Goal: Task Accomplishment & Management: Use online tool/utility

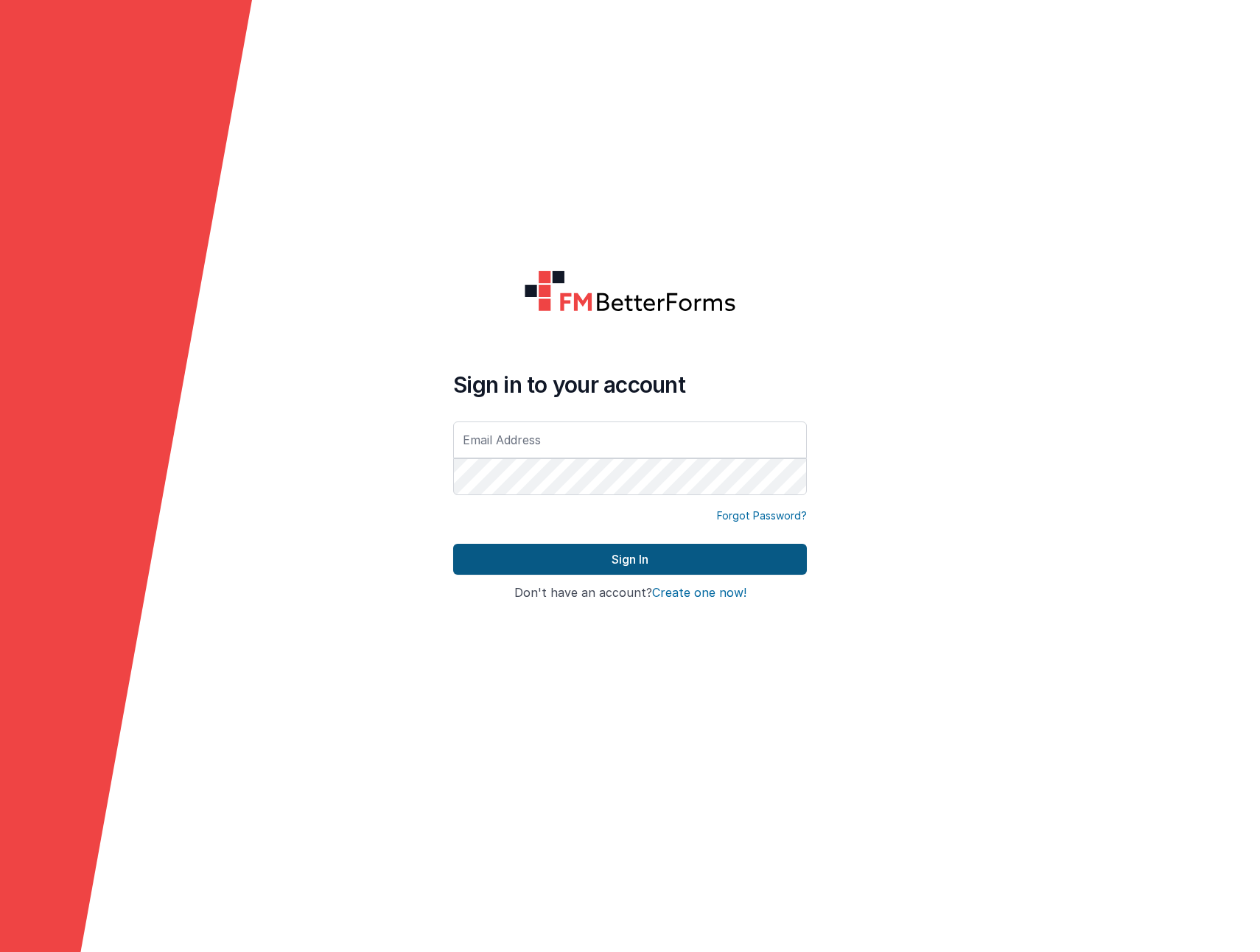
type input "[EMAIL_ADDRESS][DOMAIN_NAME]"
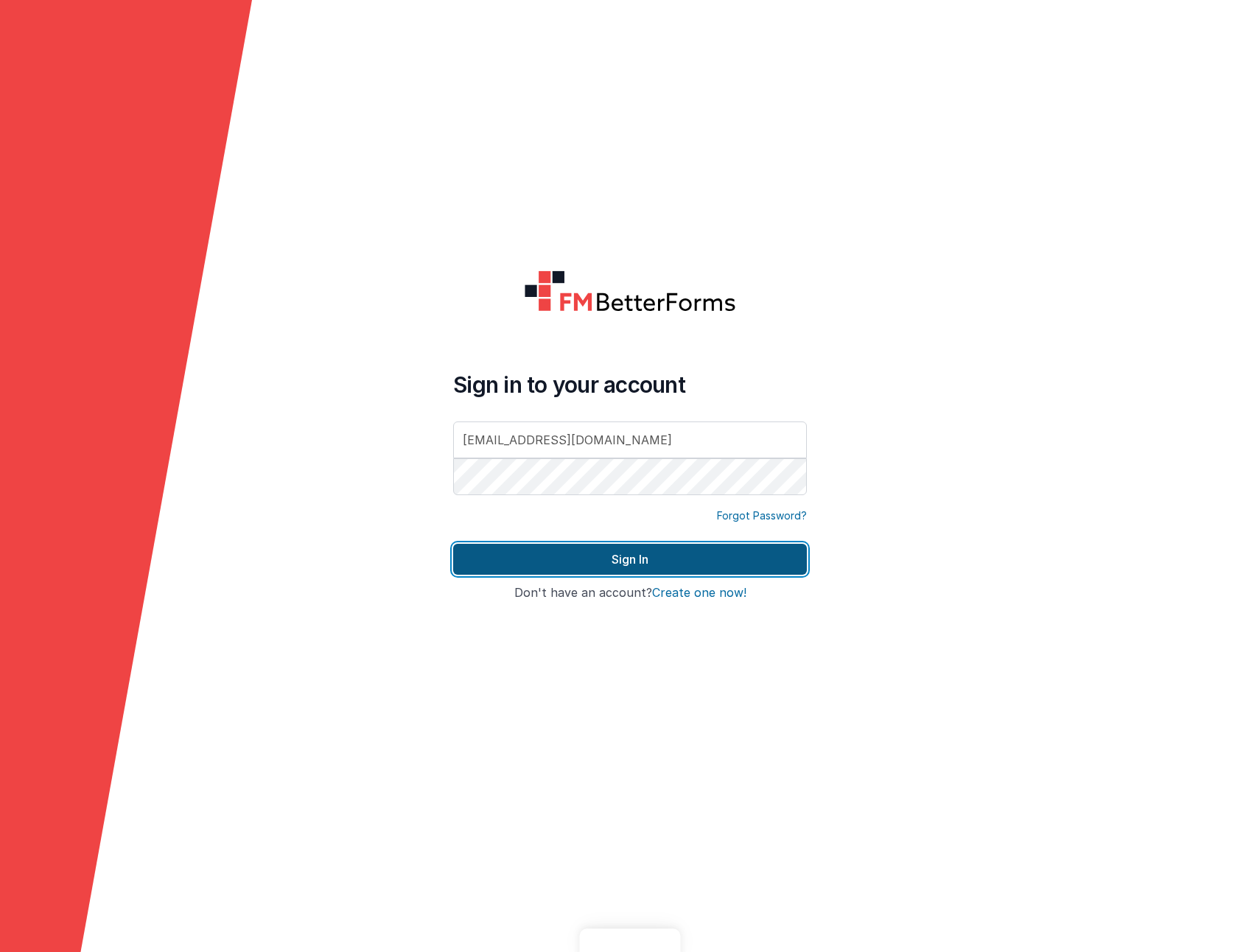
click at [509, 563] on button "Sign In" at bounding box center [630, 560] width 354 height 31
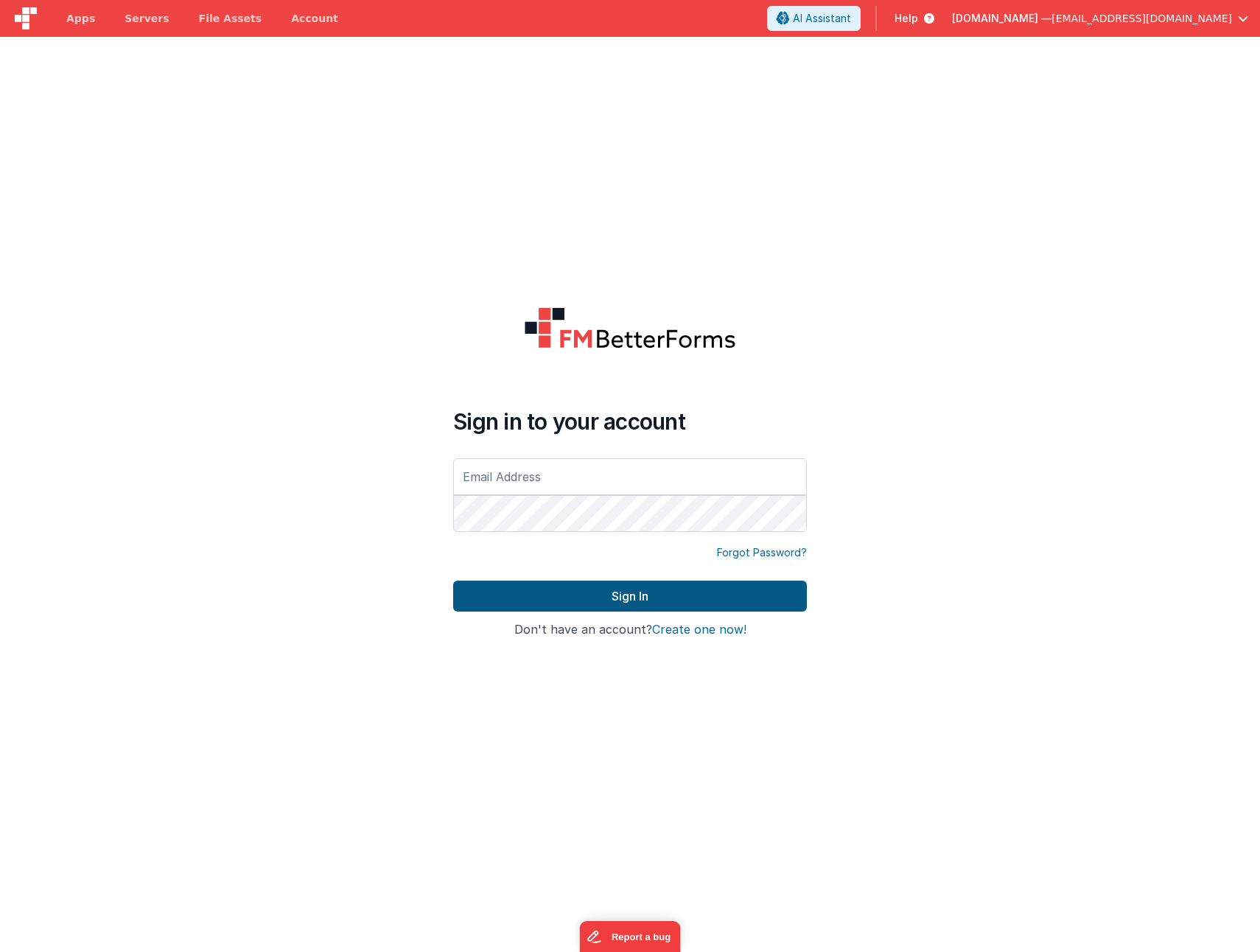
type input "[EMAIL_ADDRESS][DOMAIN_NAME]"
click at [562, 594] on button "Sign In" at bounding box center [630, 596] width 354 height 31
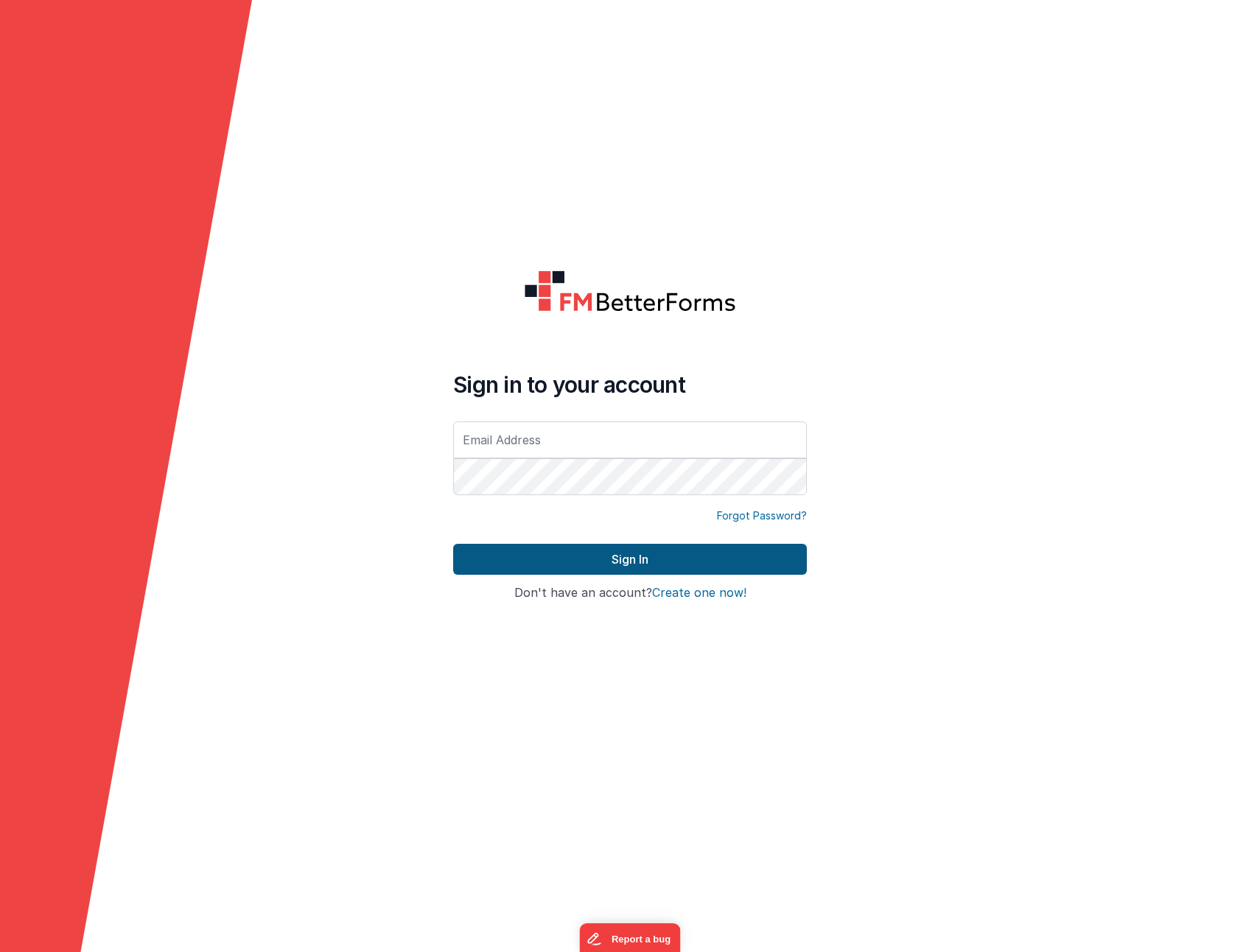
type input "[EMAIL_ADDRESS][DOMAIN_NAME]"
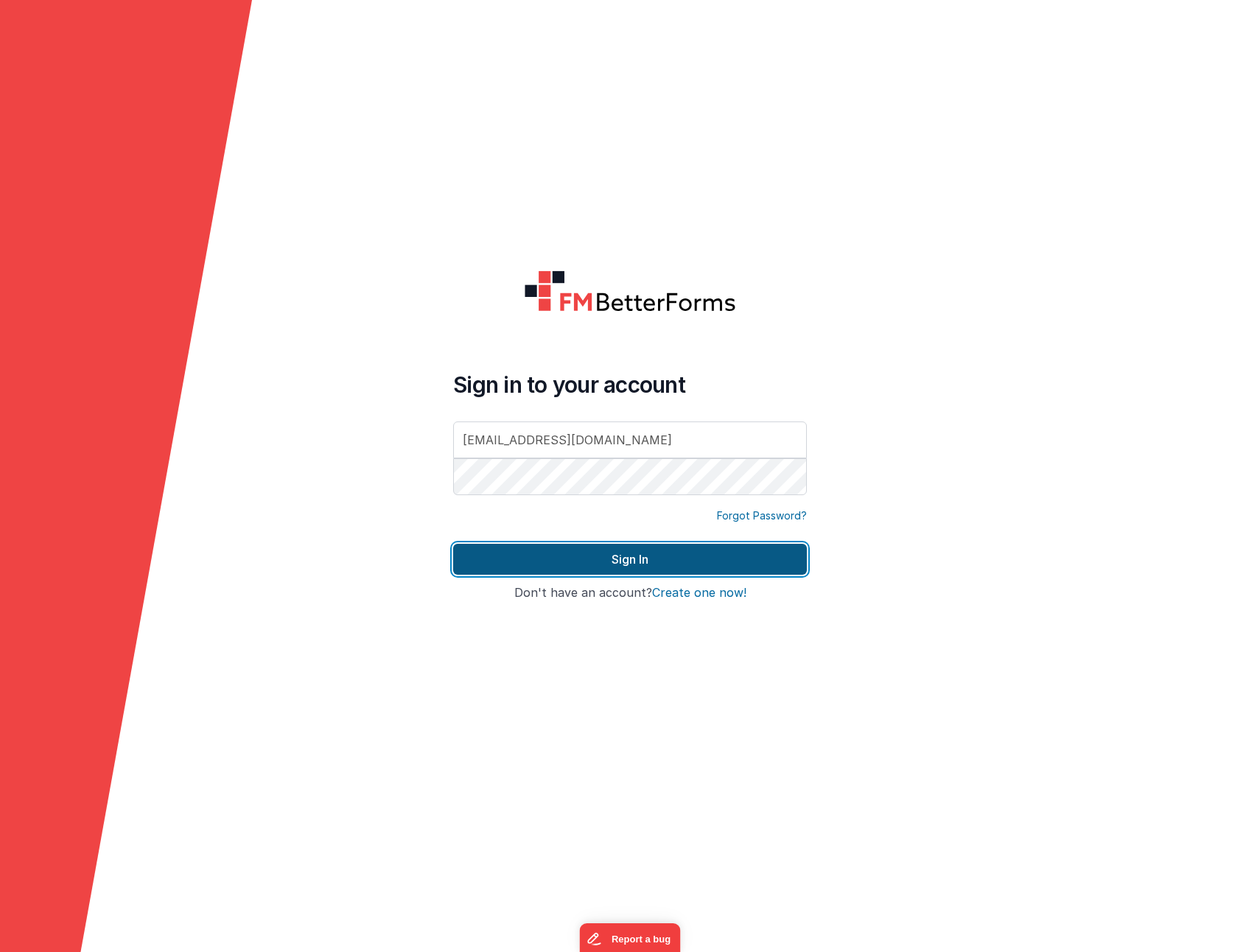
click at [477, 561] on button "Sign In" at bounding box center [630, 560] width 354 height 31
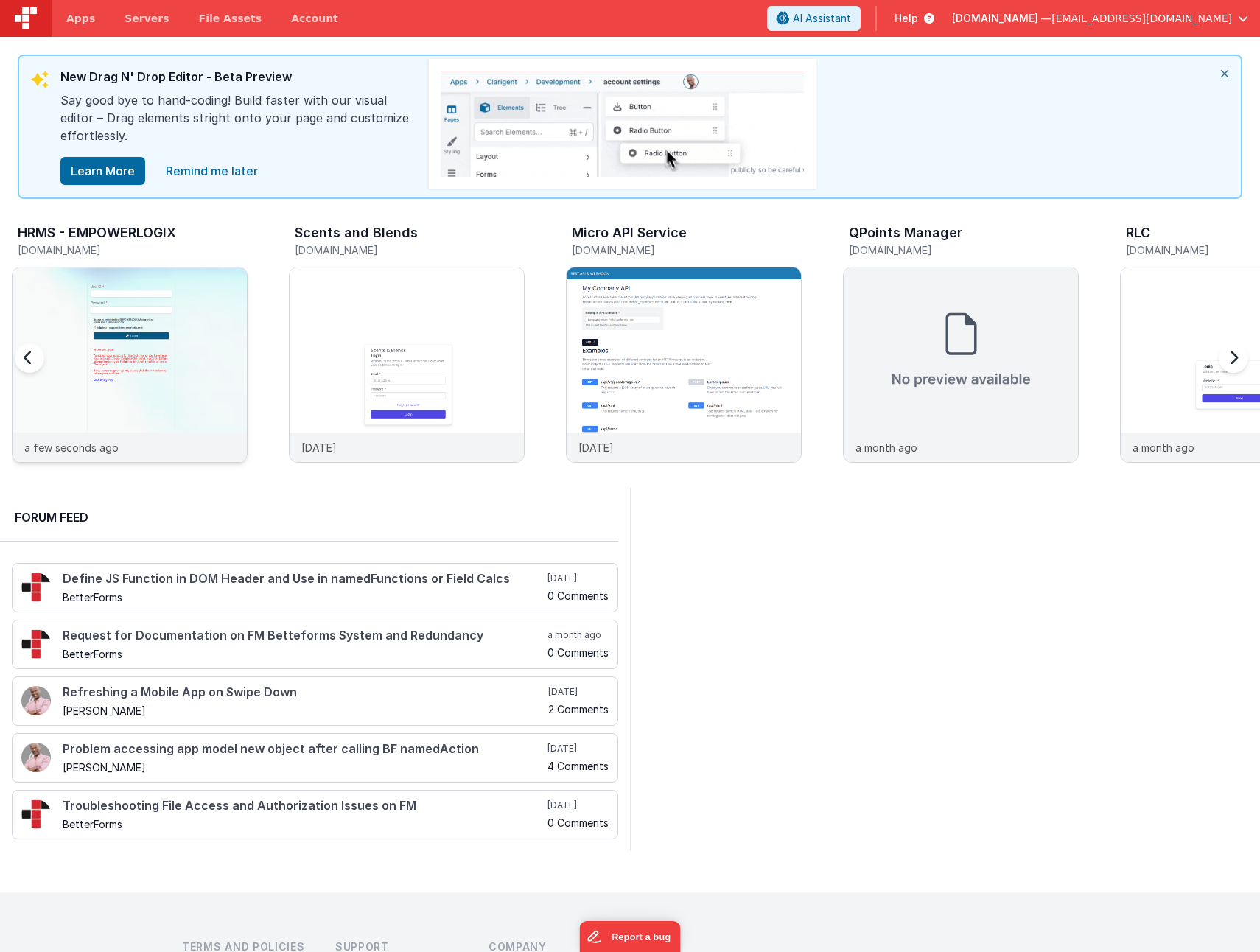
click at [131, 313] on div at bounding box center [130, 350] width 234 height 165
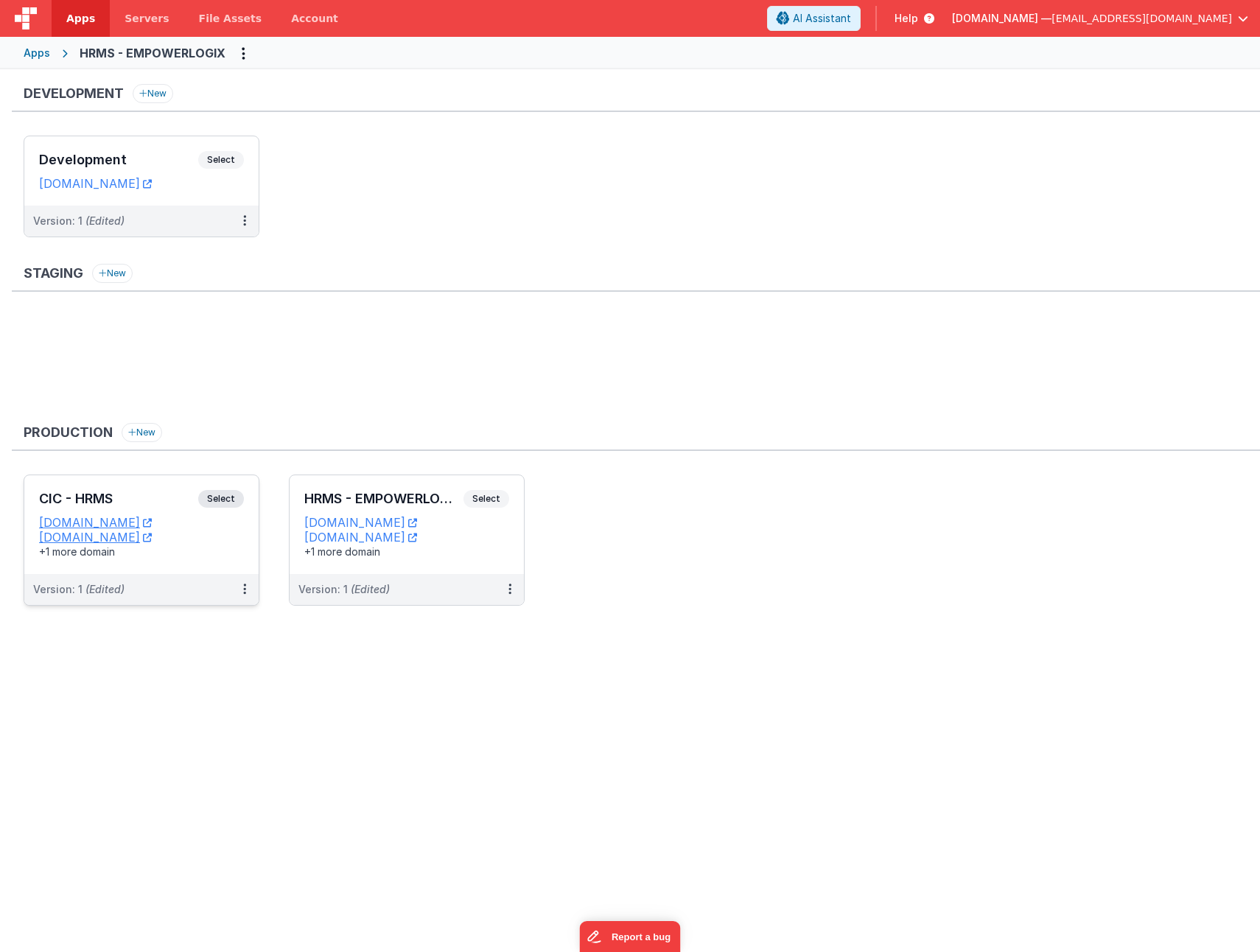
click at [125, 493] on h3 "CIC - HRMS" at bounding box center [119, 499] width 159 height 15
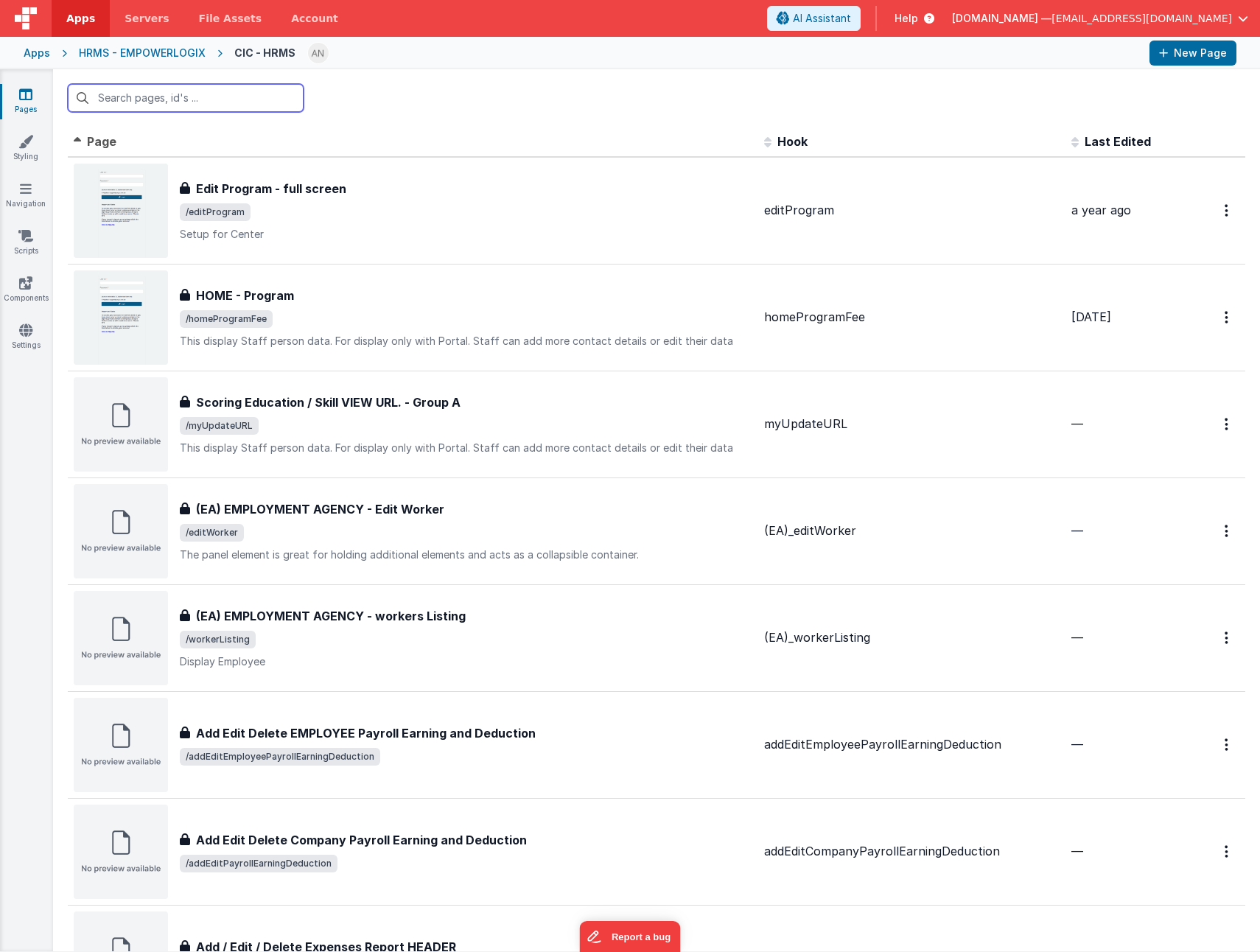
click at [172, 96] on input "text" at bounding box center [186, 97] width 236 height 28
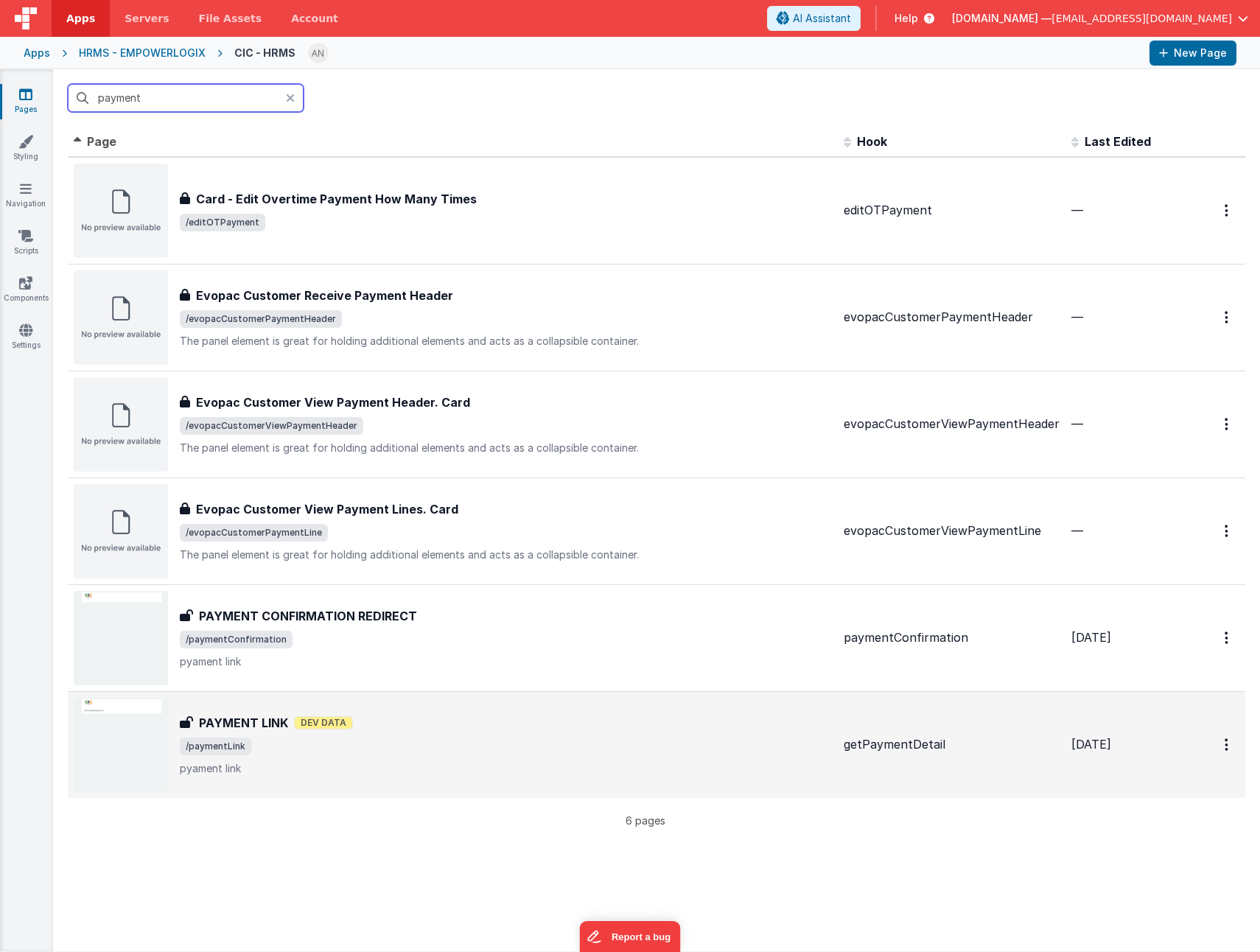
type input "payment"
click at [463, 748] on span "/paymentLink" at bounding box center [506, 746] width 653 height 17
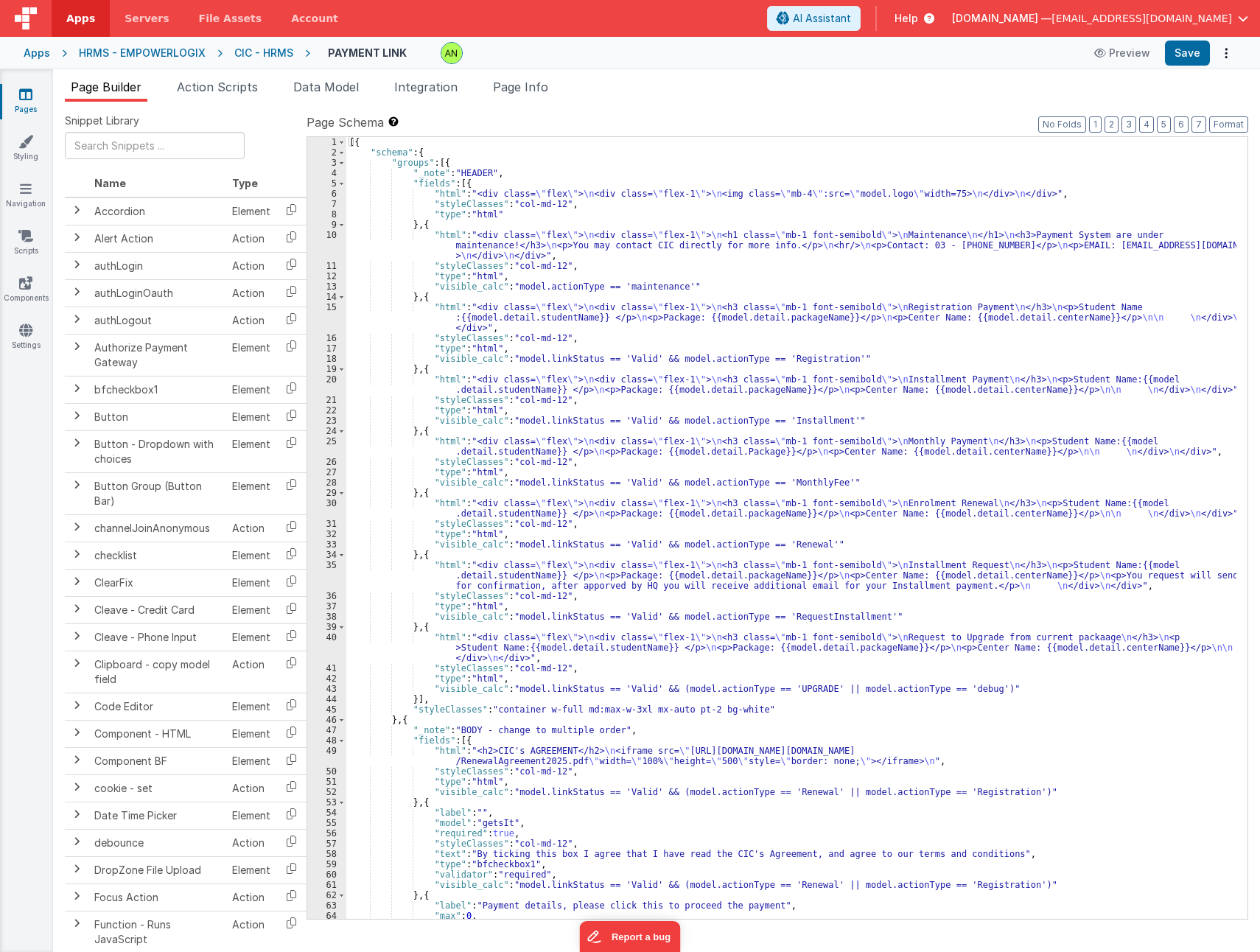
scroll to position [44, 0]
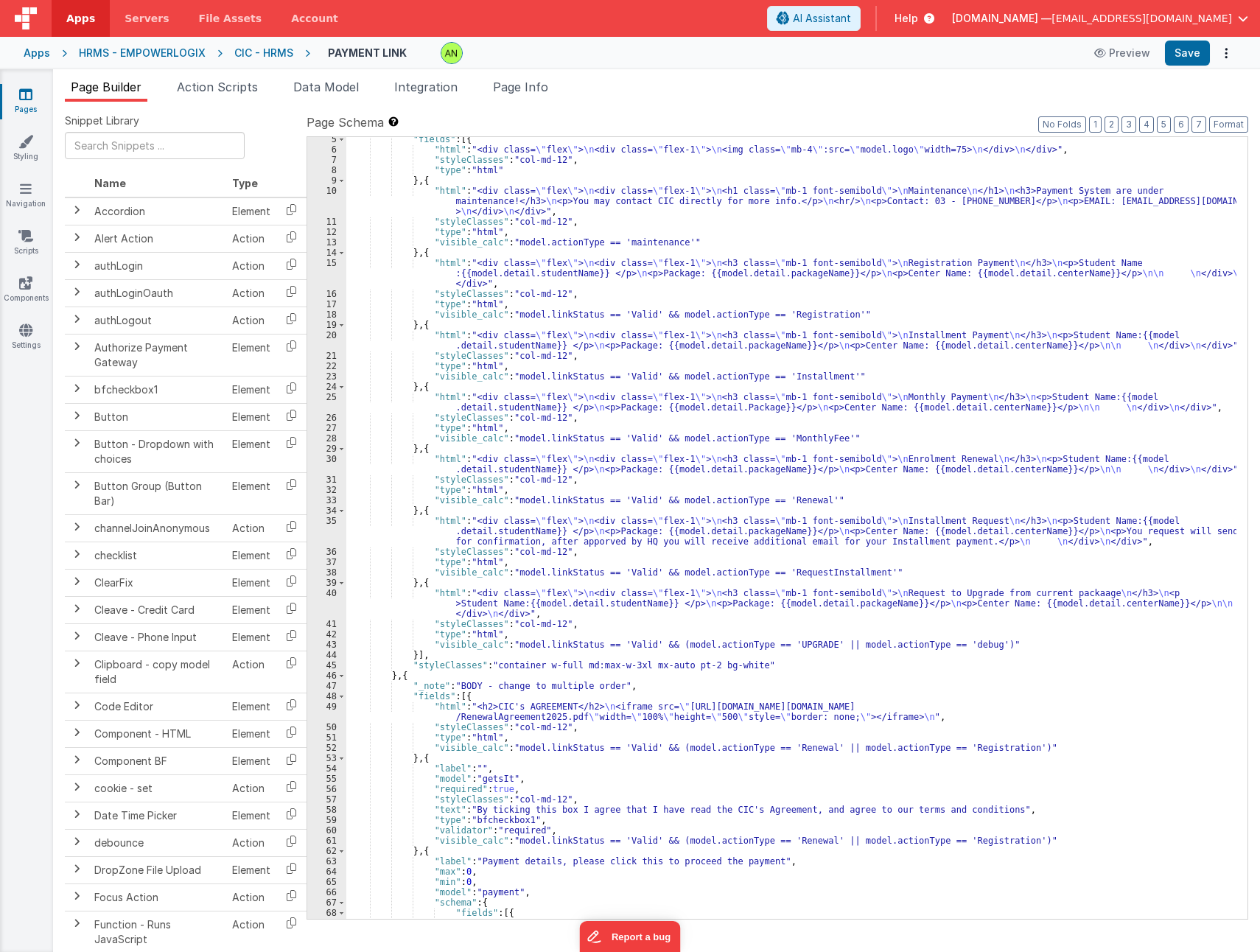
click at [699, 522] on div ""fields" : [{ "html" : "<div class= \" flex \" > \n <div class= \" flex-1 \" > …" at bounding box center [791, 561] width 891 height 854
click at [750, 646] on div ""fields" : [{ "html" : "<div class= \" flex \" > \n <div class= \" flex-1 \" > …" at bounding box center [791, 561] width 891 height 854
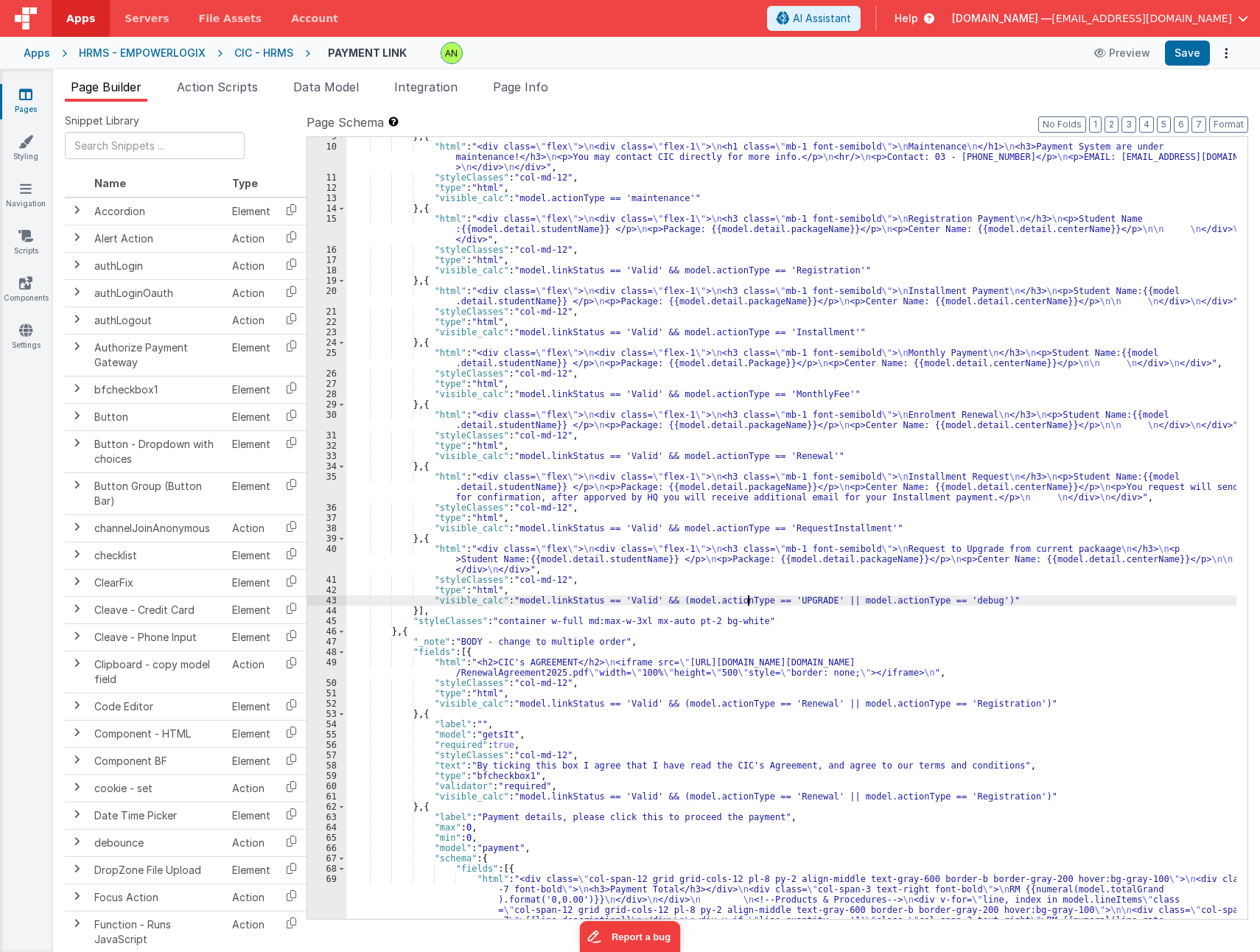
scroll to position [132, 0]
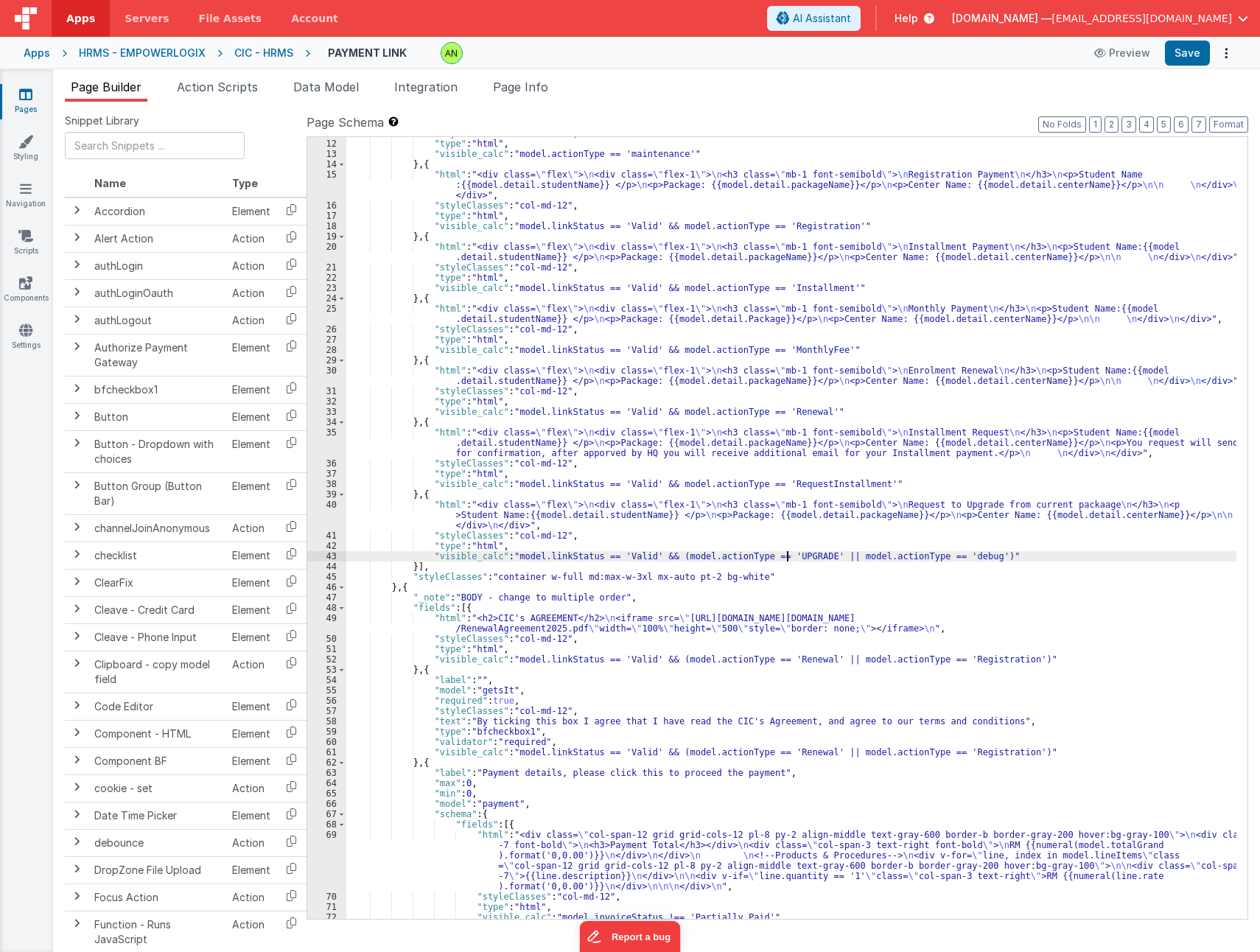
click at [787, 555] on div ""styleClasses" : "col-md-12" , "type" : "html" , "visible_calc" : "model.action…" at bounding box center [791, 529] width 891 height 802
click at [1188, 148] on span at bounding box center [1183, 149] width 17 height 18
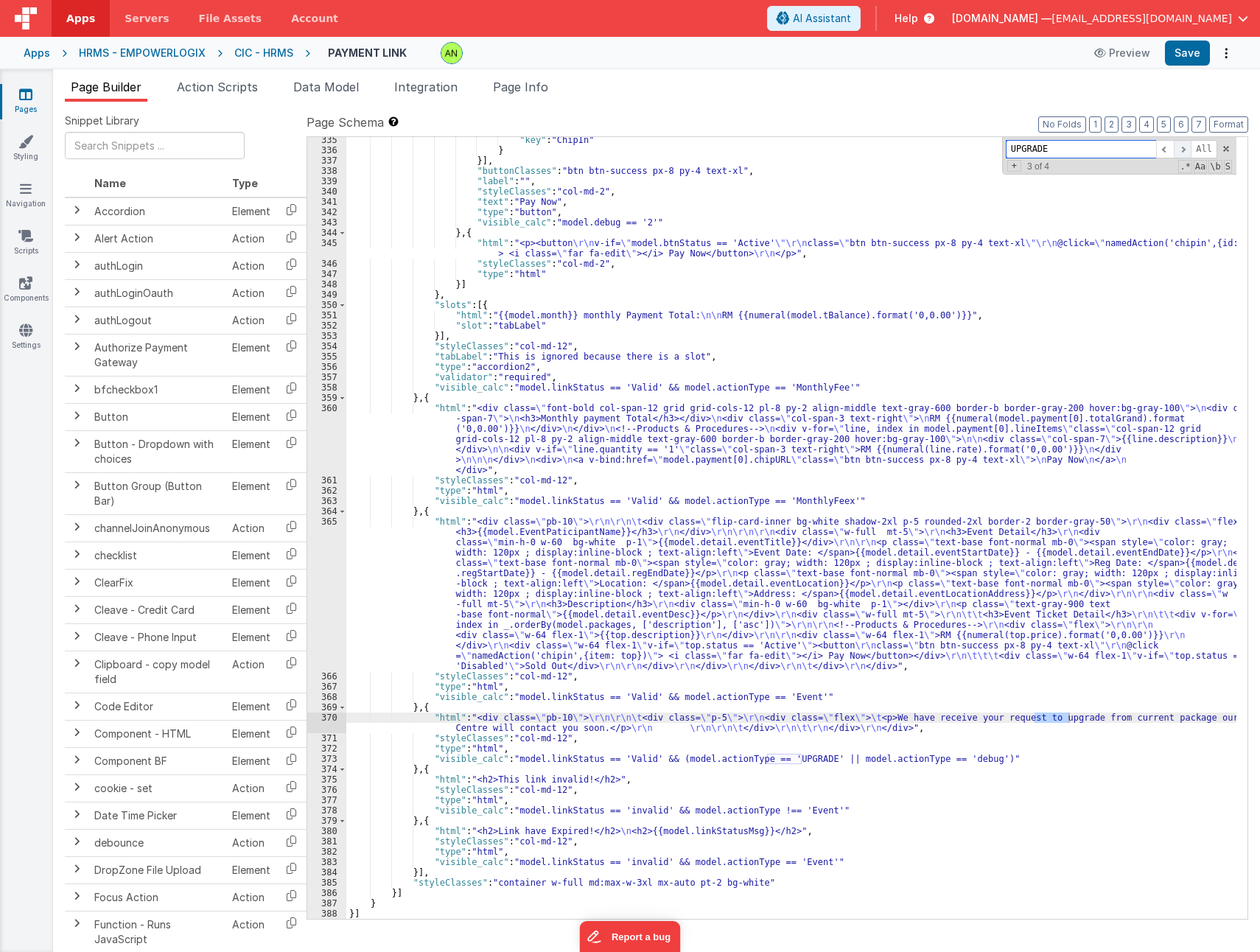
scroll to position [4243, 0]
click at [1182, 153] on span at bounding box center [1183, 149] width 17 height 18
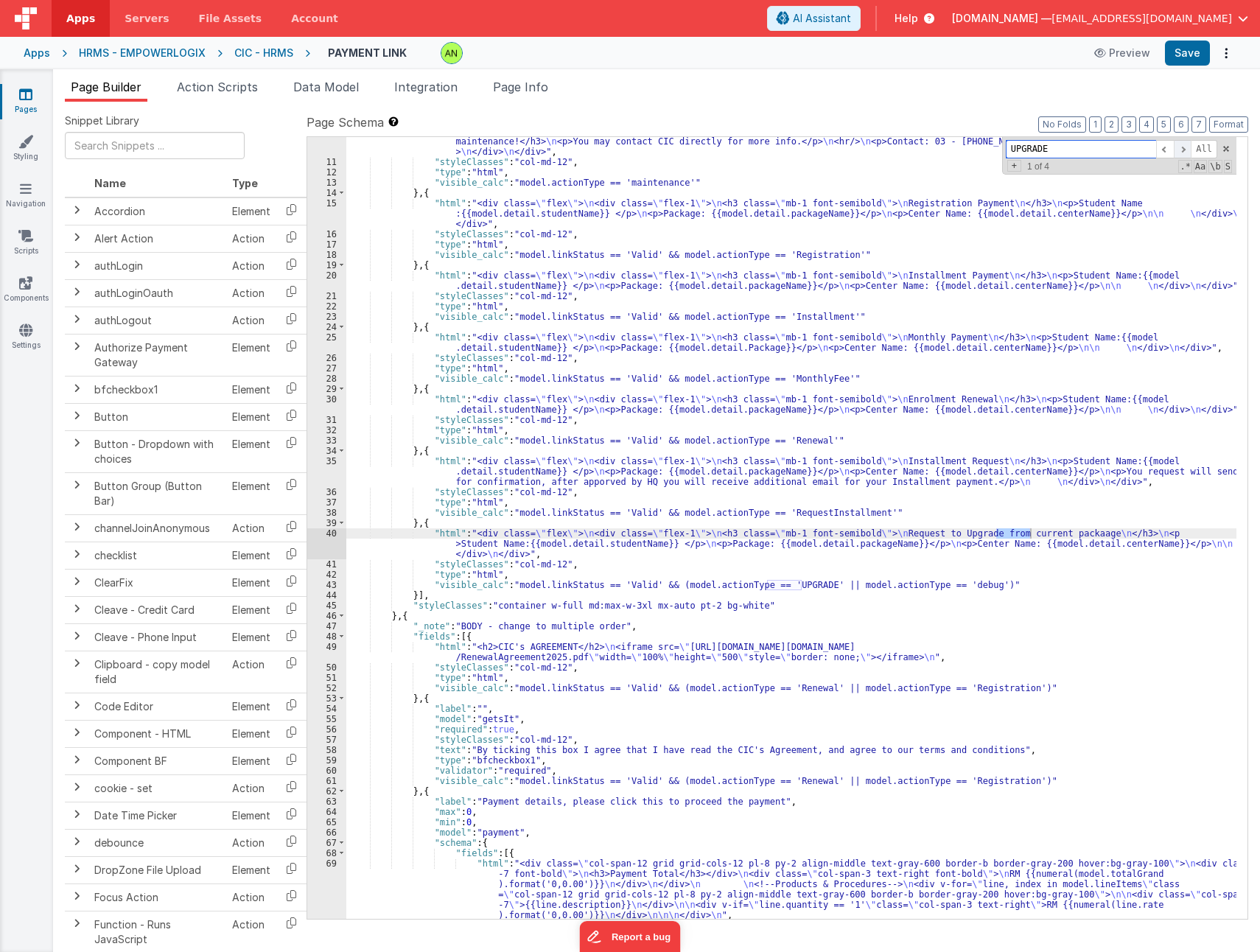
click at [1182, 153] on span at bounding box center [1183, 149] width 17 height 18
click at [1185, 148] on span at bounding box center [1183, 149] width 17 height 18
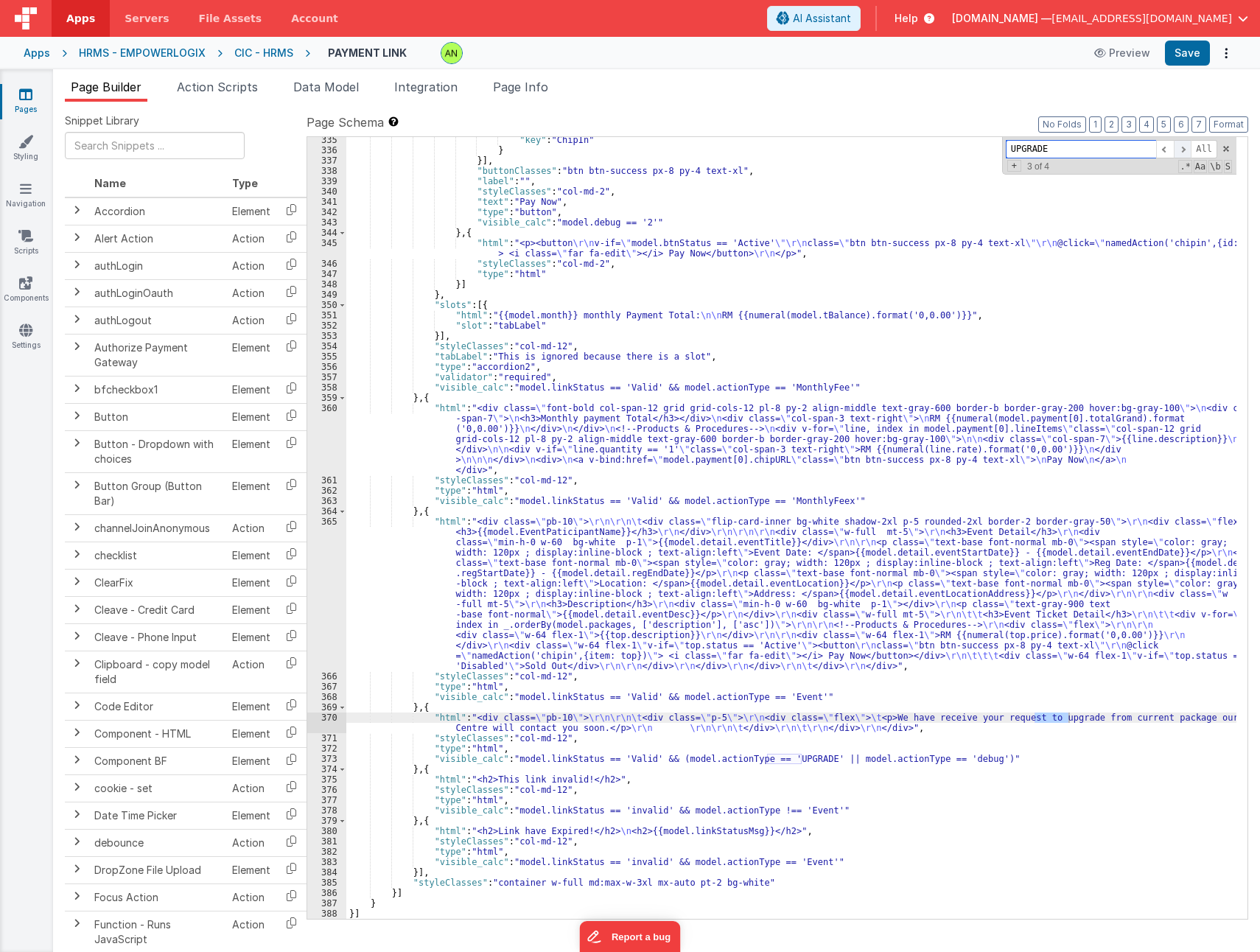
click at [1185, 148] on span at bounding box center [1183, 149] width 17 height 18
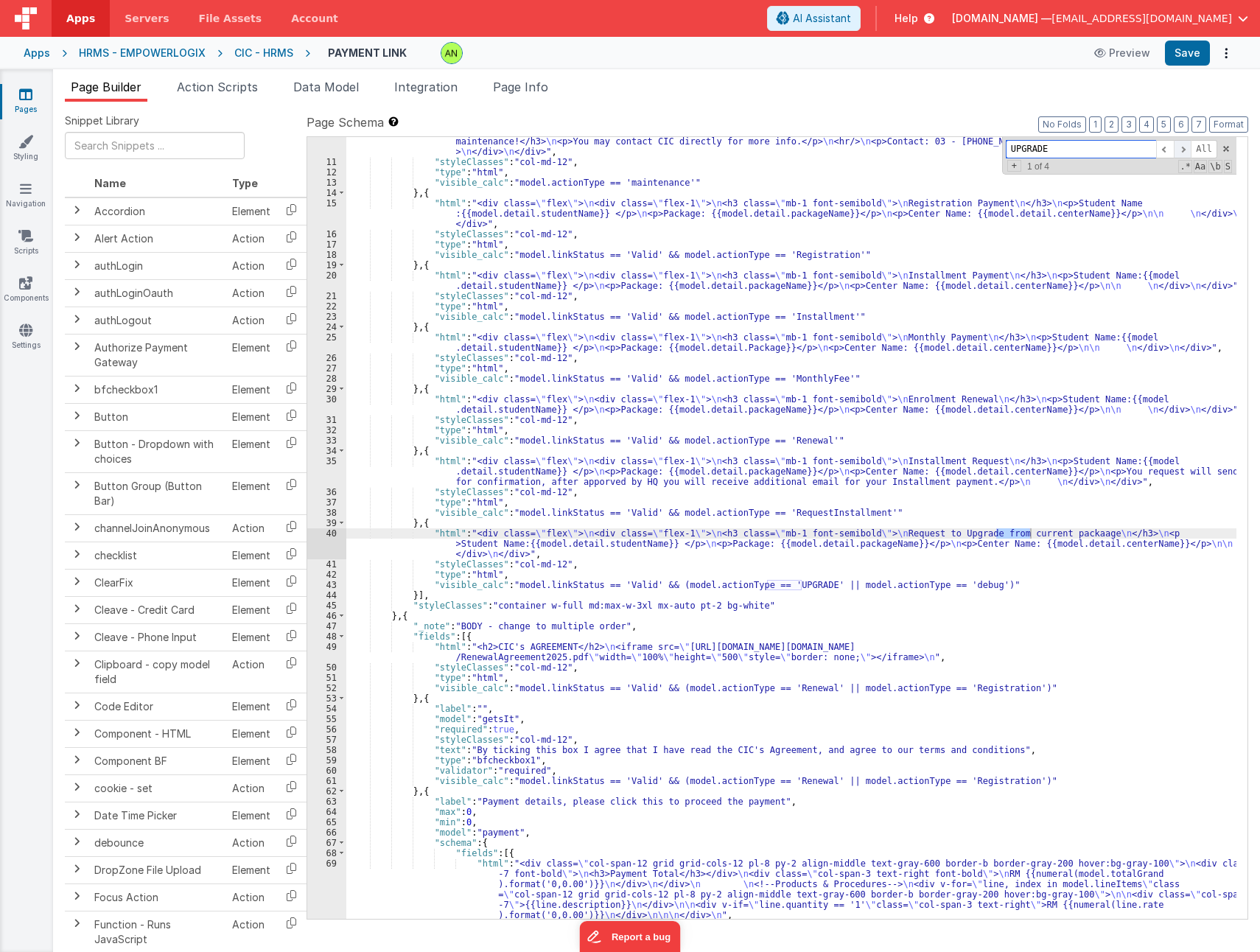
scroll to position [105, 0]
click at [1185, 148] on span at bounding box center [1183, 149] width 17 height 18
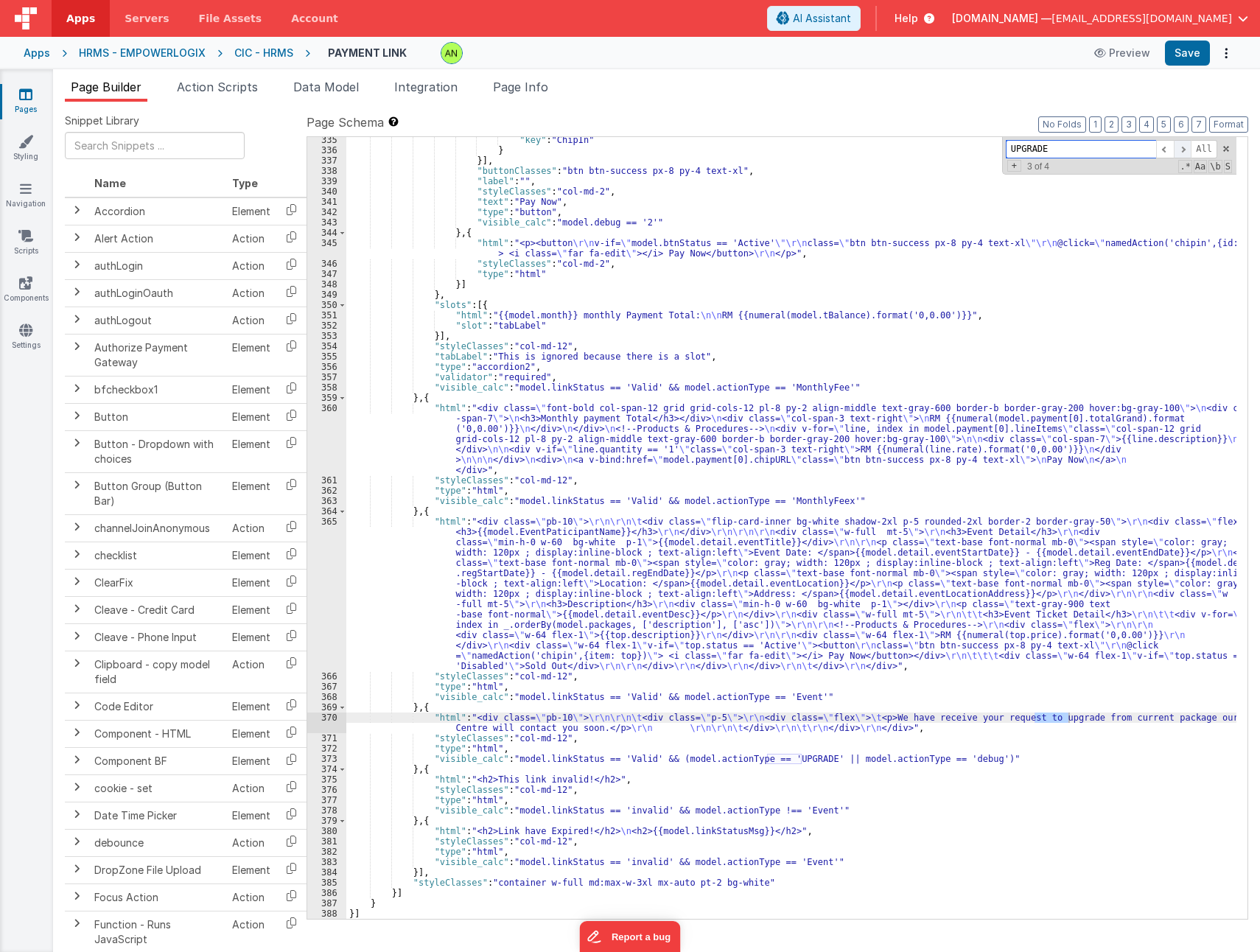
scroll to position [4243, 0]
click at [1185, 148] on span at bounding box center [1183, 149] width 17 height 18
click at [814, 761] on div ""key" : "ChipIn" } }] , "buttonClasses" : "btn btn-success px-8 py-4 text-xl" ,…" at bounding box center [791, 536] width 891 height 802
drag, startPoint x: 808, startPoint y: 755, endPoint x: 959, endPoint y: 761, distance: 151.1
click at [959, 761] on div ""key" : "ChipIn" } }] , "buttonClasses" : "btn btn-success px-8 py-4 text-xl" ,…" at bounding box center [791, 536] width 891 height 802
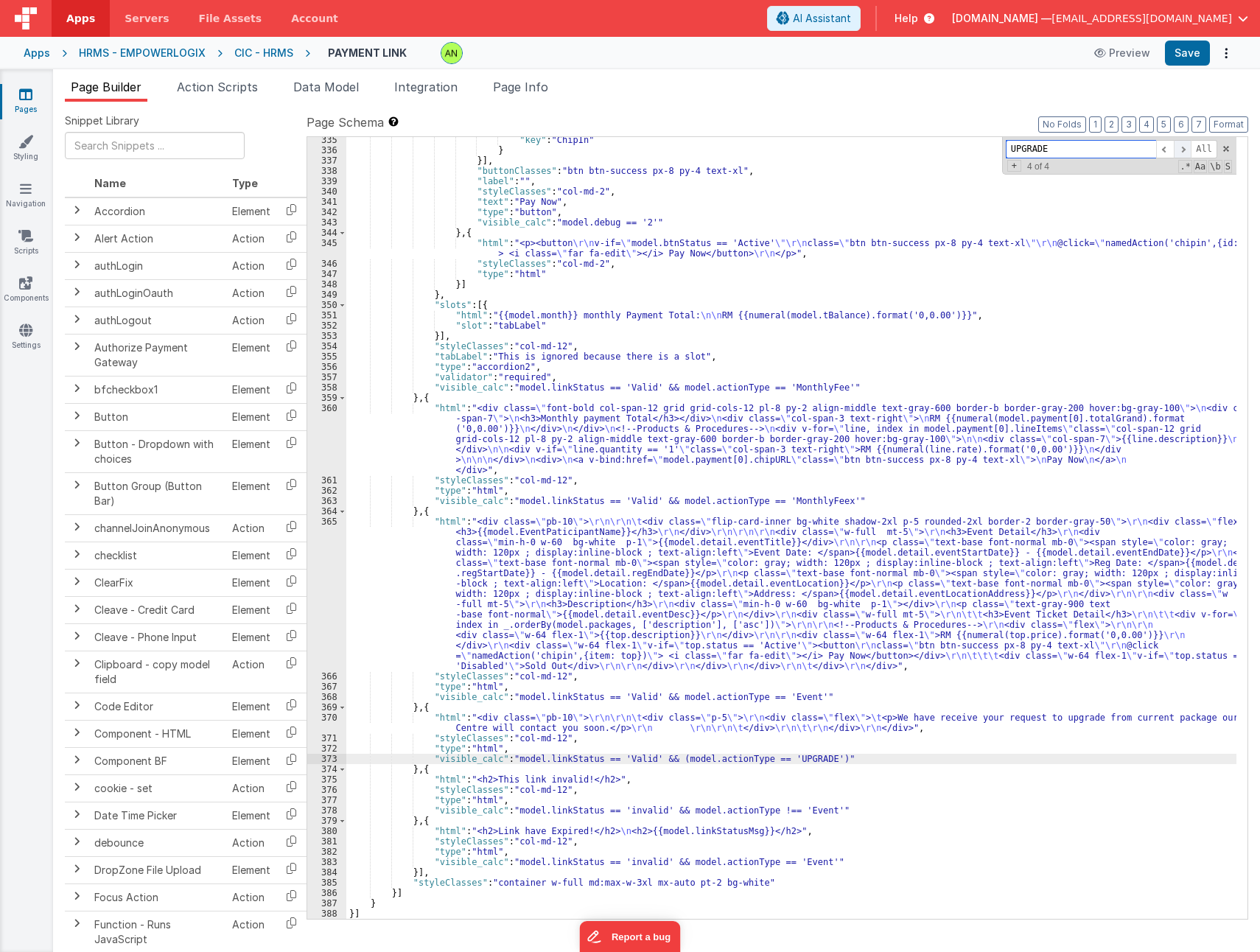
click at [1186, 147] on span at bounding box center [1183, 149] width 17 height 18
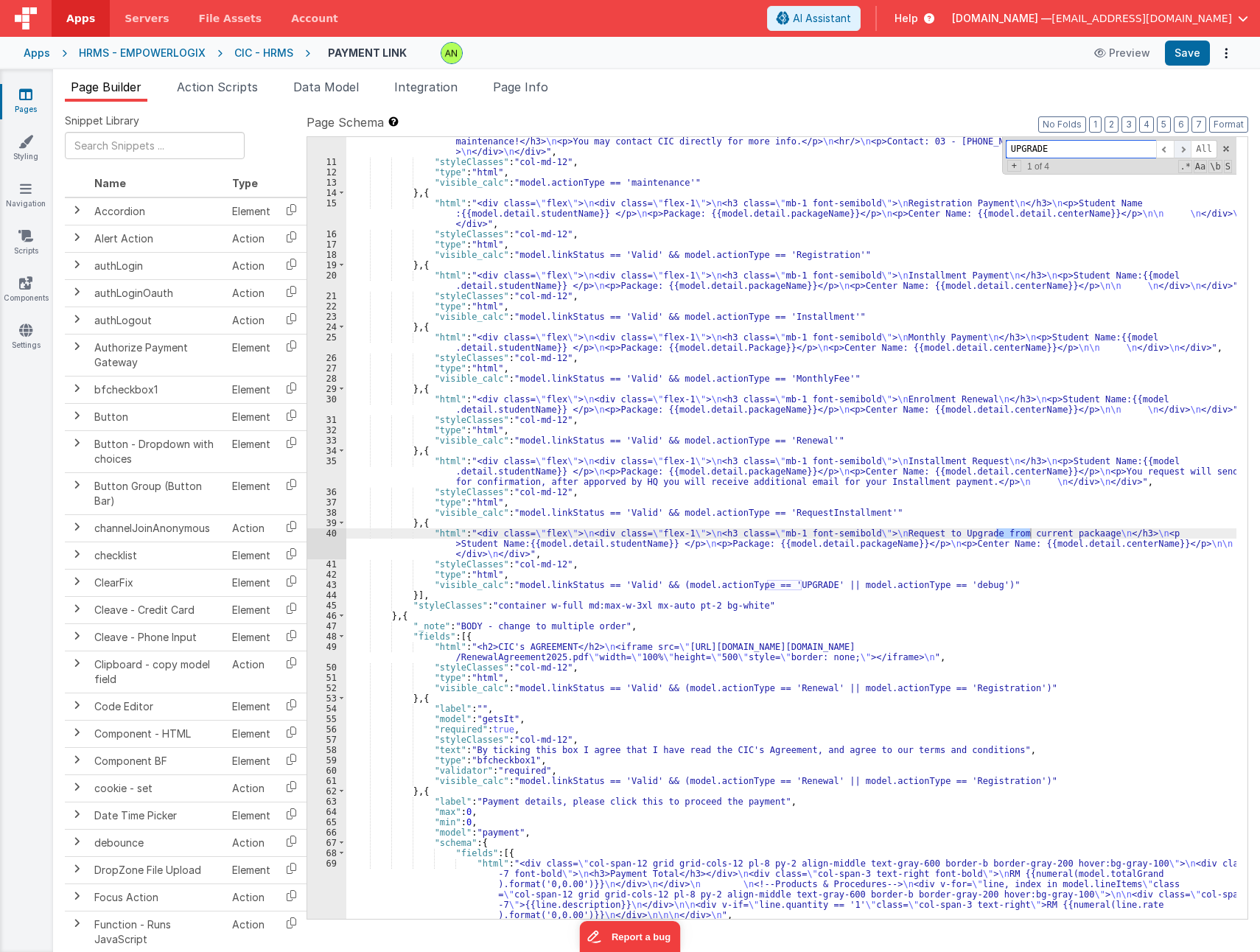
scroll to position [105, 0]
click at [1186, 147] on span at bounding box center [1183, 149] width 17 height 18
drag, startPoint x: 807, startPoint y: 584, endPoint x: 959, endPoint y: 584, distance: 152.0
click at [959, 584] on div ""html" : "<div class= \" flex \" > \n <div class= \" flex-1 \" > \n <h1 class= …" at bounding box center [791, 538] width 891 height 823
click at [1188, 147] on span at bounding box center [1183, 149] width 17 height 18
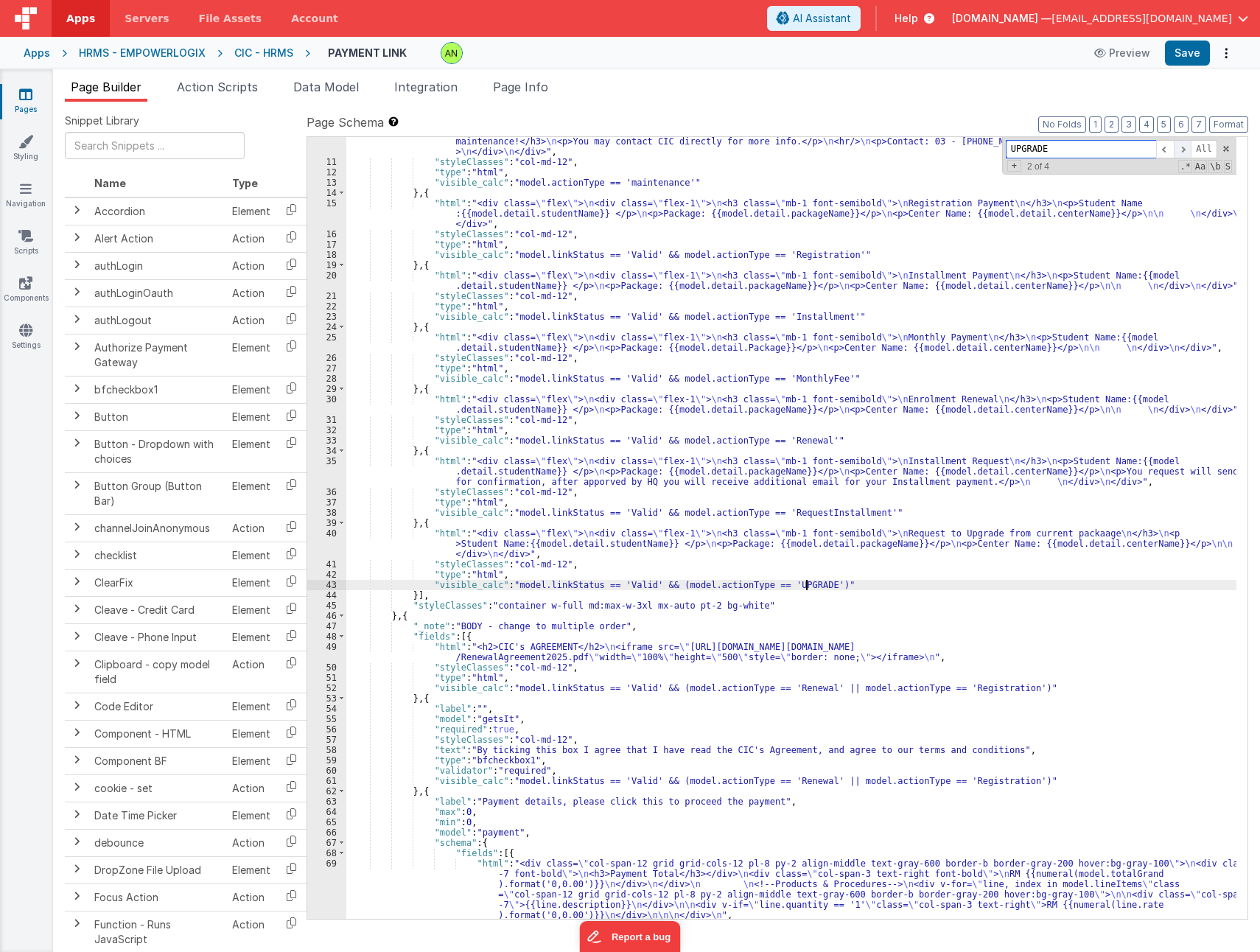
scroll to position [4243, 0]
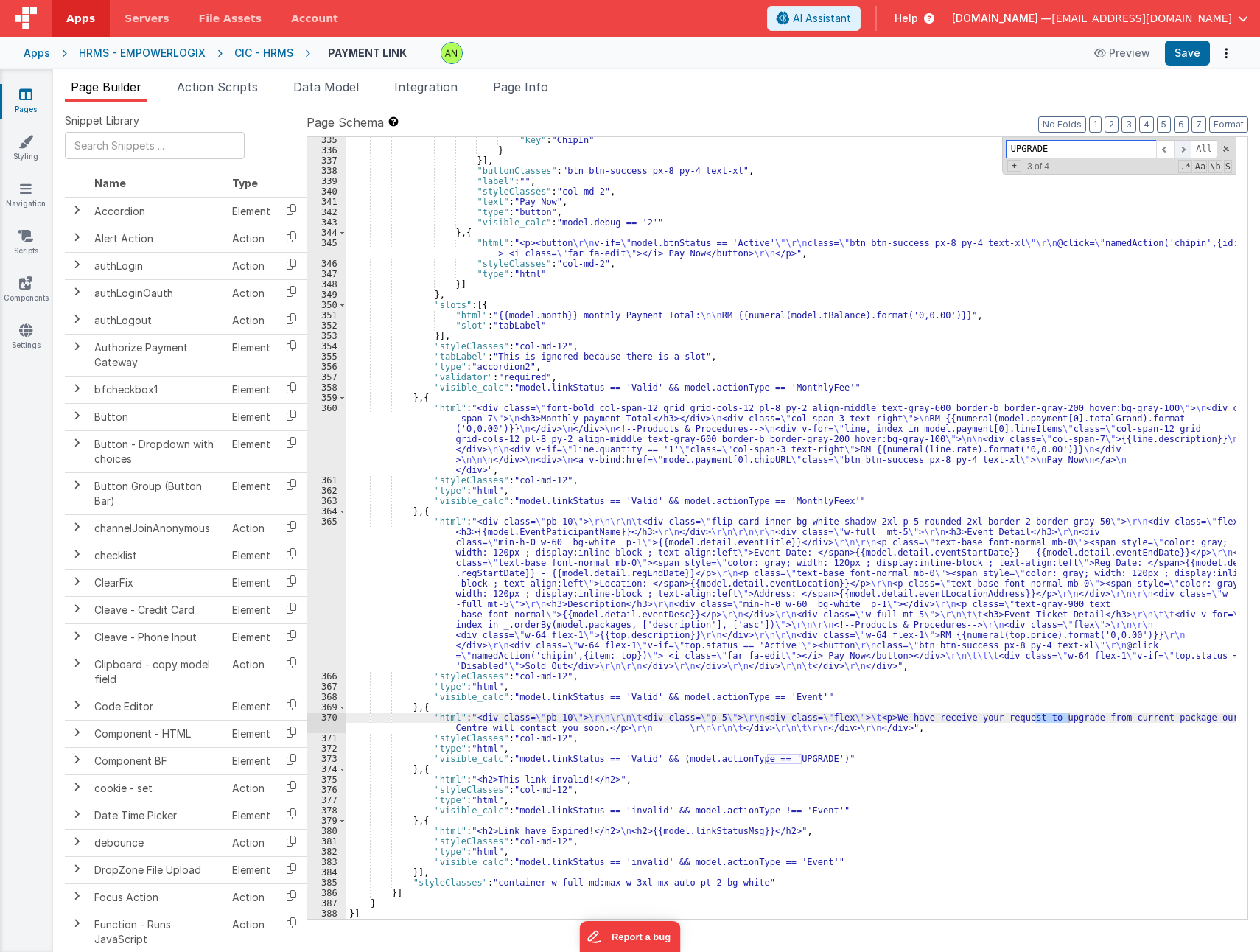
click at [1188, 147] on span at bounding box center [1183, 149] width 17 height 18
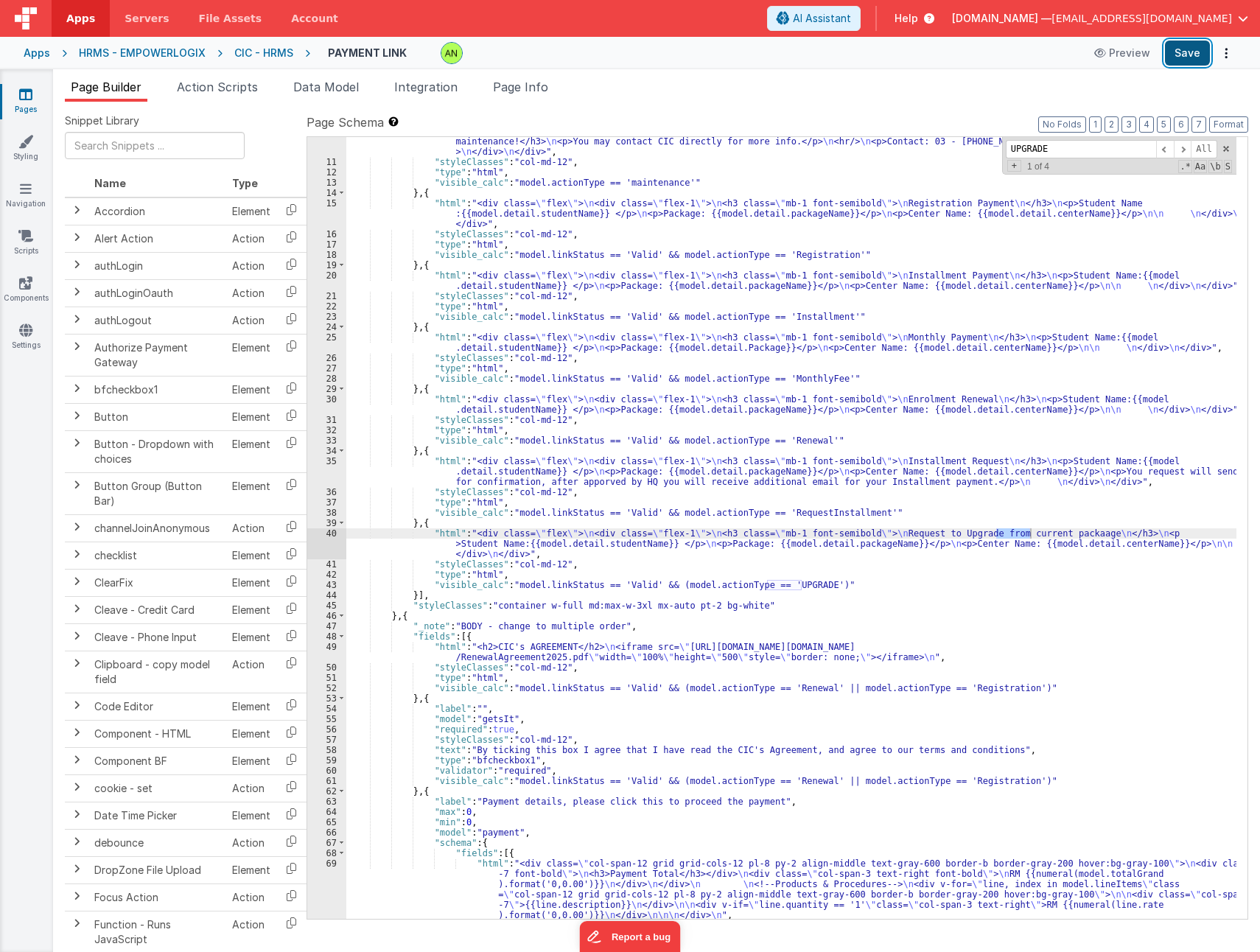
click at [1193, 51] on button "Save" at bounding box center [1187, 52] width 45 height 25
click at [1032, 813] on div ""html" : "<div class= \" flex \" > \n <div class= \" flex-1 \" > \n <h1 class= …" at bounding box center [791, 538] width 891 height 823
drag, startPoint x: 457, startPoint y: 113, endPoint x: 505, endPoint y: 136, distance: 53.2
click at [457, 113] on div "Snippet Library Name Type Accordion Element Alert Action Action authLogin Actio…" at bounding box center [657, 538] width 1208 height 874
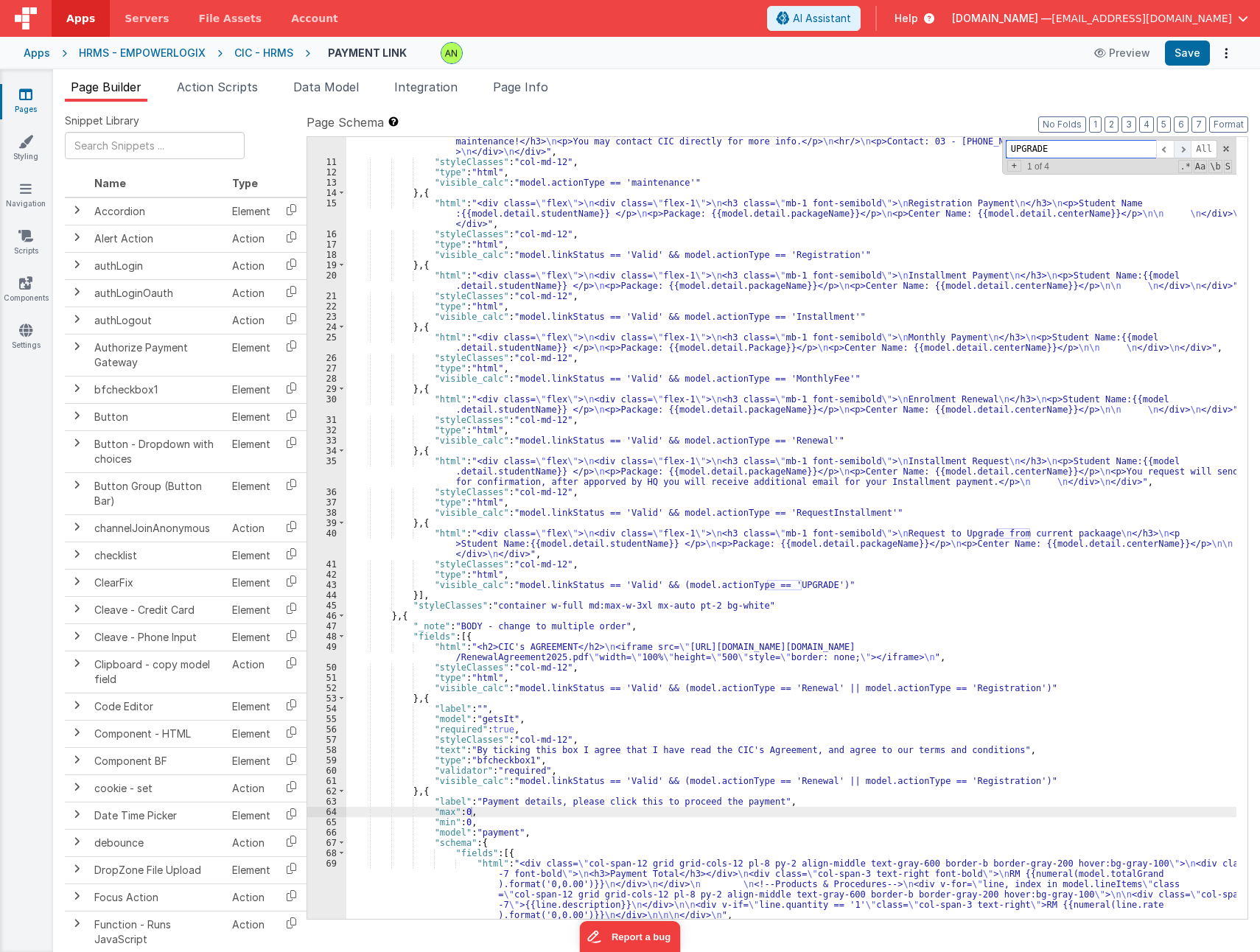
click at [1187, 153] on span at bounding box center [1183, 149] width 17 height 18
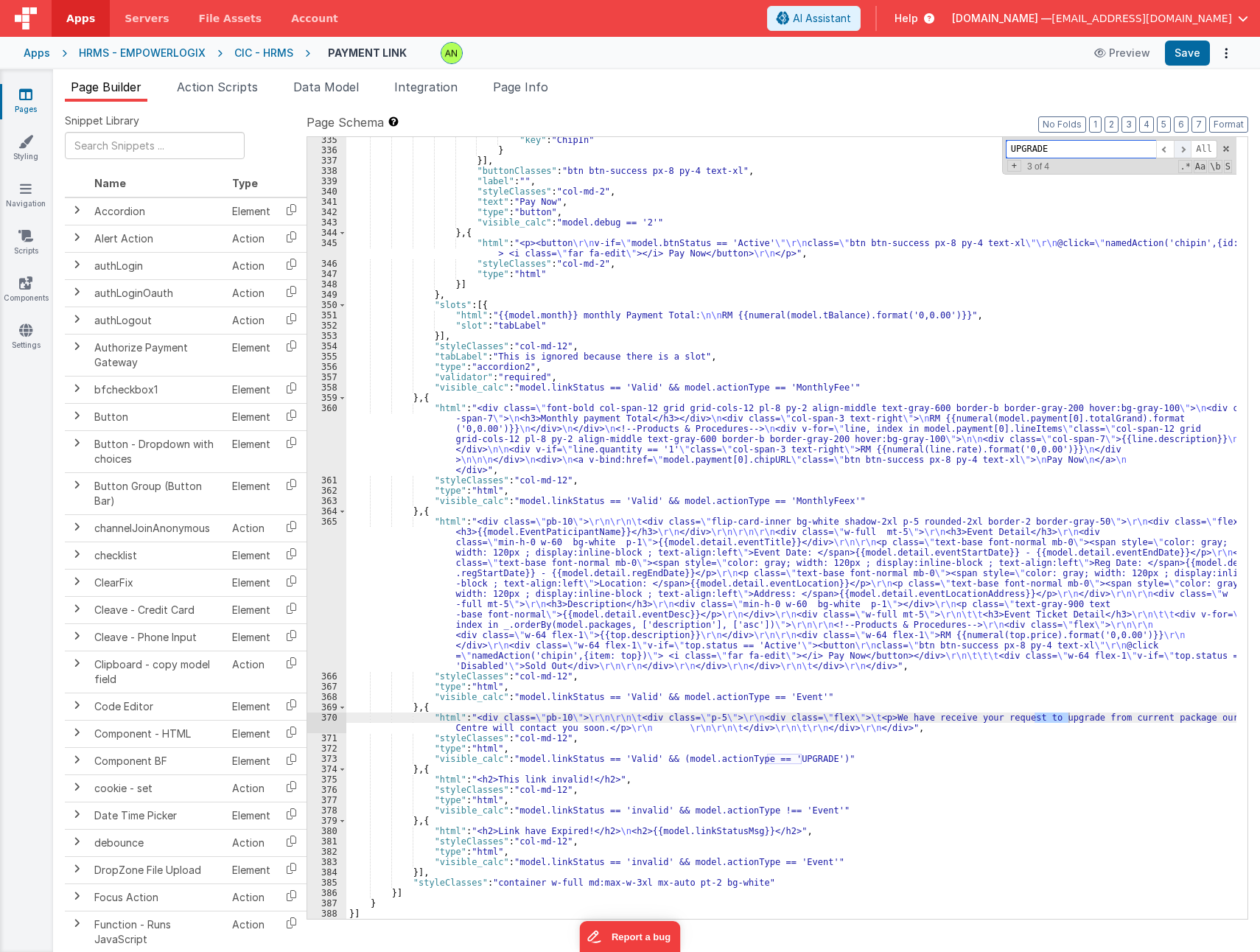
click at [1187, 153] on span at bounding box center [1183, 149] width 17 height 18
click at [826, 573] on div ""key" : "ChipIn" } }] , "buttonClasses" : "btn btn-success px-8 py-4 text-xl" ,…" at bounding box center [791, 536] width 891 height 802
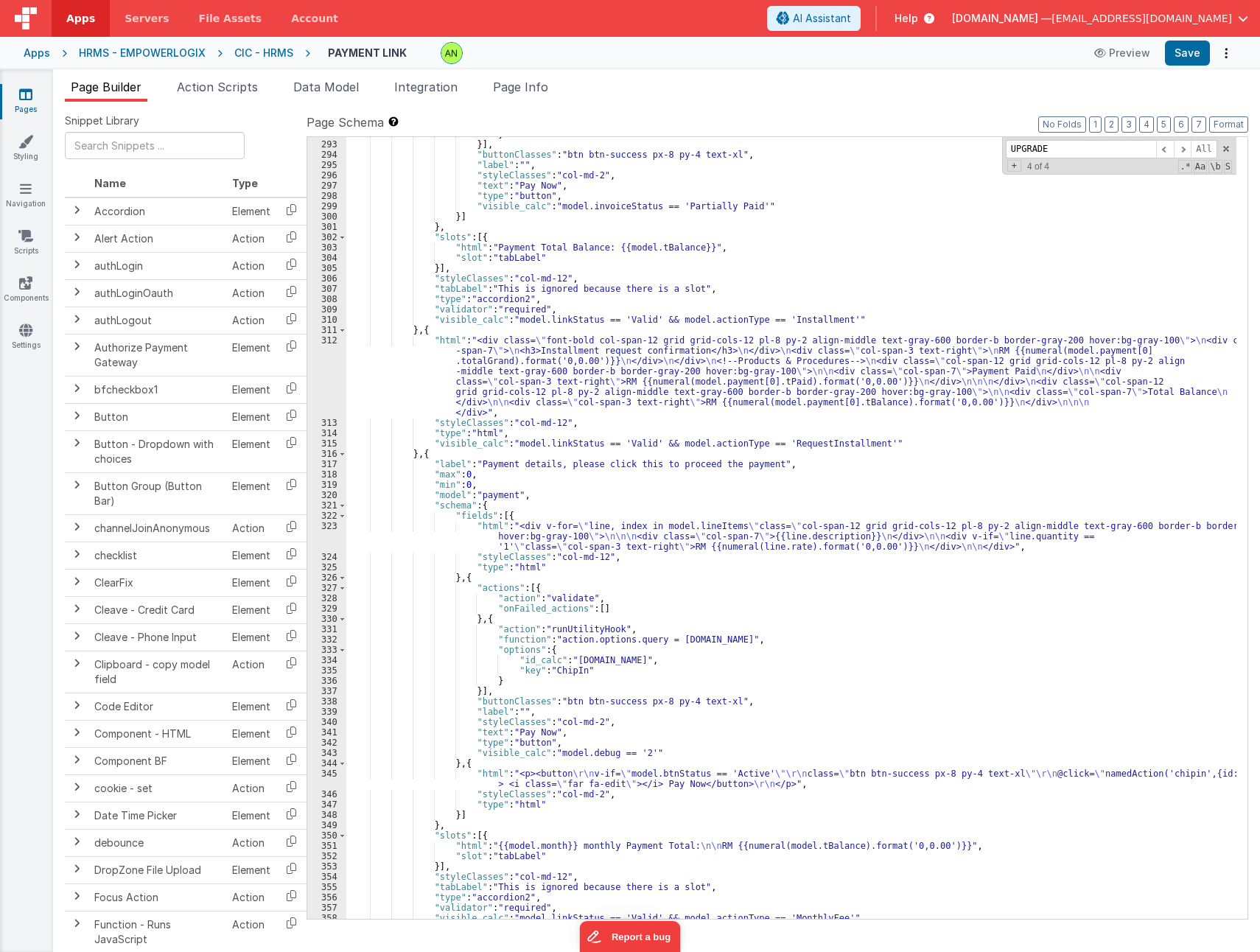
scroll to position [3667, 0]
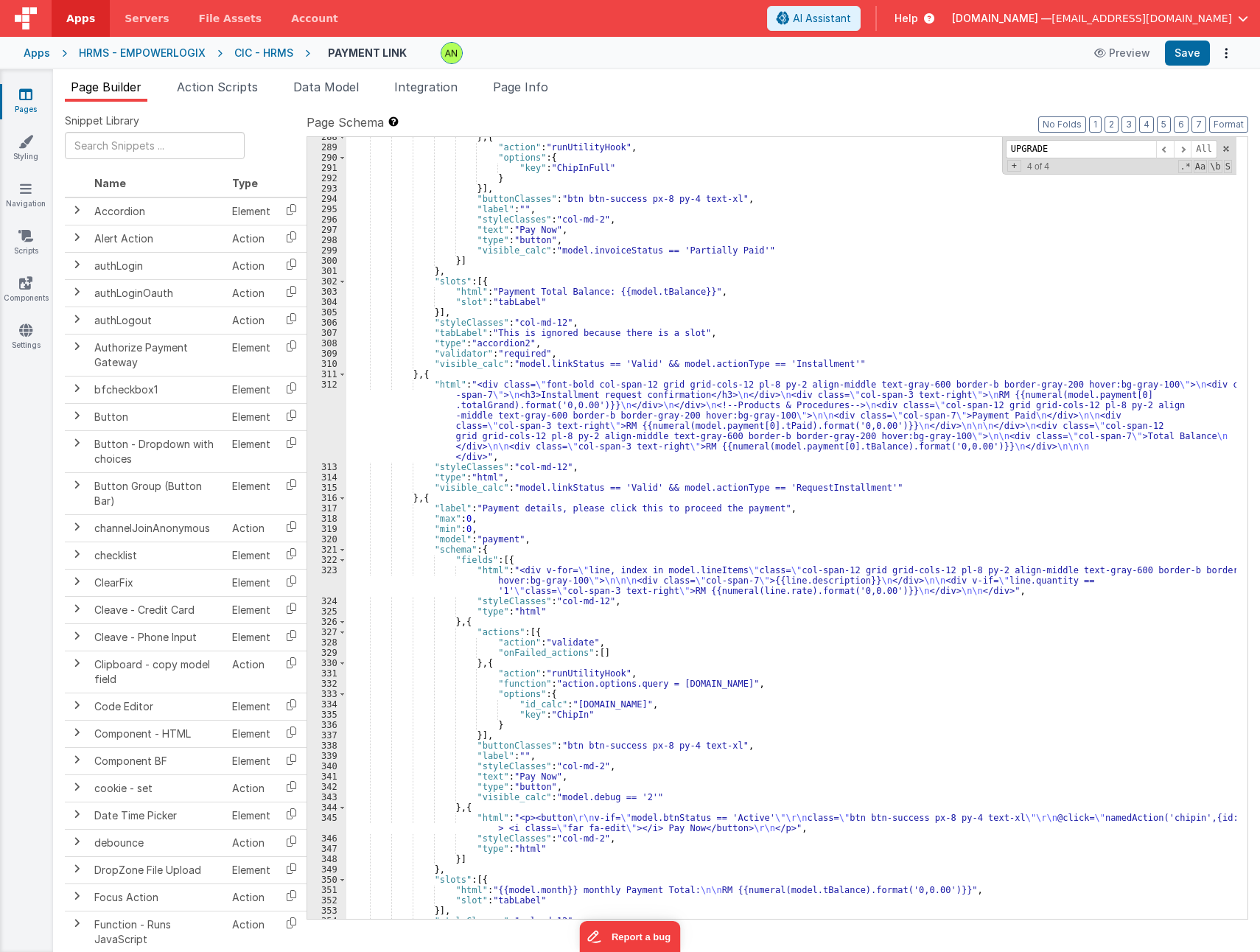
click at [876, 420] on div "} , { "action" : "runUtilityHook" , "options" : { "key" : "ChipInFull" } }] , "…" at bounding box center [791, 533] width 891 height 802
click at [317, 424] on div "312" at bounding box center [326, 421] width 40 height 83
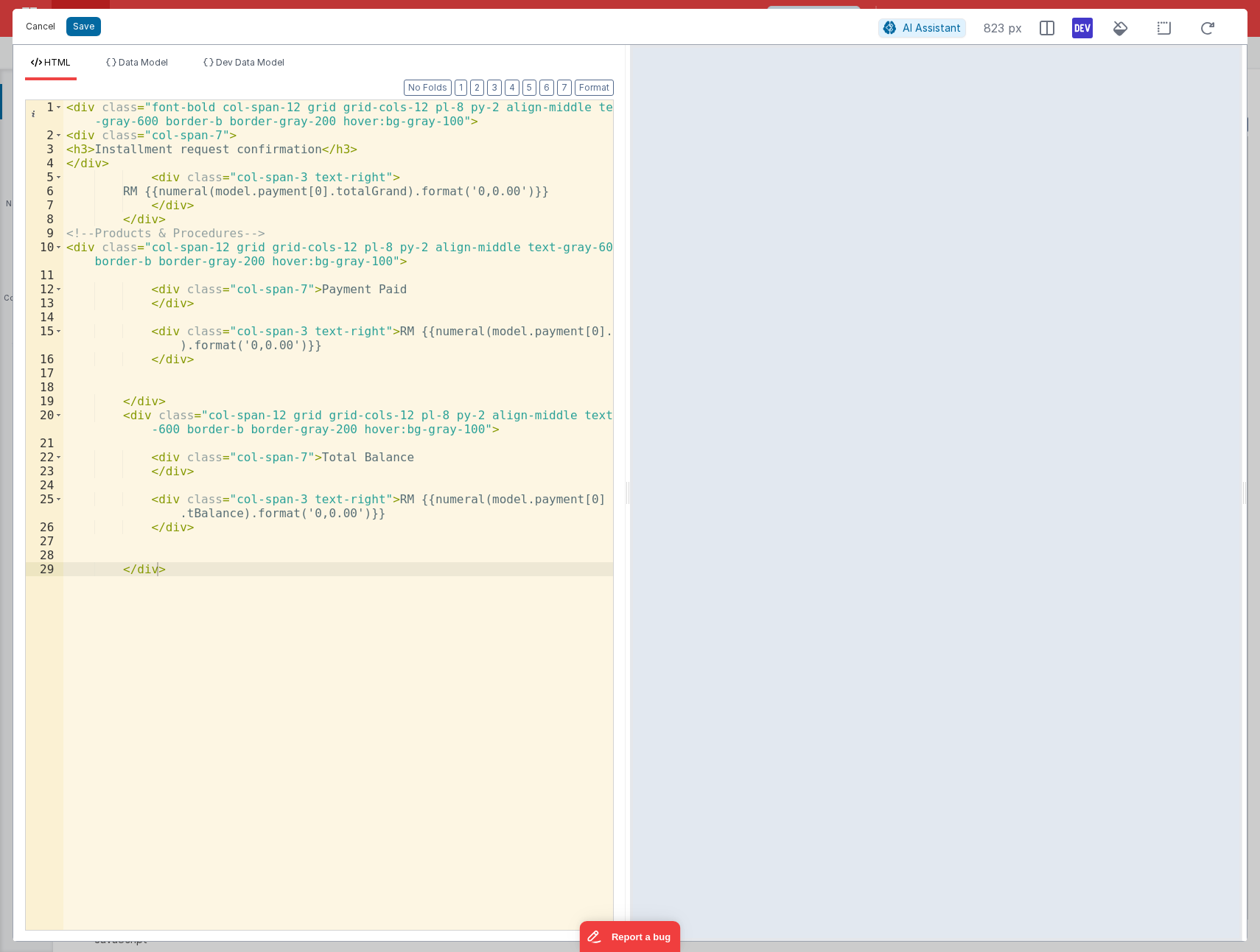
click at [44, 28] on button "Cancel" at bounding box center [40, 27] width 44 height 20
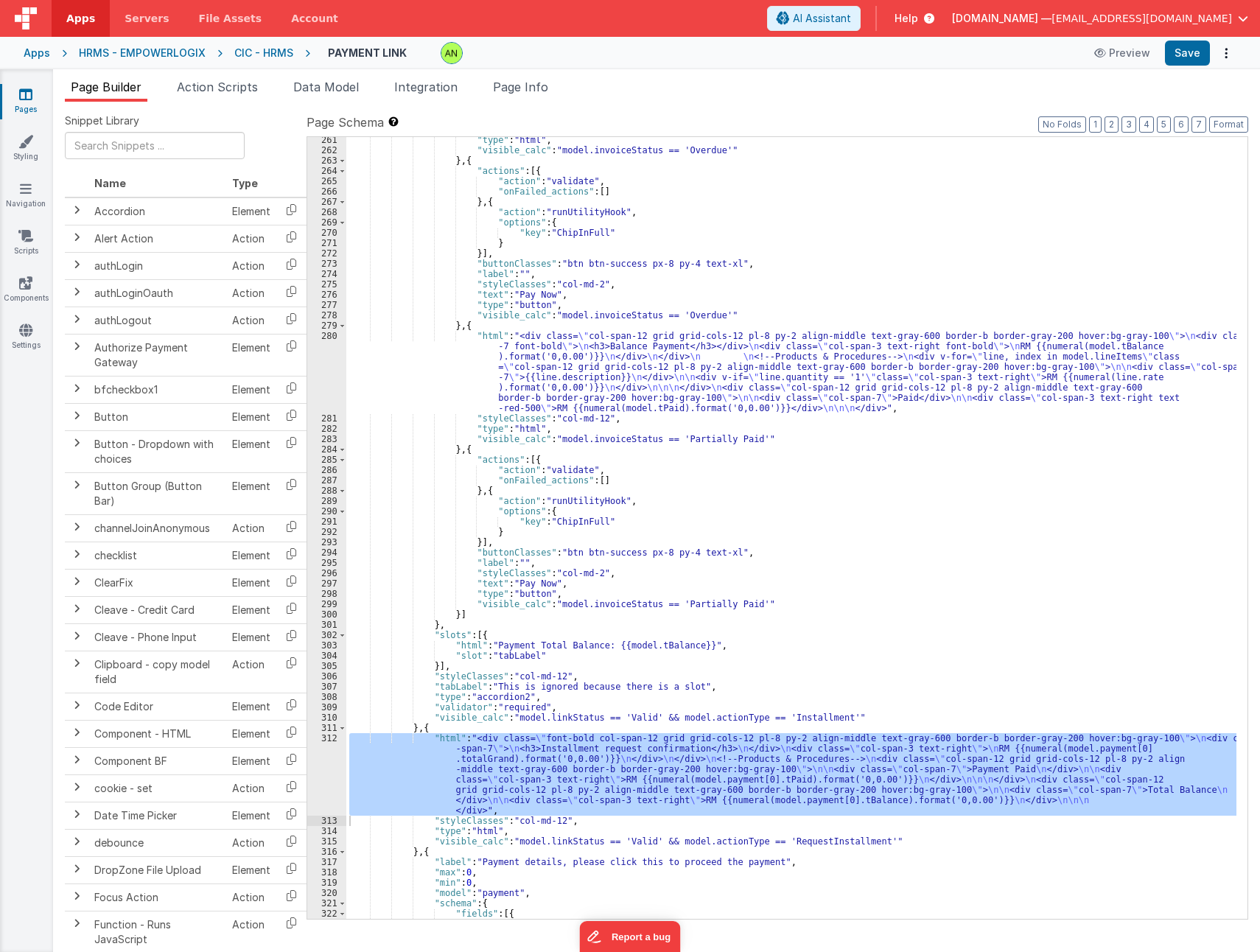
scroll to position [3314, 0]
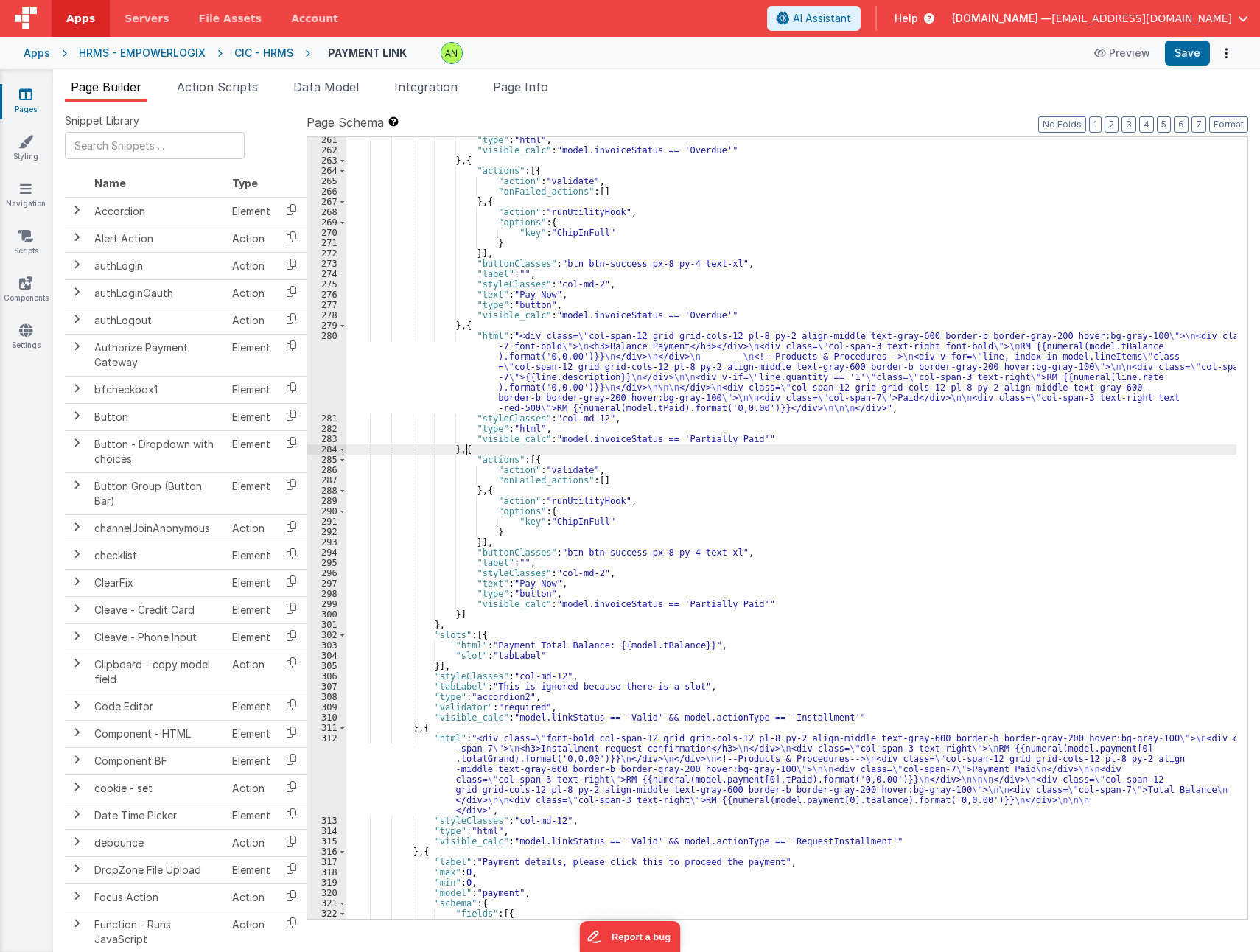
click at [482, 453] on div ""type" : "html" , "visible_calc" : "model.invoiceStatus == 'Overdue'" } , { "ac…" at bounding box center [791, 547] width 891 height 823
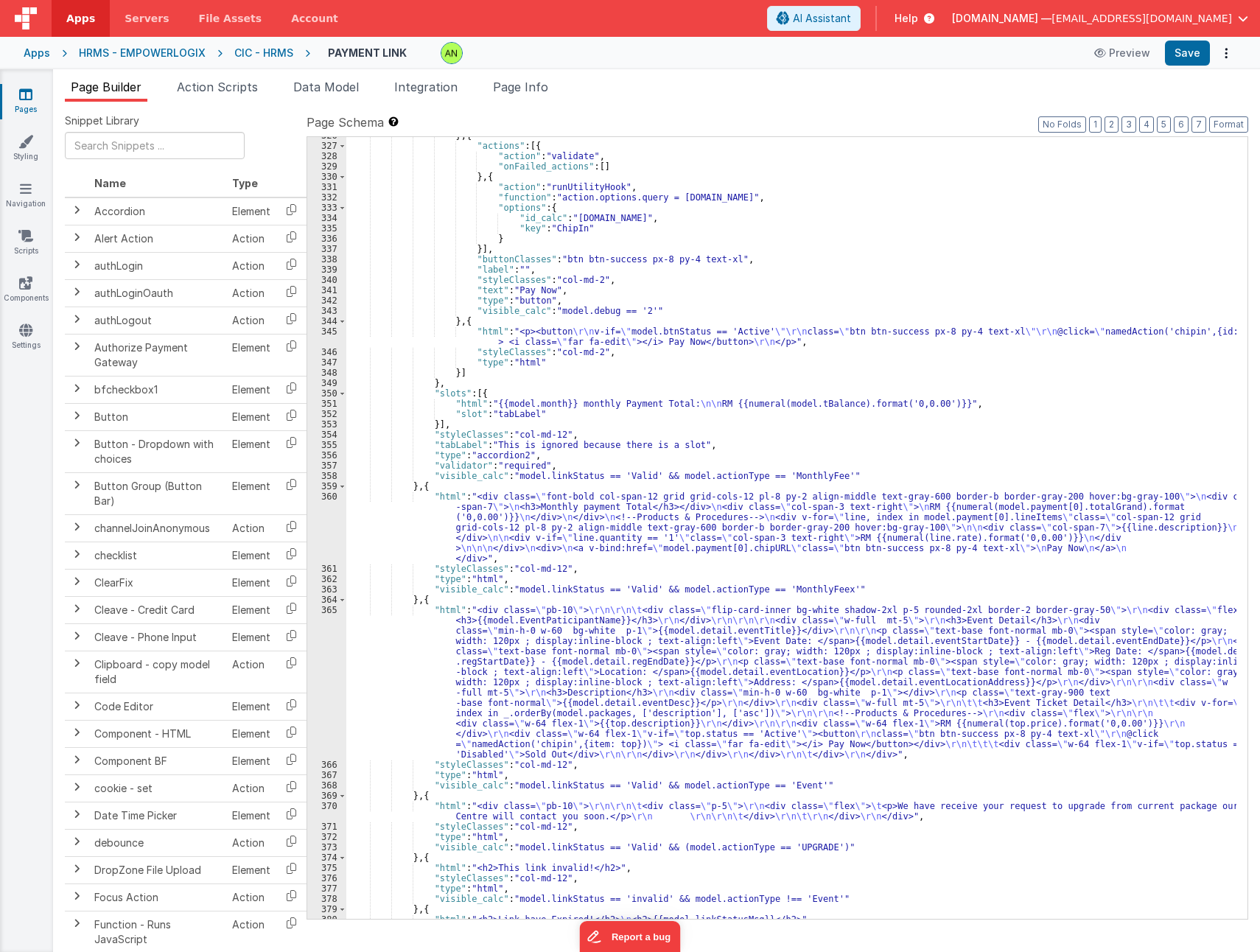
scroll to position [4243, 0]
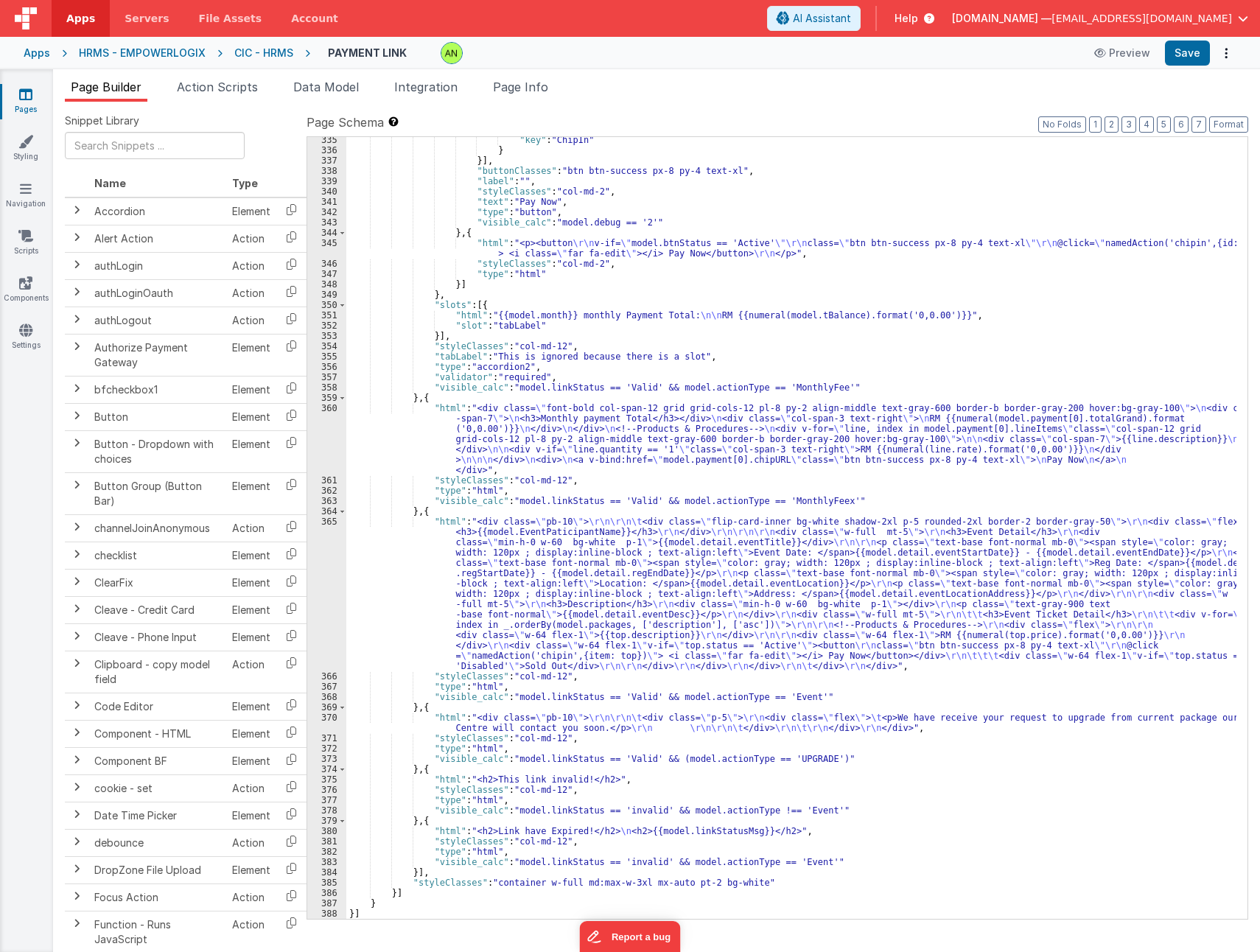
click at [696, 618] on div ""key" : "ChipIn" } }] , "buttonClasses" : "btn btn-success px-8 py-4 text-xl" ,…" at bounding box center [791, 536] width 891 height 802
click at [736, 731] on div ""key" : "ChipIn" } }] , "buttonClasses" : "btn btn-success px-8 py-4 text-xl" ,…" at bounding box center [791, 536] width 891 height 802
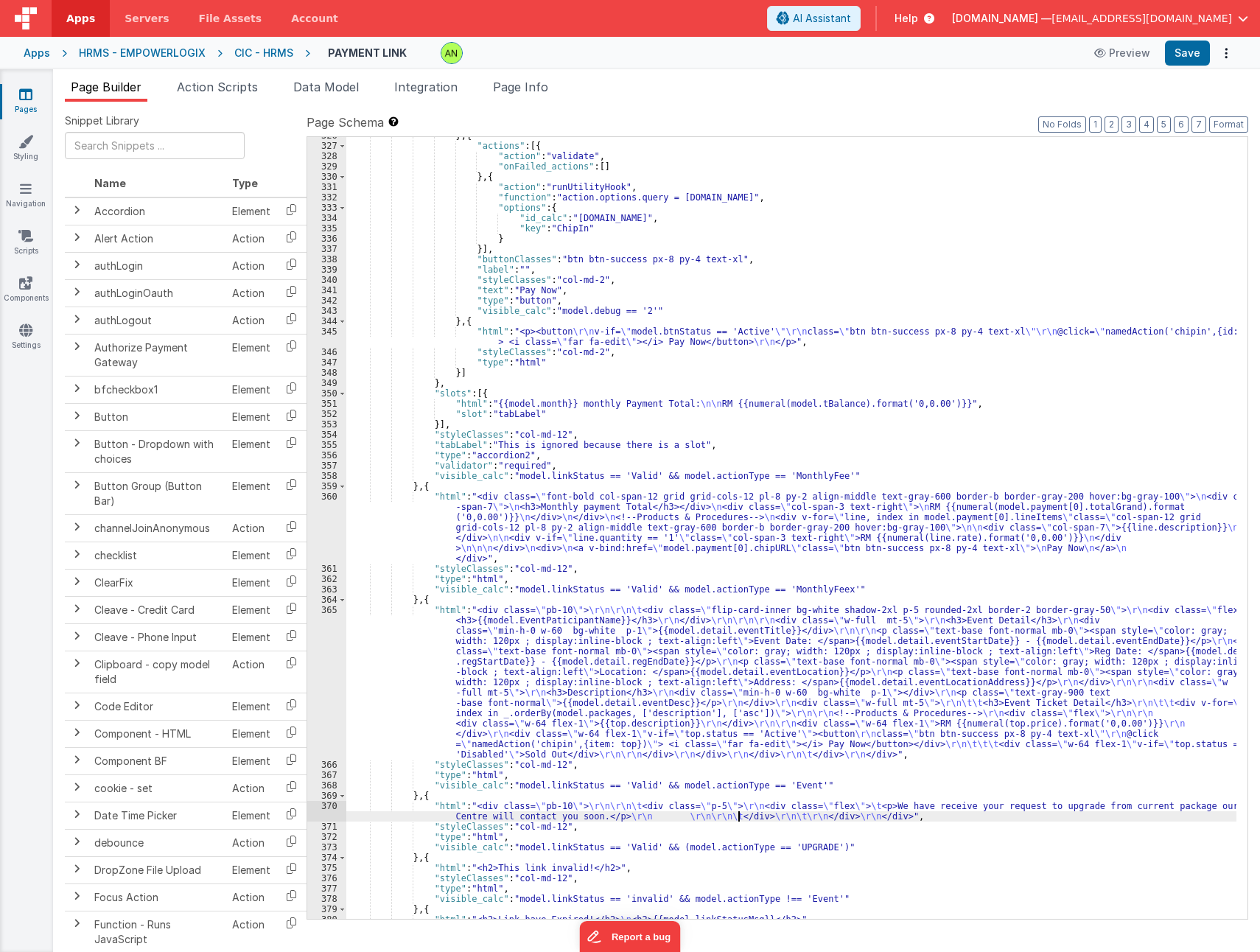
scroll to position [4199, 0]
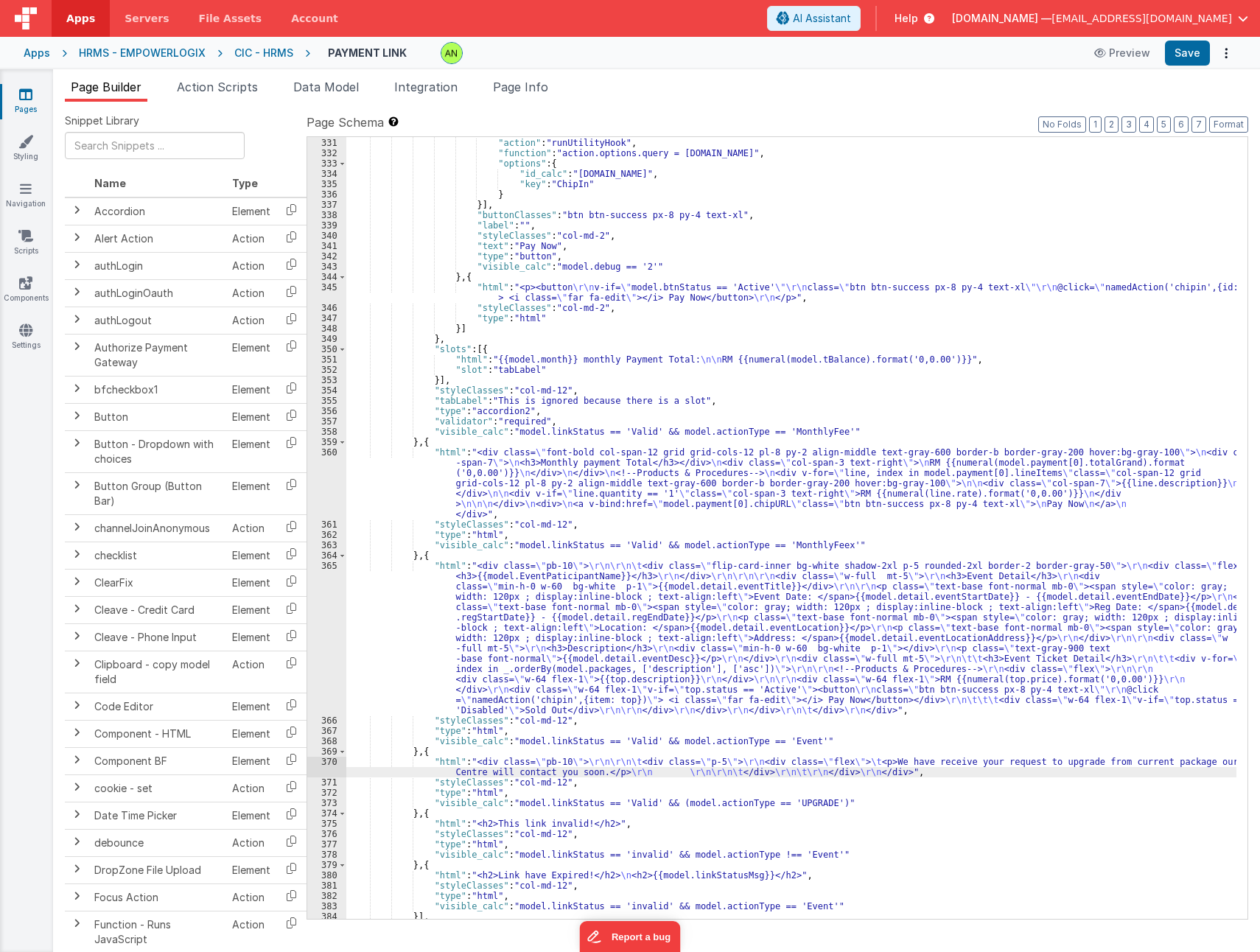
click at [795, 657] on div "} , { "action" : "runUtilityHook" , "function" : "action.options.query = row.id…" at bounding box center [791, 528] width 891 height 802
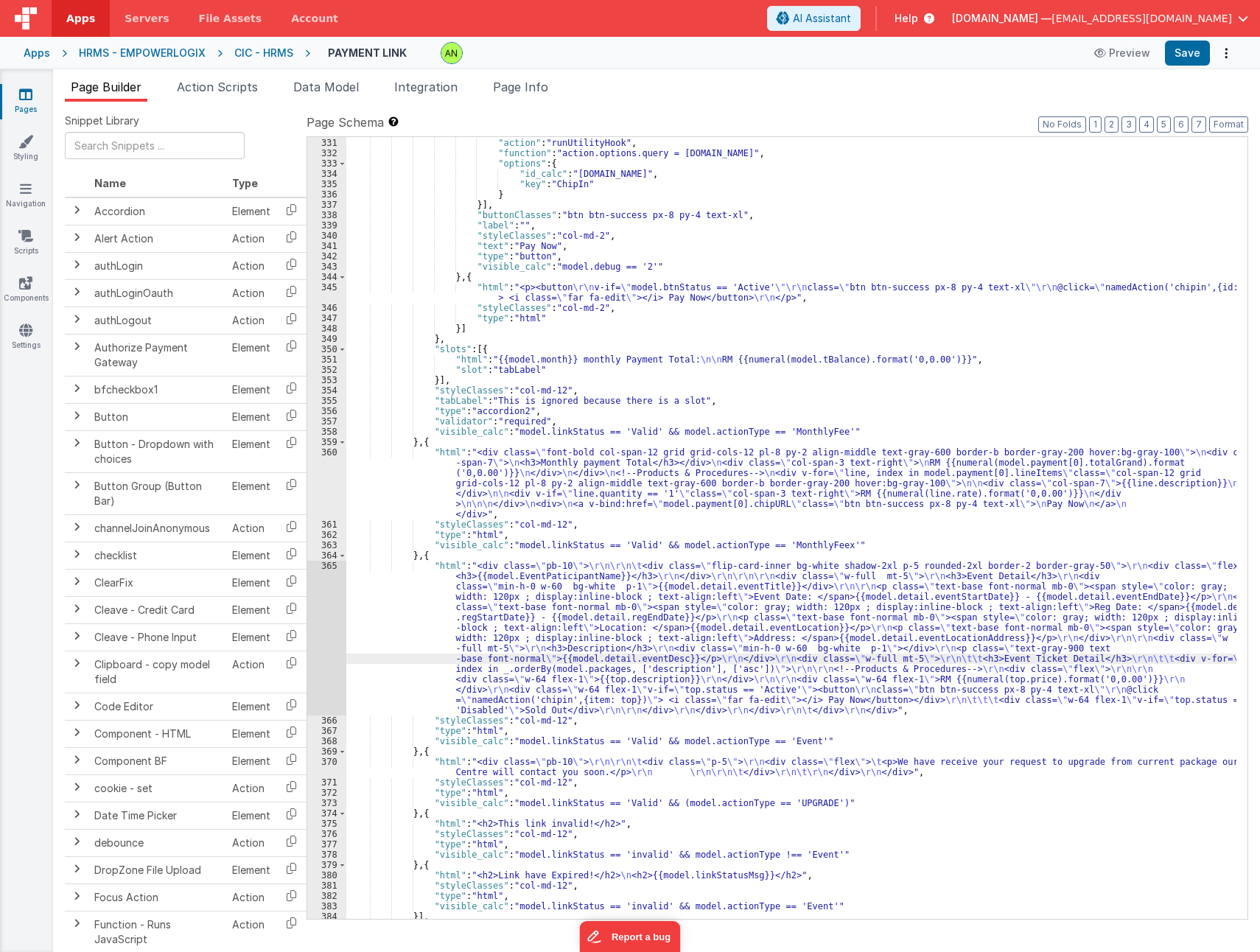
click at [325, 624] on div "365" at bounding box center [326, 638] width 40 height 154
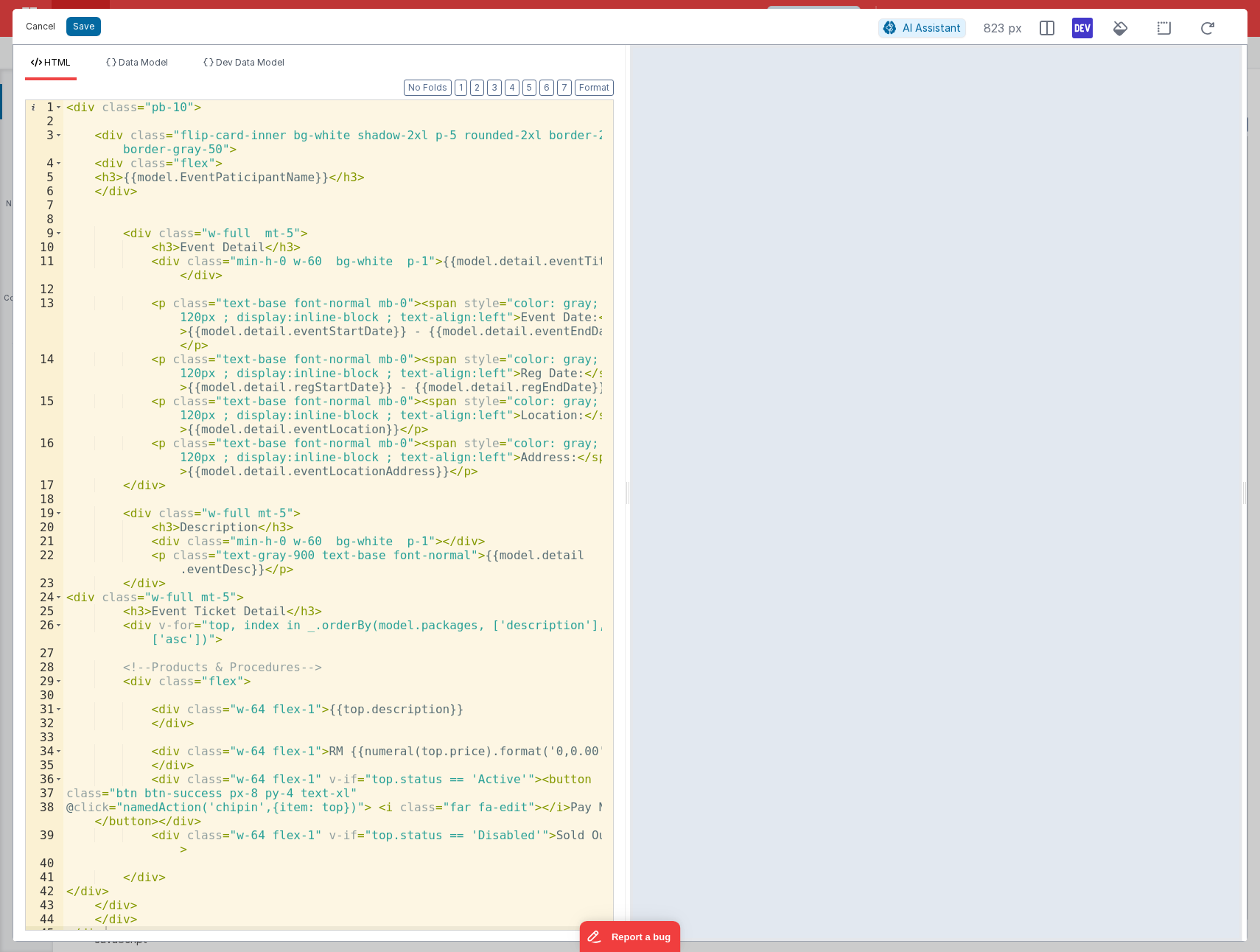
click at [47, 25] on button "Cancel" at bounding box center [40, 27] width 44 height 20
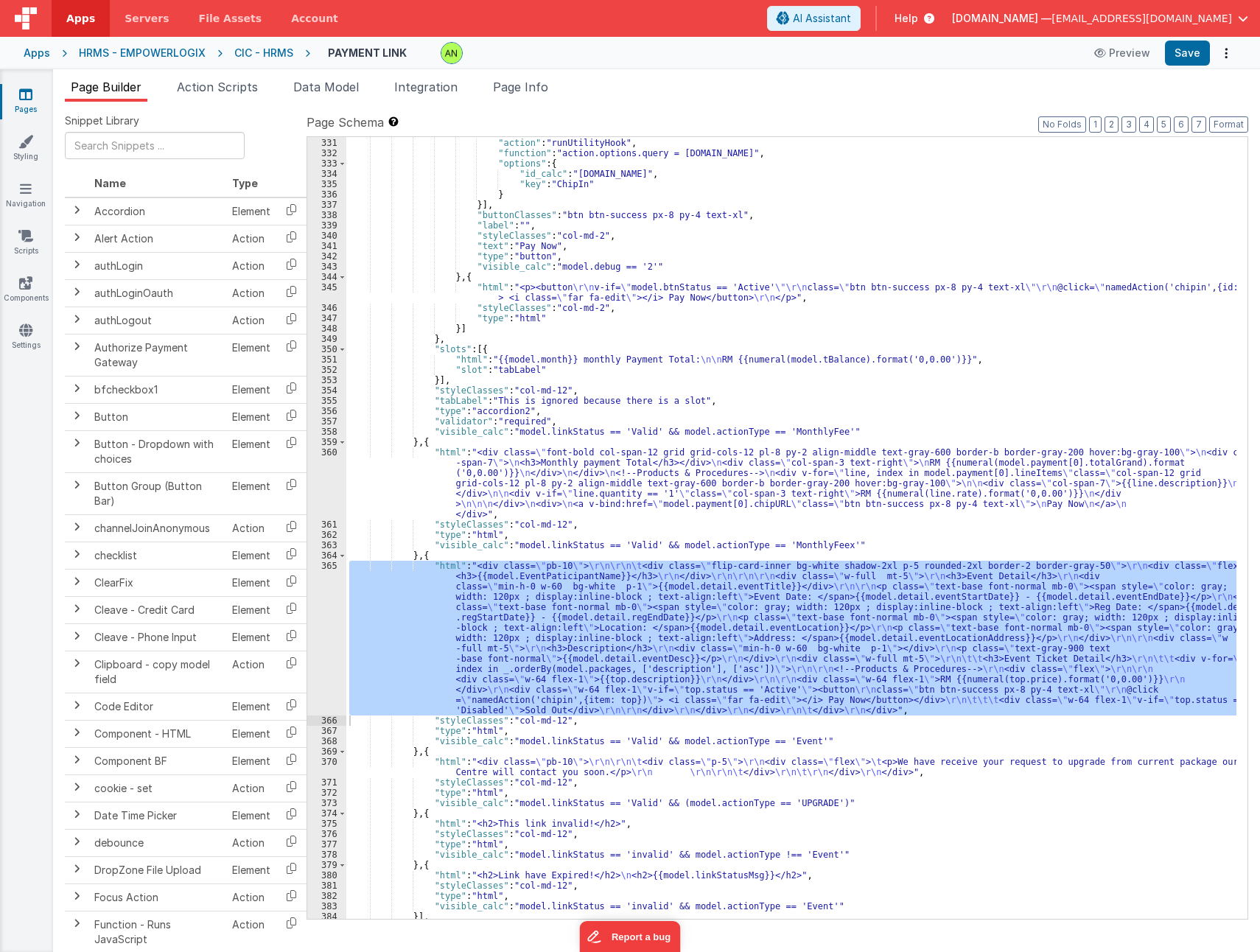
click at [837, 465] on div "} , { "action" : "runUtilityHook" , "function" : "action.options.query = row.id…" at bounding box center [791, 528] width 891 height 802
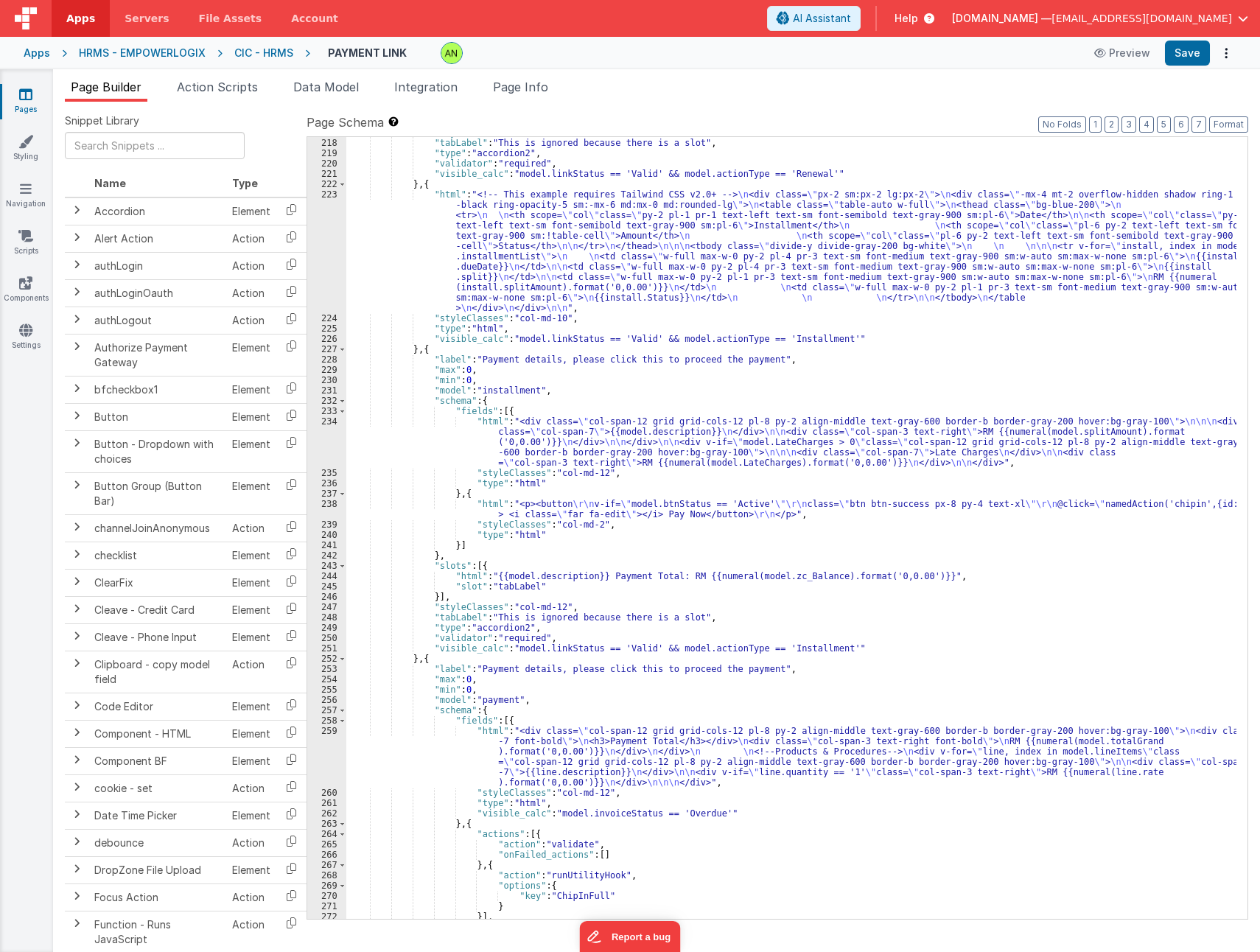
scroll to position [2562, 0]
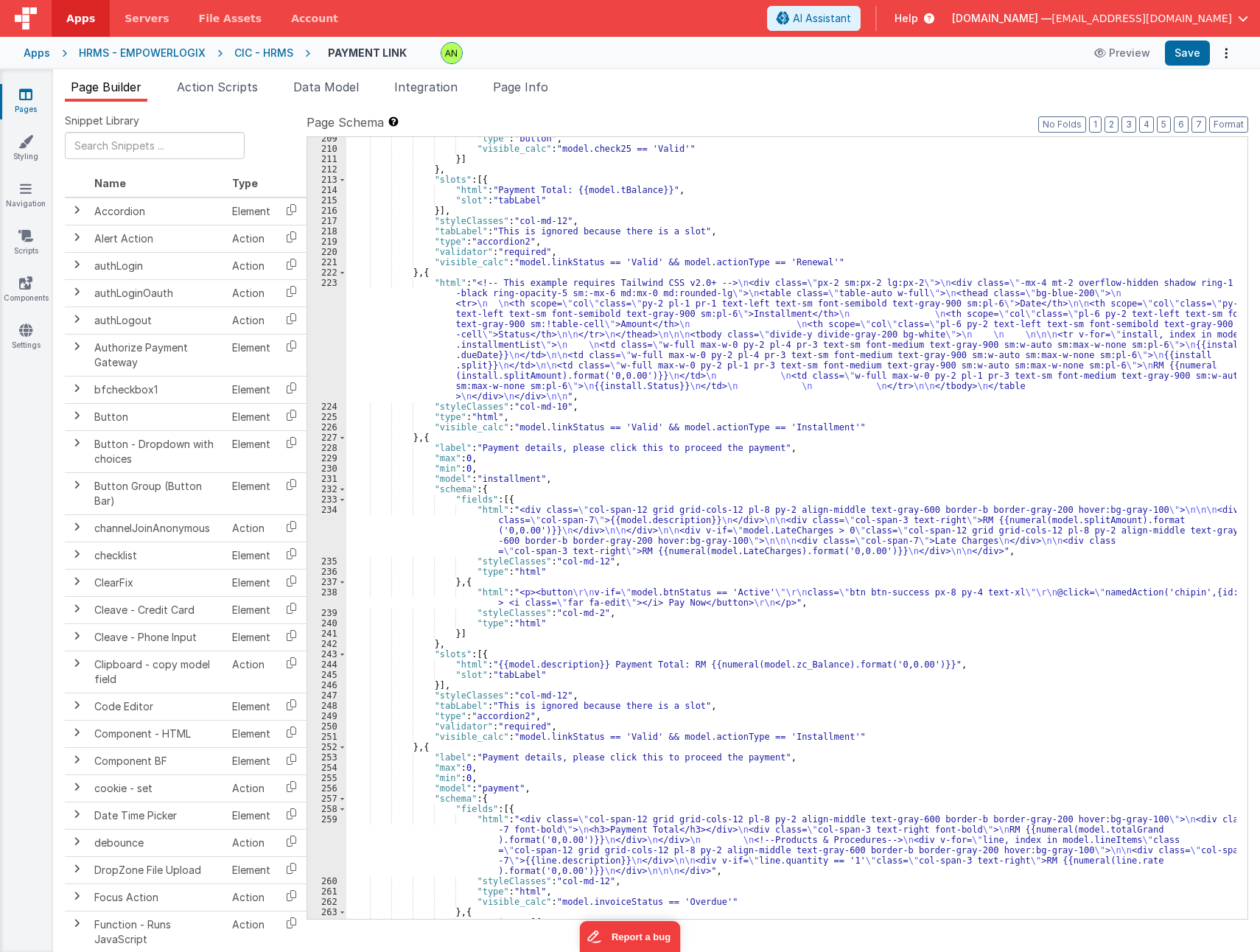
click at [651, 344] on div ""type" : "button" , "visible_calc" : "model.check25 == 'Valid'" }] } , "slots" …" at bounding box center [791, 534] width 891 height 802
click at [309, 325] on div "223" at bounding box center [326, 339] width 40 height 124
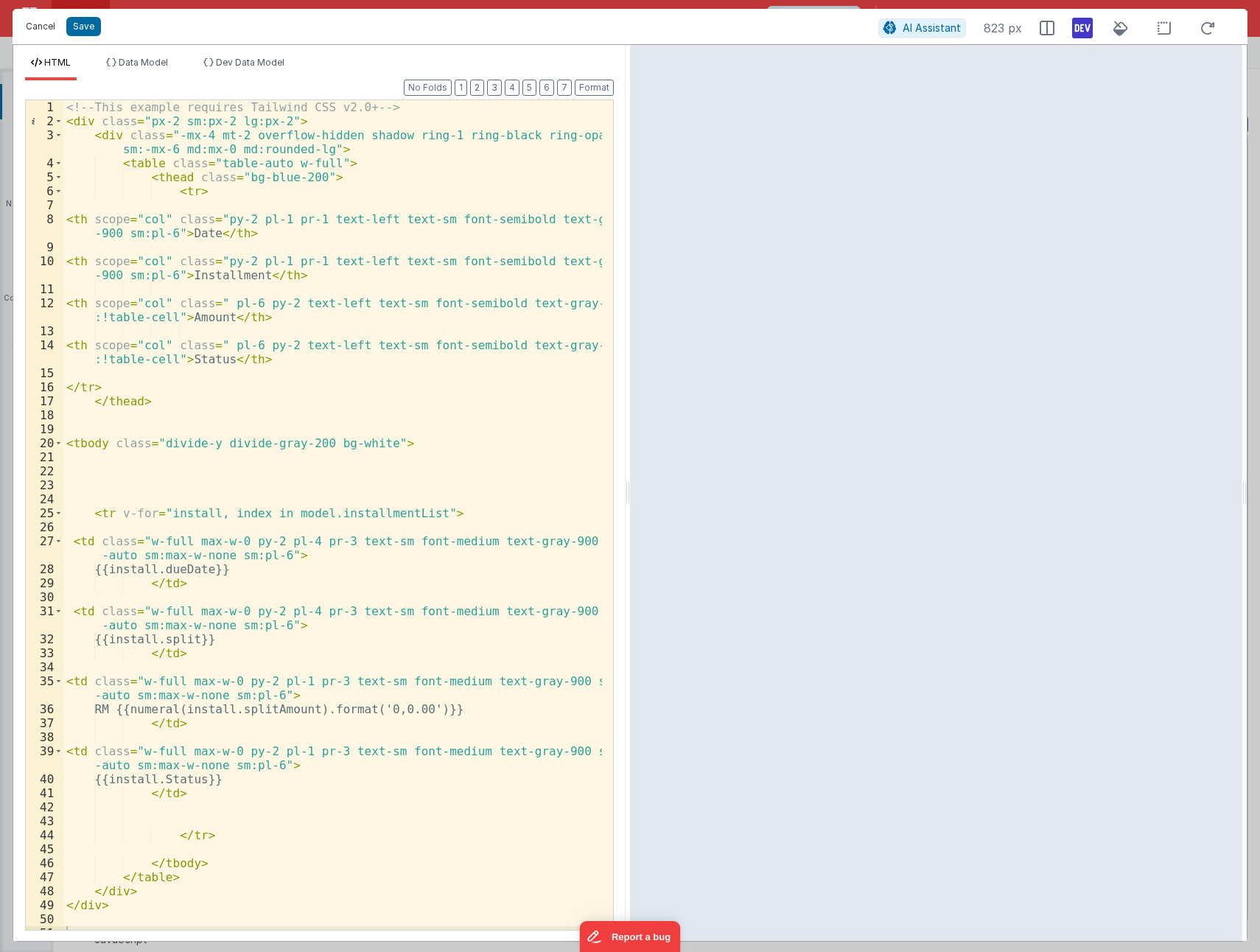
click at [49, 26] on button "Cancel" at bounding box center [40, 27] width 44 height 20
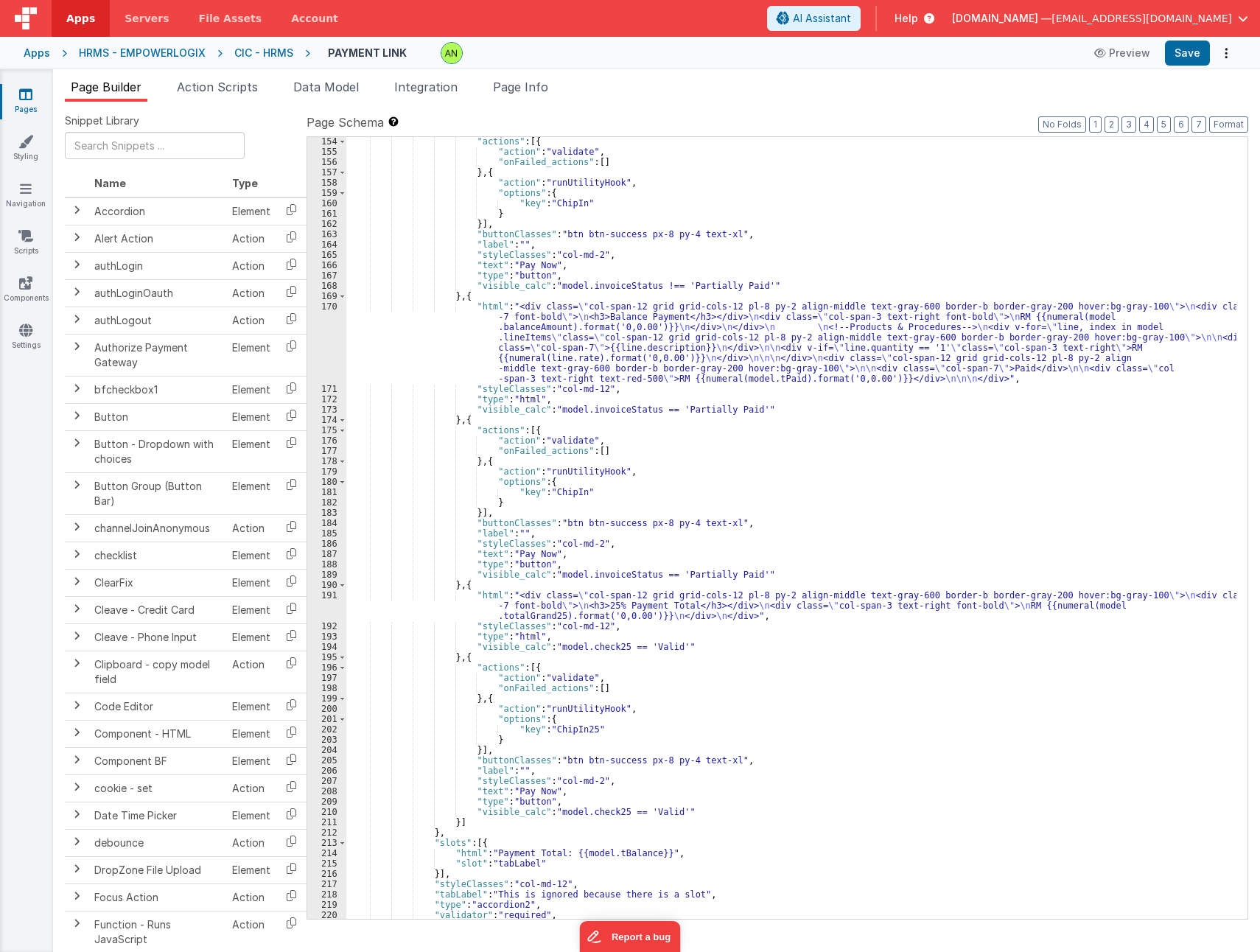
scroll to position [1810, 0]
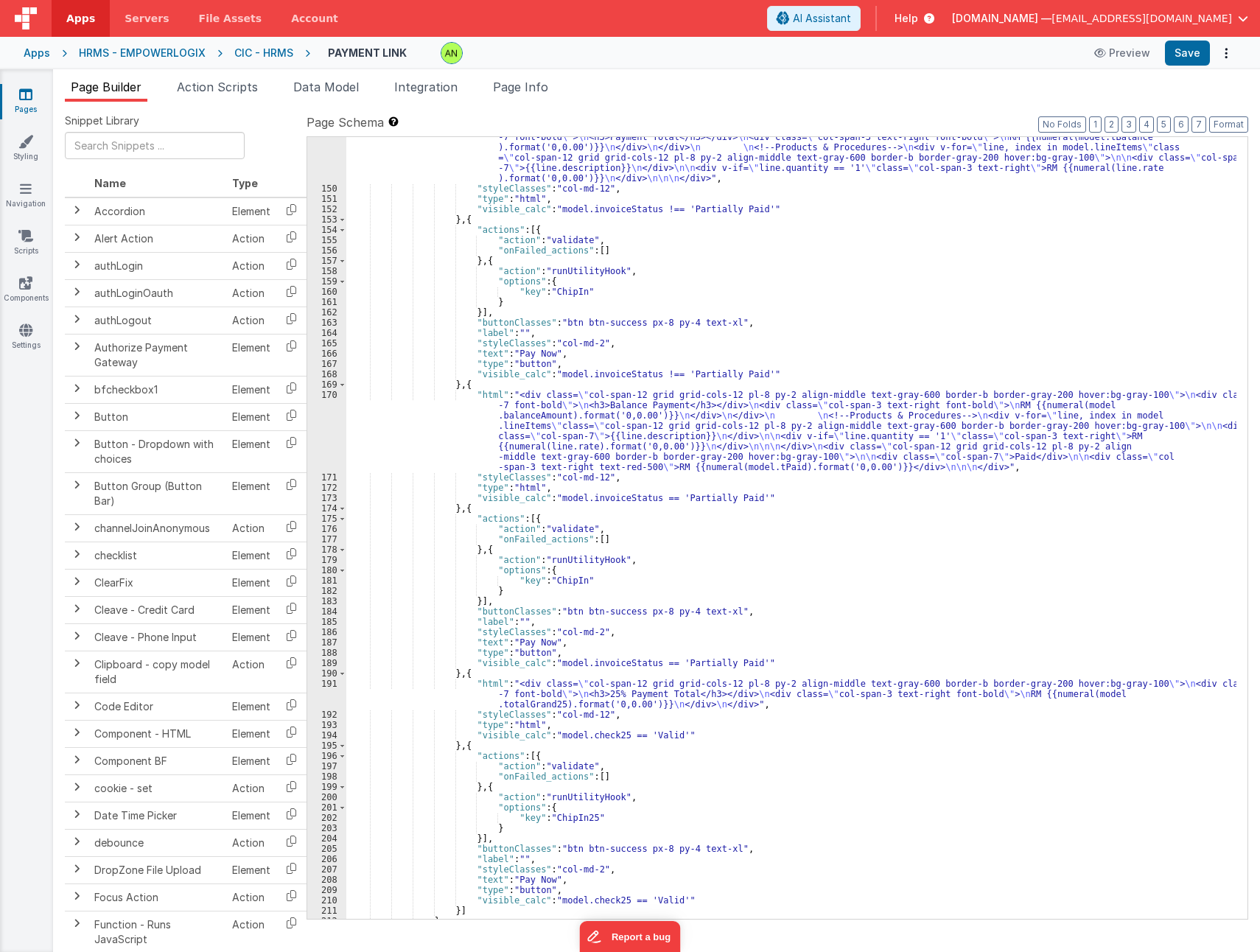
click at [799, 430] on div ""html" : "<div class= \" col-span-12 grid grid-cols-12 pl-8 py-2 align-middle t…" at bounding box center [791, 548] width 891 height 854
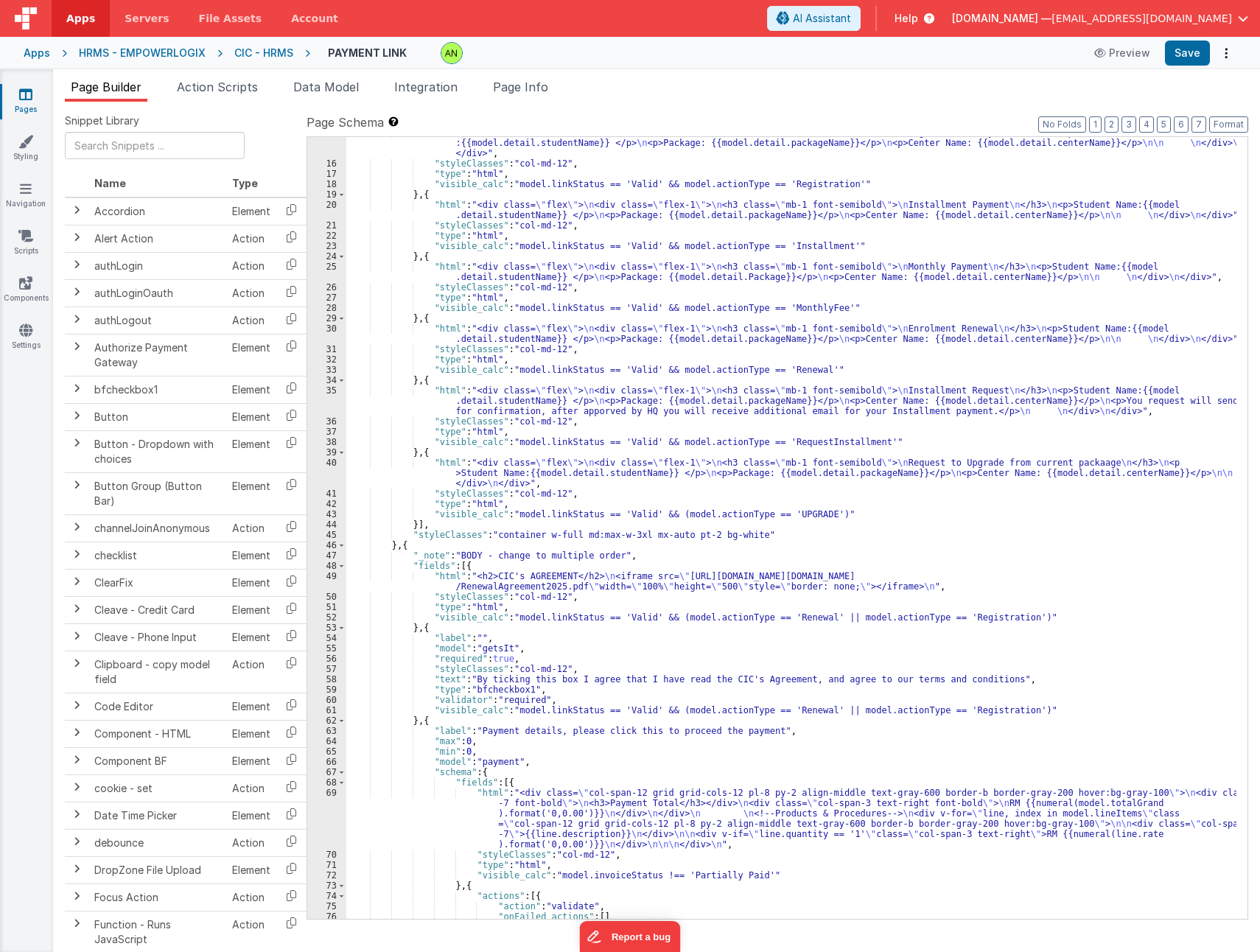
scroll to position [130, 0]
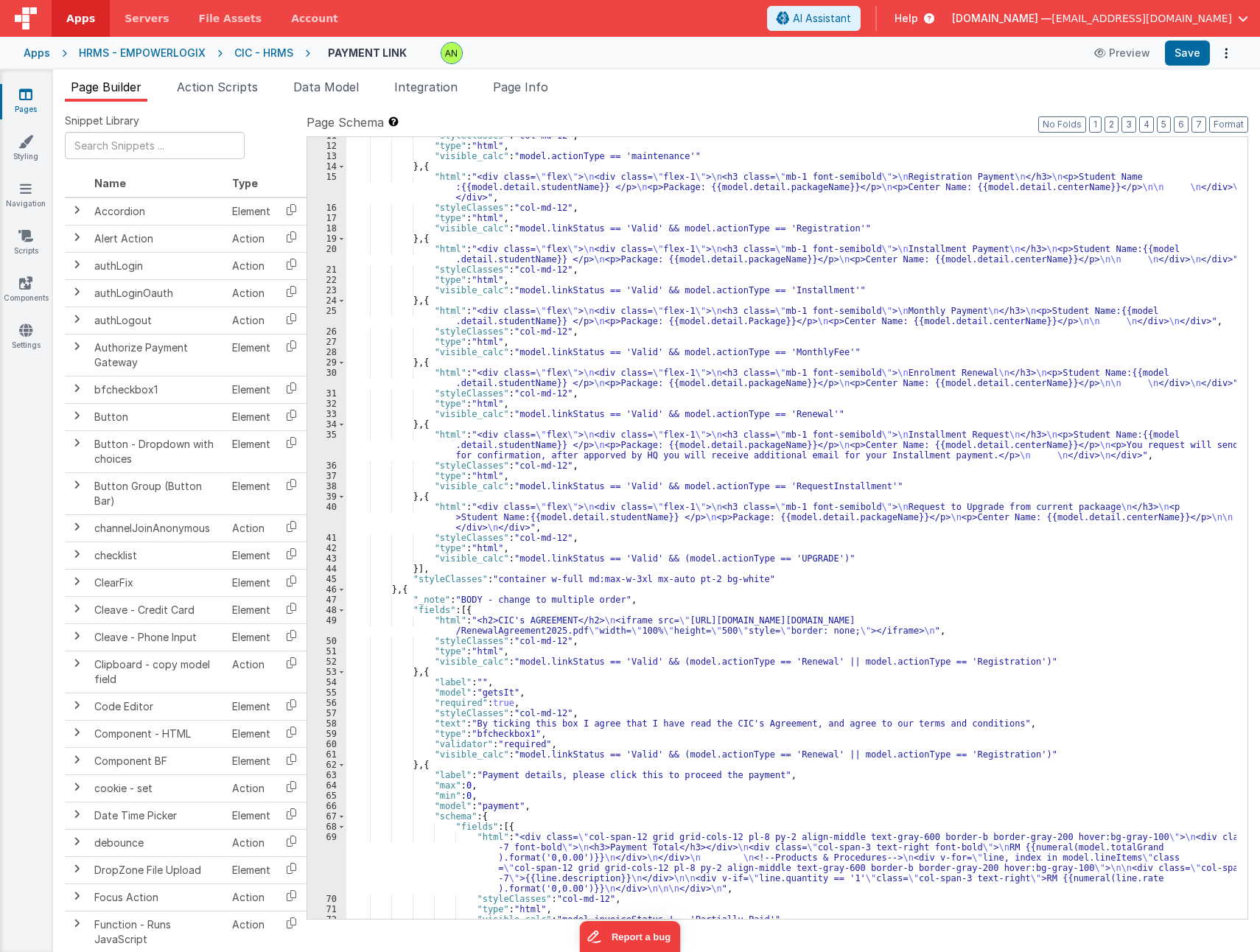
click at [757, 380] on div ""styleClasses" : "col-md-12" , "type" : "html" , "visible_calc" : "model.action…" at bounding box center [791, 531] width 891 height 802
click at [318, 378] on div "30" at bounding box center [326, 378] width 40 height 20
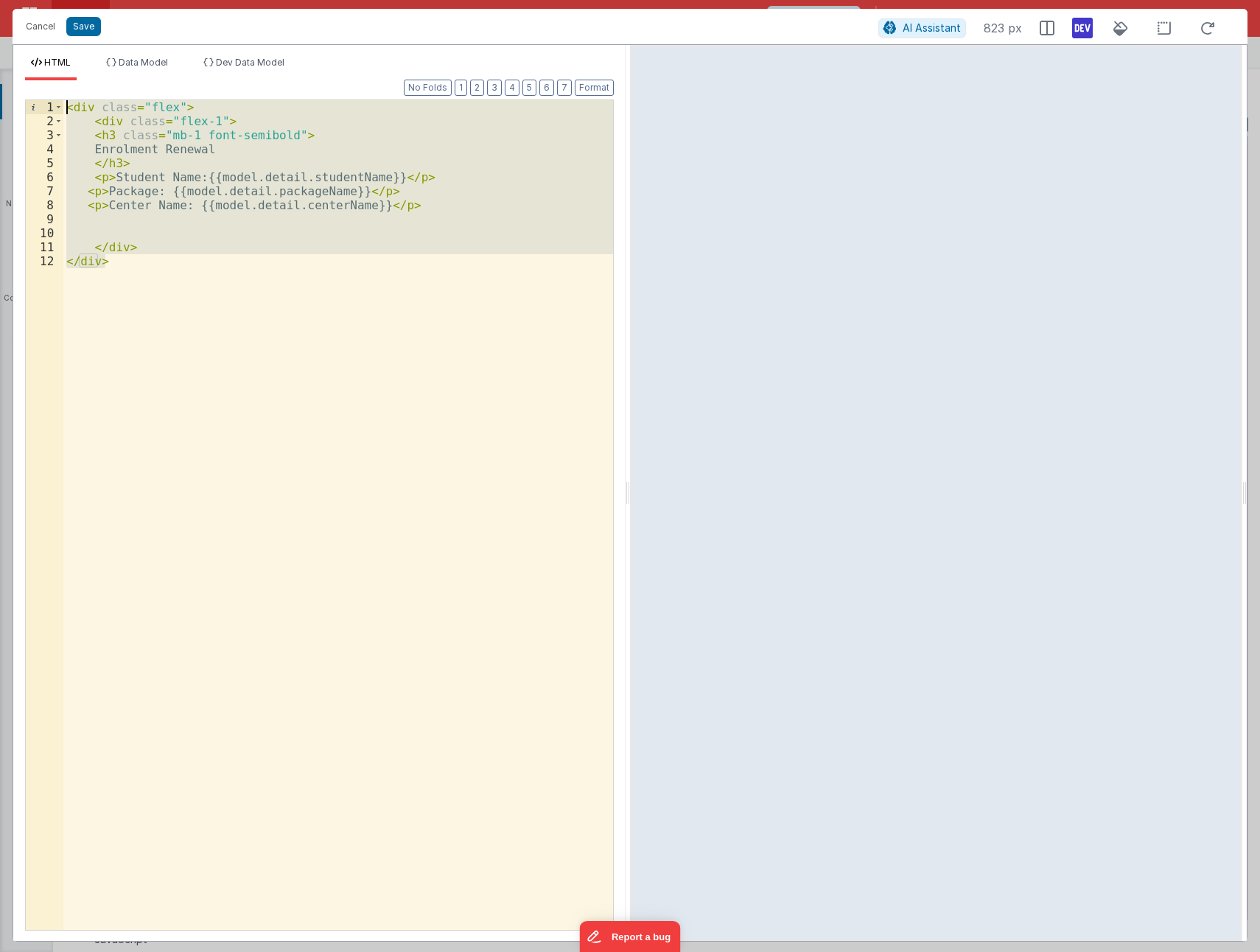
drag, startPoint x: 125, startPoint y: 268, endPoint x: 1, endPoint y: 83, distance: 222.7
click at [1, 83] on div "Cancel Save AI Assistant 823 px HTML Data Model Dev Data Model Format 7 6 5 4 3…" at bounding box center [630, 476] width 1260 height 952
click at [41, 27] on button "Cancel" at bounding box center [40, 27] width 44 height 20
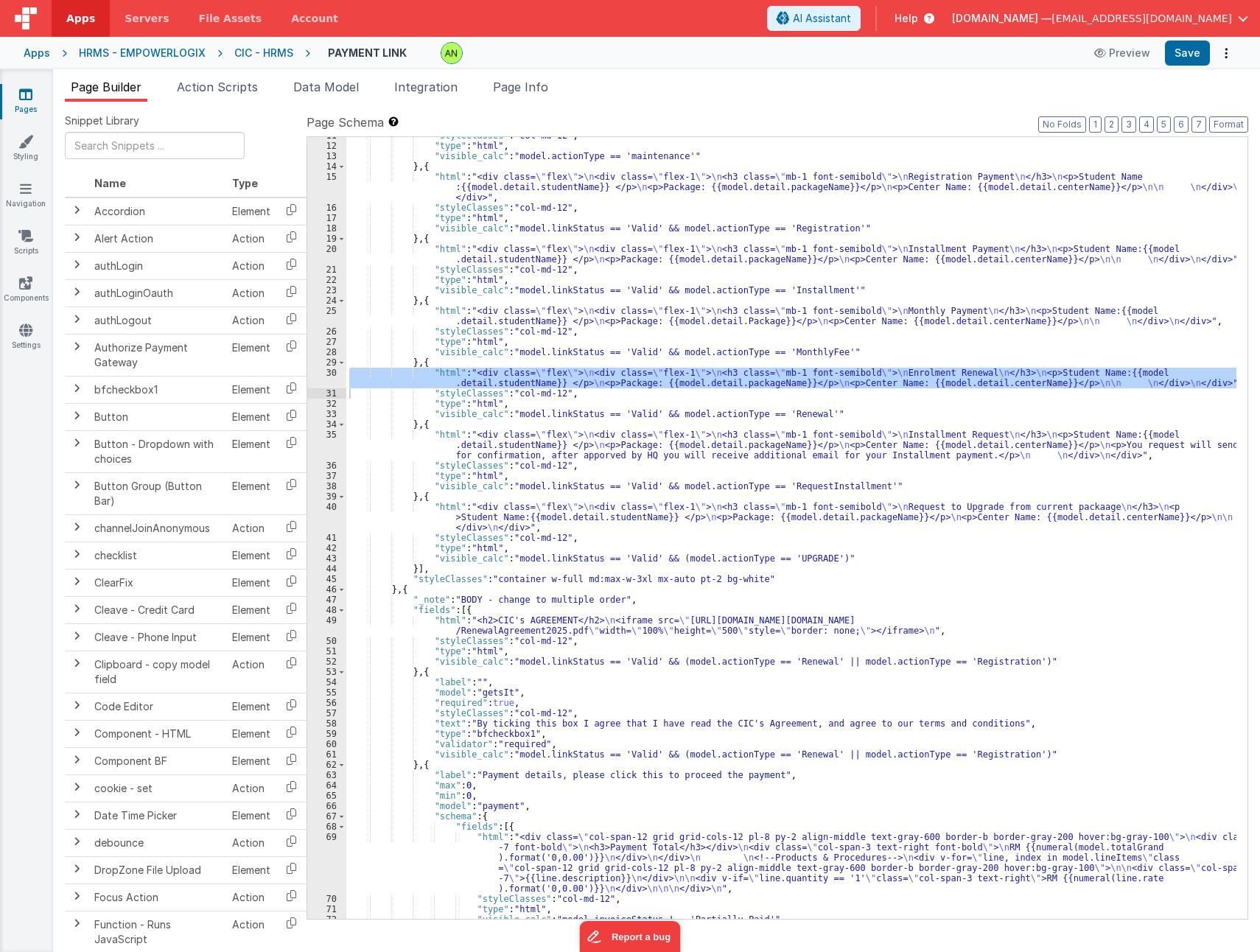
click at [807, 514] on div ""styleClasses" : "col-md-12" , "type" : "html" , "visible_calc" : "model.action…" at bounding box center [791, 531] width 891 height 802
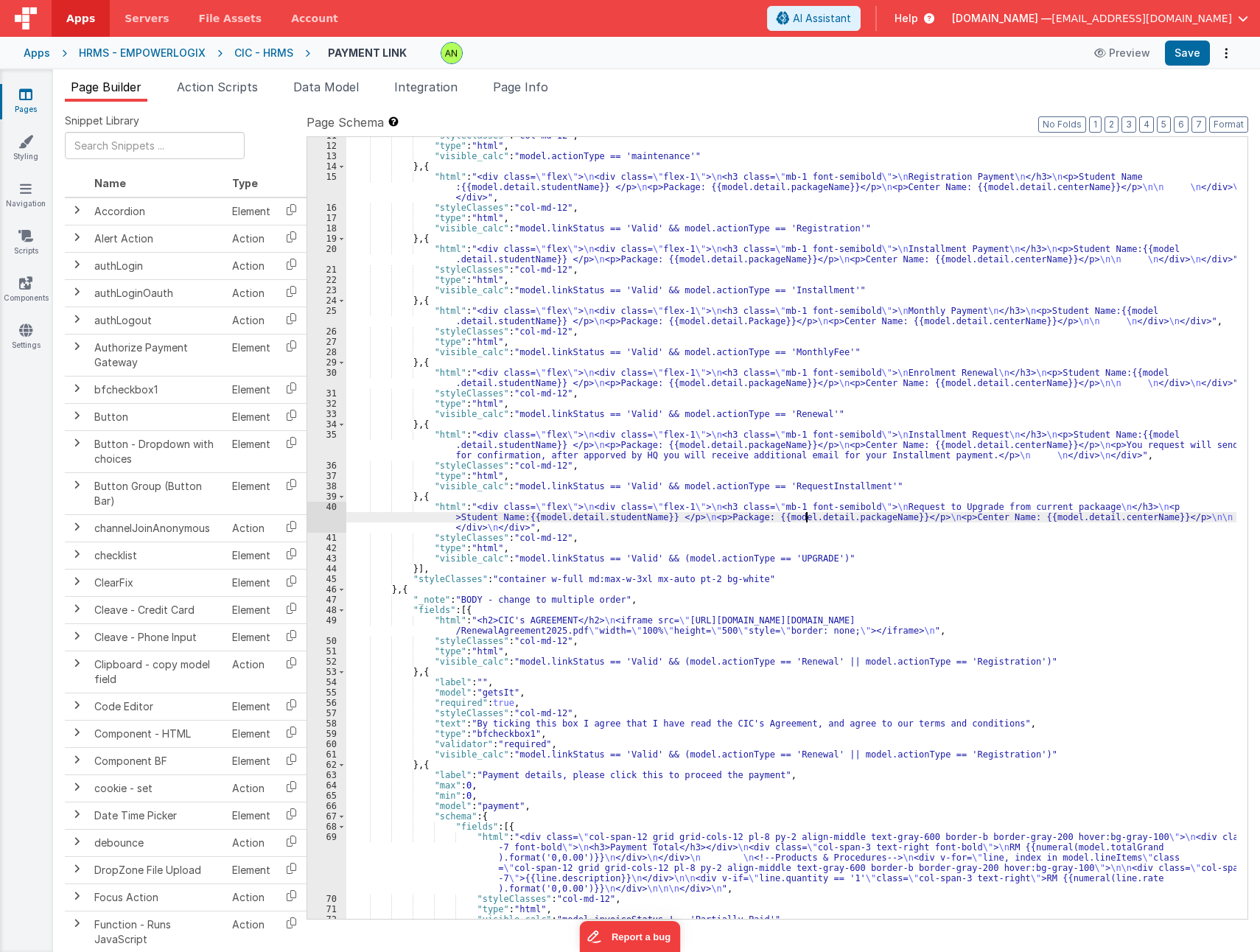
click at [324, 516] on div "40" at bounding box center [326, 517] width 40 height 31
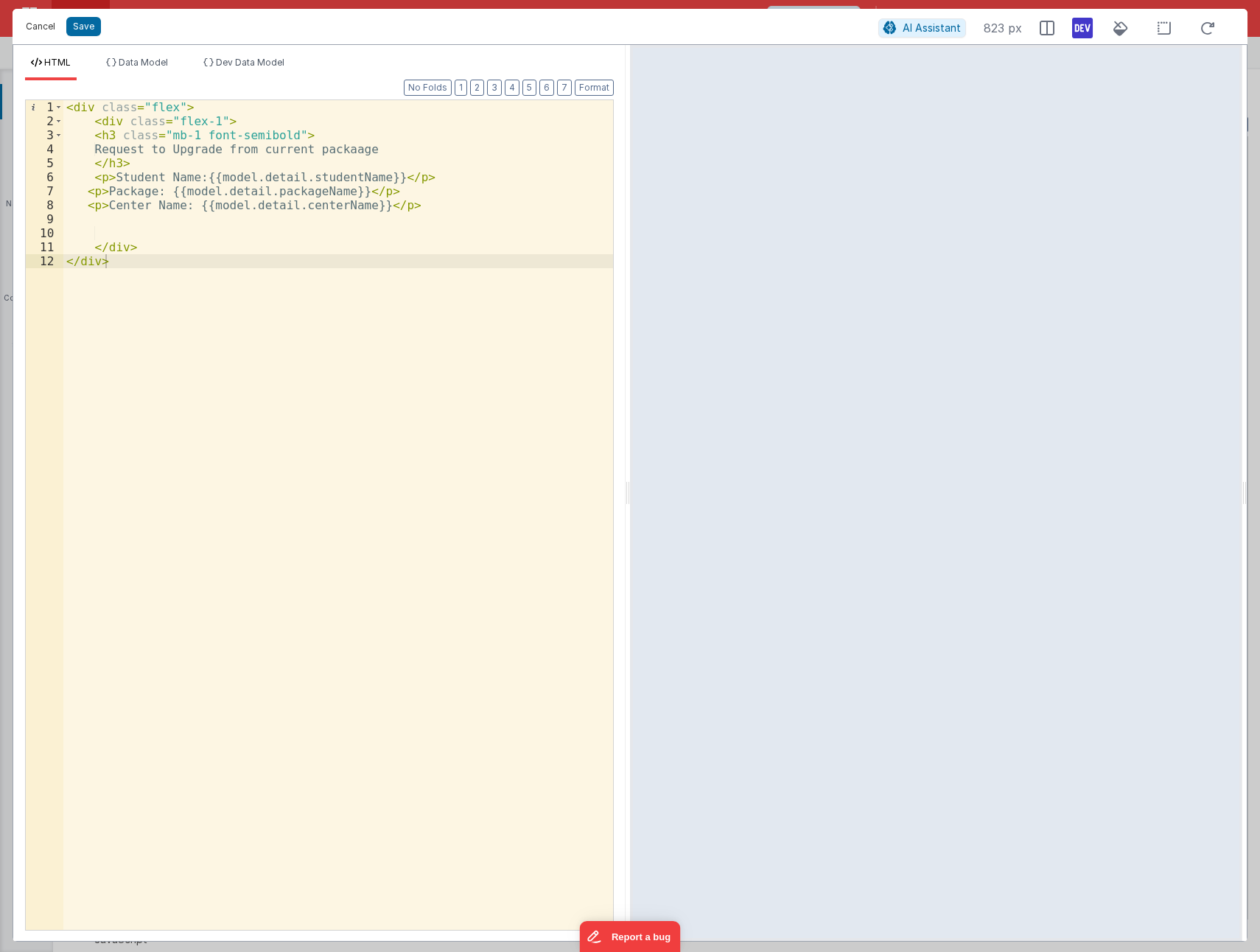
click at [39, 29] on button "Cancel" at bounding box center [40, 27] width 44 height 20
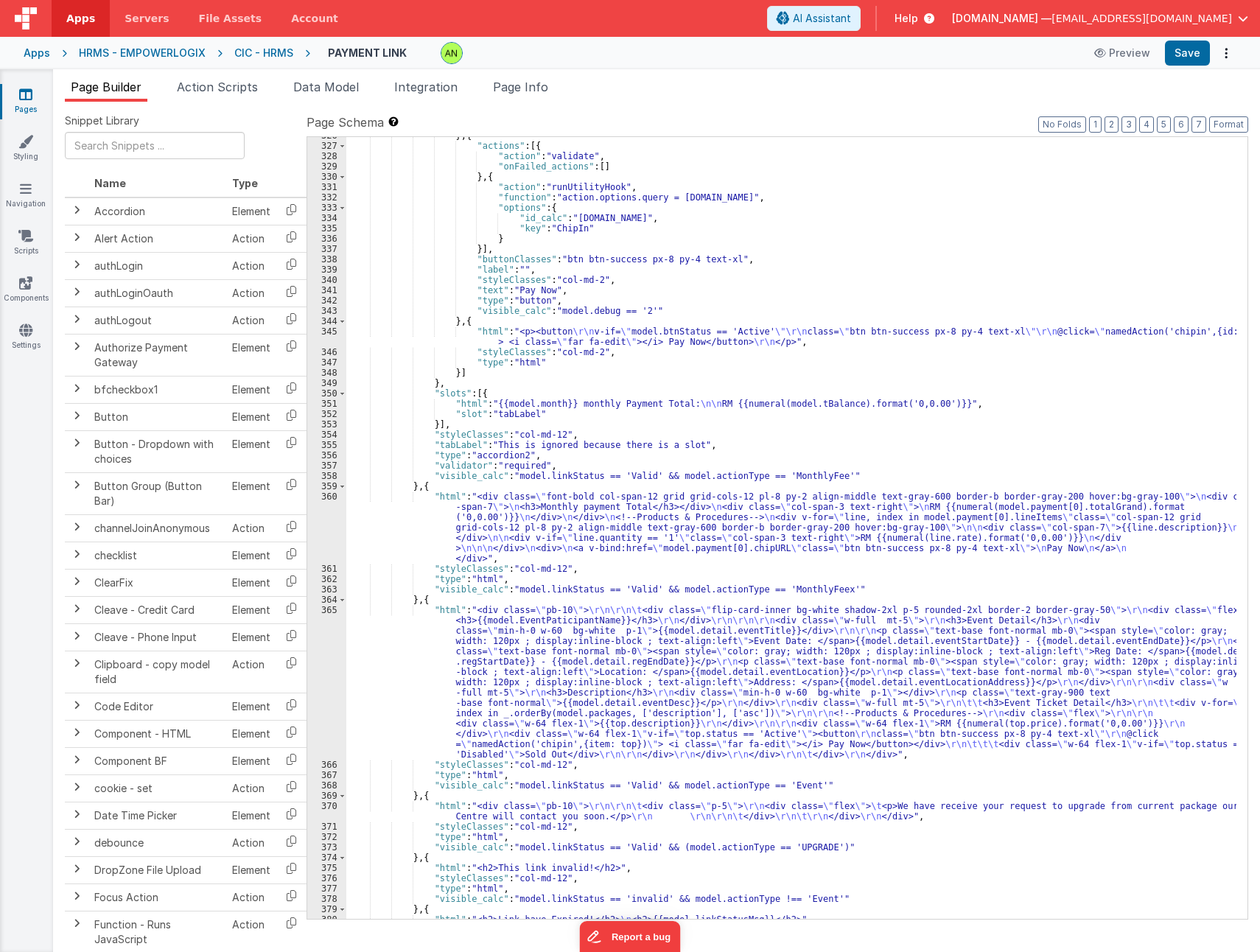
scroll to position [4243, 0]
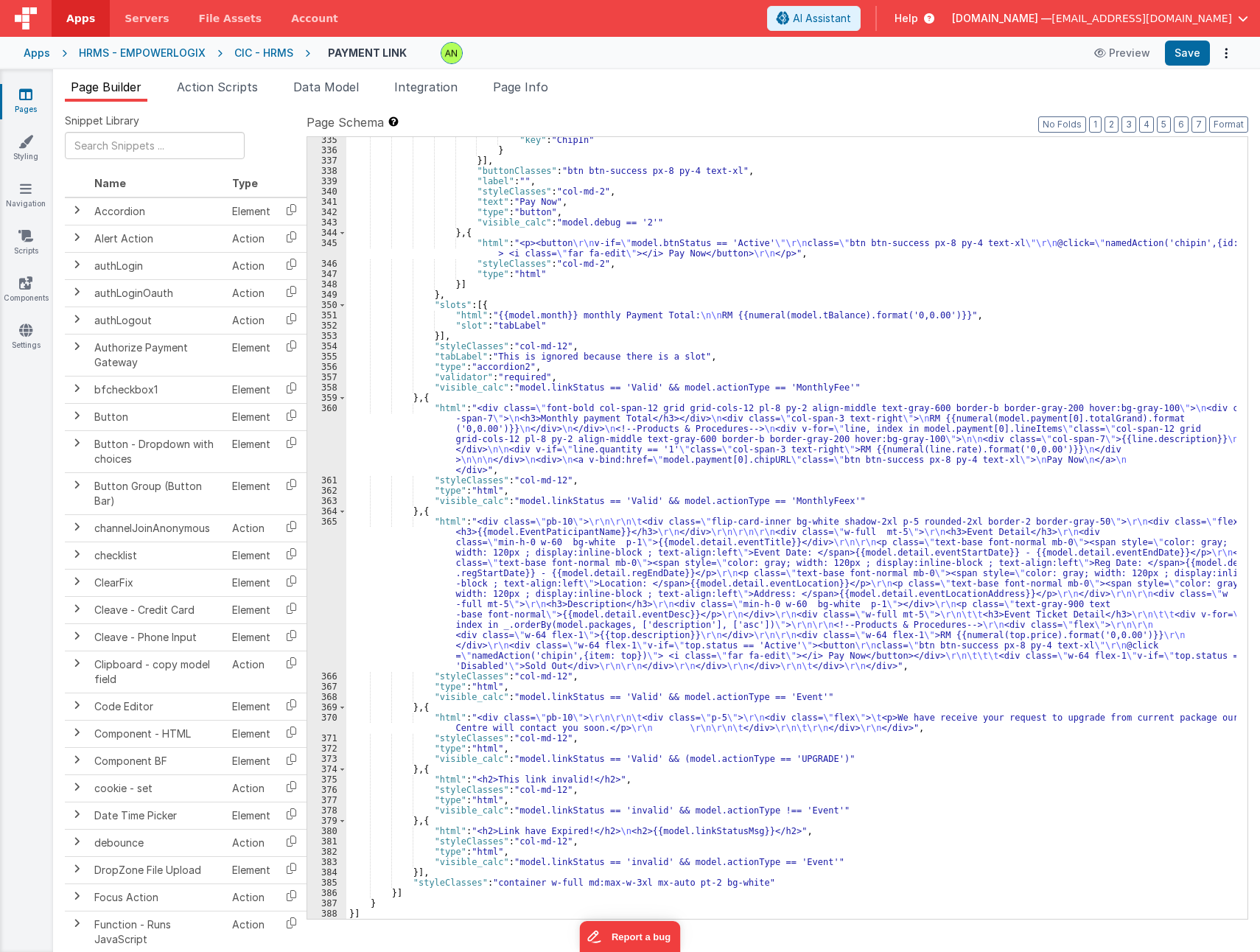
drag, startPoint x: 565, startPoint y: 725, endPoint x: 535, endPoint y: 724, distance: 30.0
click at [536, 724] on div ""key" : "ChipIn" } }] , "buttonClasses" : "btn btn-success px-8 py-4 text-xl" ,…" at bounding box center [791, 536] width 891 height 802
click at [449, 710] on div ""key" : "ChipIn" } }] , "buttonClasses" : "btn btn-success px-8 py-4 text-xl" ,…" at bounding box center [791, 536] width 891 height 802
click at [108, 151] on input "text" at bounding box center [155, 146] width 180 height 28
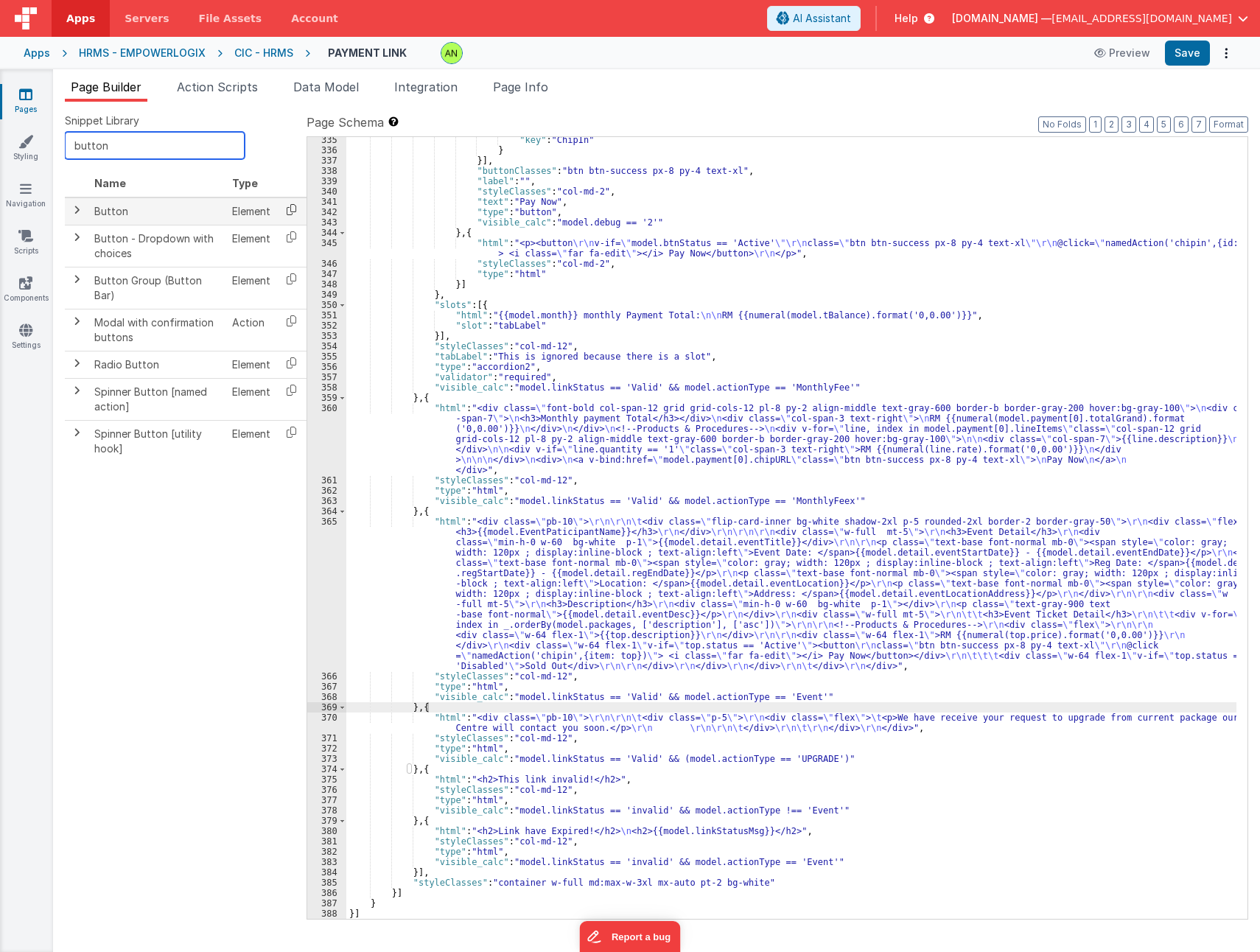
type input "button"
click at [289, 213] on icon at bounding box center [291, 210] width 30 height 23
click at [424, 703] on div ""key" : "ChipIn" } }] , "buttonClasses" : "btn btn-success px-8 py-4 text-xl" ,…" at bounding box center [791, 536] width 891 height 802
paste textarea
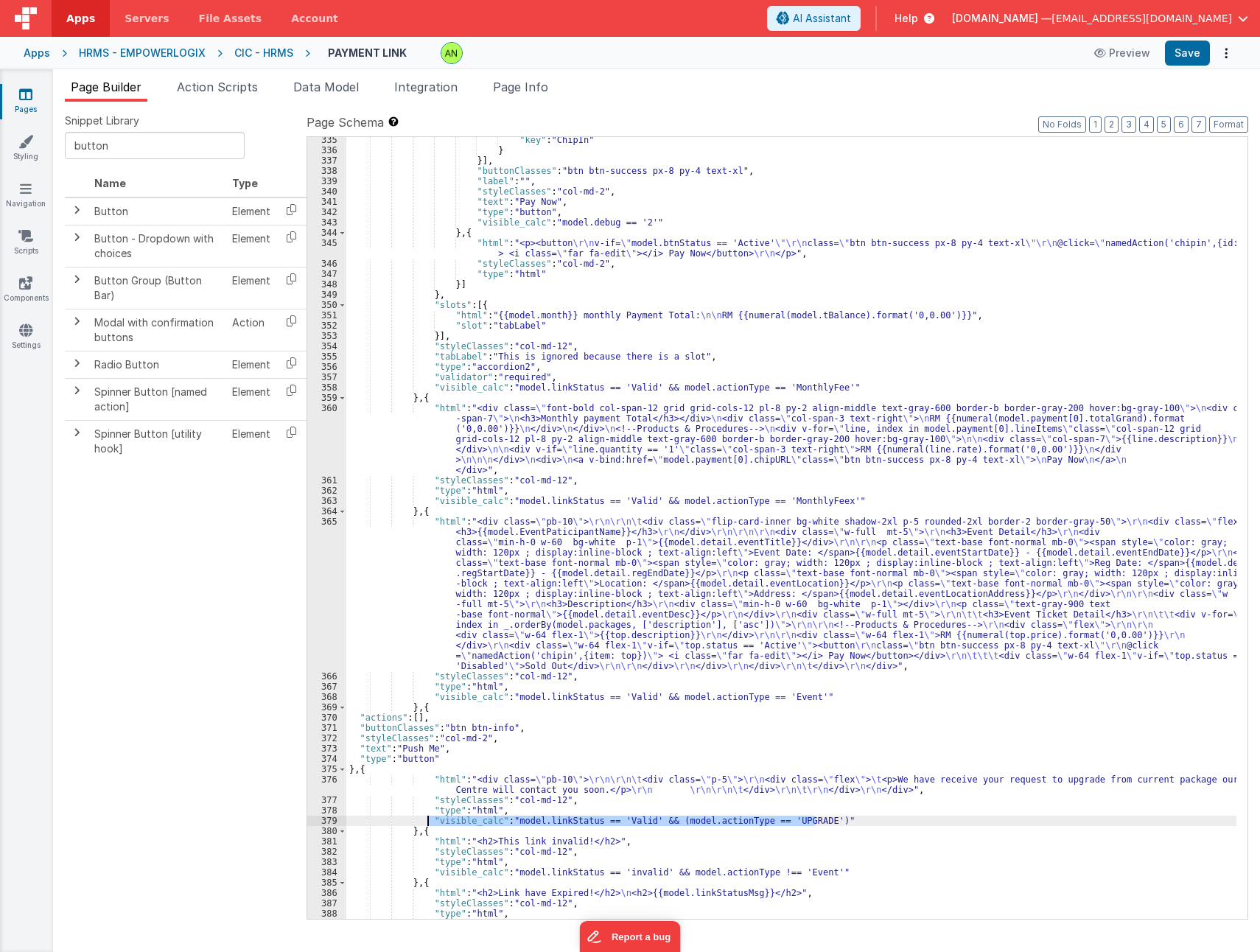
drag, startPoint x: 821, startPoint y: 822, endPoint x: 428, endPoint y: 820, distance: 393.0
click at [428, 820] on div ""key" : "ChipIn" } }] , "buttonClasses" : "btn btn-success px-8 py-4 text-xl" ,…" at bounding box center [791, 536] width 891 height 802
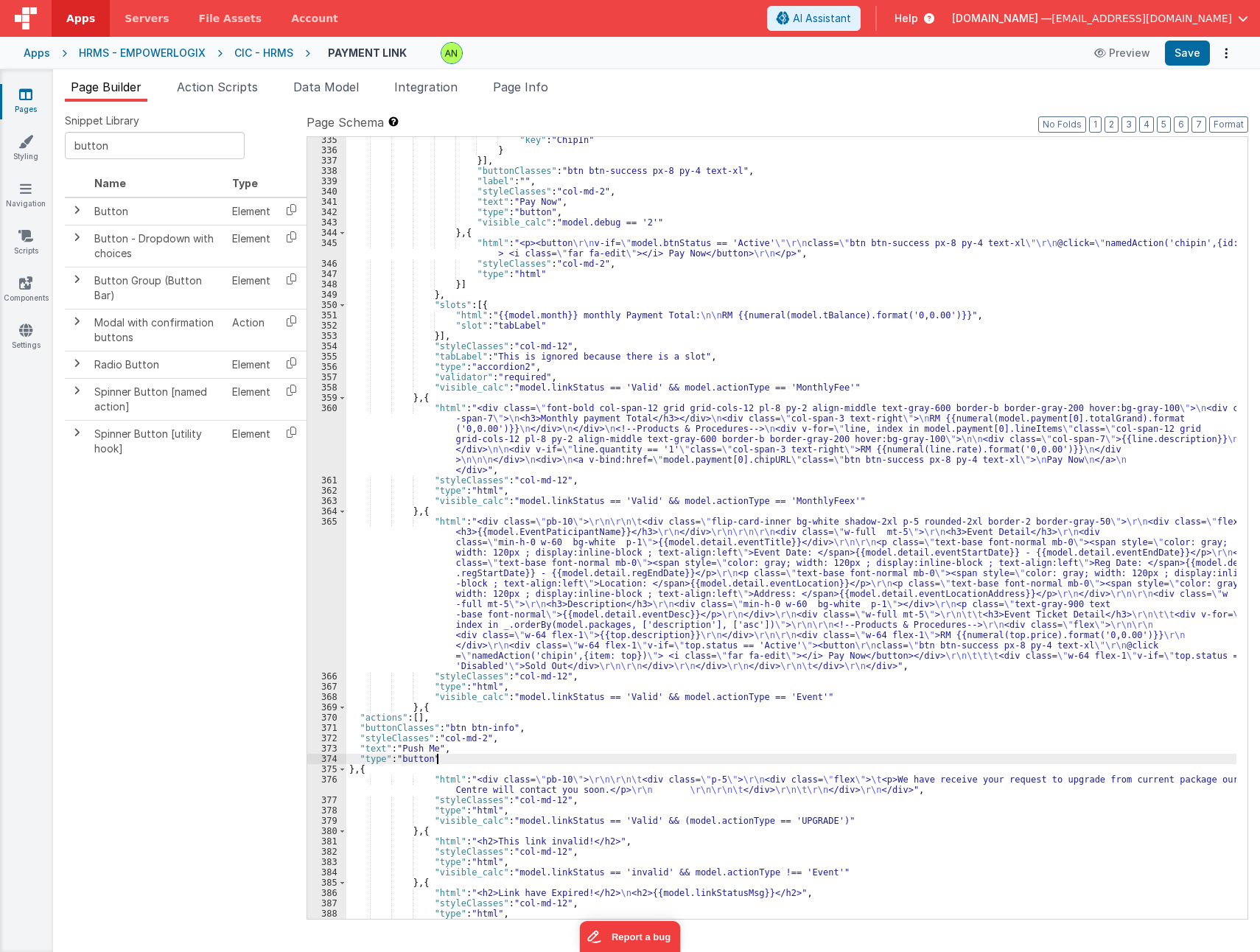
click at [445, 757] on div ""key" : "ChipIn" } }] , "buttonClasses" : "btn btn-success px-8 py-4 text-xl" ,…" at bounding box center [791, 536] width 891 height 802
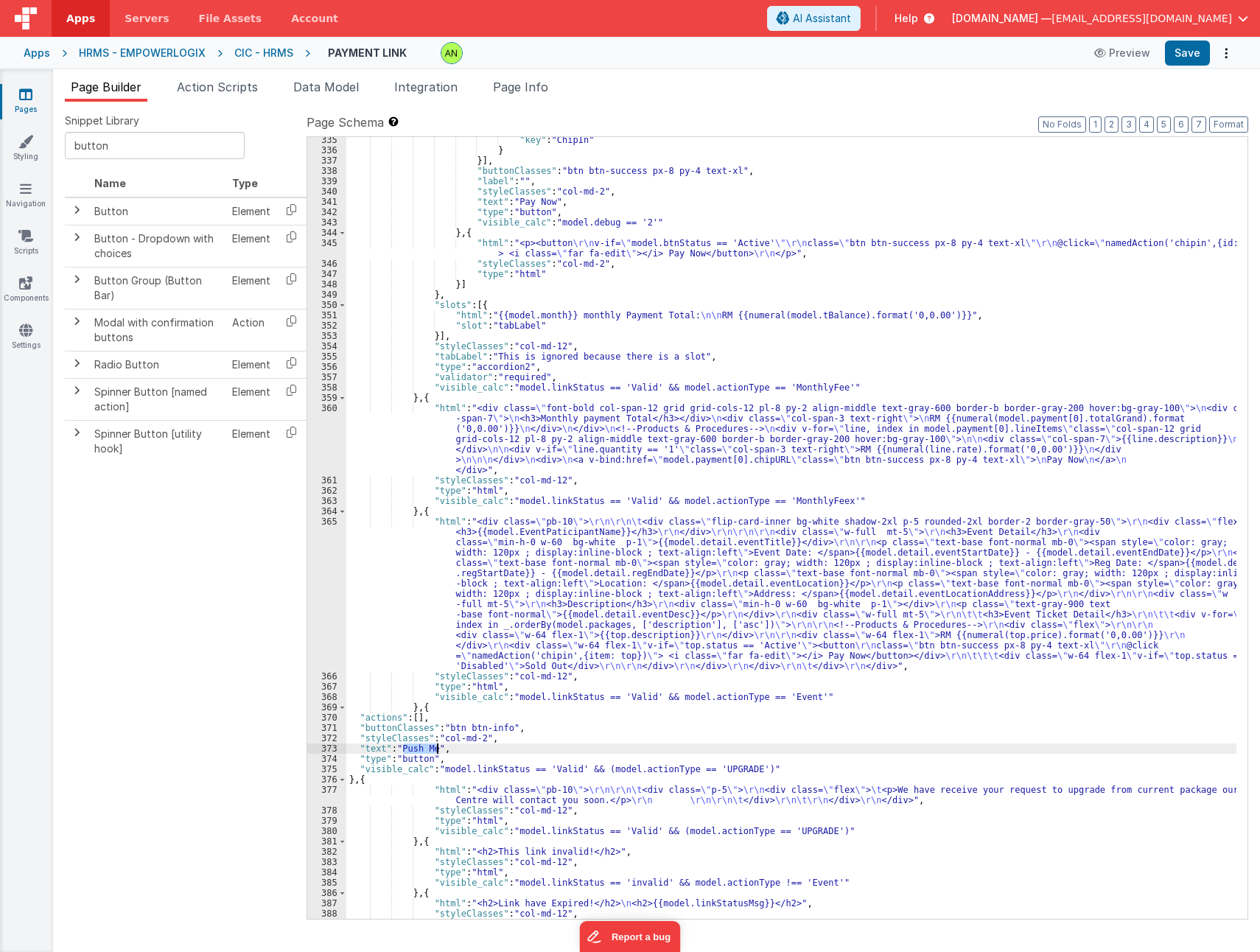
drag, startPoint x: 402, startPoint y: 746, endPoint x: 437, endPoint y: 748, distance: 35.1
click at [437, 748] on div ""key" : "ChipIn" } }] , "buttonClasses" : "btn btn-success px-8 py-4 text-xl" ,…" at bounding box center [791, 536] width 891 height 802
click at [623, 722] on div ""key" : "ChipIn" } }] , "buttonClasses" : "btn btn-success px-8 py-4 text-xl" ,…" at bounding box center [791, 536] width 891 height 802
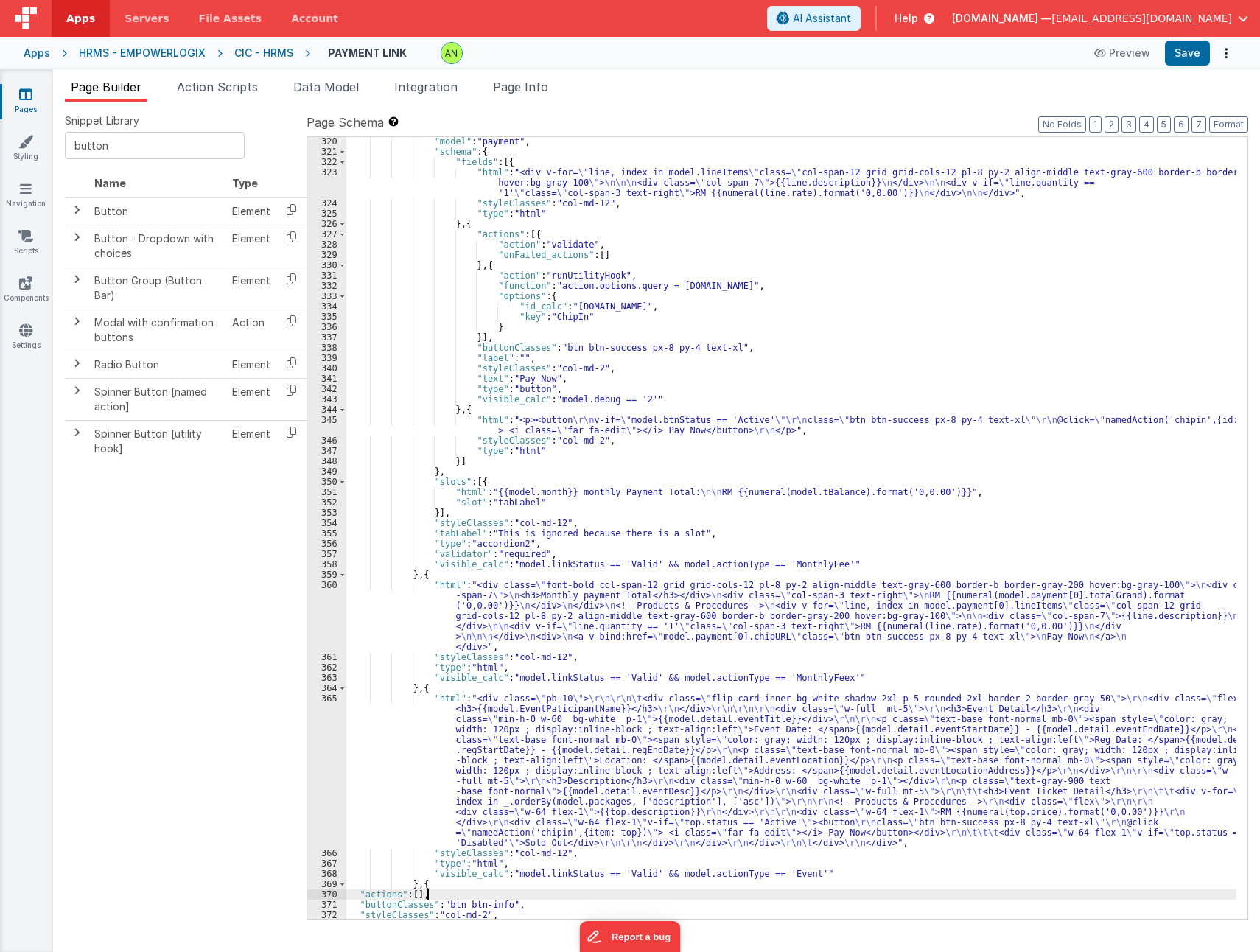
scroll to position [4065, 0]
click at [551, 236] on div ""model" : "payment" , "schema" : { "fields" : [{ "html" : "<div v-for= \" line,…" at bounding box center [791, 537] width 891 height 802
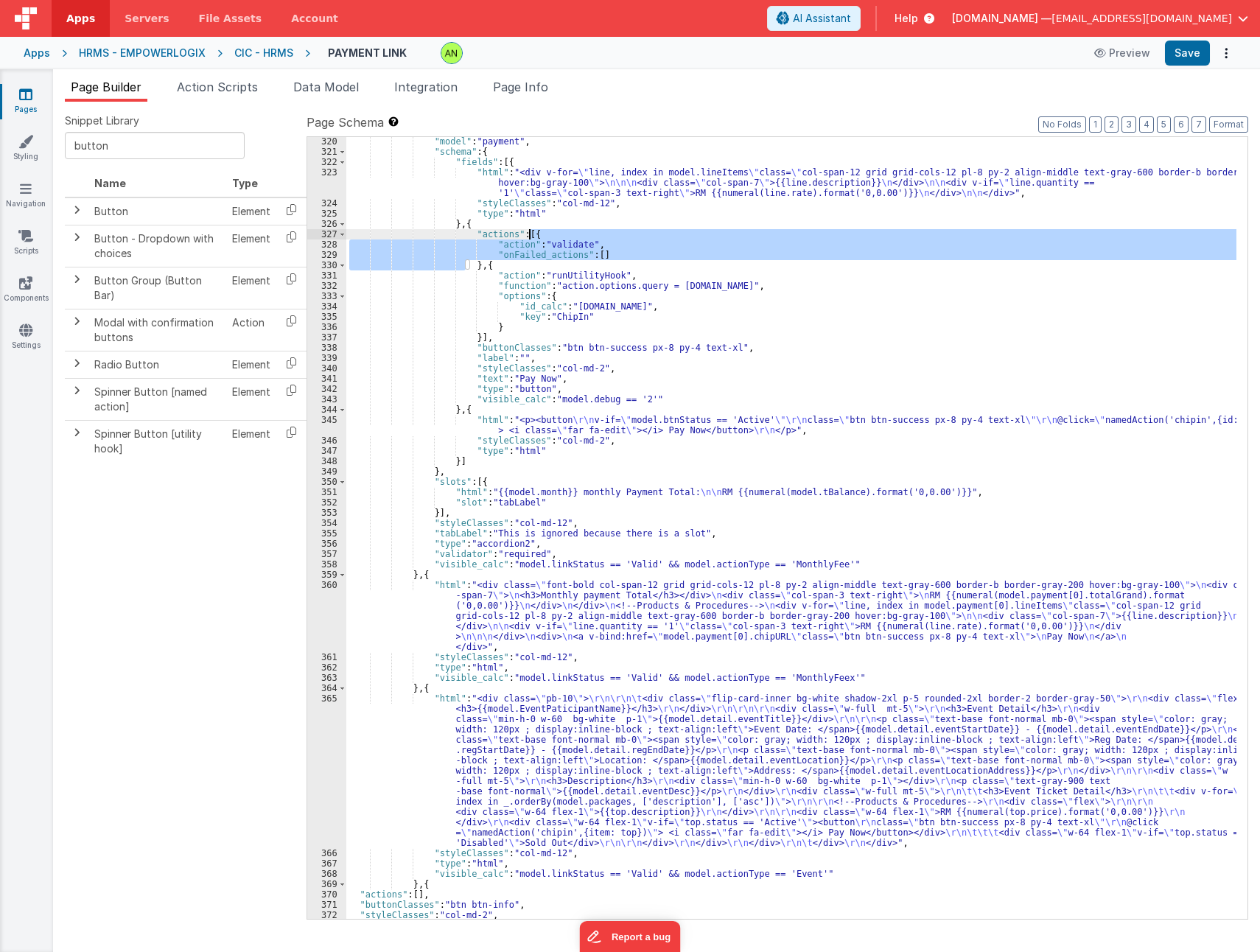
click at [538, 263] on div ""model" : "payment" , "schema" : { "fields" : [{ "html" : "<div v-for= \" line,…" at bounding box center [791, 537] width 891 height 802
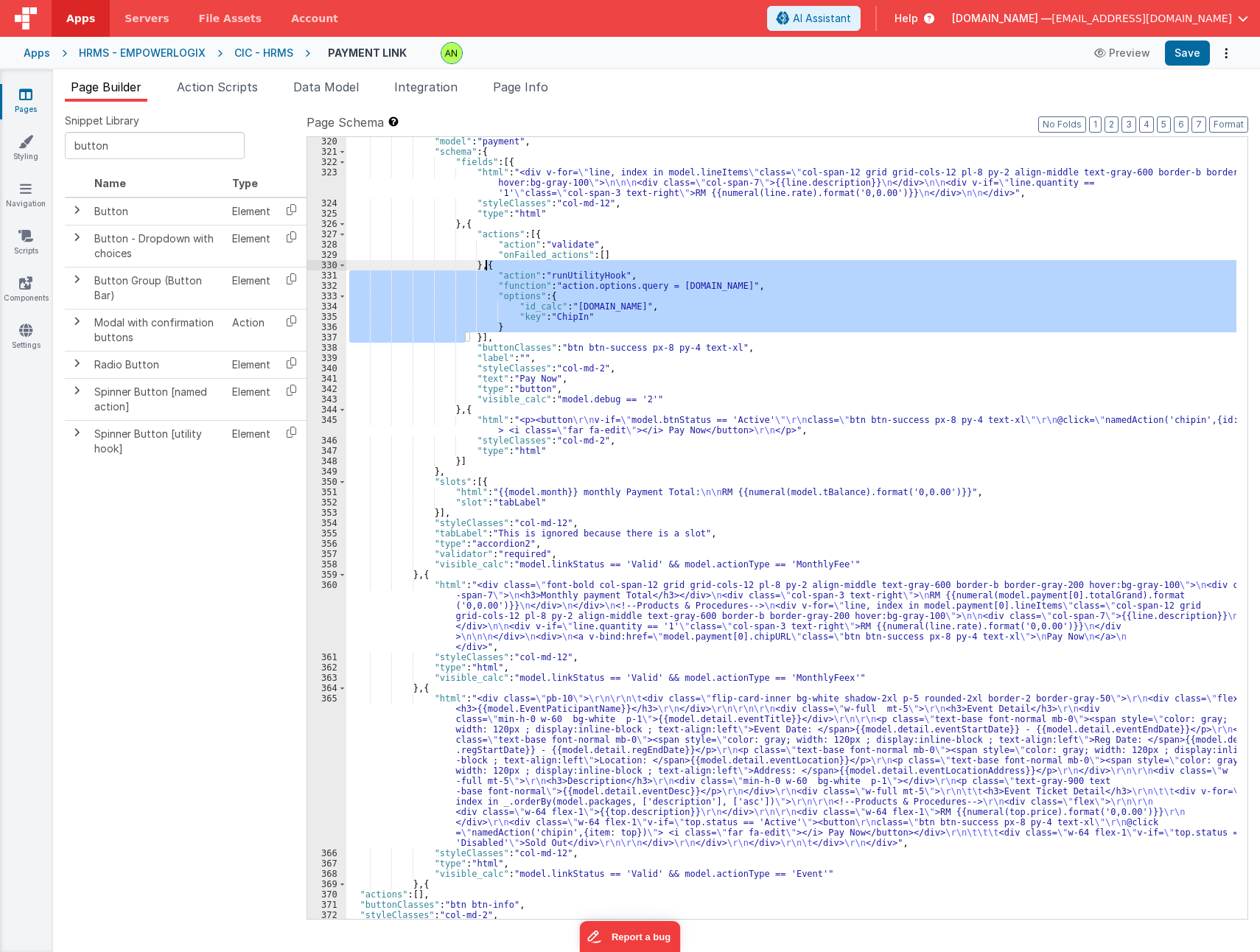
click at [538, 263] on div ""model" : "payment" , "schema" : { "fields" : [{ "html" : "<div v-for= \" line,…" at bounding box center [791, 537] width 891 height 802
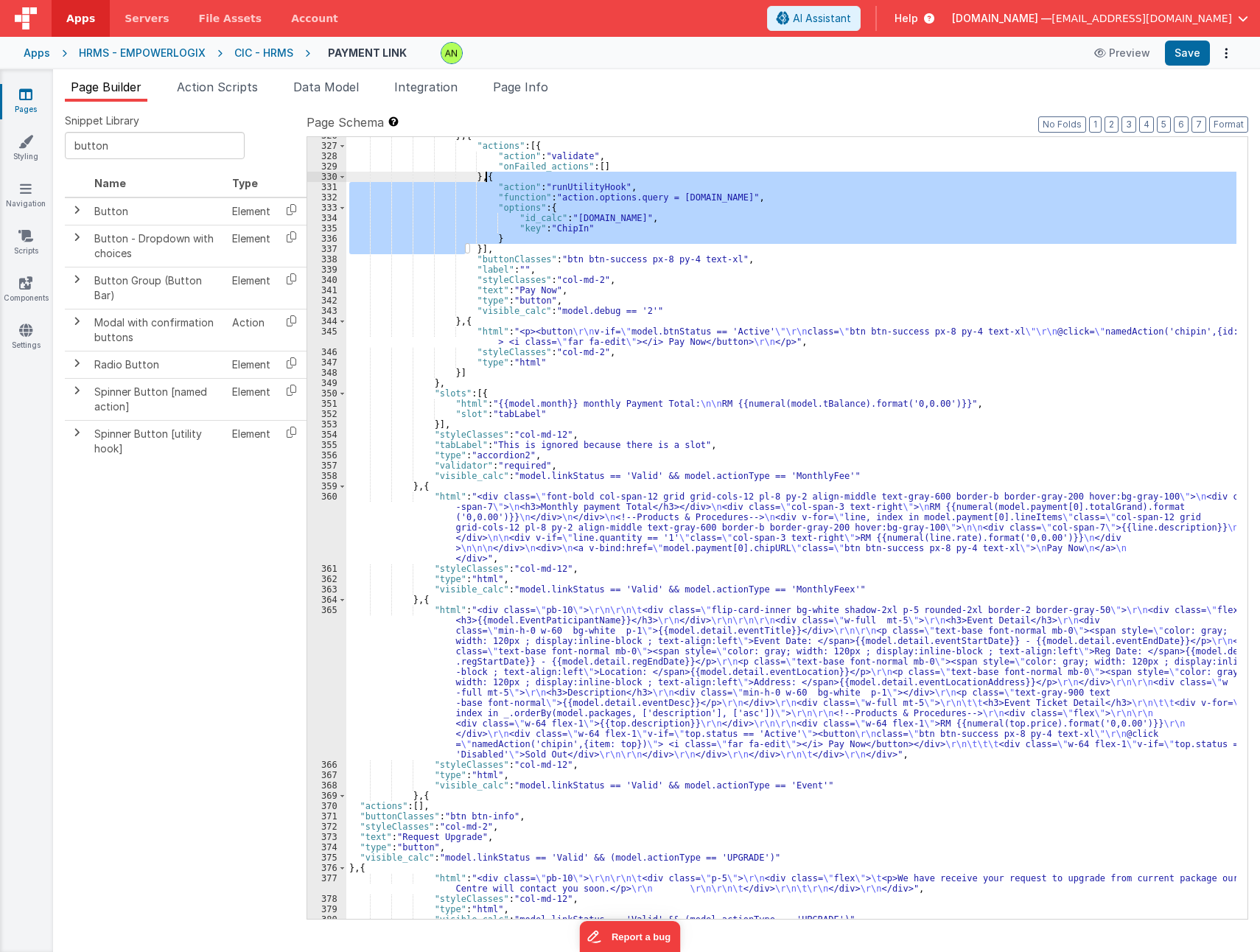
scroll to position [4314, 0]
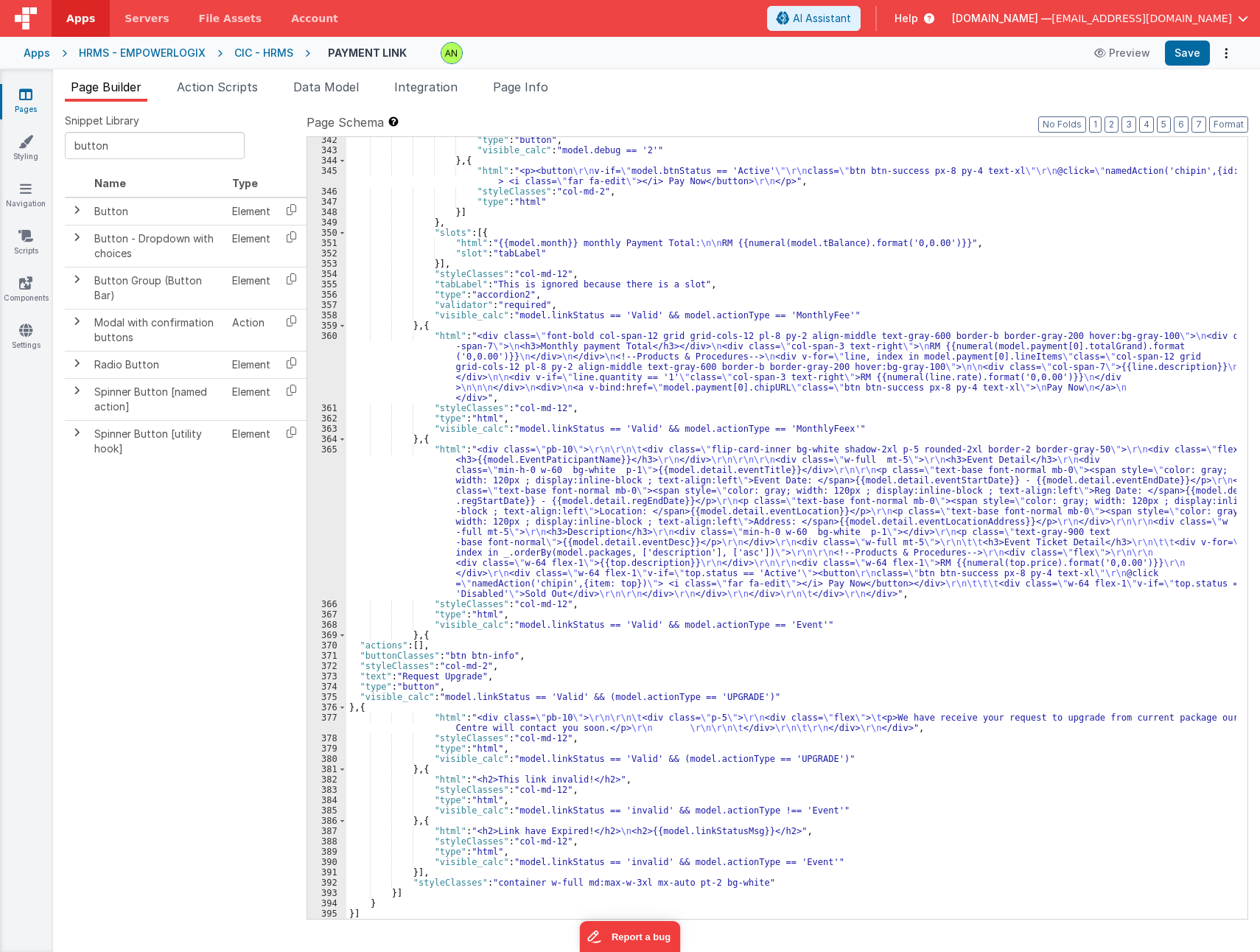
click at [416, 647] on div ""type" : "button" , "visible_calc" : "model.debug == '2'" } , { "html" : "<p><b…" at bounding box center [791, 536] width 891 height 802
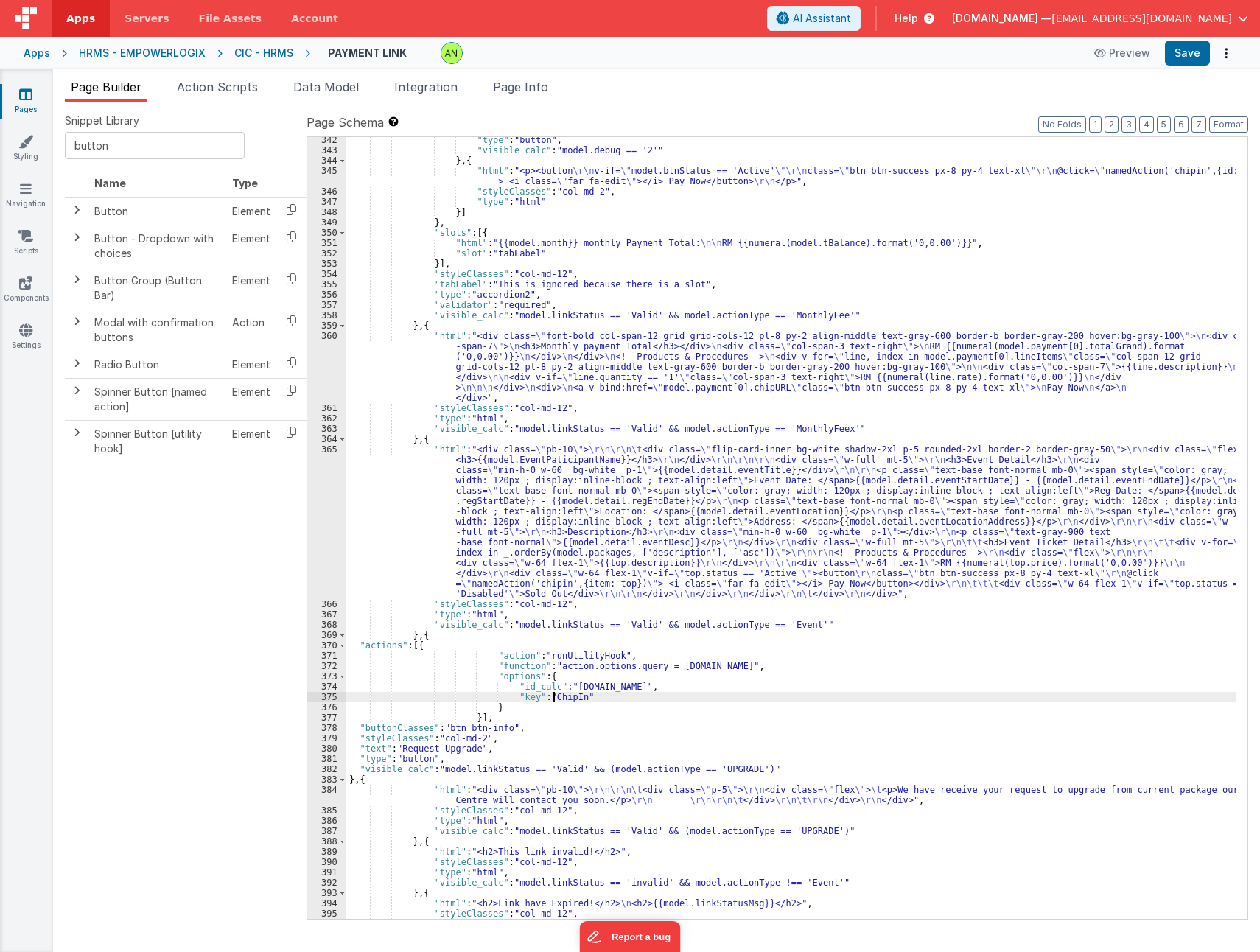
click at [553, 698] on div ""type" : "button" , "visible_calc" : "model.debug == '2'" } , { "html" : "<p><b…" at bounding box center [791, 536] width 891 height 802
click at [713, 700] on div ""type" : "button" , "visible_calc" : "model.debug == '2'" } , { "html" : "<p><b…" at bounding box center [791, 536] width 891 height 802
click at [462, 638] on div ""type" : "button" , "visible_calc" : "model.debug == '2'" } , { "html" : "<p><b…" at bounding box center [791, 536] width 891 height 802
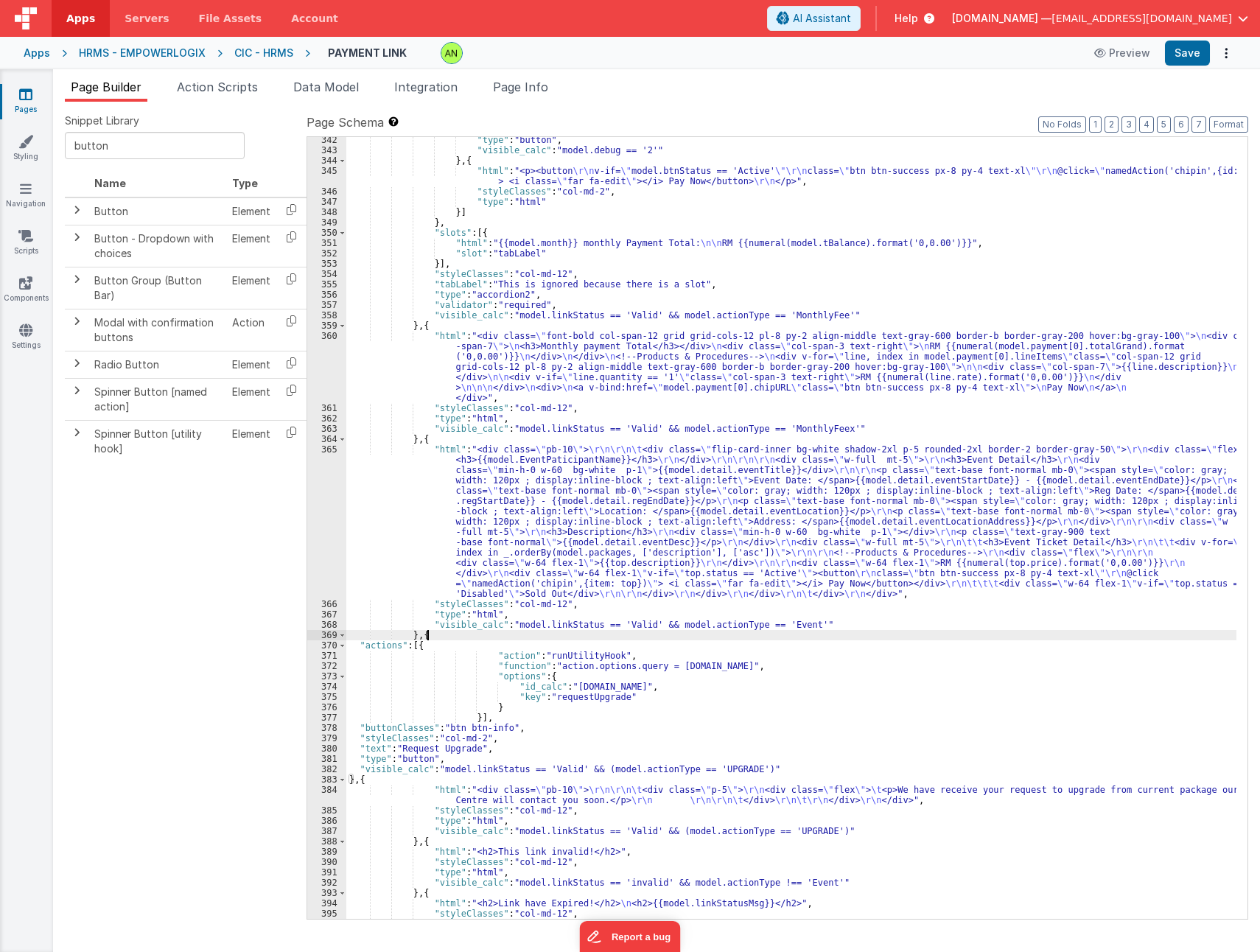
click at [462, 638] on div ""type" : "button" , "visible_calc" : "model.debug == '2'" } , { "html" : "<p><b…" at bounding box center [791, 536] width 891 height 802
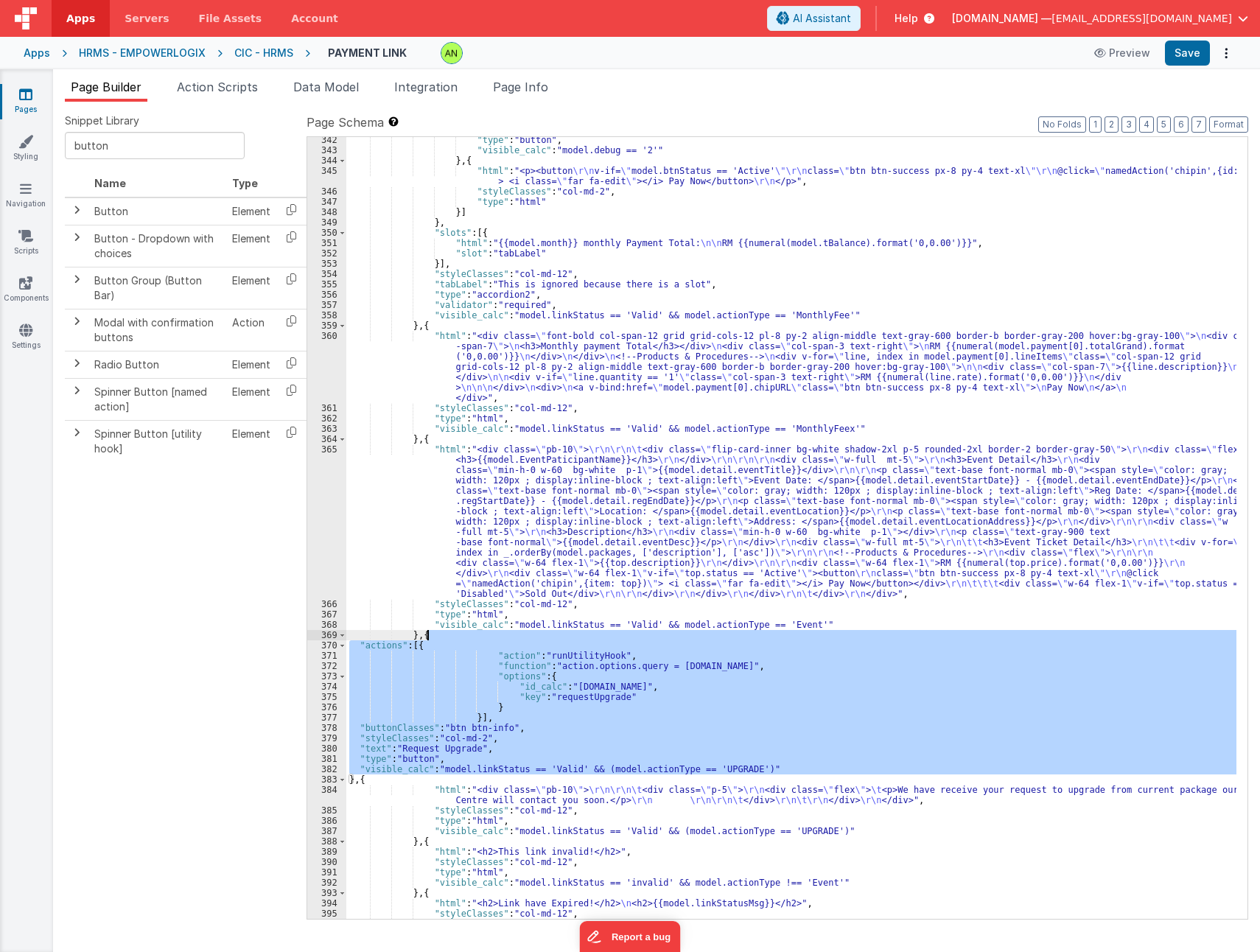
scroll to position [4387, 0]
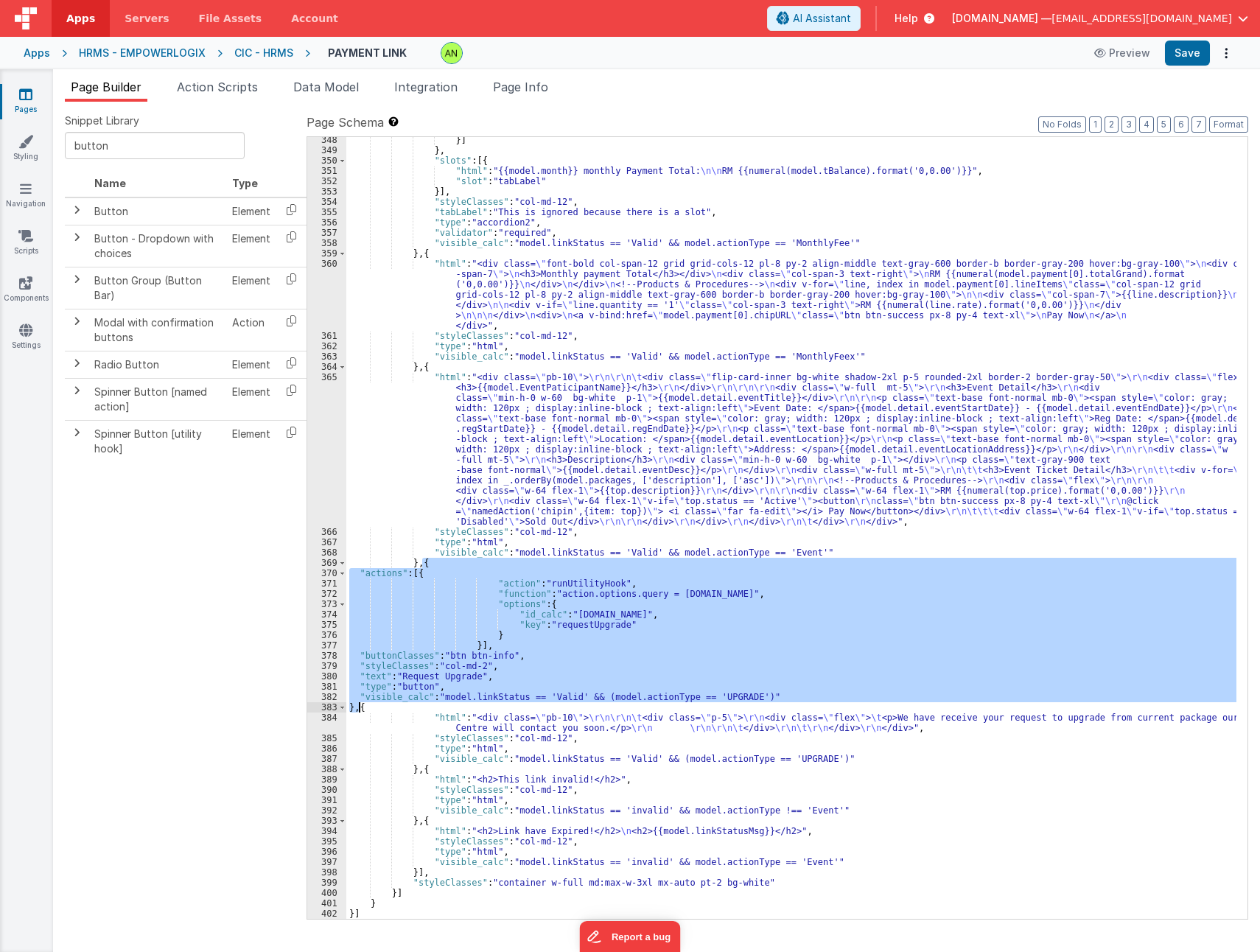
drag, startPoint x: 423, startPoint y: 562, endPoint x: 366, endPoint y: 704, distance: 153.0
click at [358, 710] on div "}] } , "slots" : [{ "html" : "{{model.month}} monthly Payment Total: \n\n RM {{…" at bounding box center [791, 536] width 891 height 802
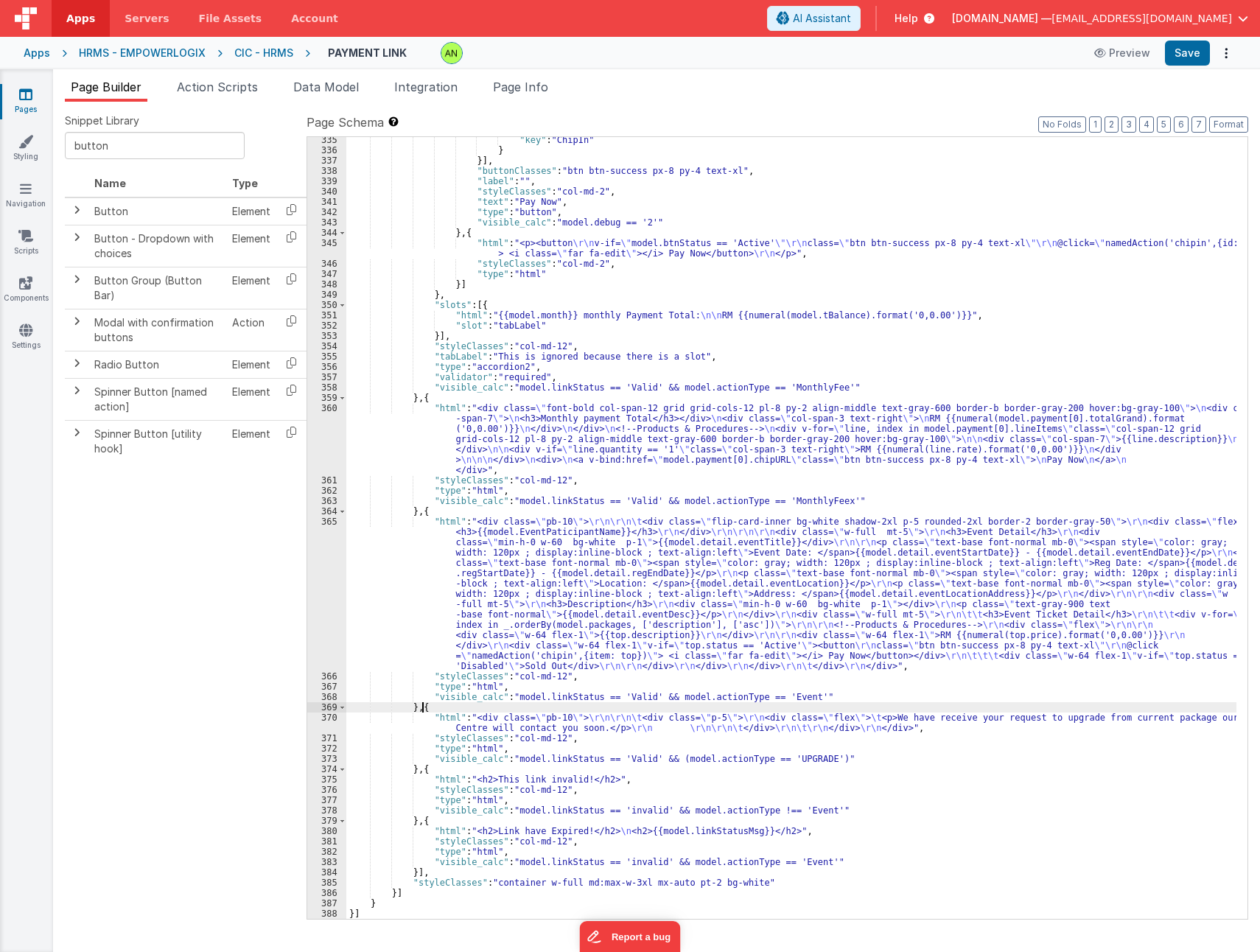
scroll to position [4243, 0]
drag, startPoint x: 419, startPoint y: 771, endPoint x: 432, endPoint y: 766, distance: 13.9
click at [420, 770] on div ""key" : "ChipIn" } }] , "buttonClasses" : "btn btn-success px-8 py-4 text-xl" ,…" at bounding box center [791, 536] width 891 height 802
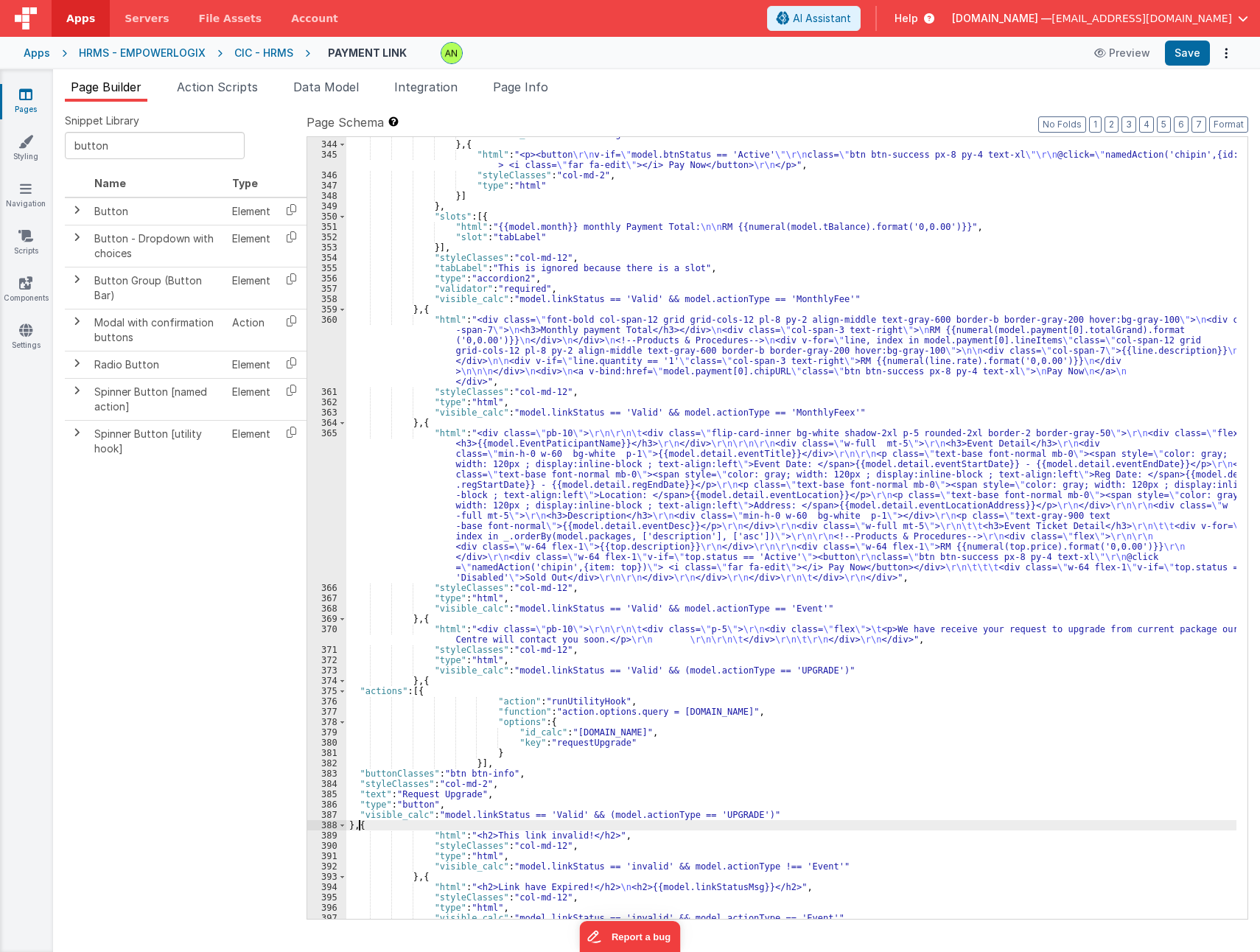
scroll to position [4375, 0]
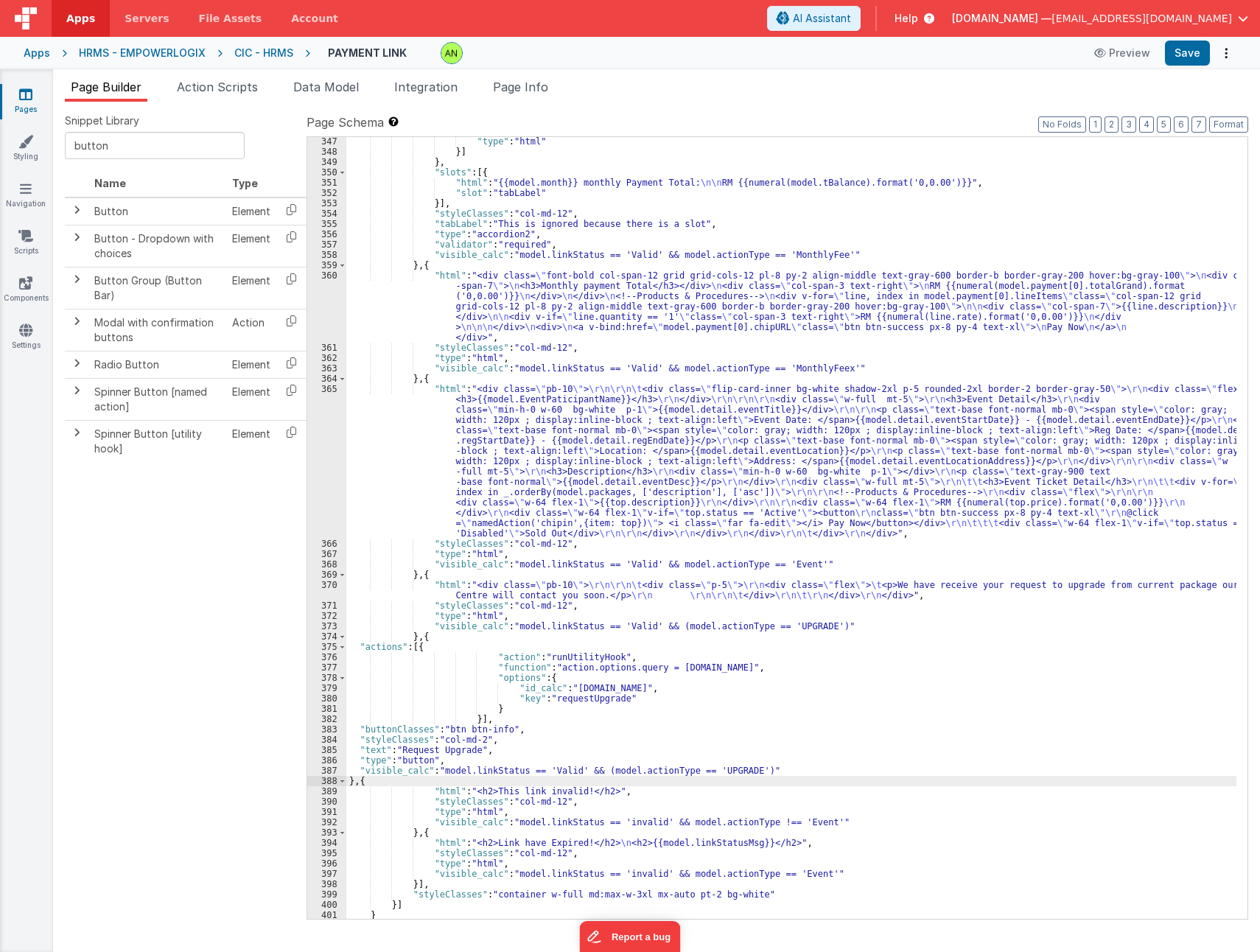
click at [678, 691] on div ""type" : "html" }] } , "slots" : [{ "html" : "{{model.month}} monthly Payment T…" at bounding box center [791, 537] width 891 height 802
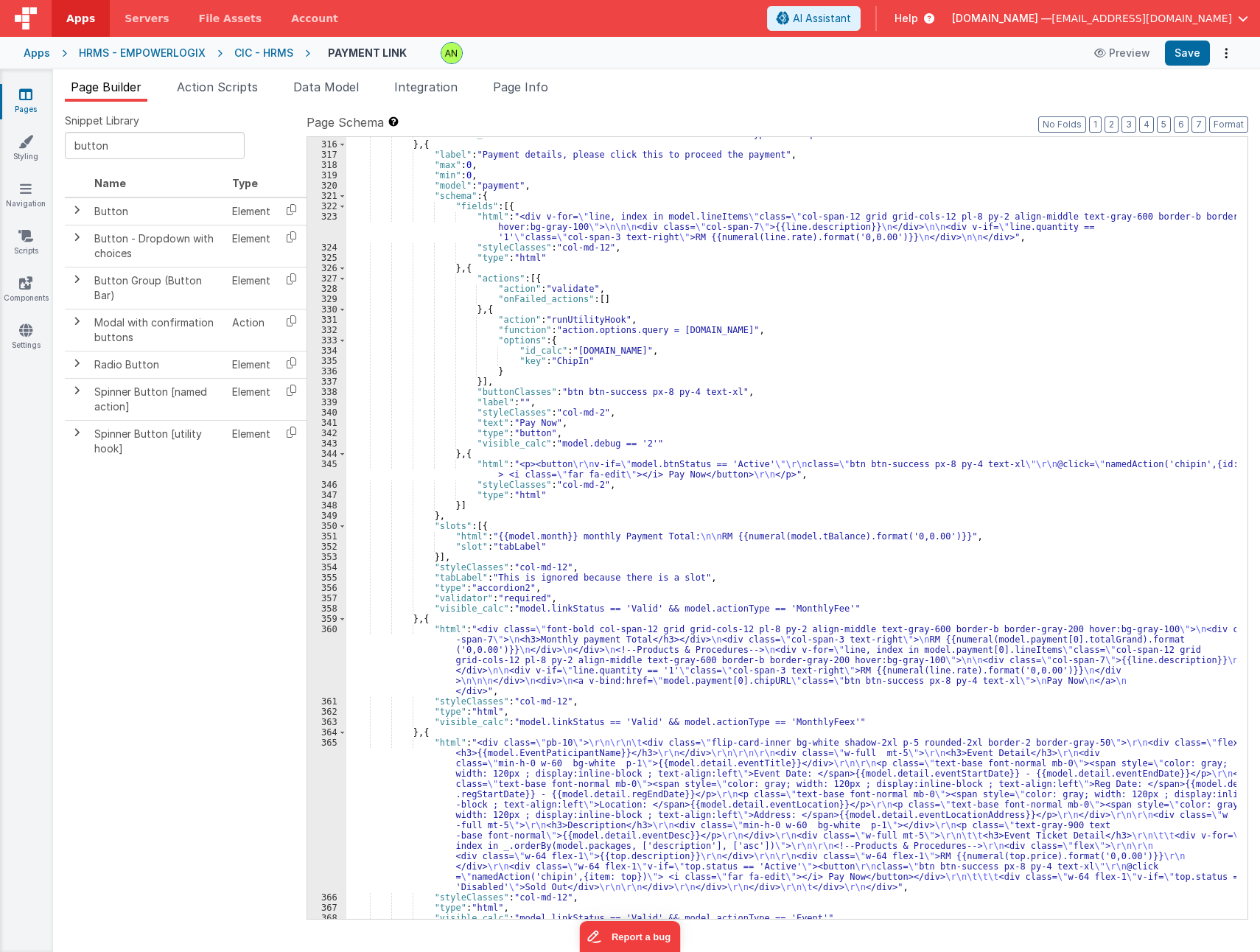
scroll to position [4021, 0]
click at [491, 269] on div ""visible_calc" : "model.linkStatus == 'Valid' && model.actionType == 'RequestIn…" at bounding box center [791, 529] width 891 height 802
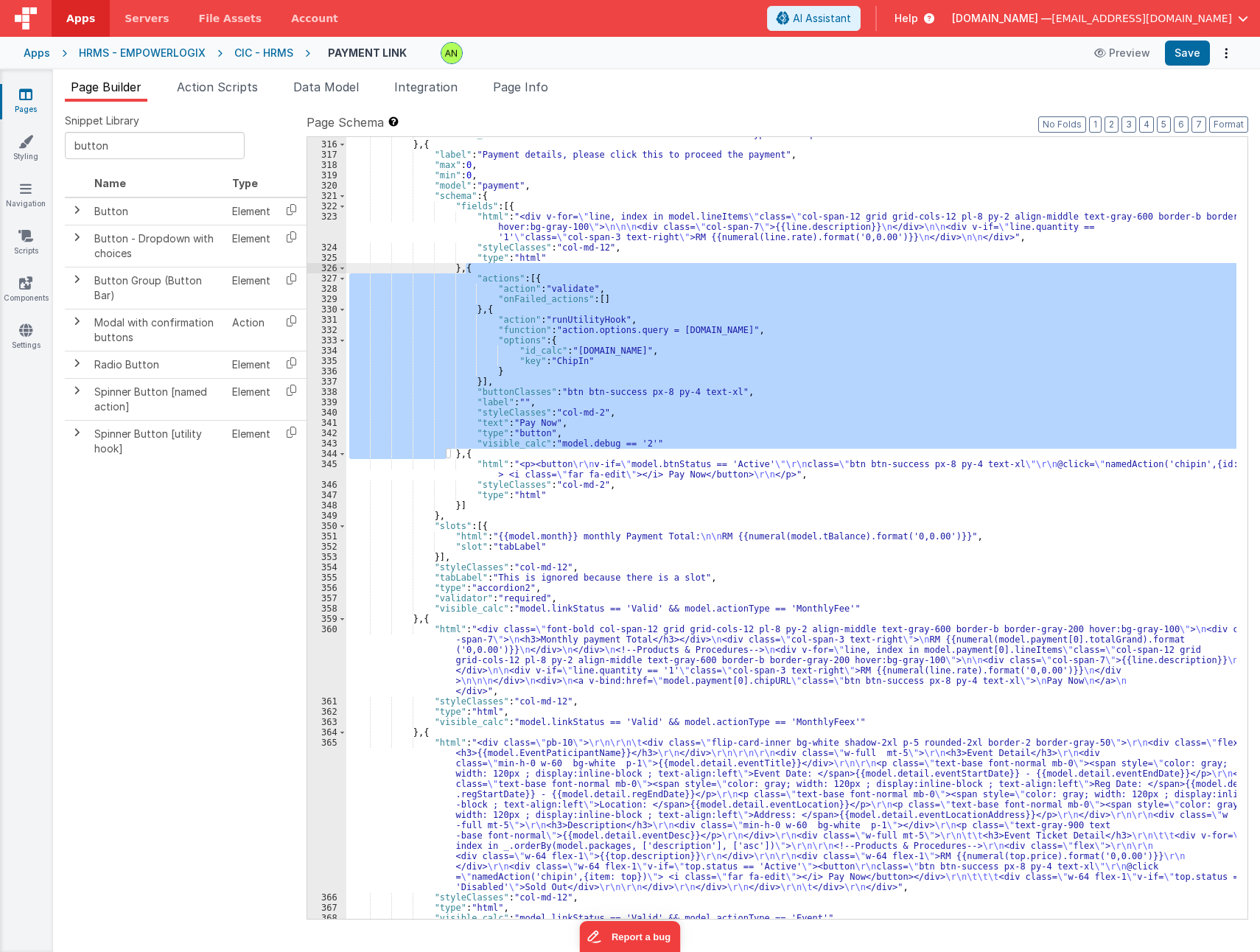
click at [561, 390] on div ""visible_calc" : "model.linkStatus == 'Valid' && model.actionType == 'RequestIn…" at bounding box center [791, 527] width 891 height 782
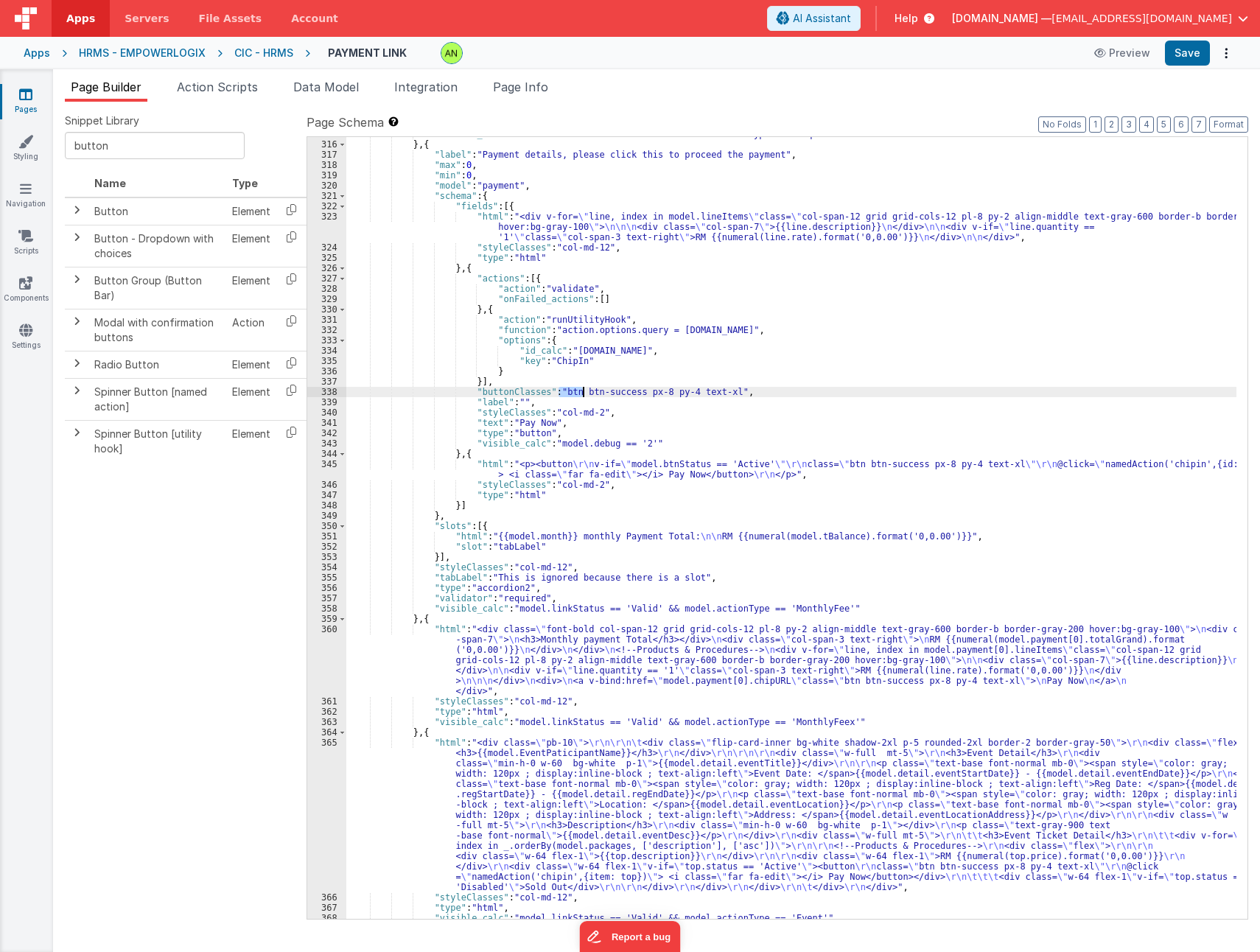
drag, startPoint x: 556, startPoint y: 390, endPoint x: 572, endPoint y: 388, distance: 16.1
click at [581, 389] on div ""visible_calc" : "model.linkStatus == 'Valid' && model.actionType == 'RequestIn…" at bounding box center [791, 529] width 891 height 802
click at [556, 388] on div ""visible_calc" : "model.linkStatus == 'Valid' && model.actionType == 'RequestIn…" at bounding box center [791, 527] width 891 height 782
drag, startPoint x: 554, startPoint y: 389, endPoint x: 715, endPoint y: 392, distance: 161.0
click at [715, 392] on div ""visible_calc" : "model.linkStatus == 'Valid' && model.actionType == 'RequestIn…" at bounding box center [791, 529] width 891 height 802
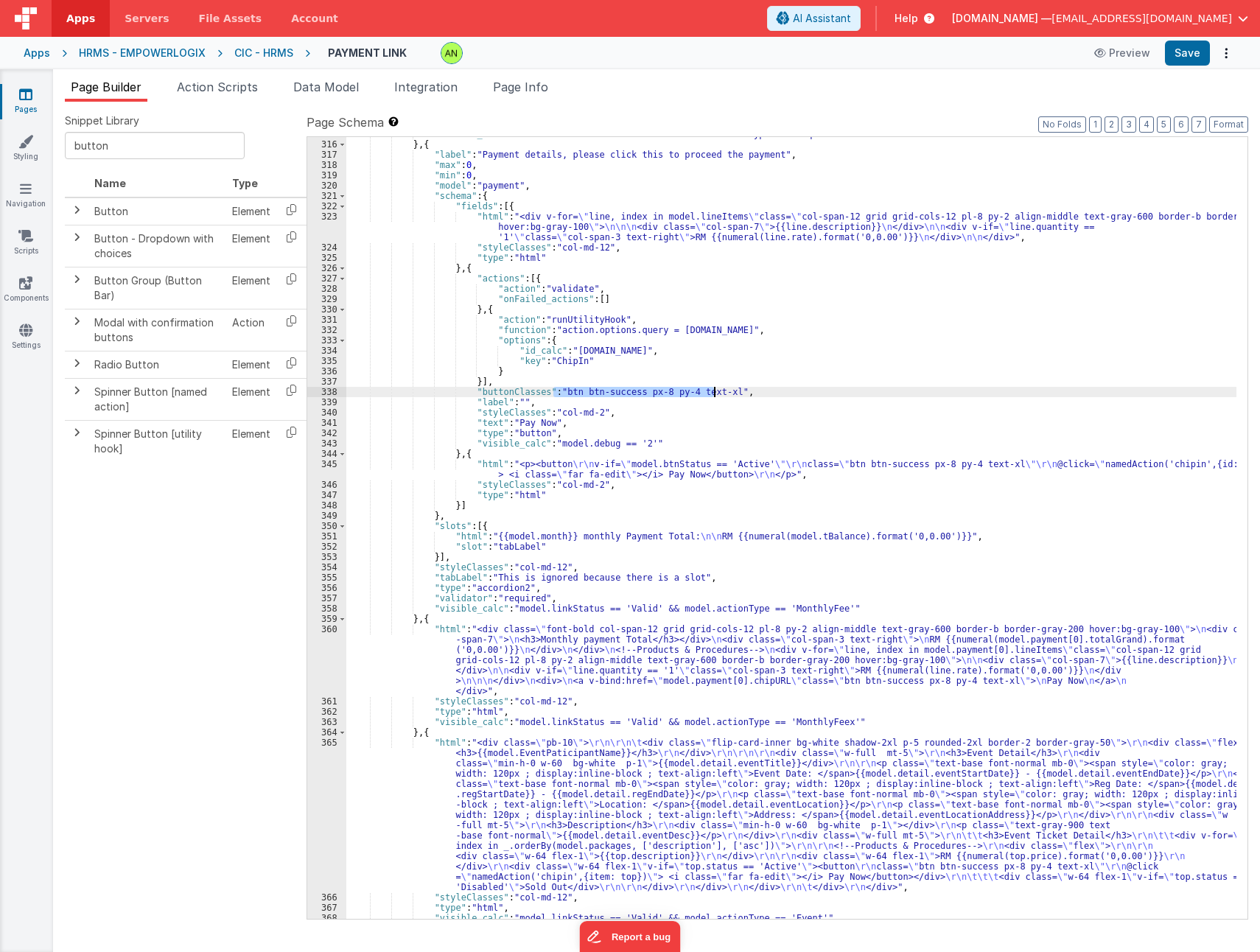
scroll to position [4387, 0]
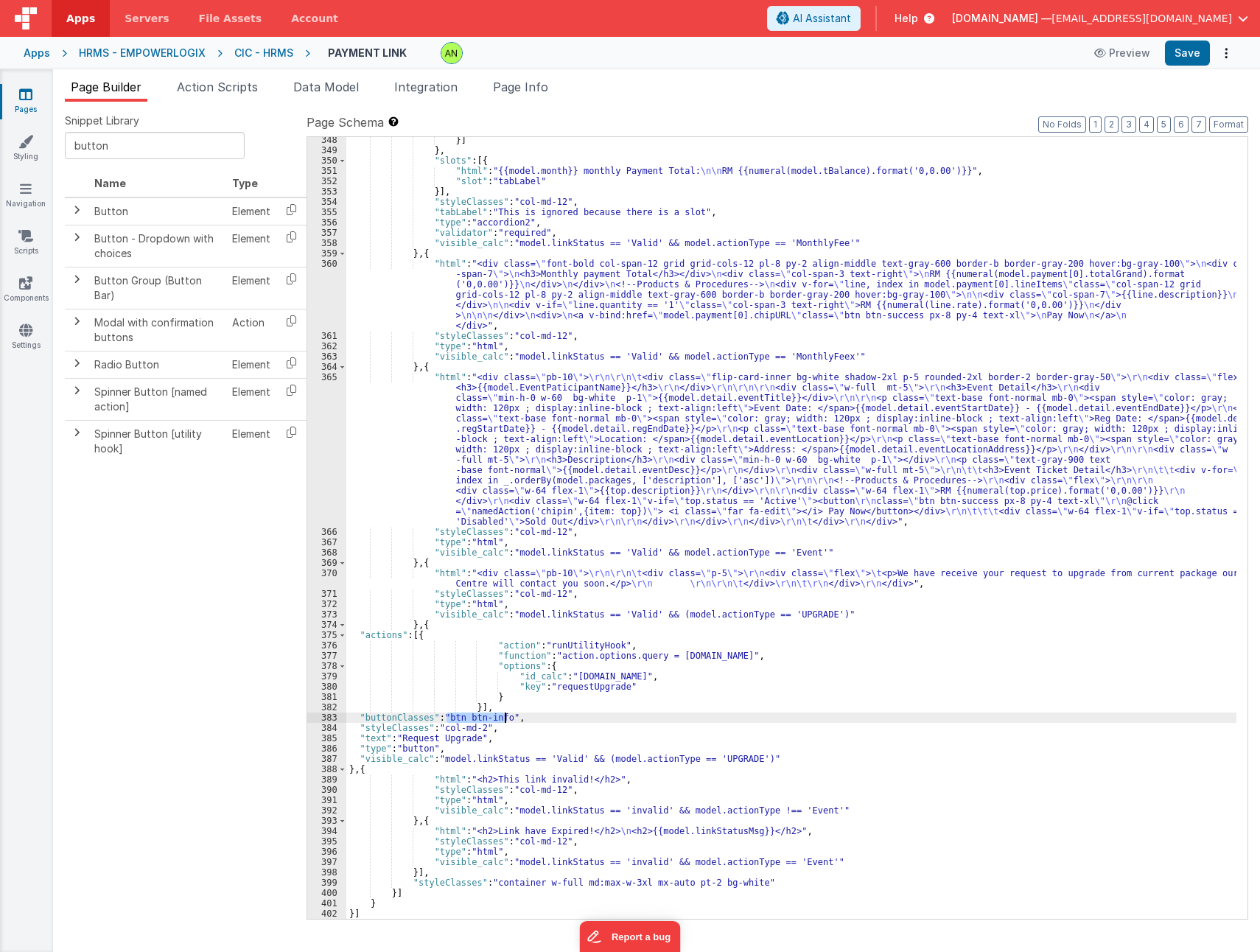
drag, startPoint x: 446, startPoint y: 716, endPoint x: 505, endPoint y: 716, distance: 59.0
click at [505, 716] on div "}] } , "slots" : [{ "html" : "{{model.month}} monthly Payment Total: \n\n RM {{…" at bounding box center [791, 536] width 891 height 802
click at [661, 697] on div "}] } , "slots" : [{ "html" : "{{model.month}} monthly Payment Total: \n\n RM {{…" at bounding box center [791, 536] width 891 height 802
click at [414, 436] on div "}] } , "slots" : [{ "html" : "{{model.month}} monthly Payment Total: \n\n RM {{…" at bounding box center [791, 536] width 891 height 802
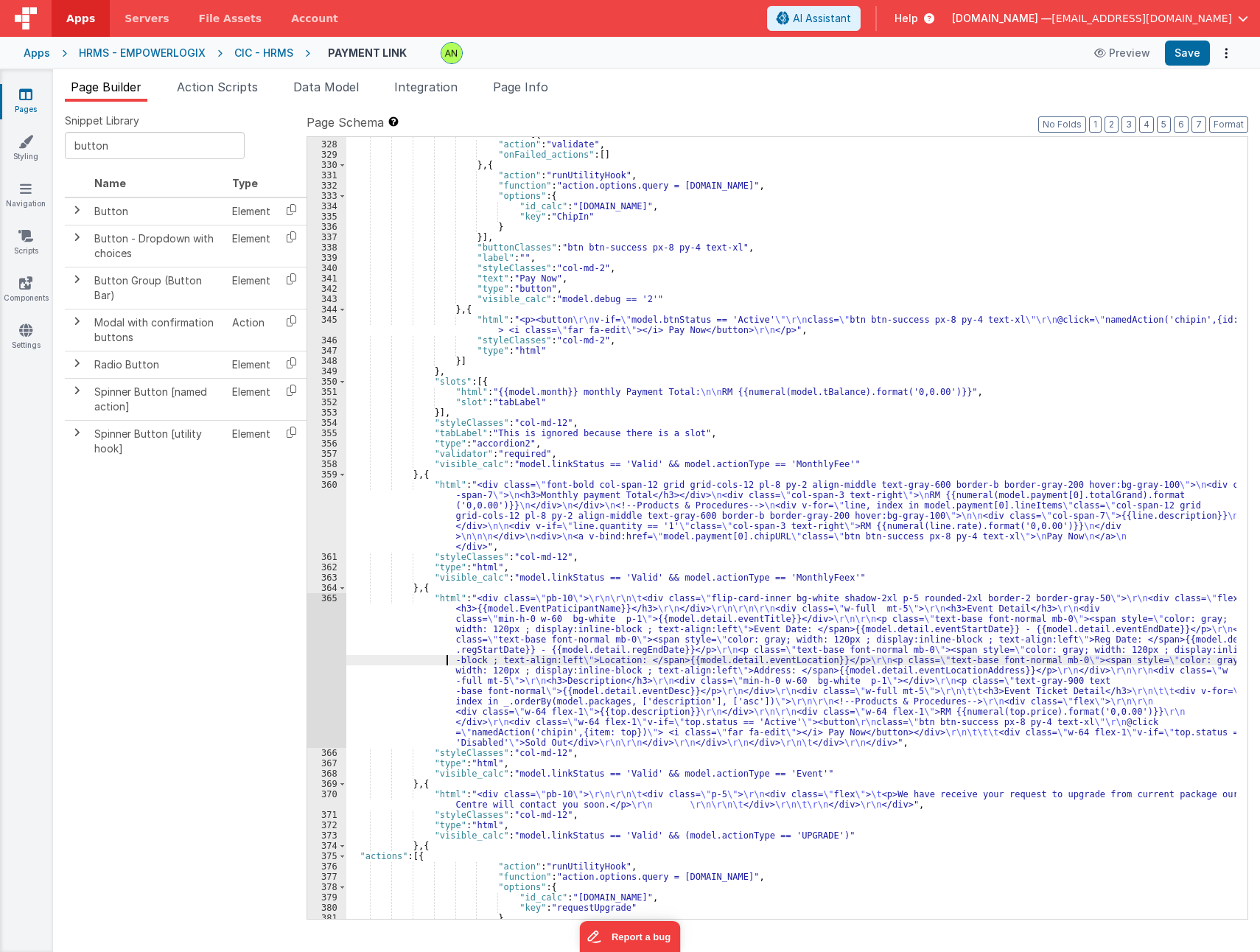
scroll to position [4121, 0]
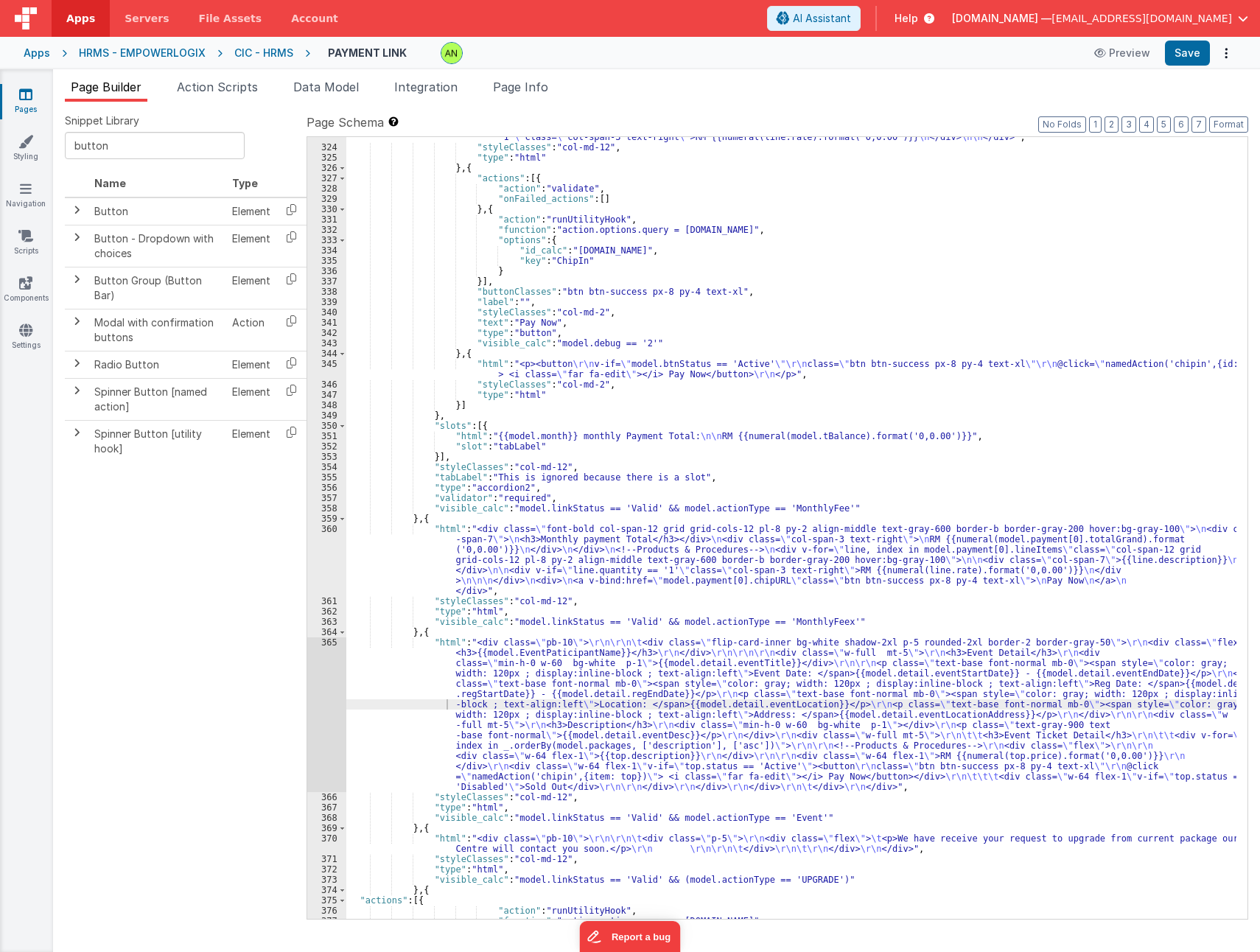
click at [413, 363] on div ""html" : "<div v-for= \" line, index in model.lineItems \" class= \" col-span-1…" at bounding box center [791, 523] width 891 height 823
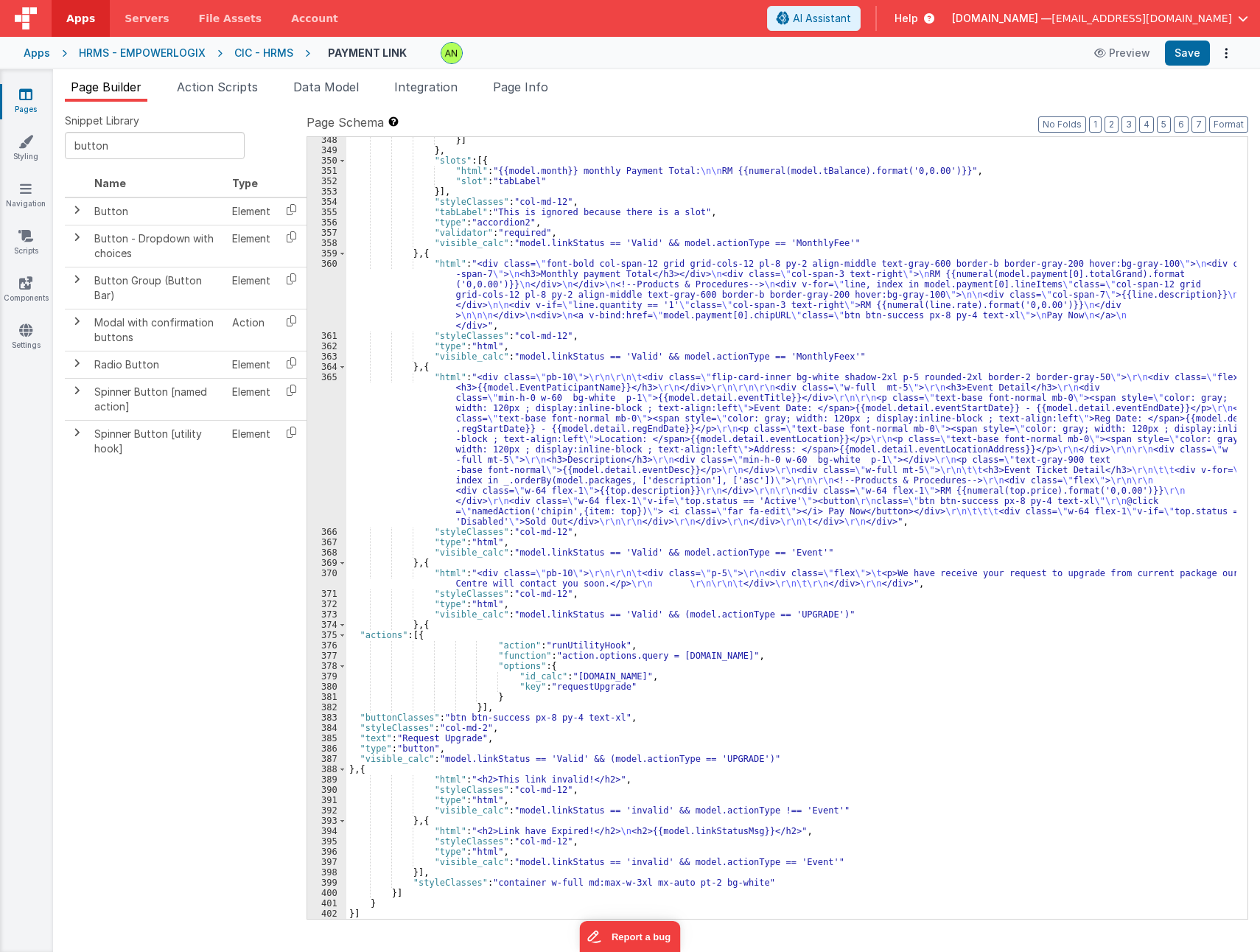
click at [418, 445] on div "}] } , "slots" : [{ "html" : "{{model.month}} monthly Payment Total: \n\n RM {{…" at bounding box center [791, 536] width 891 height 802
click at [776, 617] on div "}] } , "slots" : [{ "html" : "{{model.month}} monthly Payment Total: \n\n RM {{…" at bounding box center [791, 536] width 891 height 802
click at [372, 506] on div "}] } , "slots" : [{ "html" : "{{model.month}} monthly Payment Total: \n\n RM {{…" at bounding box center [791, 536] width 891 height 802
click at [778, 615] on div "}] } , "slots" : [{ "html" : "{{model.month}} monthly Payment Total: \n\n RM {{…" at bounding box center [791, 536] width 891 height 802
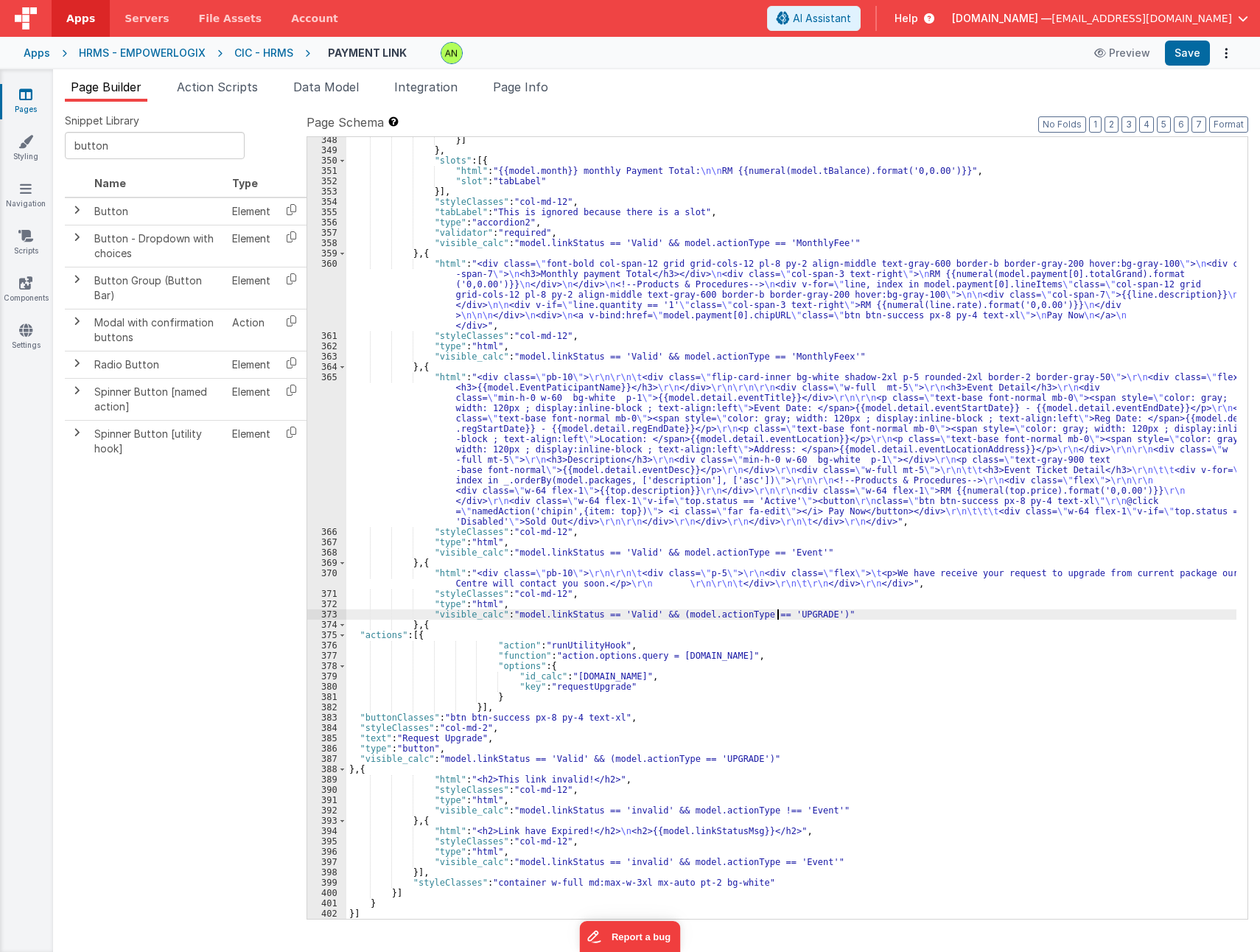
click at [778, 615] on div "}] } , "slots" : [{ "html" : "{{model.month}} monthly Payment Total: \n\n RM {{…" at bounding box center [791, 536] width 891 height 802
click at [415, 467] on div "}] } , "slots" : [{ "html" : "{{model.month}} monthly Payment Total: \n\n RM {{…" at bounding box center [791, 536] width 891 height 802
click at [784, 614] on div "}] } , "slots" : [{ "html" : "{{model.month}} monthly Payment Total: \n\n RM {{…" at bounding box center [791, 536] width 891 height 802
click at [903, 640] on div "}] } , "slots" : [{ "html" : "{{model.month}} monthly Payment Total: \n\n RM {{…" at bounding box center [791, 536] width 891 height 802
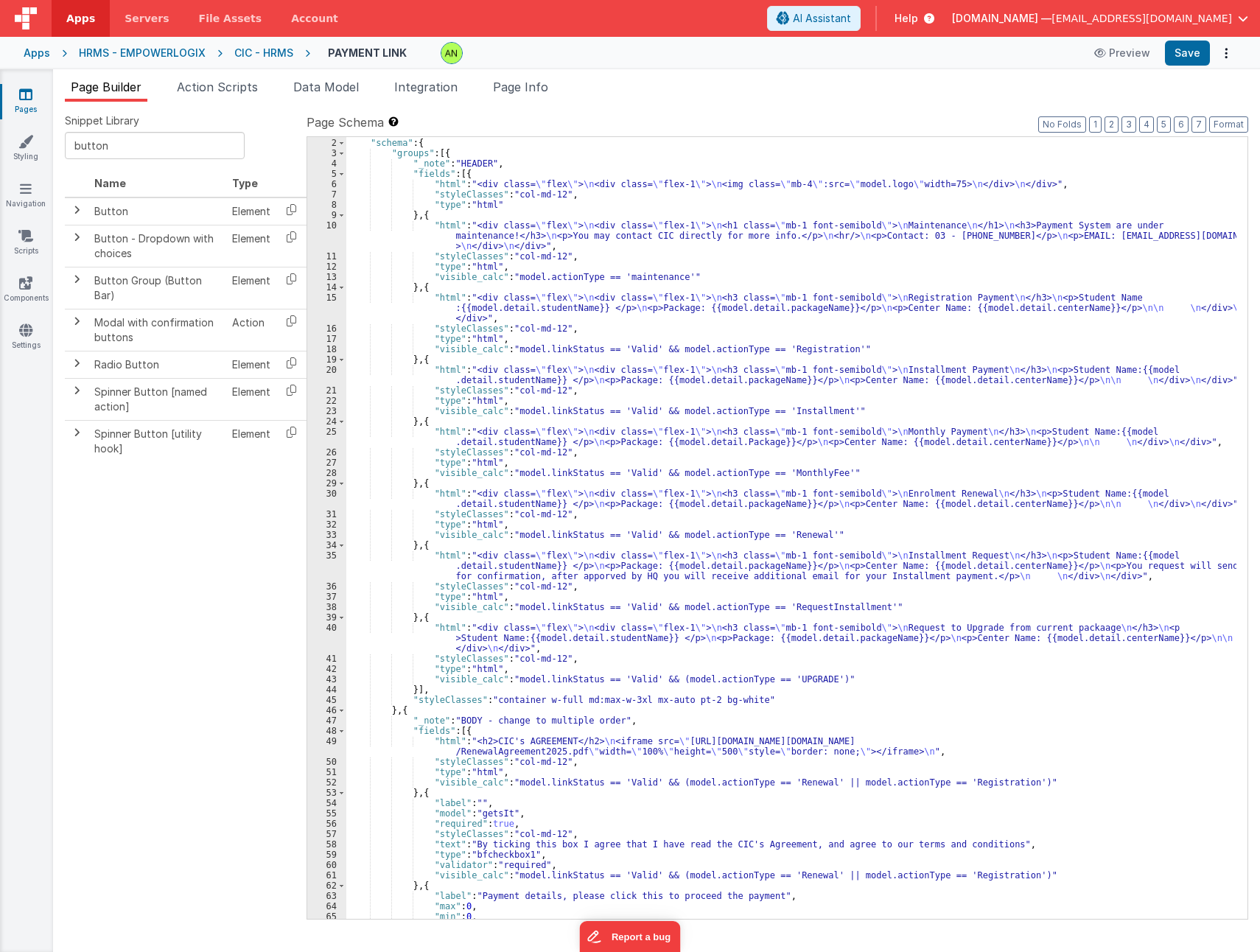
scroll to position [0, 0]
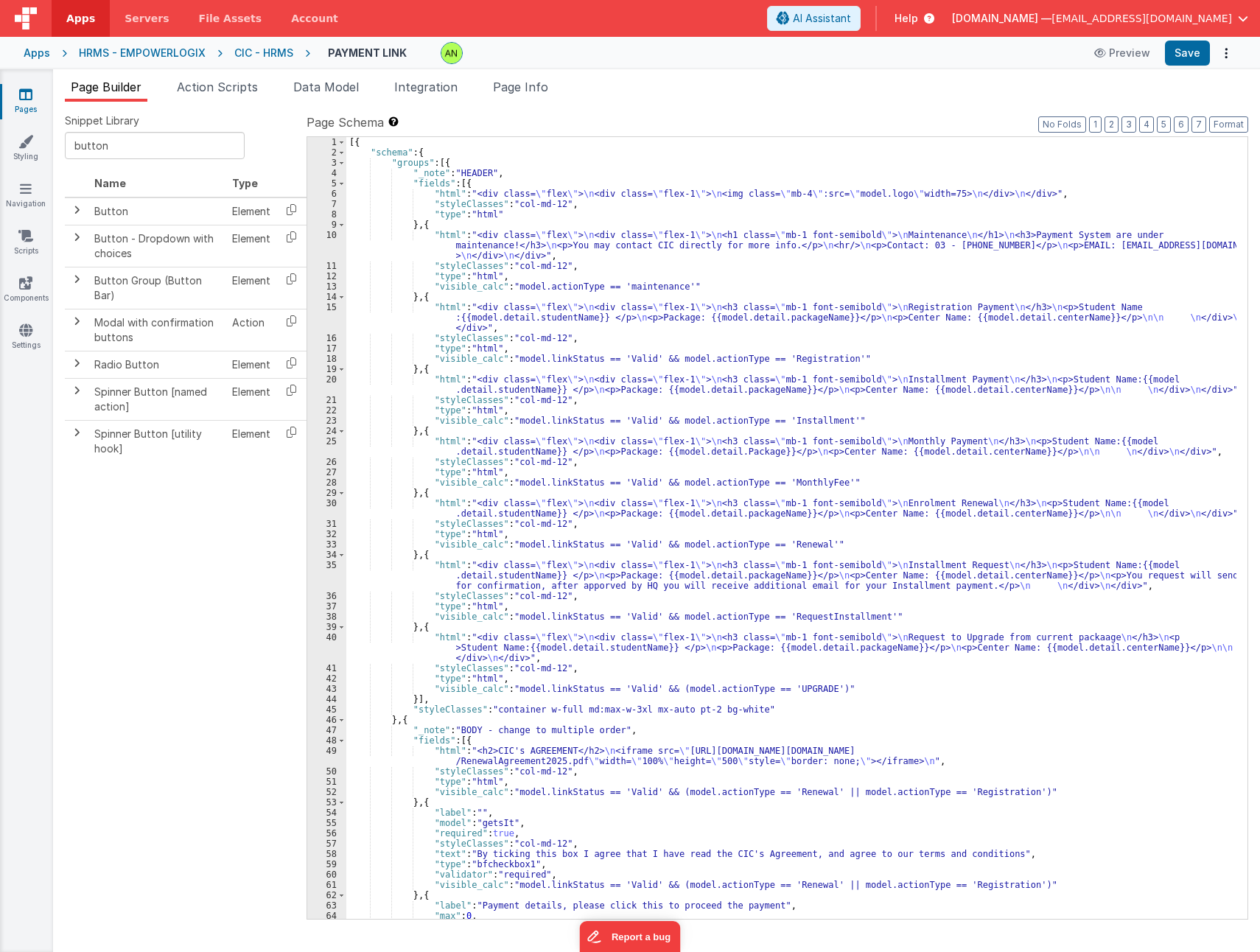
click at [805, 687] on div "[{ "schema" : { "groups" : [{ "_note" : "HEADER" , "fields" : [{ "html" : "<div…" at bounding box center [791, 538] width 891 height 802
click at [946, 692] on div "[{ "schema" : { "groups" : [{ "_note" : "HEADER" , "fields" : [{ "html" : "<div…" at bounding box center [791, 538] width 891 height 802
click at [941, 686] on div "[{ "schema" : { "groups" : [{ "_note" : "HEADER" , "fields" : [{ "html" : "<div…" at bounding box center [791, 538] width 891 height 802
click at [210, 714] on div "Snippet Library button Name Type Button Element Button - Dropdown with choices …" at bounding box center [186, 527] width 242 height 827
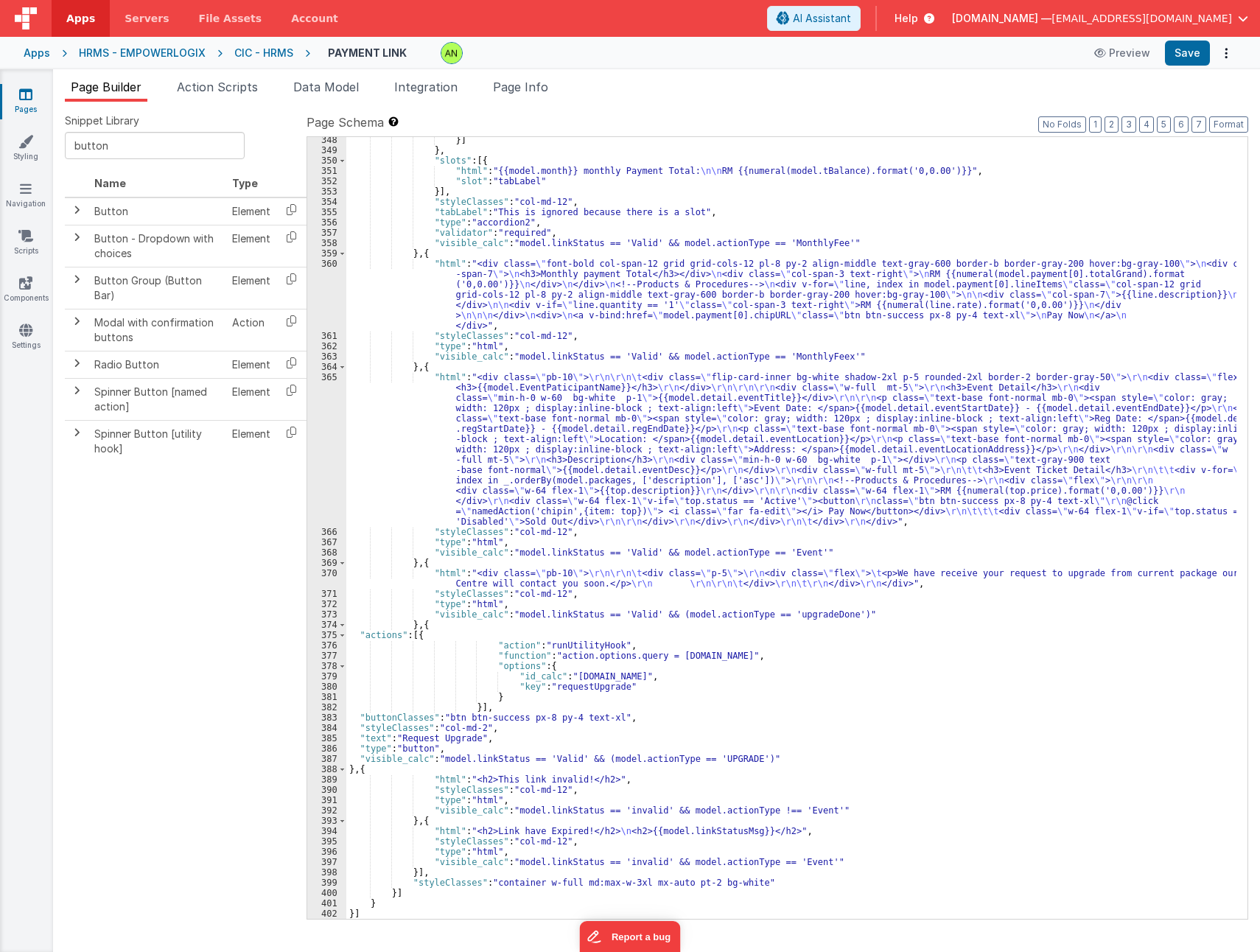
scroll to position [4387, 0]
click at [431, 626] on div "}] } , "slots" : [{ "html" : "{{model.month}} monthly Payment Total: \n\n RM {{…" at bounding box center [791, 536] width 891 height 802
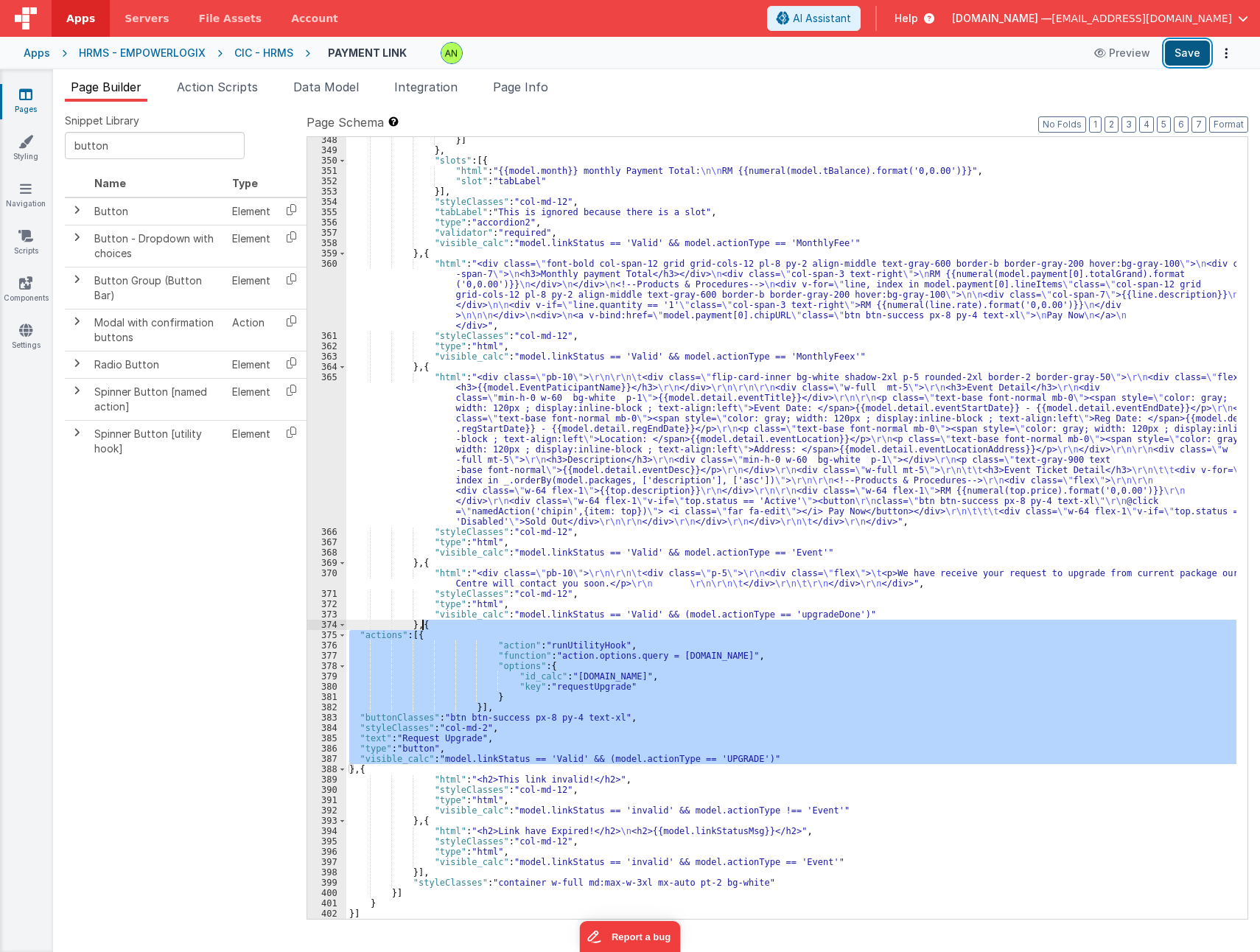
click at [1187, 54] on button "Save" at bounding box center [1187, 52] width 45 height 25
click at [605, 683] on div "}] } , "slots" : [{ "html" : "{{model.month}} monthly Payment Total: \n\n RM {{…" at bounding box center [791, 527] width 891 height 782
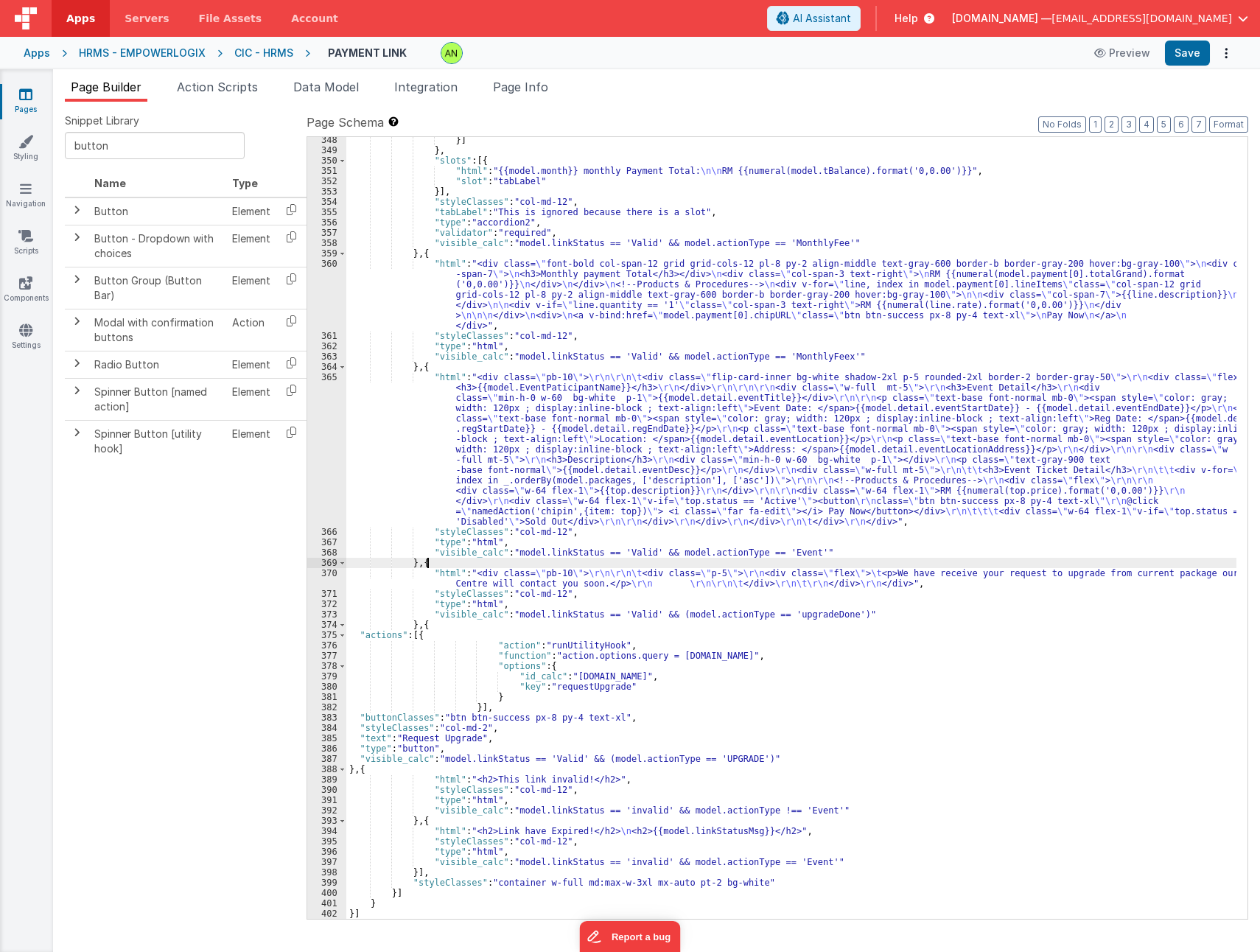
click at [448, 562] on div "}] } , "slots" : [{ "html" : "{{model.month}} monthly Payment Total: \n\n RM {{…" at bounding box center [791, 536] width 891 height 802
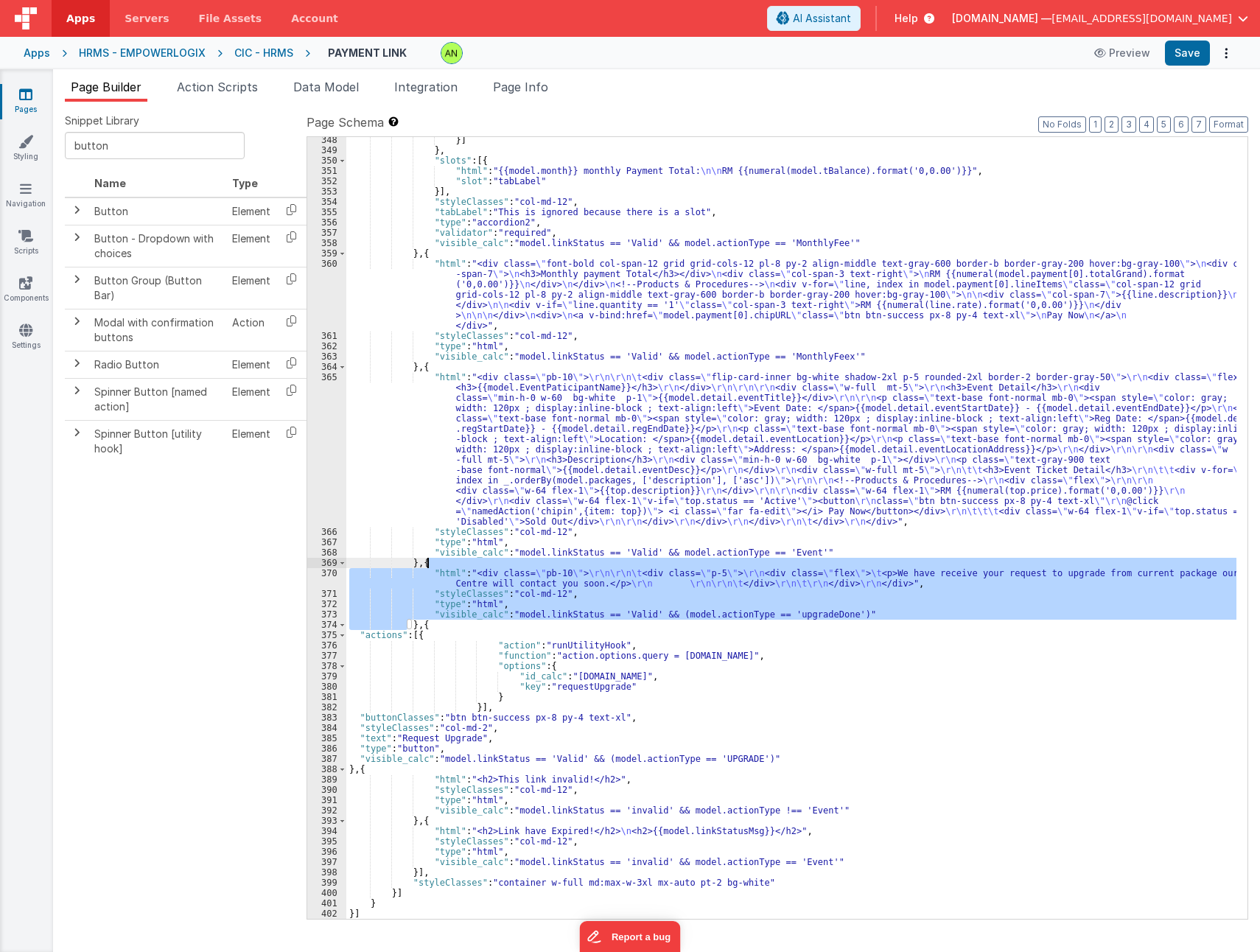
click at [416, 628] on div "}] } , "slots" : [{ "html" : "{{model.month}} monthly Payment Total: \n\n RM {{…" at bounding box center [791, 536] width 891 height 802
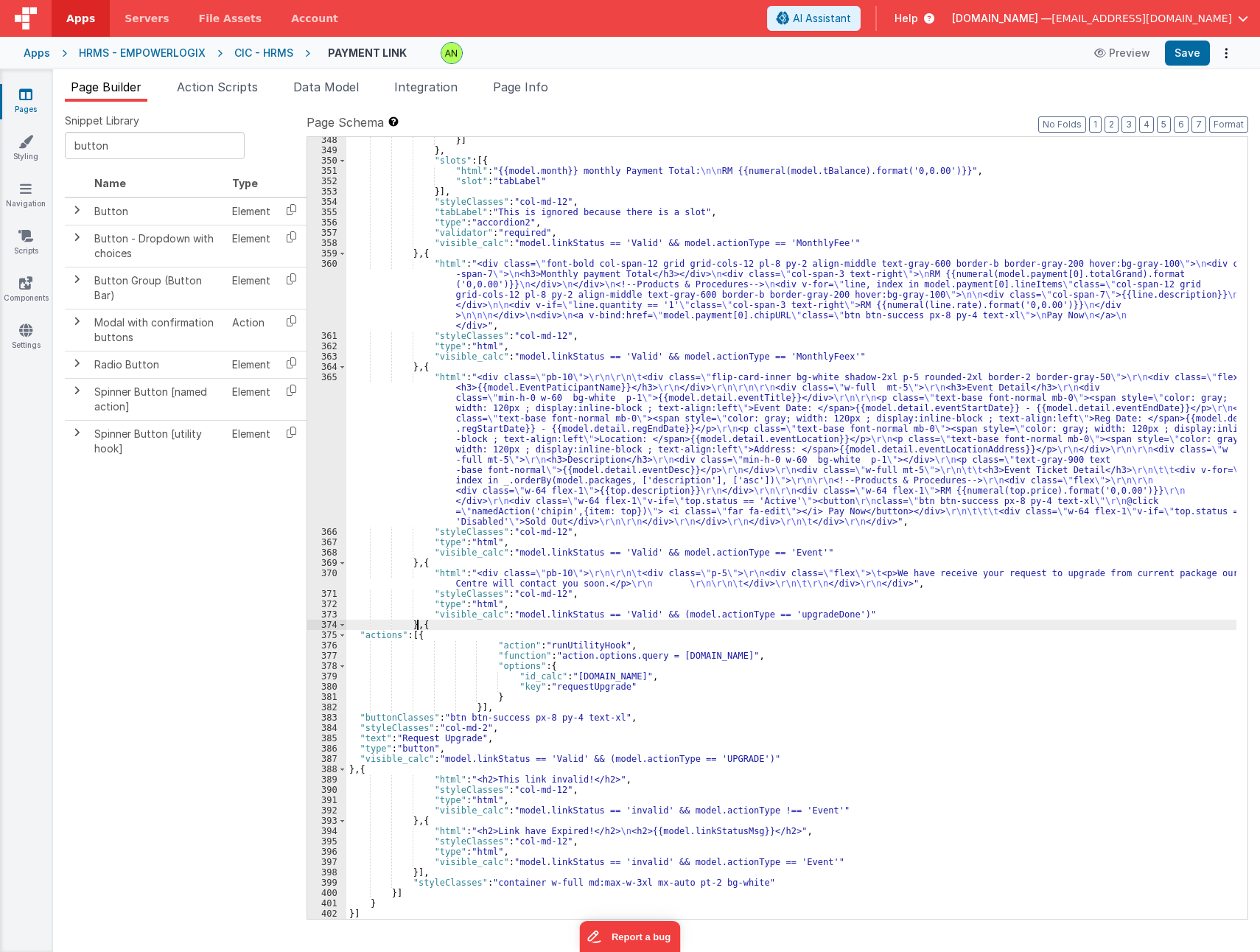
paste textarea
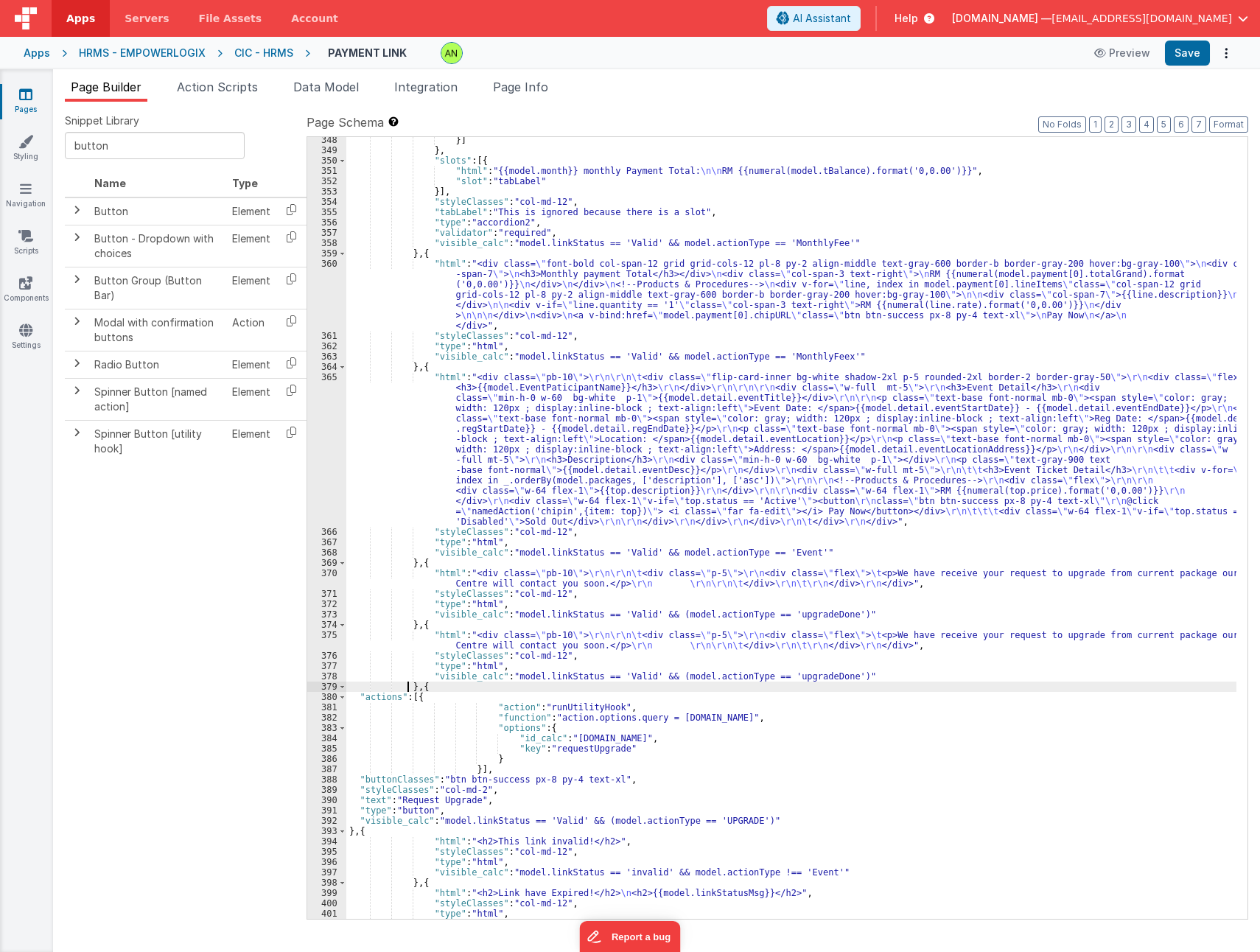
click at [948, 637] on div "}] } , "slots" : [{ "html" : "{{model.month}} monthly Payment Total: \n\n RM {{…" at bounding box center [791, 536] width 891 height 802
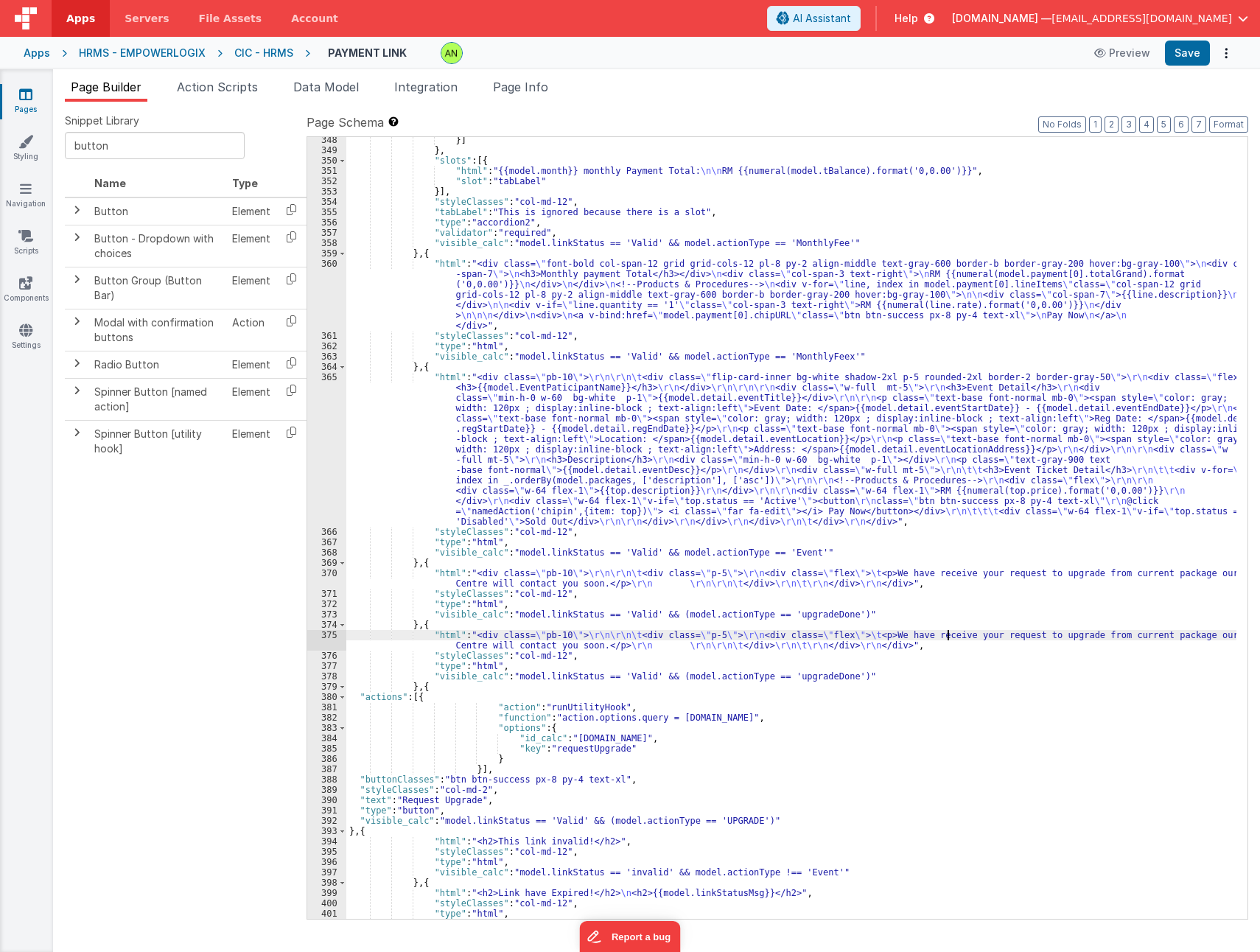
click at [321, 644] on div "375" at bounding box center [326, 640] width 40 height 20
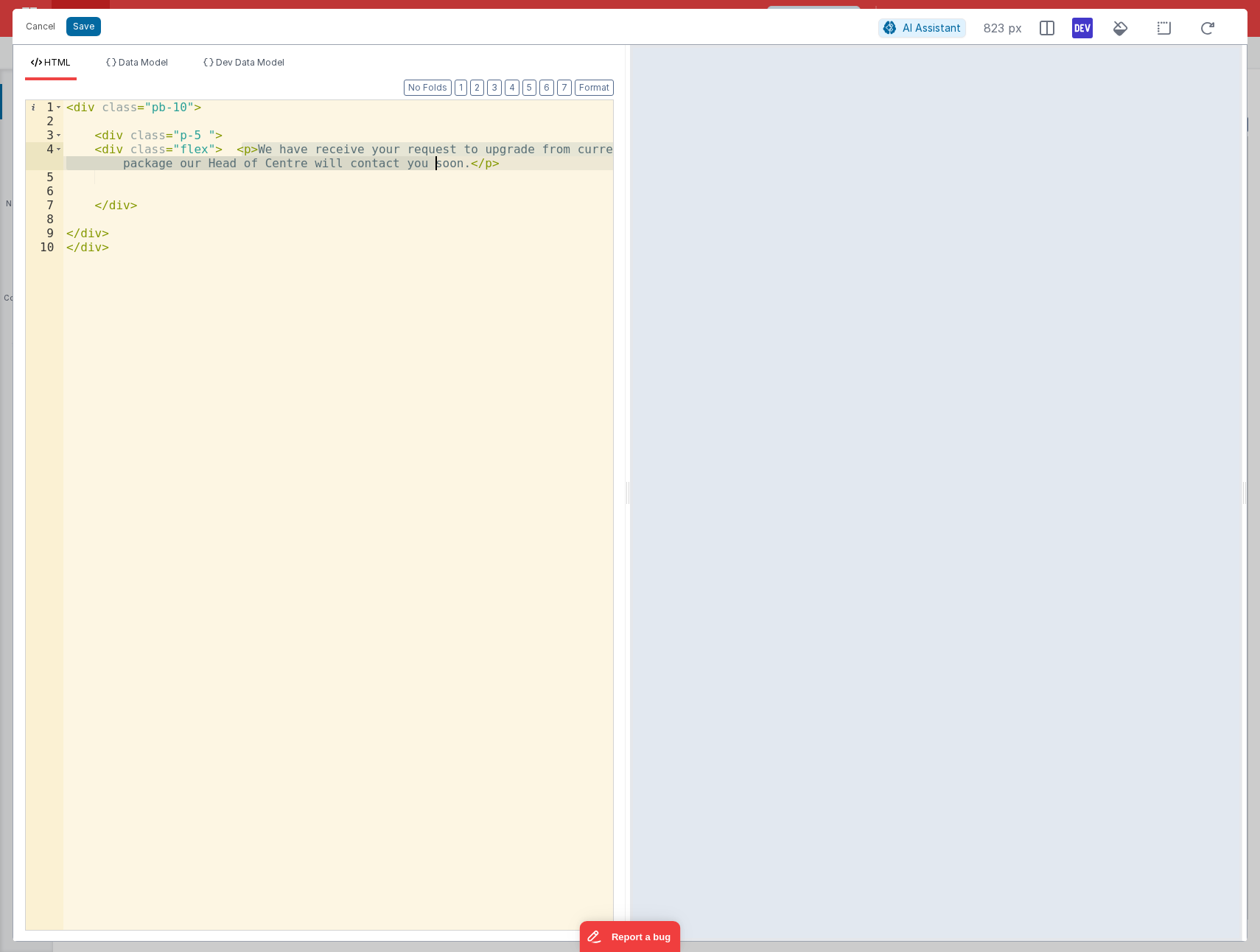
drag, startPoint x: 241, startPoint y: 150, endPoint x: 434, endPoint y: 164, distance: 193.5
click at [434, 164] on div "< div class = "pb-10" > < div class = "p-5 " > < div class = "flex" > < p > We …" at bounding box center [338, 528] width 550 height 857
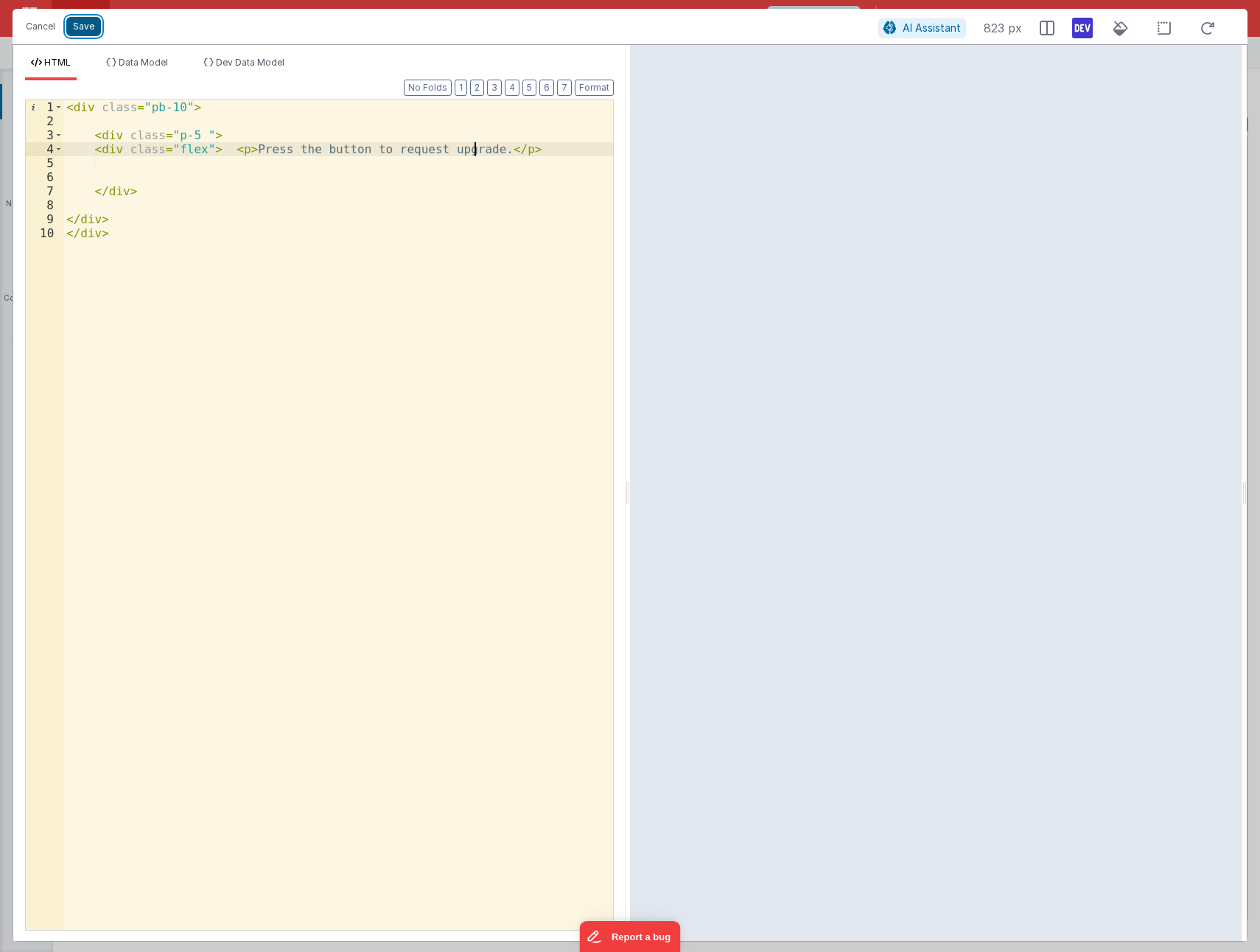
click at [79, 27] on button "Save" at bounding box center [84, 26] width 35 height 19
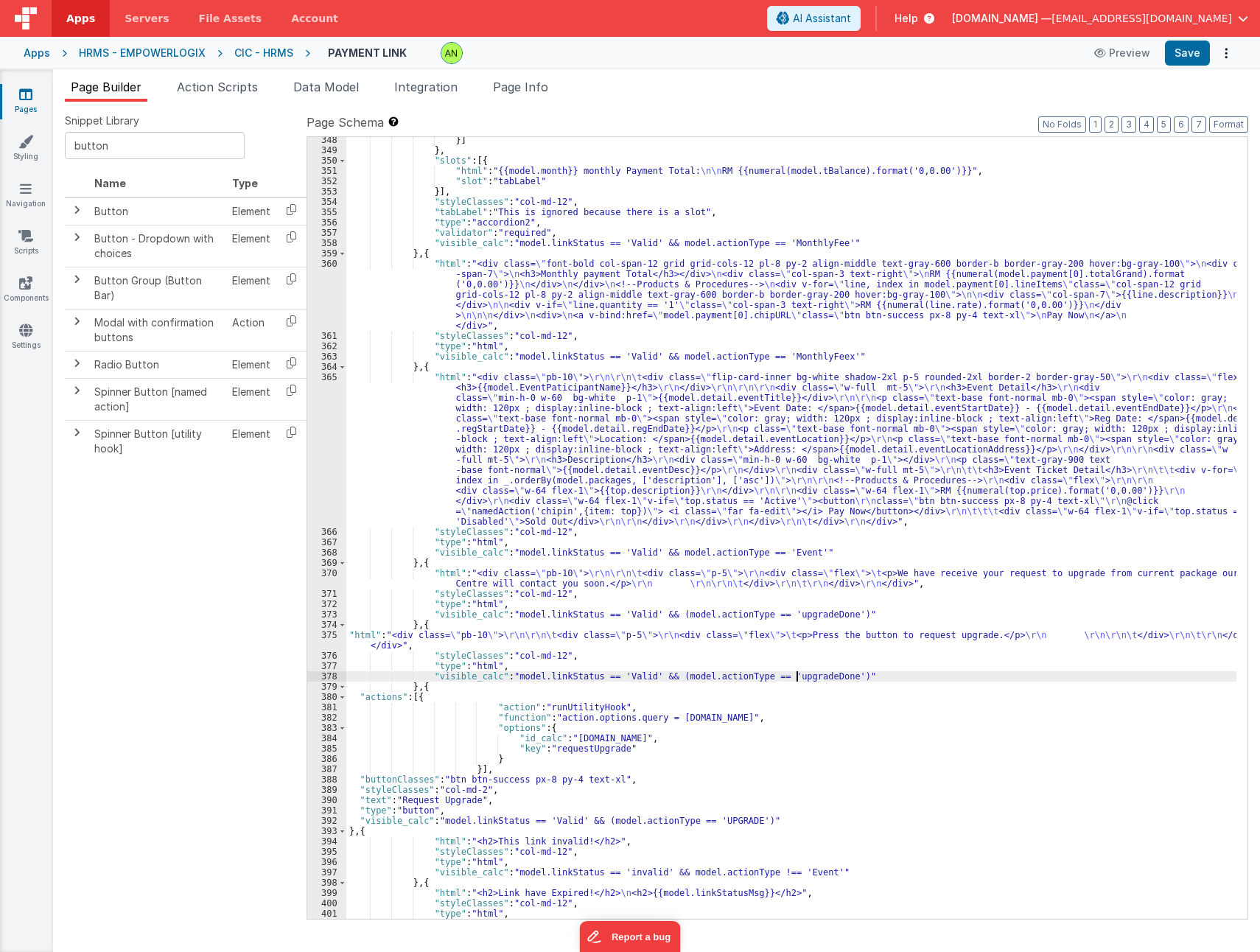
click at [799, 676] on div "}] } , "slots" : [{ "html" : "{{model.month}} monthly Payment Total: \n\n RM {{…" at bounding box center [791, 536] width 891 height 802
click at [929, 734] on div "}] } , "slots" : [{ "html" : "{{model.month}} monthly Payment Total: \n\n RM {{…" at bounding box center [791, 536] width 891 height 802
click at [1184, 51] on button "Save" at bounding box center [1187, 52] width 45 height 25
click at [239, 810] on div "Snippet Library button Name Type Button Element Button - Dropdown with choices …" at bounding box center [186, 527] width 242 height 827
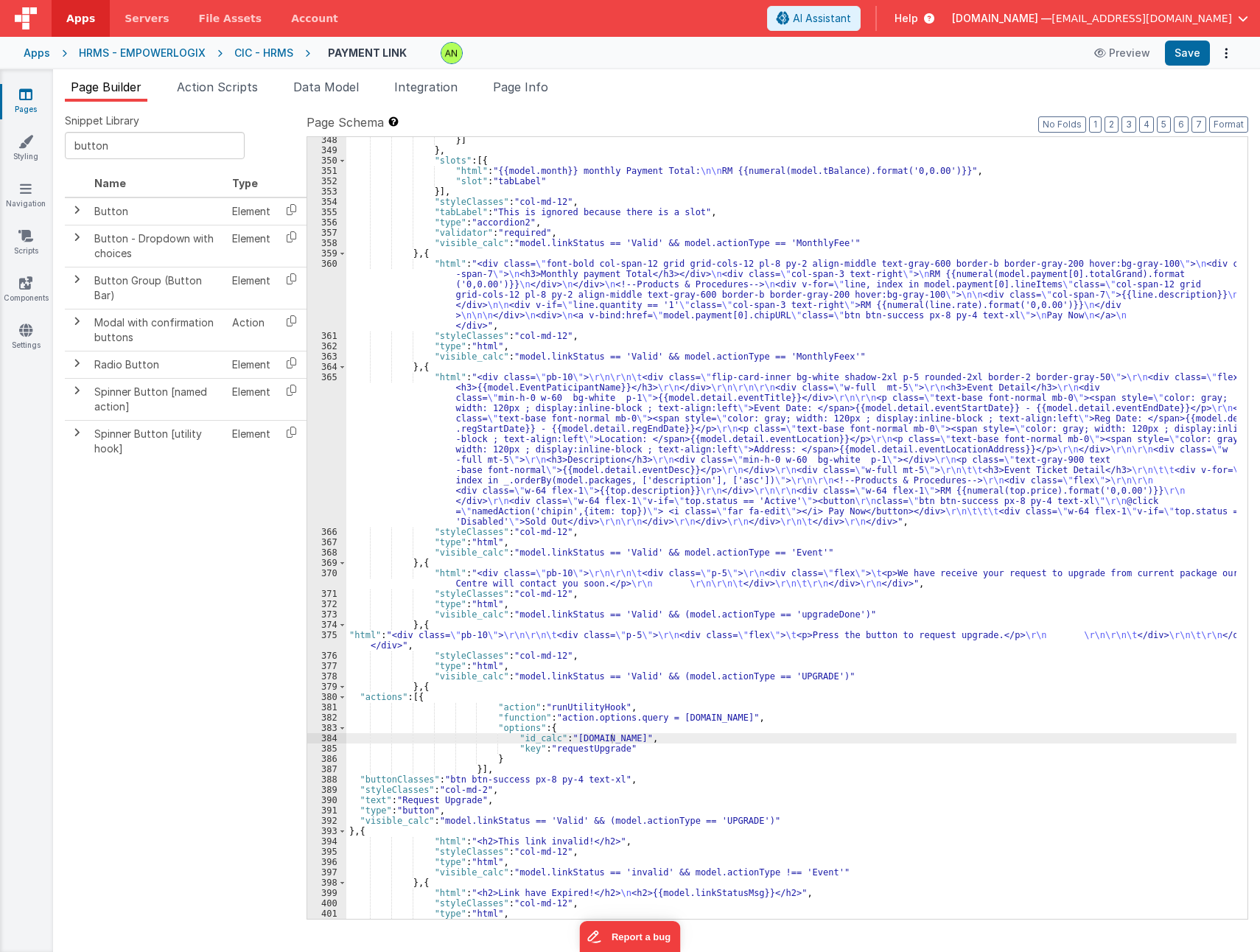
click at [721, 21] on header "Apps Servers File Assets Account Some FUTURE Slot AI Assistant Help Evopac.com …" at bounding box center [630, 18] width 1260 height 37
click at [798, 617] on div "}] } , "slots" : [{ "html" : "{{model.month}} monthly Payment Total: \n\n RM {{…" at bounding box center [791, 536] width 891 height 802
click at [944, 113] on label "Page Schema Shortcuts: Find: command-f Fold: command-option-L Unfold: command-o…" at bounding box center [778, 121] width 942 height 17
click at [787, 616] on div "}] } , "slots" : [{ "html" : "{{model.month}} monthly Payment Total: \n\n RM {{…" at bounding box center [791, 527] width 891 height 782
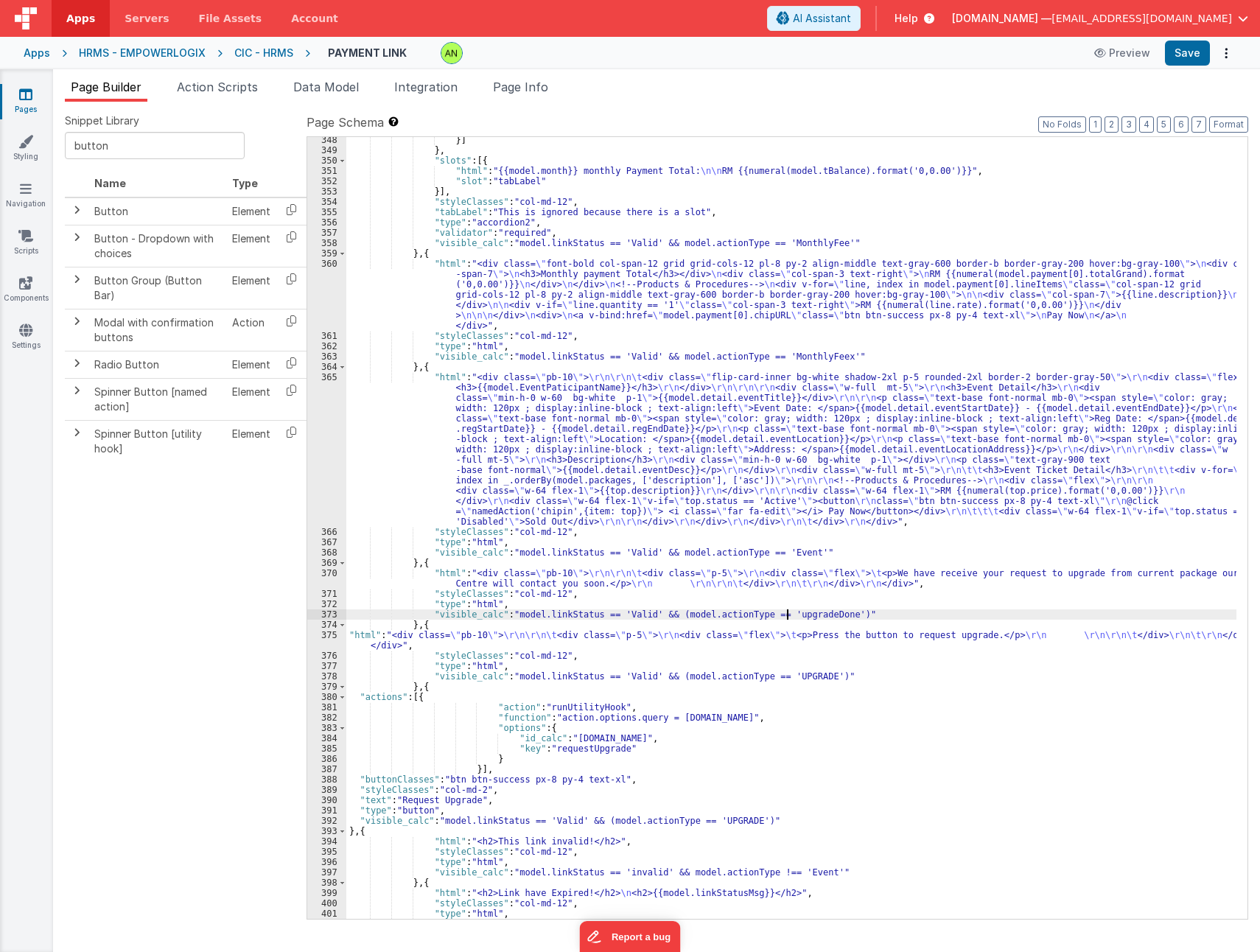
click at [787, 616] on div "}] } , "slots" : [{ "html" : "{{model.month}} monthly Payment Total: \n\n RM {{…" at bounding box center [791, 536] width 891 height 802
click at [1169, 150] on span at bounding box center [1164, 149] width 17 height 18
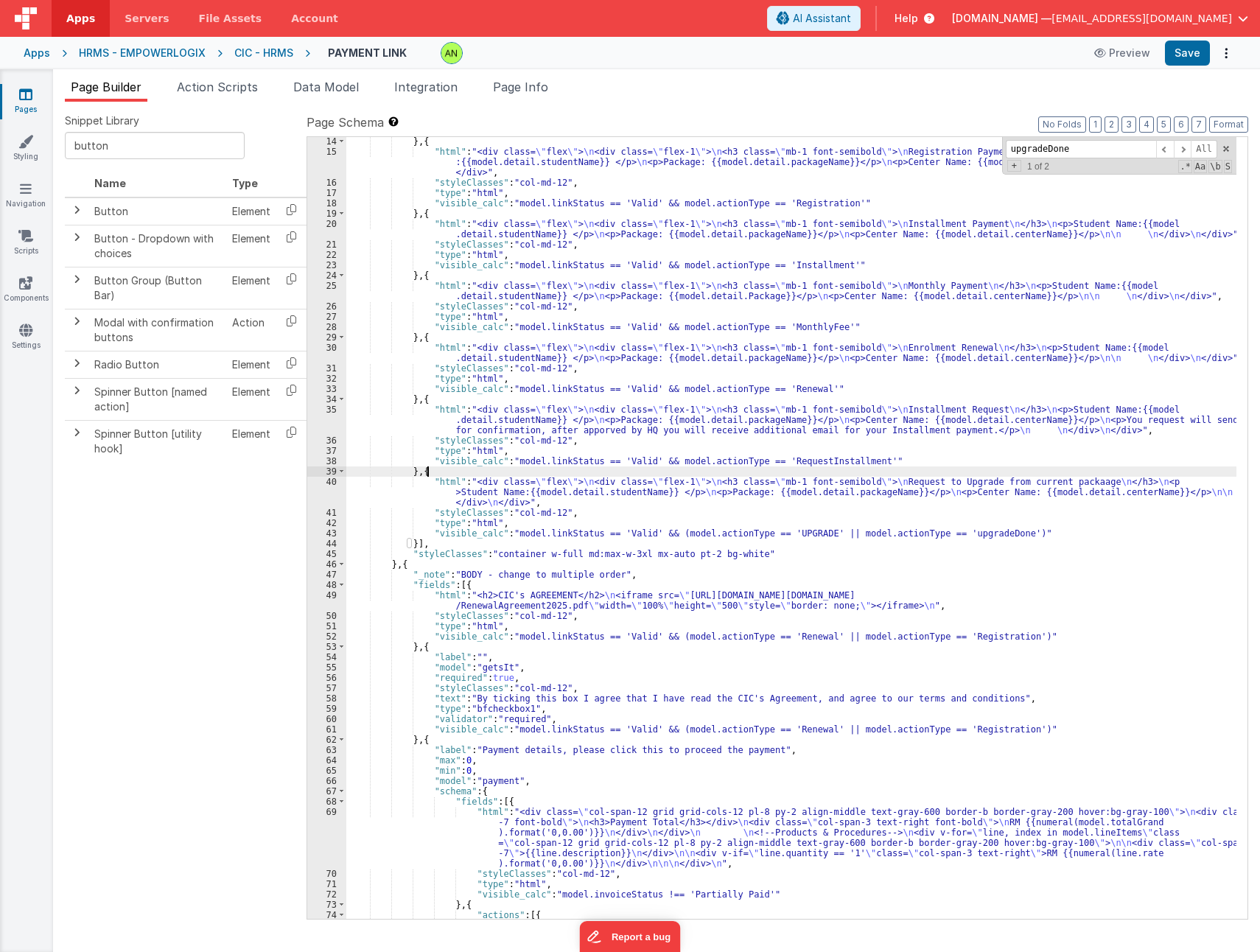
click at [474, 474] on div "} , { "html" : "<div class= \" flex \" > \n <div class= \" flex-1 \" > \n <h3 c…" at bounding box center [791, 537] width 891 height 802
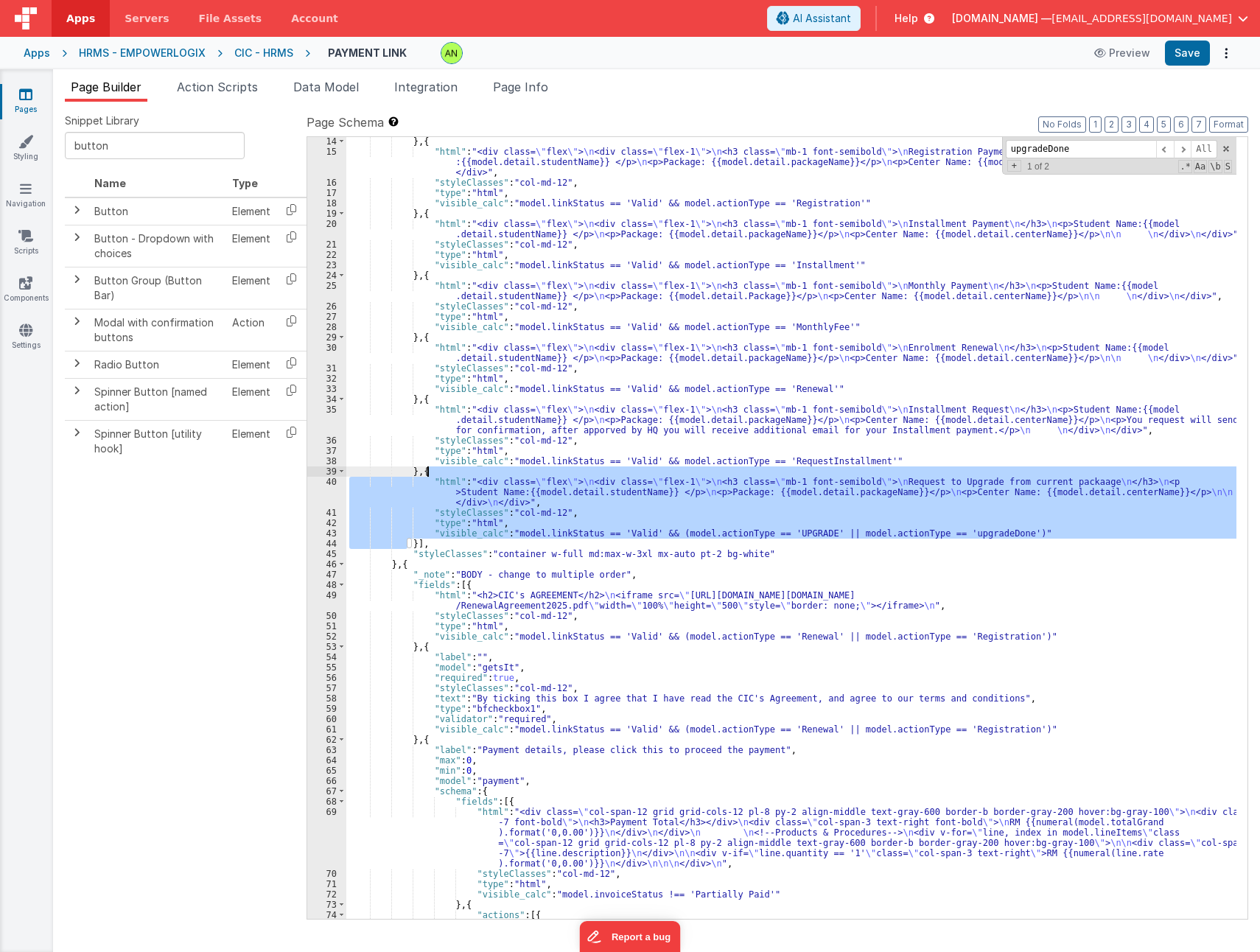
click at [838, 550] on div "} , { "html" : "<div class= \" flex \" > \n <div class= \" flex-1 \" > \n <h3 c…" at bounding box center [791, 537] width 891 height 802
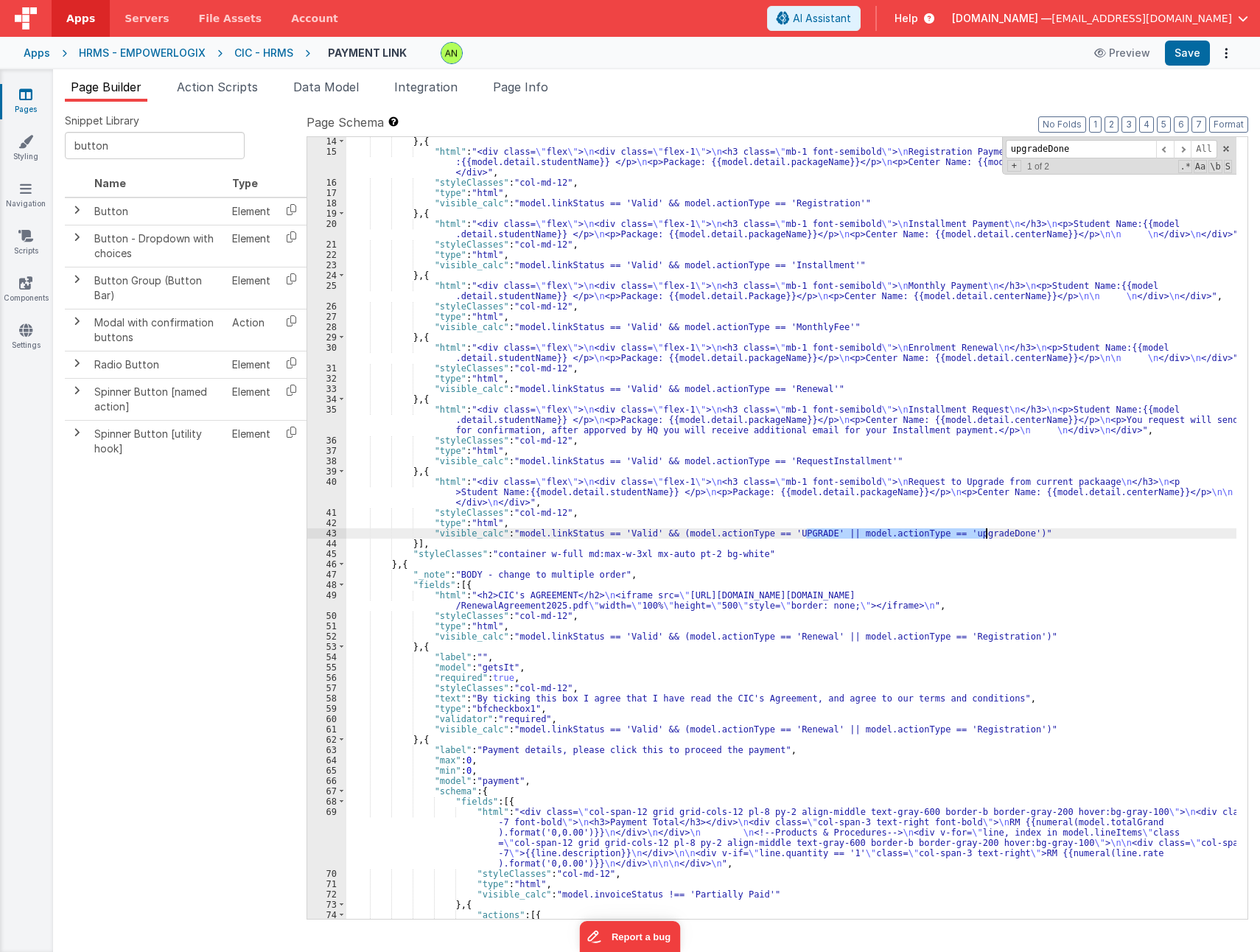
drag, startPoint x: 807, startPoint y: 534, endPoint x: 986, endPoint y: 528, distance: 179.1
click at [986, 528] on div "} , { "html" : "<div class= \" flex \" > \n <div class= \" flex-1 \" > \n <h3 c…" at bounding box center [791, 537] width 891 height 802
click at [953, 547] on div "} , { "html" : "<div class= \" flex \" > \n <div class= \" flex-1 \" > \n <h3 c…" at bounding box center [791, 537] width 891 height 802
click at [1183, 147] on span at bounding box center [1183, 149] width 17 height 18
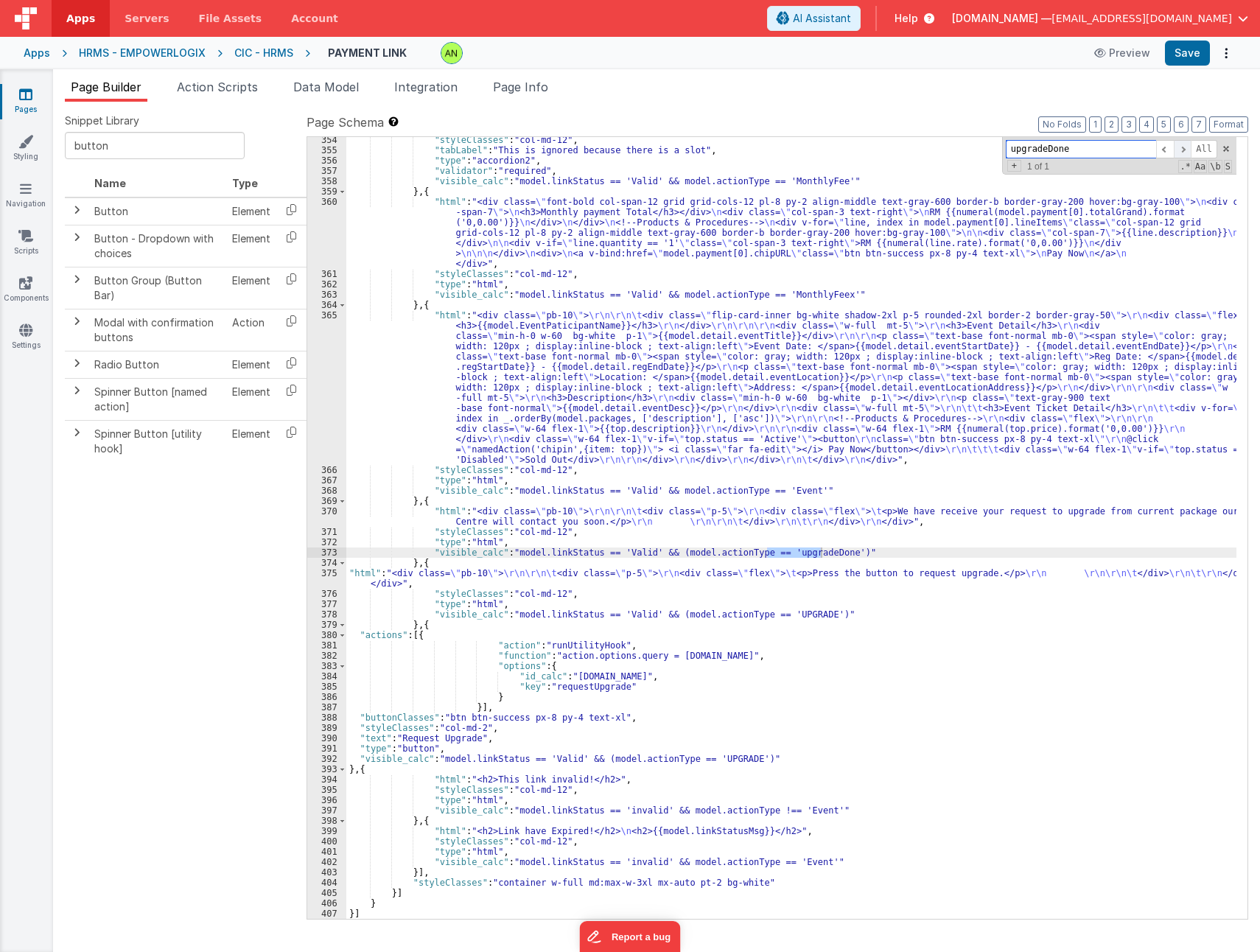
click at [1183, 147] on span at bounding box center [1183, 149] width 17 height 18
click at [629, 802] on div ""styleClasses" : "col-md-12" , "tabLabel" : "This is ignored because there is a…" at bounding box center [791, 536] width 891 height 802
click at [373, 767] on div ""styleClasses" : "col-md-12" , "tabLabel" : "This is ignored because there is a…" at bounding box center [791, 536] width 891 height 802
click at [437, 822] on div ""styleClasses" : "col-md-12" , "tabLabel" : "This is ignored because there is a…" at bounding box center [791, 536] width 891 height 802
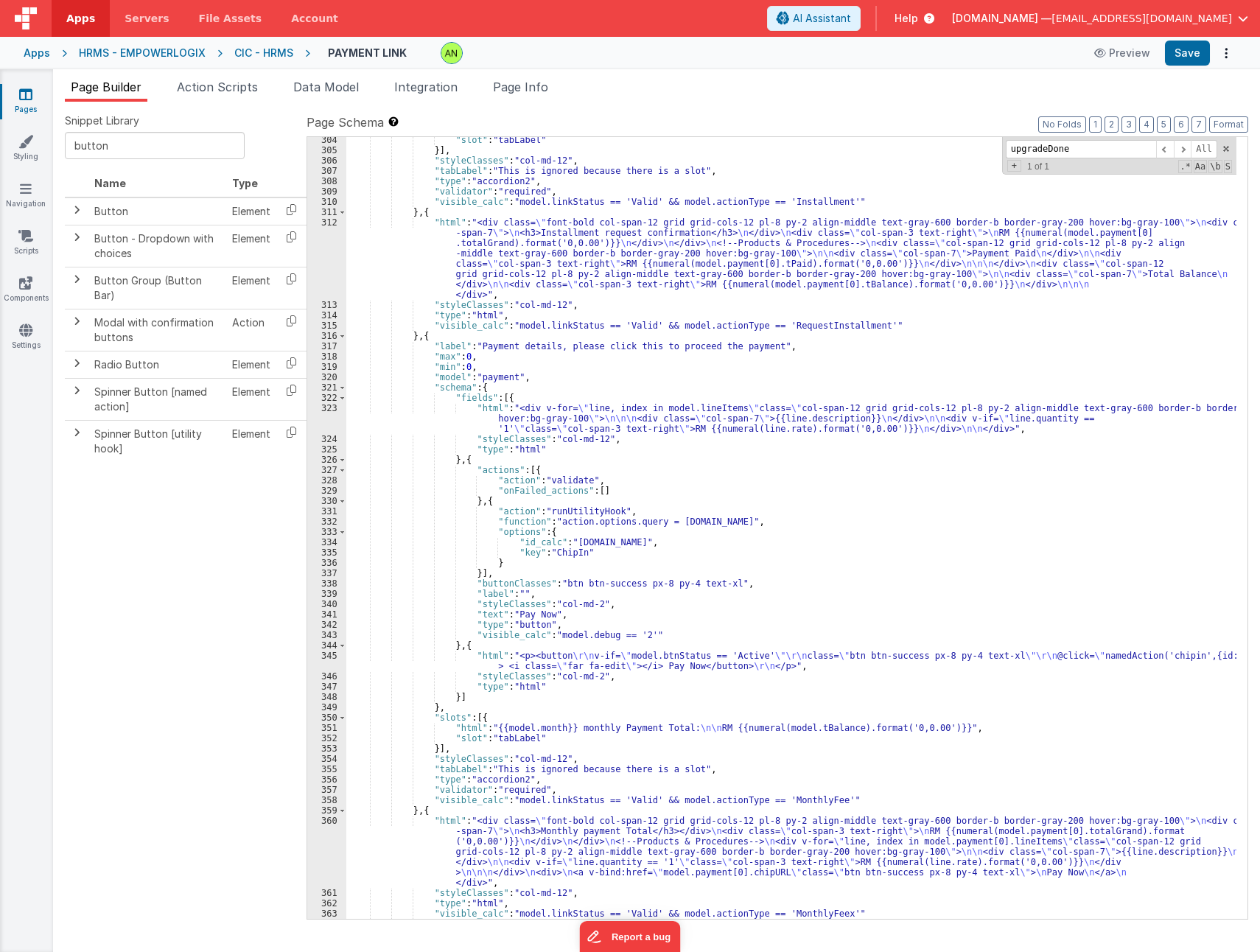
scroll to position [3830, 0]
click at [877, 595] on div ""slot" : "tabLabel" }] , "styleClasses" : "col-md-12" , "tabLabel" : "This is i…" at bounding box center [791, 536] width 891 height 802
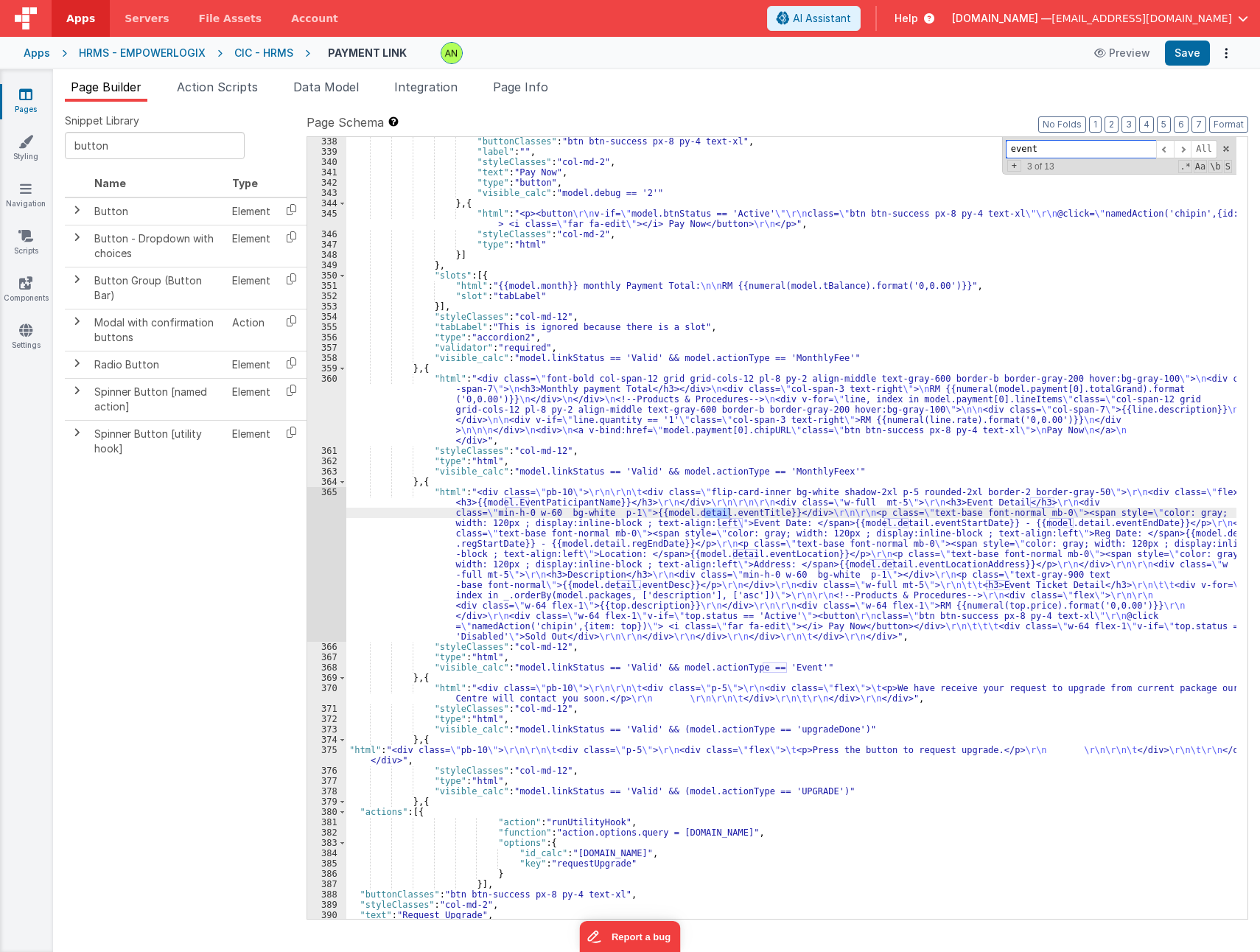
scroll to position [4140, 0]
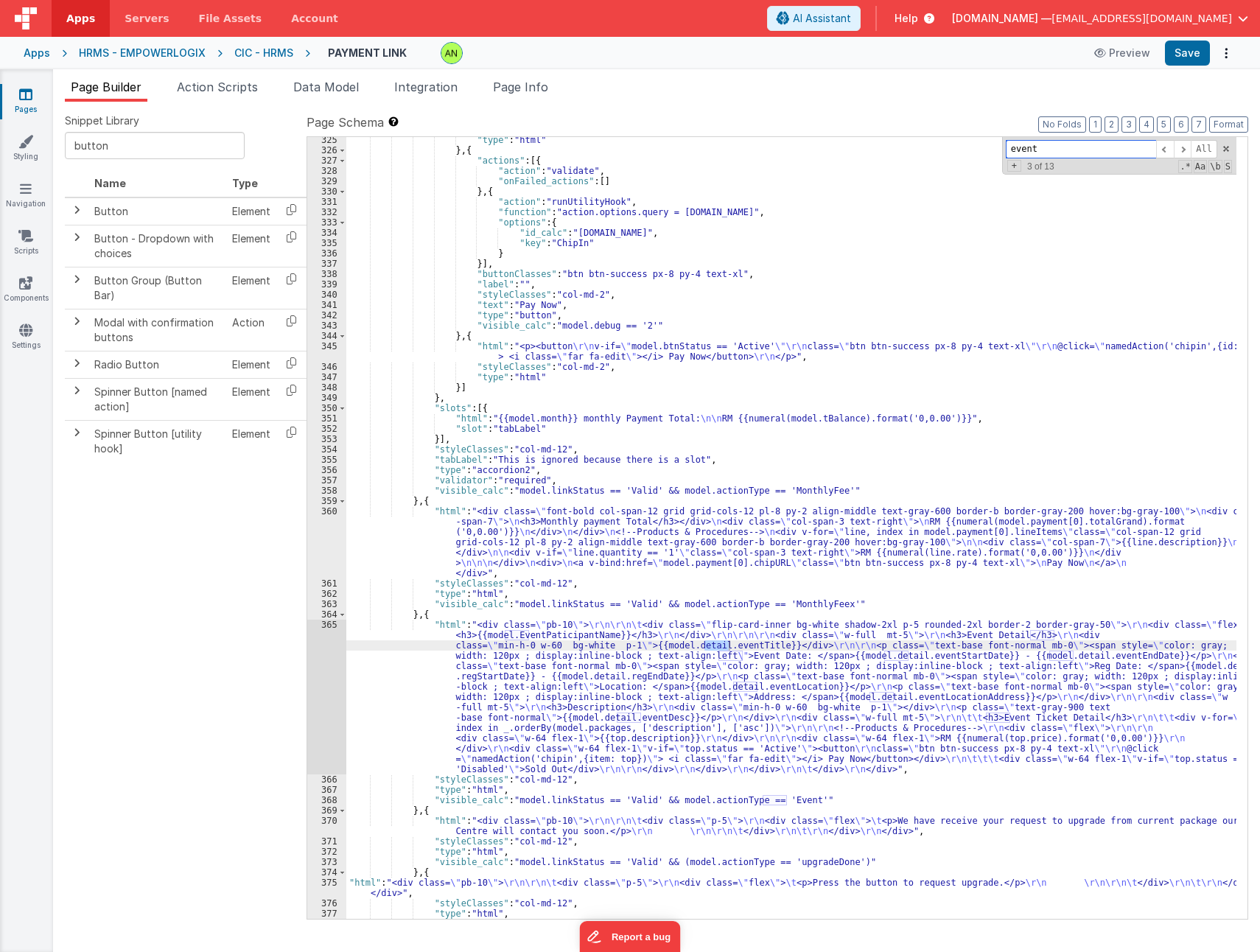
type input "event"
click at [434, 438] on div ""type" : "html" } , { "actions" : [{ "action" : "validate" , "onFailed_actions"…" at bounding box center [791, 536] width 891 height 802
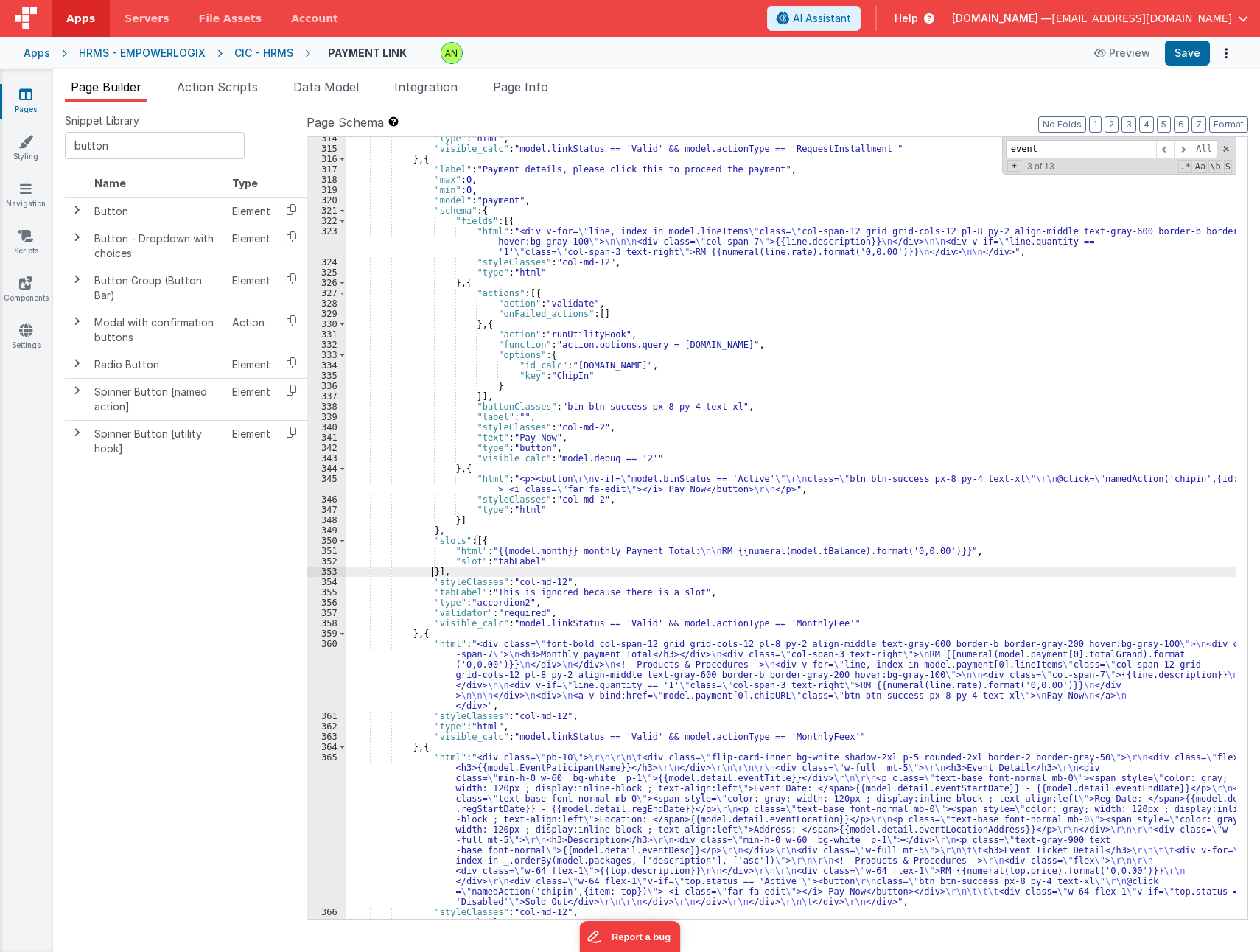
scroll to position [4006, 0]
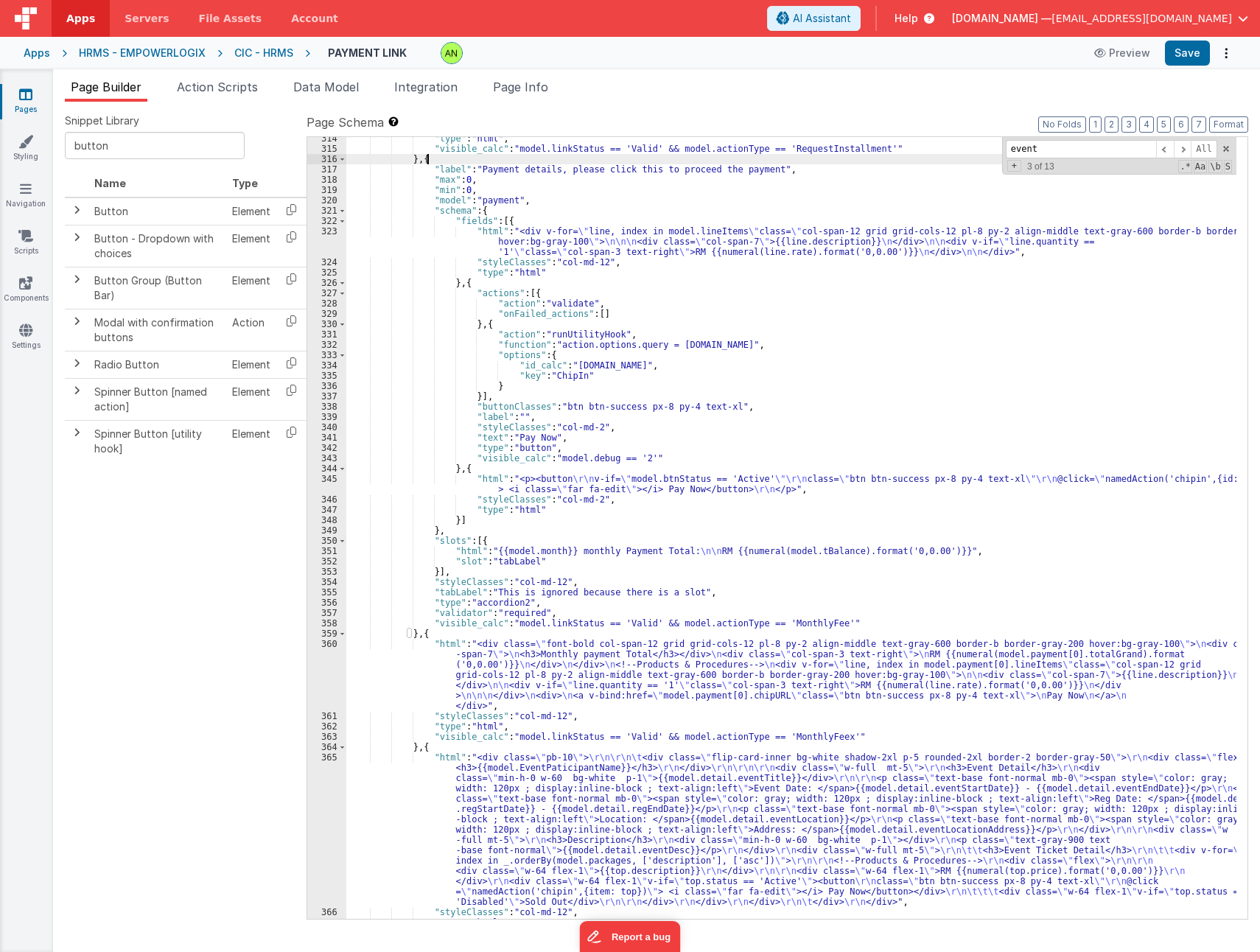
click at [443, 160] on div ""type" : "html" , "visible_calc" : "model.linkStatus == 'Valid' && model.action…" at bounding box center [791, 534] width 891 height 802
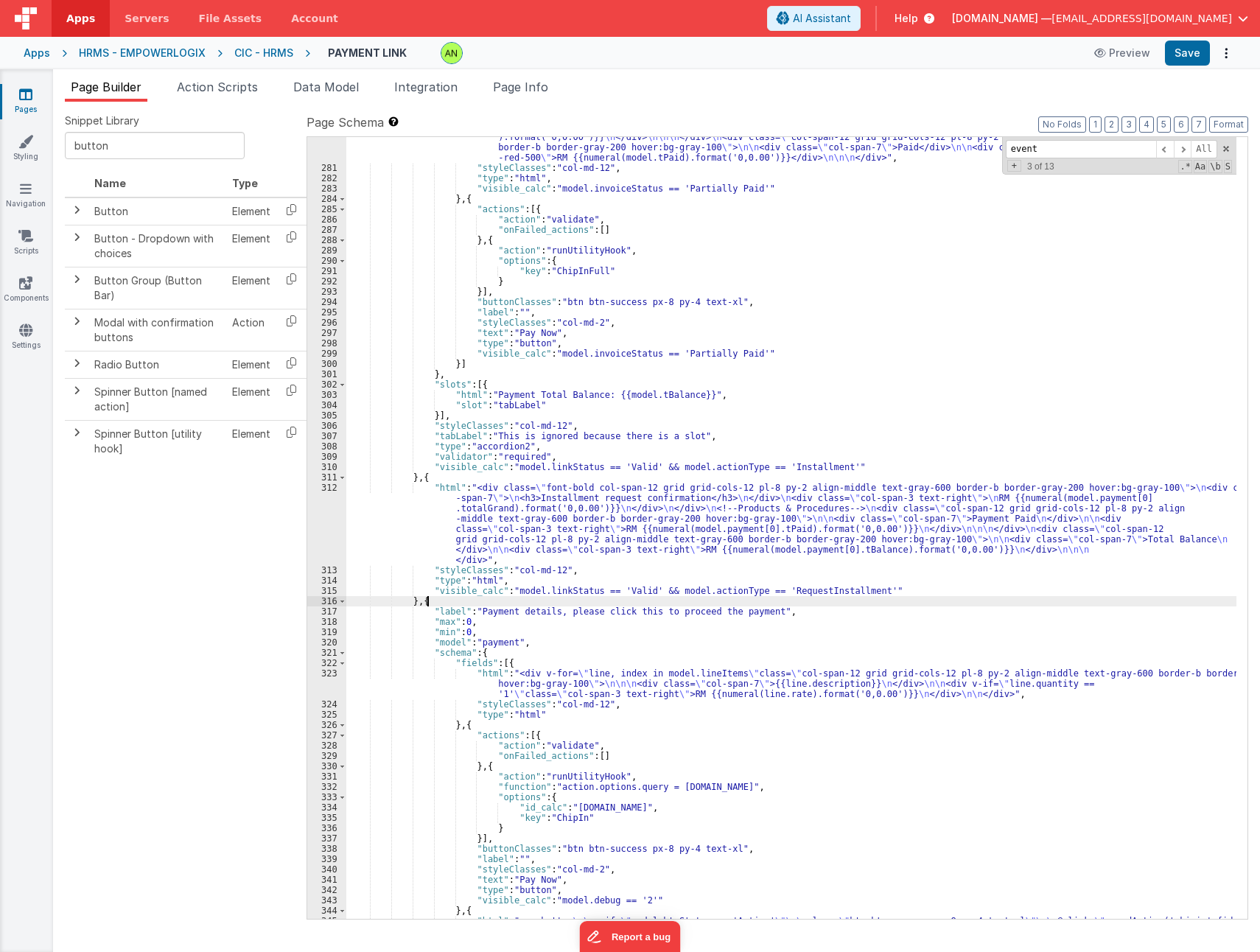
scroll to position [3520, 0]
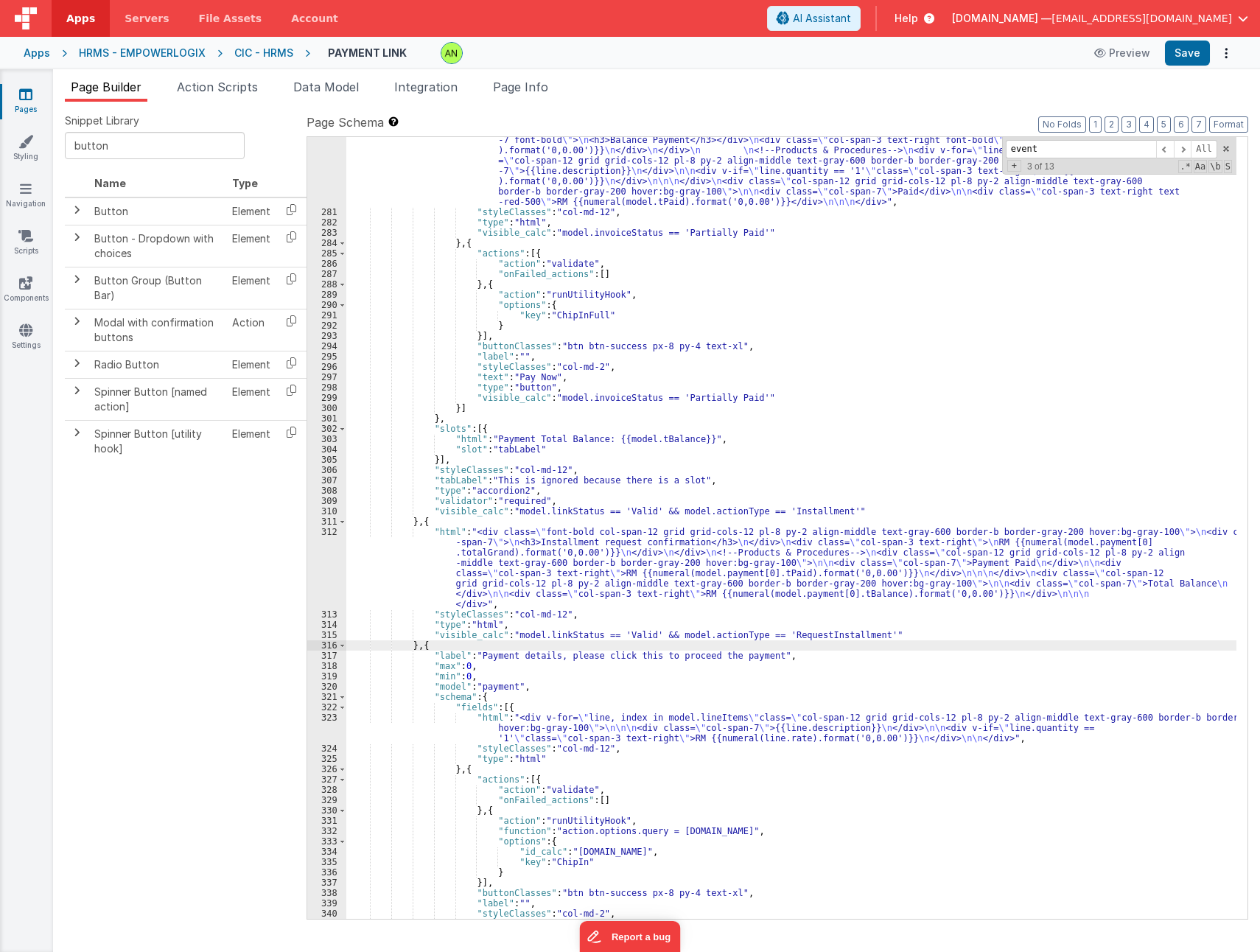
click at [438, 519] on div ""html" : "<div class= \" col-span-12 grid grid-cols-12 pl-8 py-2 align-middle t…" at bounding box center [791, 562] width 891 height 875
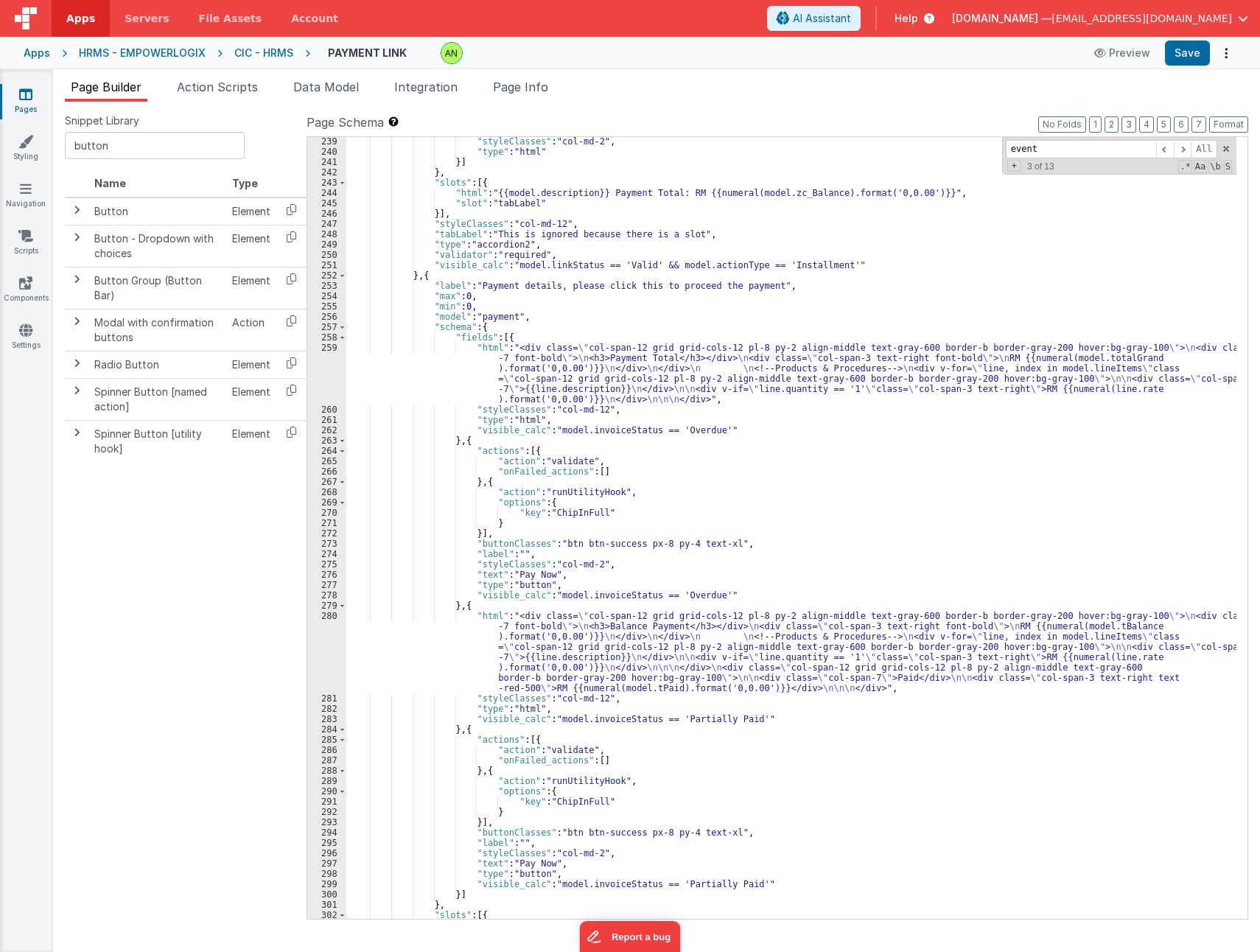
scroll to position [3034, 0]
click at [437, 278] on div ""styleClasses" : "col-md-2" , "type" : "html" }] } , "slots" : [{ "html" : "{{m…" at bounding box center [791, 537] width 891 height 802
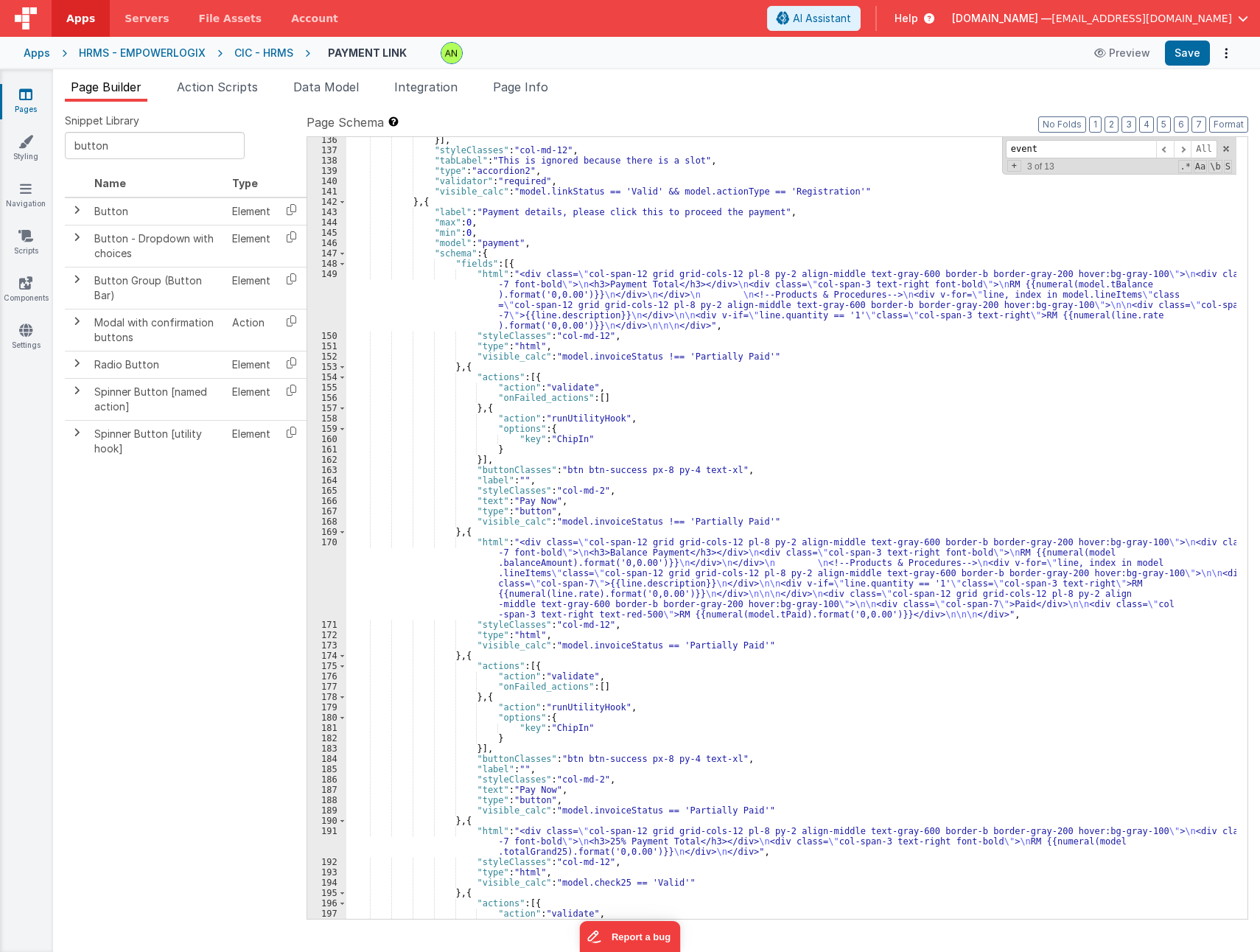
scroll to position [1575, 0]
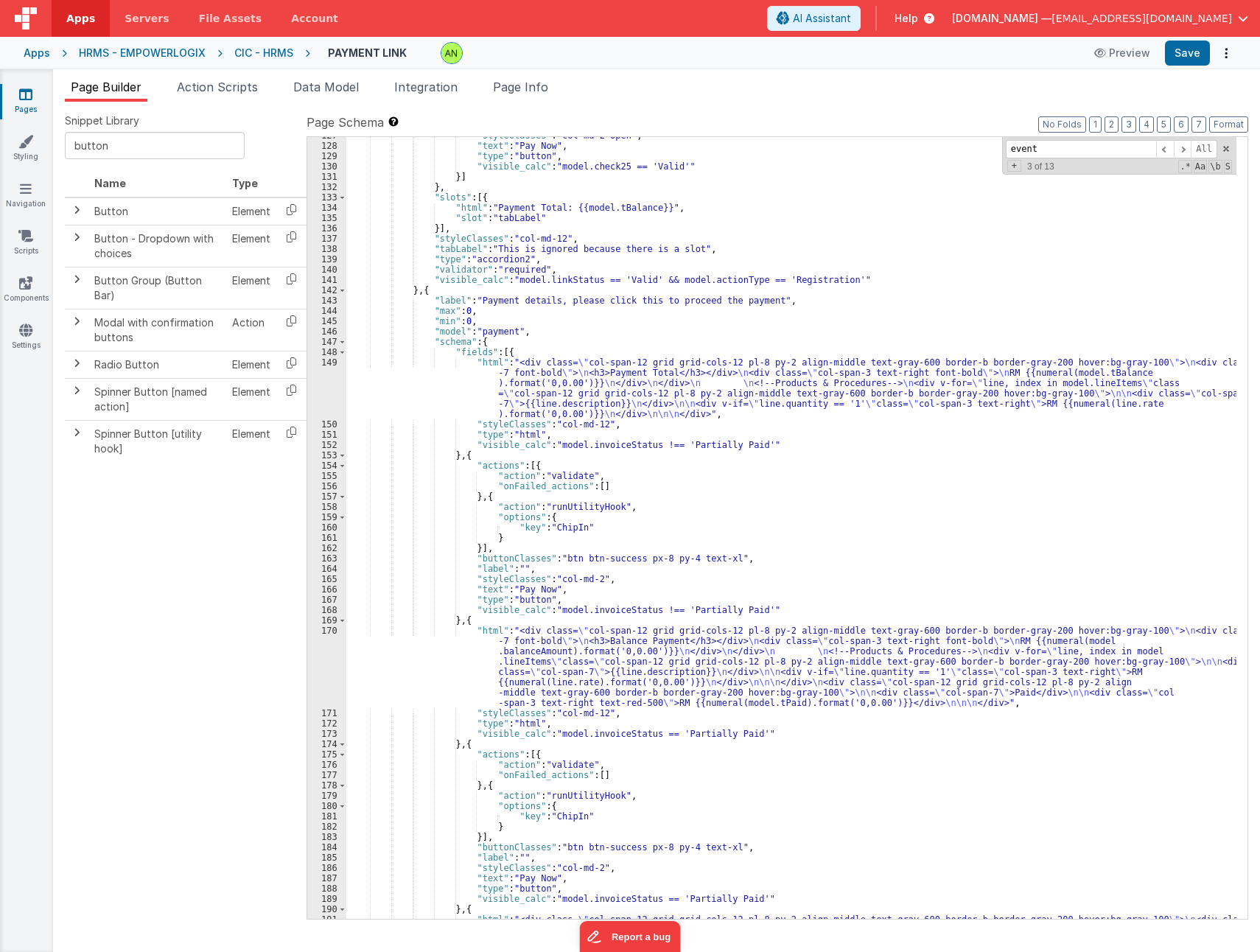
click at [436, 292] on div ""styleClasses" : "col-md-2 open" , "text" : "Pay Now" , "type" : "button" , "vi…" at bounding box center [791, 542] width 891 height 823
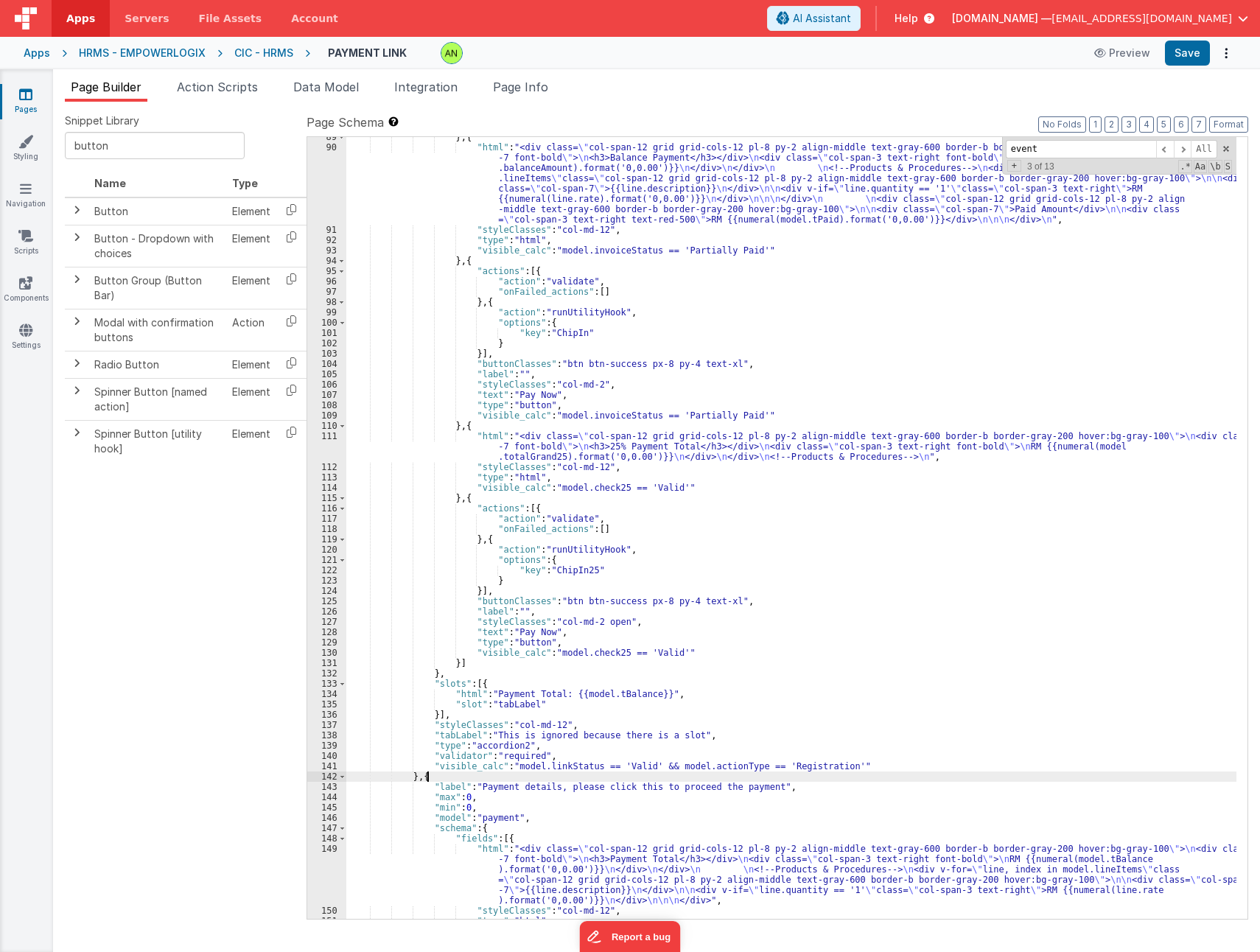
scroll to position [1133, 0]
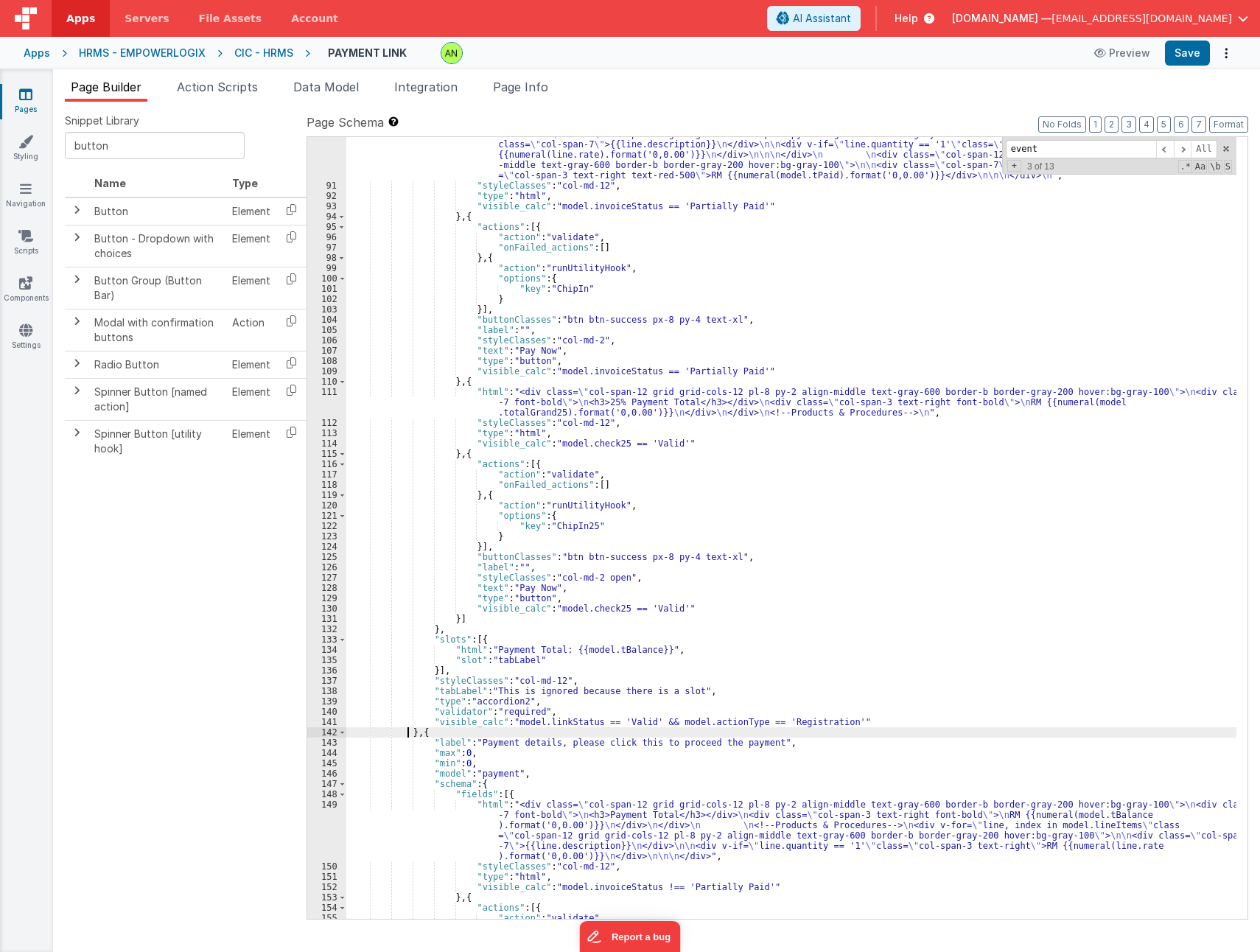
click at [405, 731] on div ""html" : "<div class= \" col-span-12 grid grid-cols-12 pl-8 py-2 align-middle t…" at bounding box center [791, 536] width 891 height 875
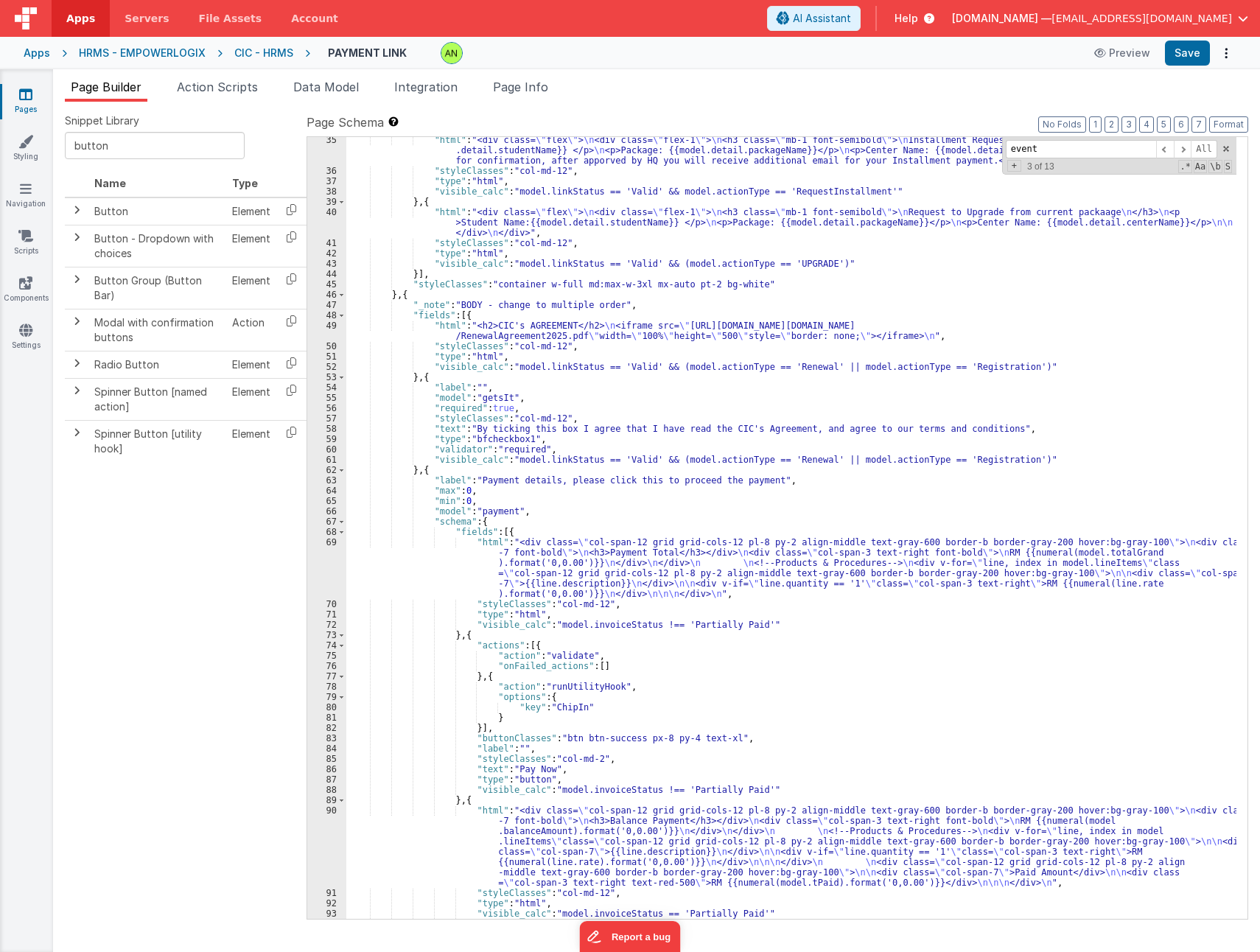
scroll to position [425, 0]
click at [436, 470] on div ""html" : "<div class= \" flex \" > \n <div class= \" flex-1 \" > \n <h3 class= …" at bounding box center [791, 547] width 891 height 823
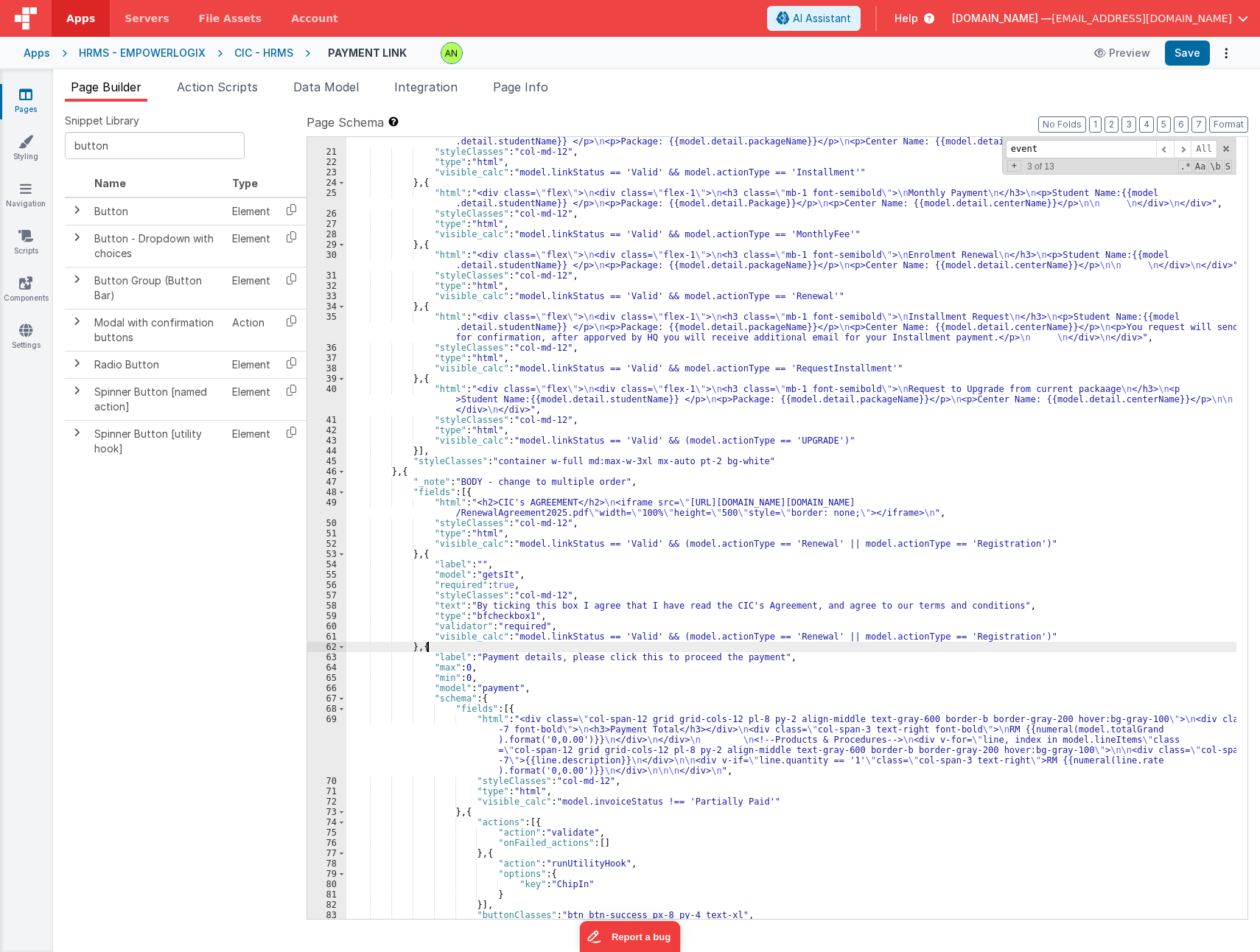
scroll to position [248, 0]
click at [431, 552] on div ""html" : "<div class= \" flex \" > \n <div class= \" flex-1 \" > \n <h3 class= …" at bounding box center [791, 532] width 891 height 813
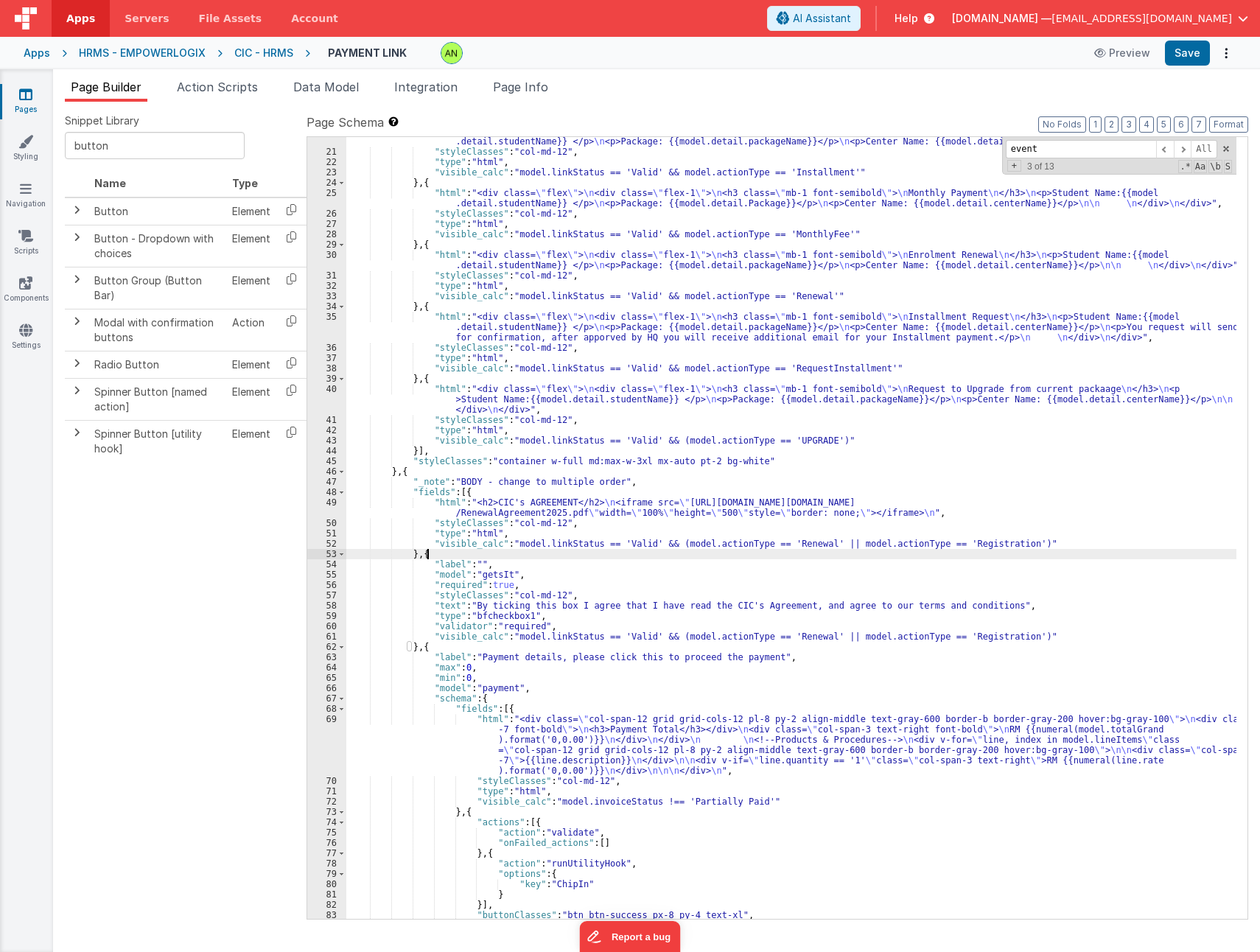
click at [418, 471] on div ""html" : "<div class= \" flex \" > \n <div class= \" flex-1 \" > \n <h3 class= …" at bounding box center [791, 532] width 891 height 813
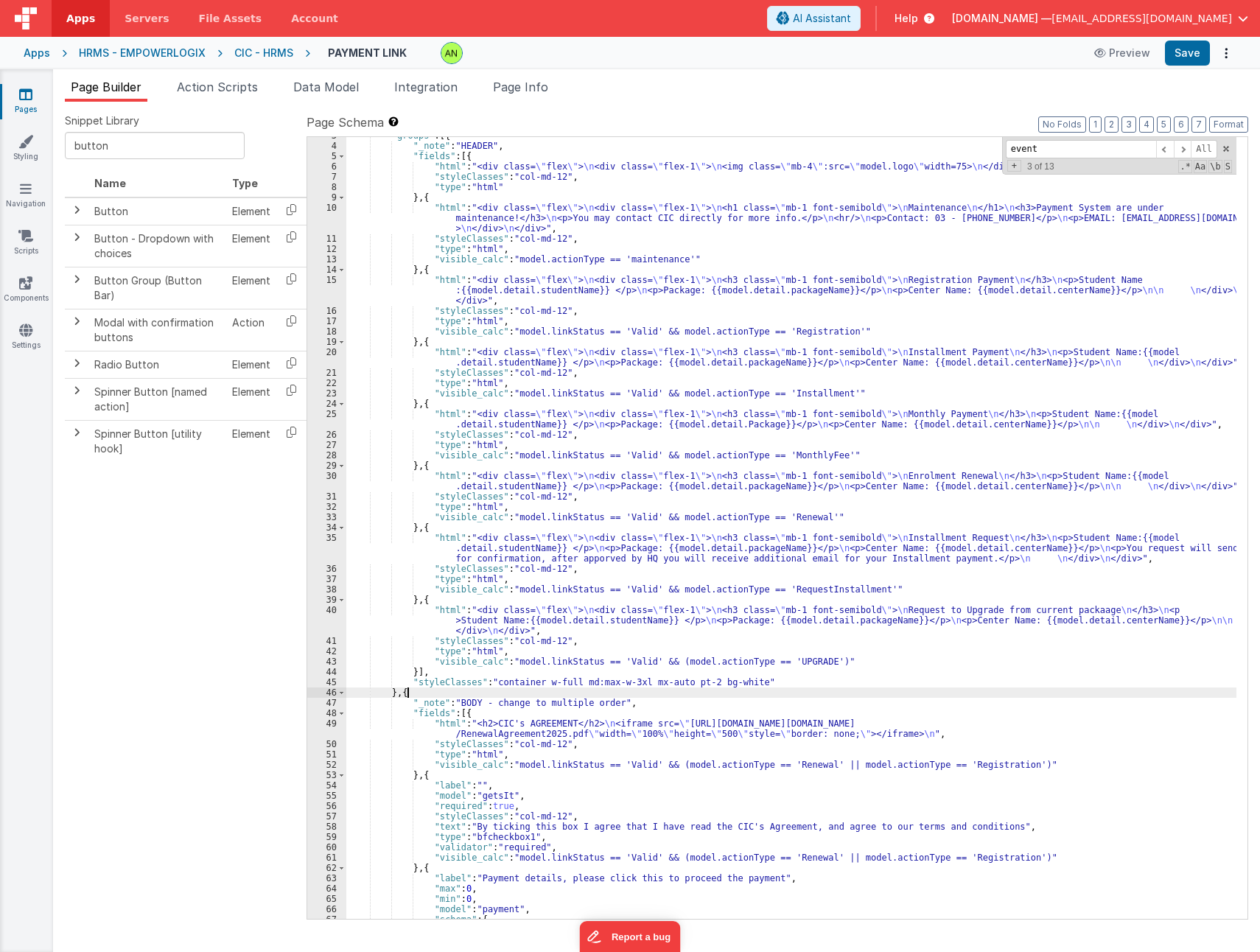
scroll to position [0, 0]
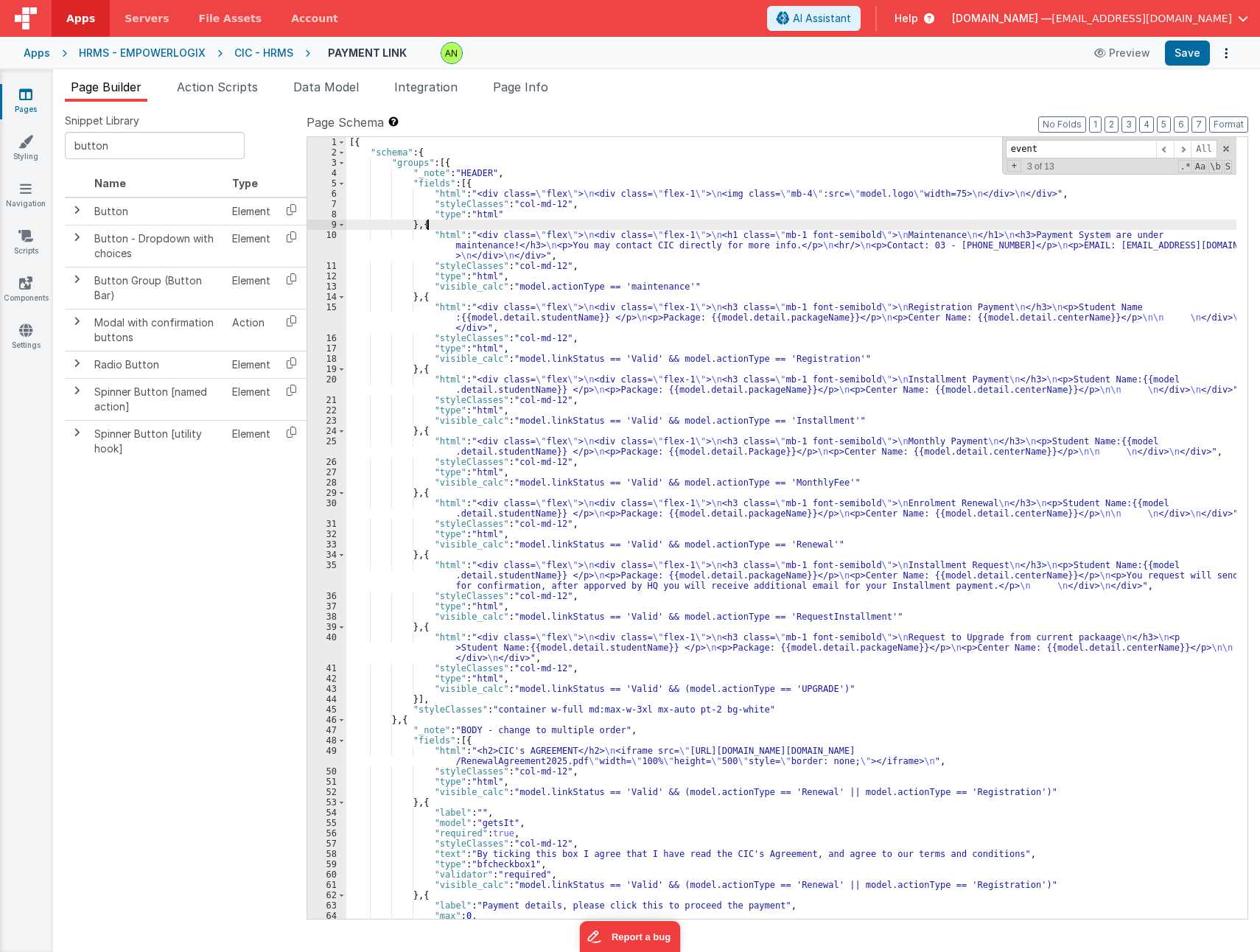
click at [434, 226] on div "[{ "schema" : { "groups" : [{ "_note" : "HEADER" , "fields" : [{ "html" : "<div…" at bounding box center [791, 538] width 891 height 802
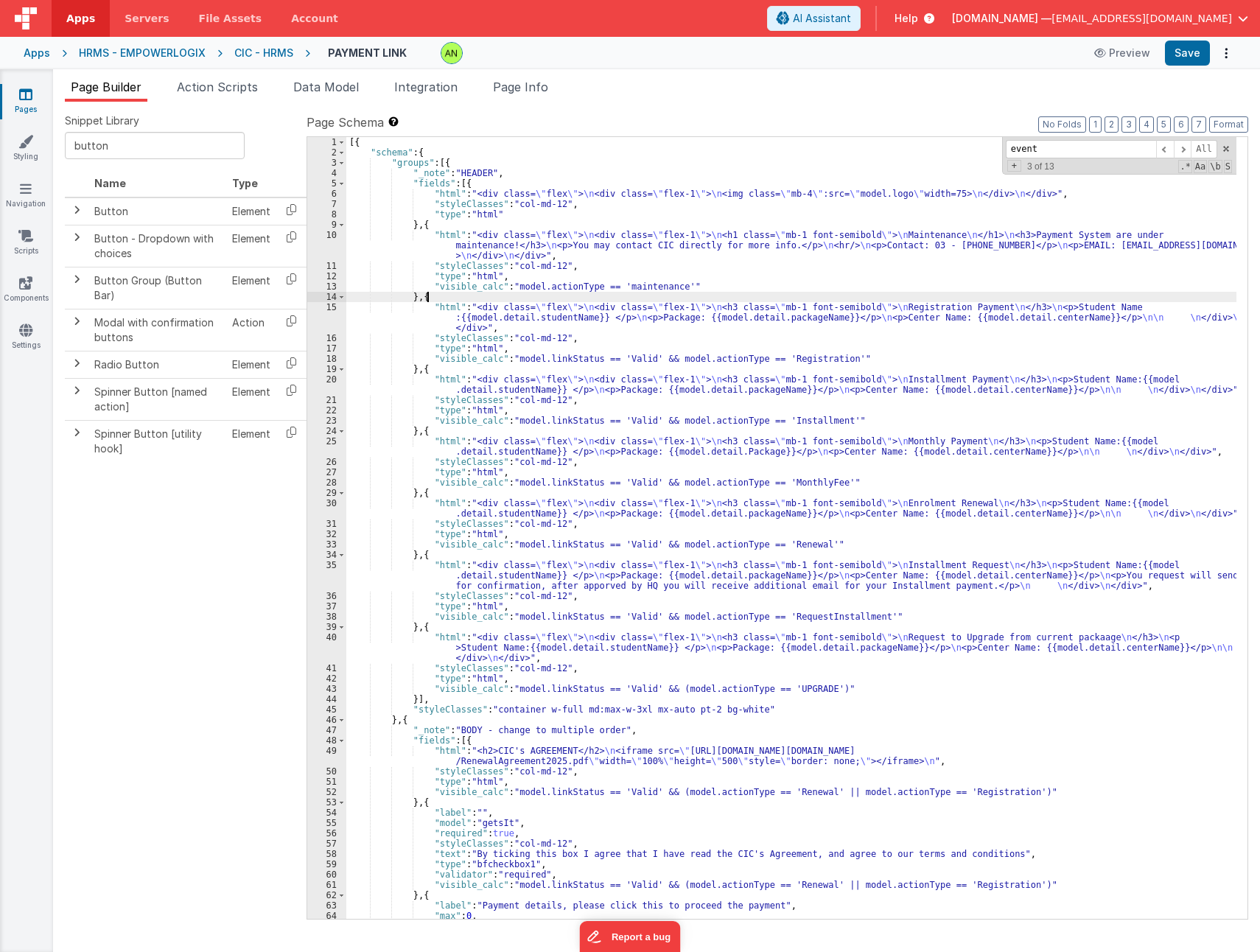
click at [444, 292] on div "[{ "schema" : { "groups" : [{ "_note" : "HEADER" , "fields" : [{ "html" : "<div…" at bounding box center [791, 538] width 891 height 802
click at [440, 367] on div "[{ "schema" : { "groups" : [{ "_note" : "HEADER" , "fields" : [{ "html" : "<div…" at bounding box center [791, 538] width 891 height 802
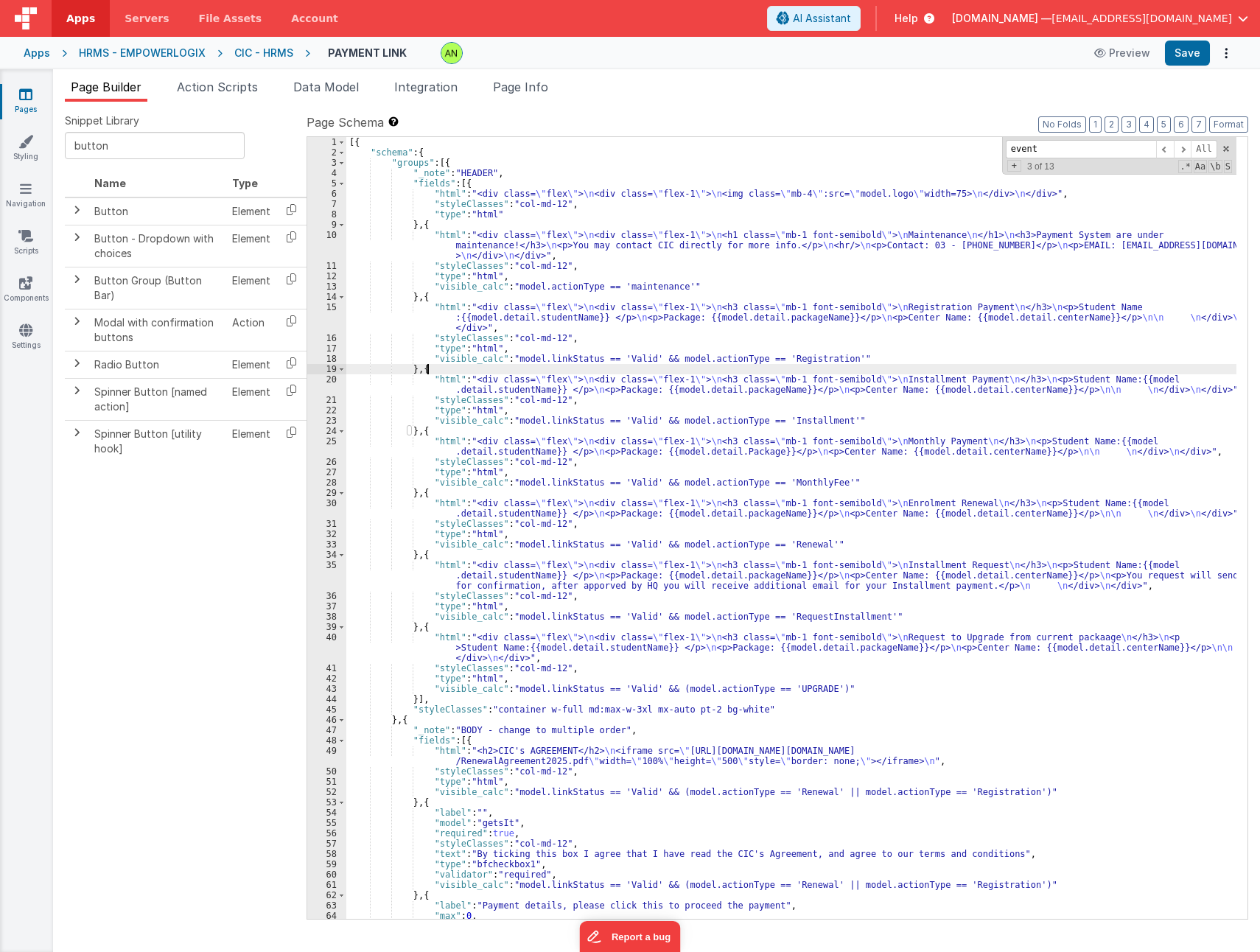
click at [437, 429] on div "[{ "schema" : { "groups" : [{ "_note" : "HEADER" , "fields" : [{ "html" : "<div…" at bounding box center [791, 538] width 891 height 802
click at [429, 492] on div "[{ "schema" : { "groups" : [{ "_note" : "HEADER" , "fields" : [{ "html" : "<div…" at bounding box center [791, 538] width 891 height 802
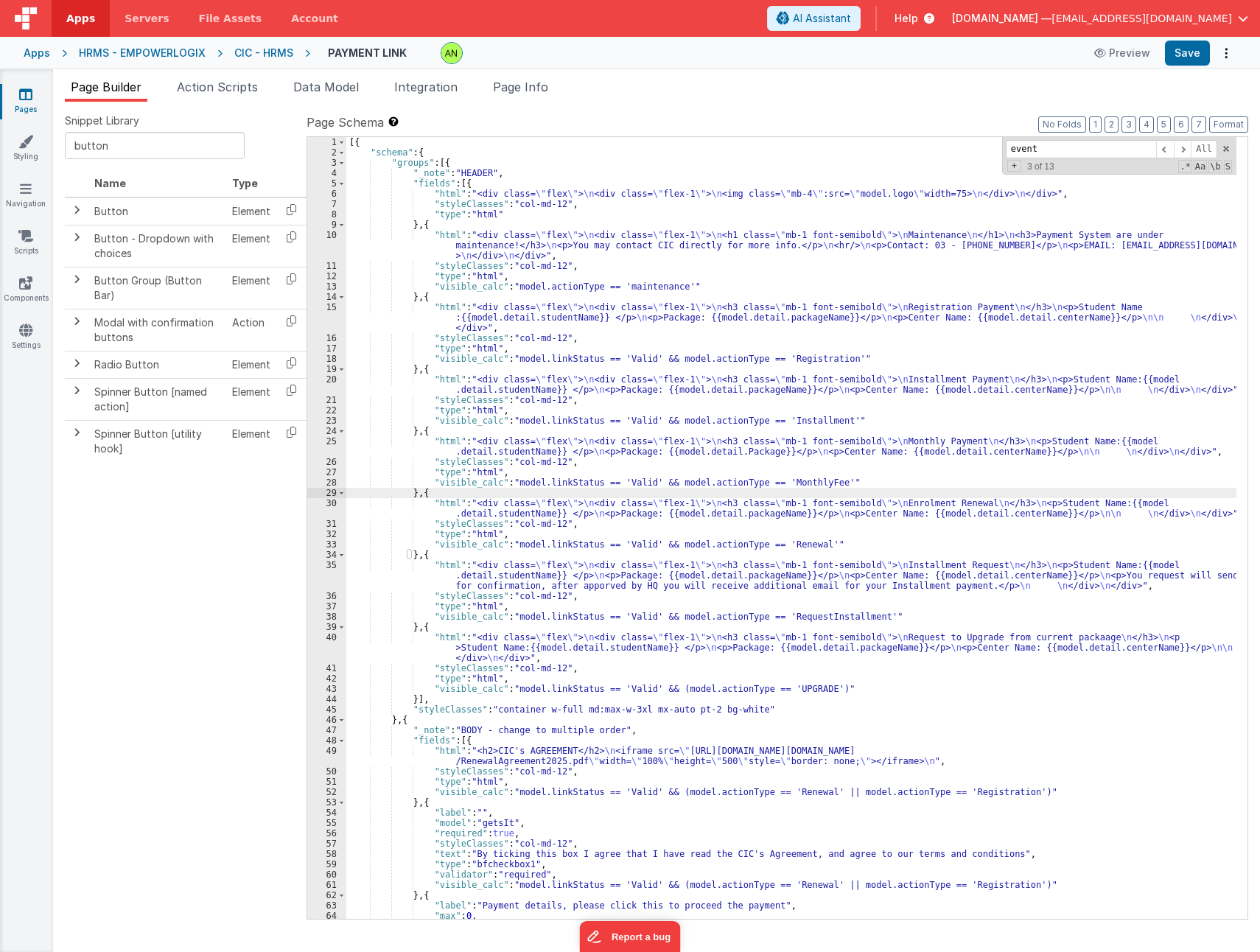
scroll to position [44, 0]
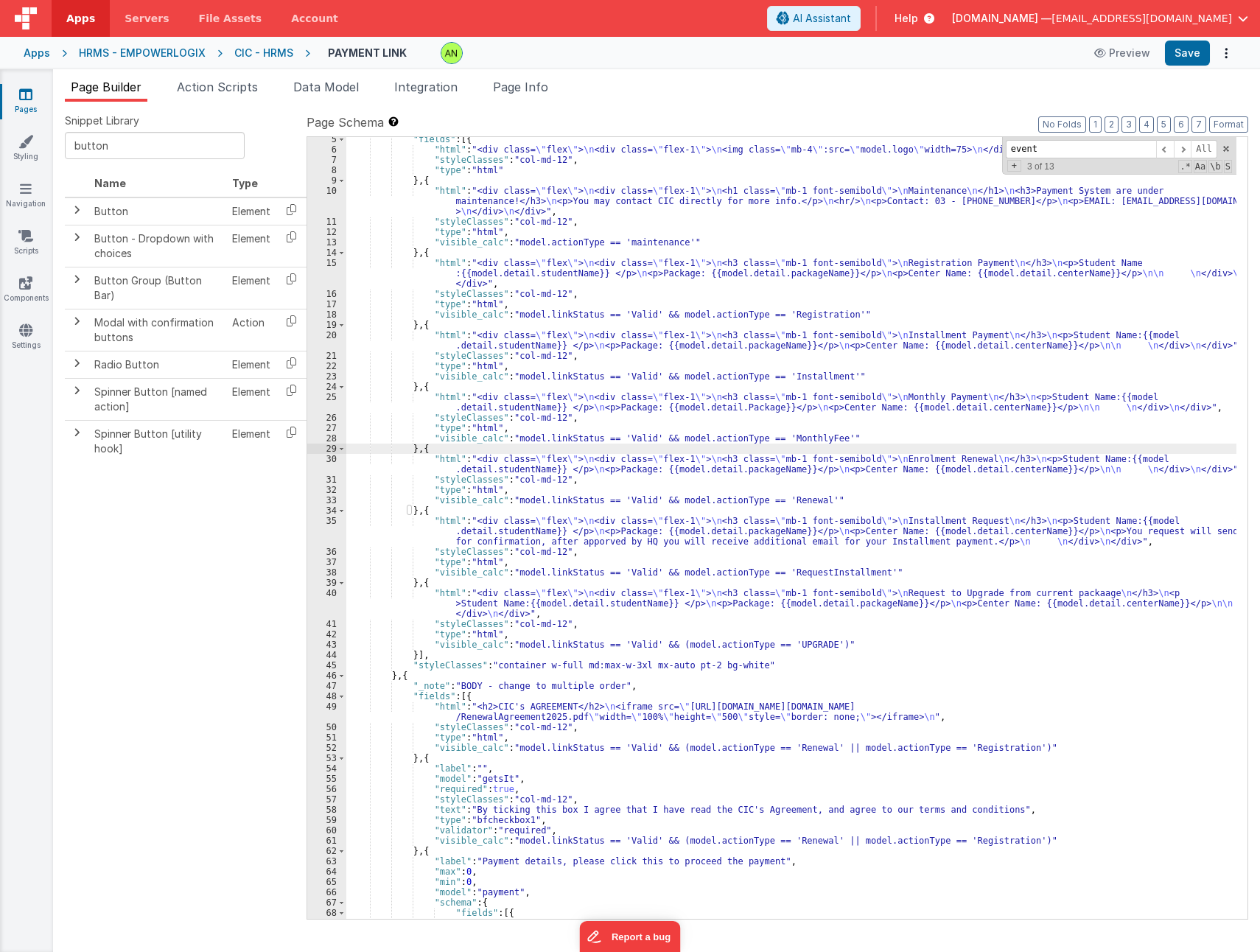
click at [434, 513] on div ""fields" : [{ "html" : "<div class= \" flex \" > \n <div class= \" flex-1 \" > …" at bounding box center [791, 561] width 891 height 854
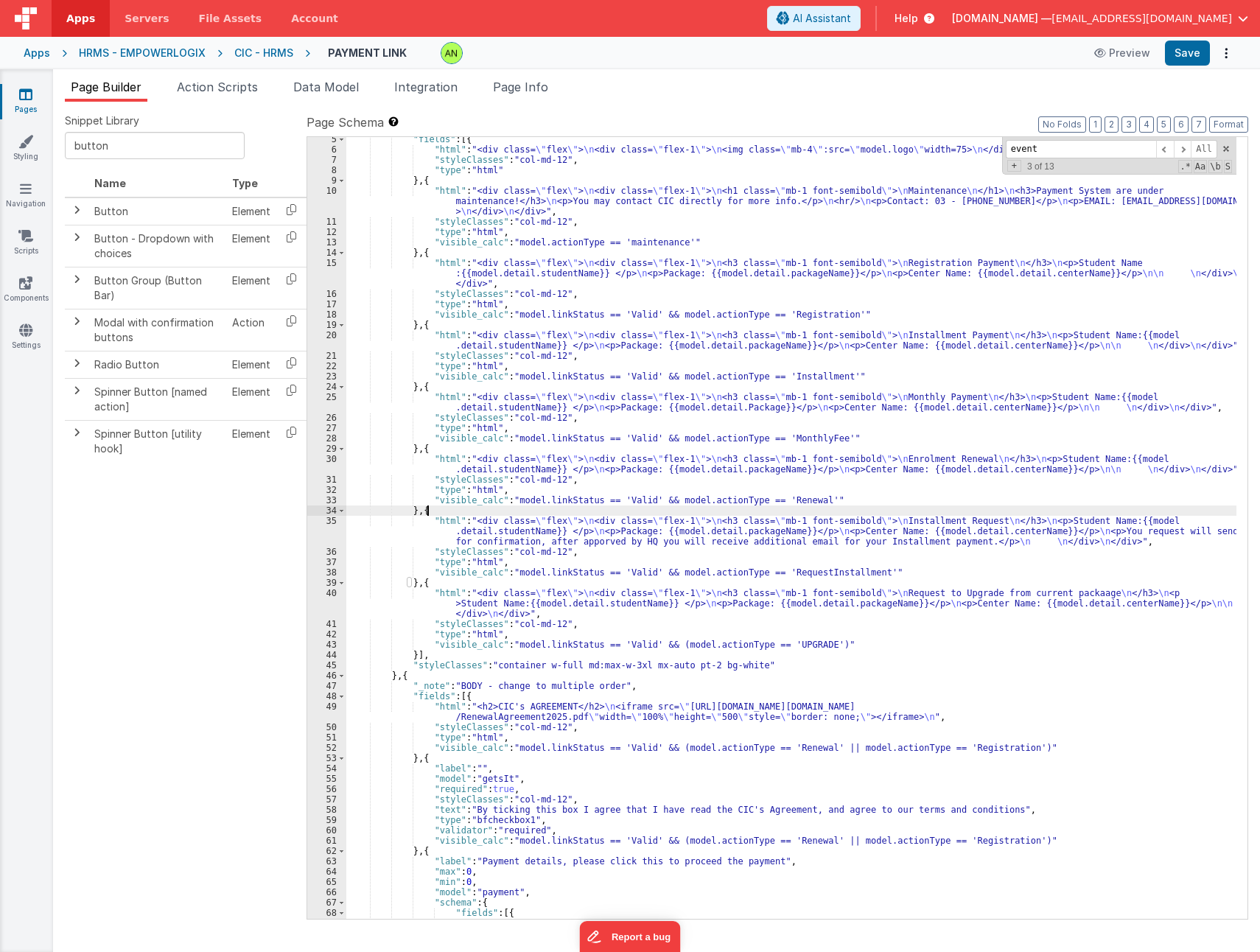
scroll to position [88, 0]
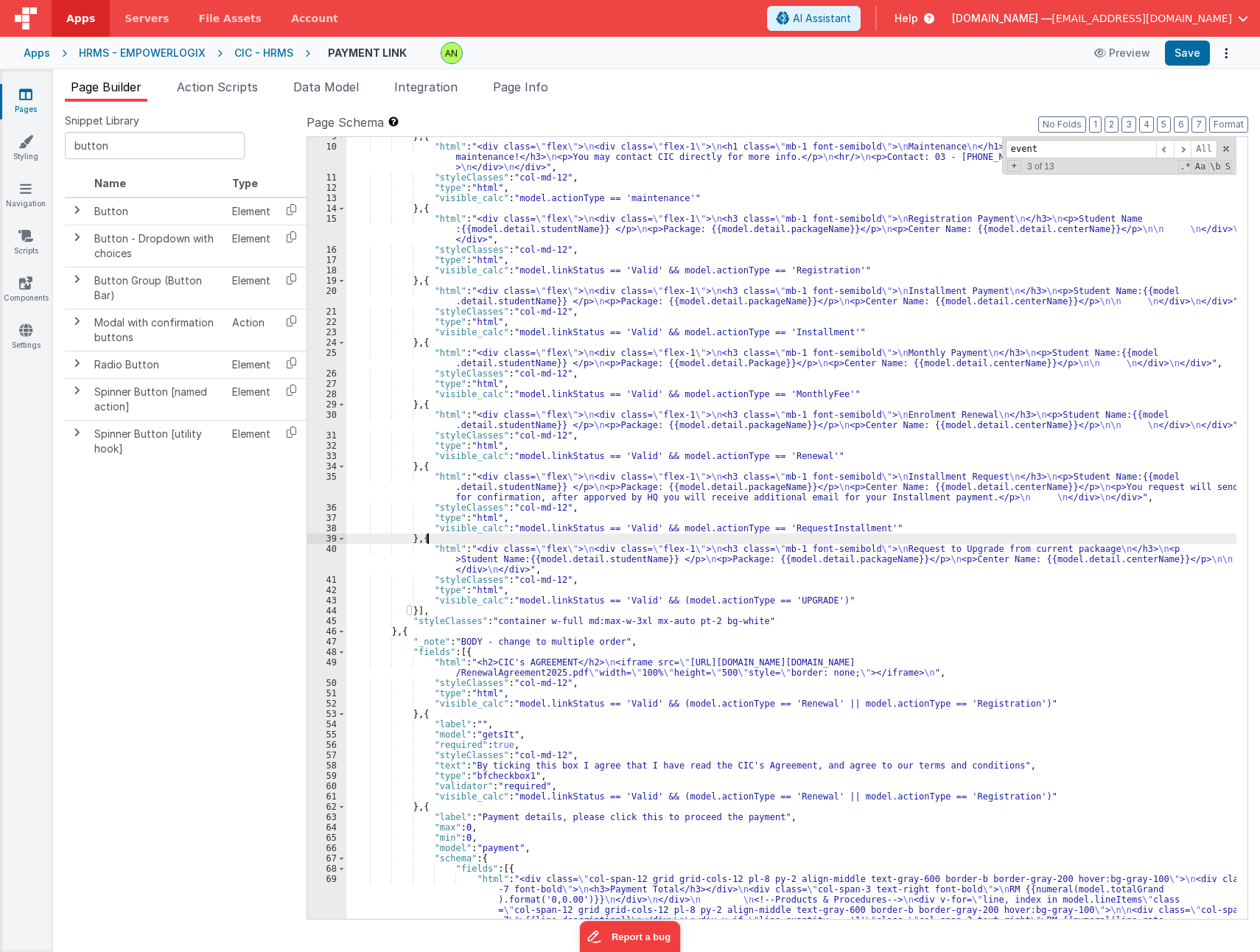
click at [434, 540] on div "} , { "html" : "<div class= \" flex \" > \n <div class= \" flex-1 \" > \n <h1 c…" at bounding box center [791, 558] width 891 height 854
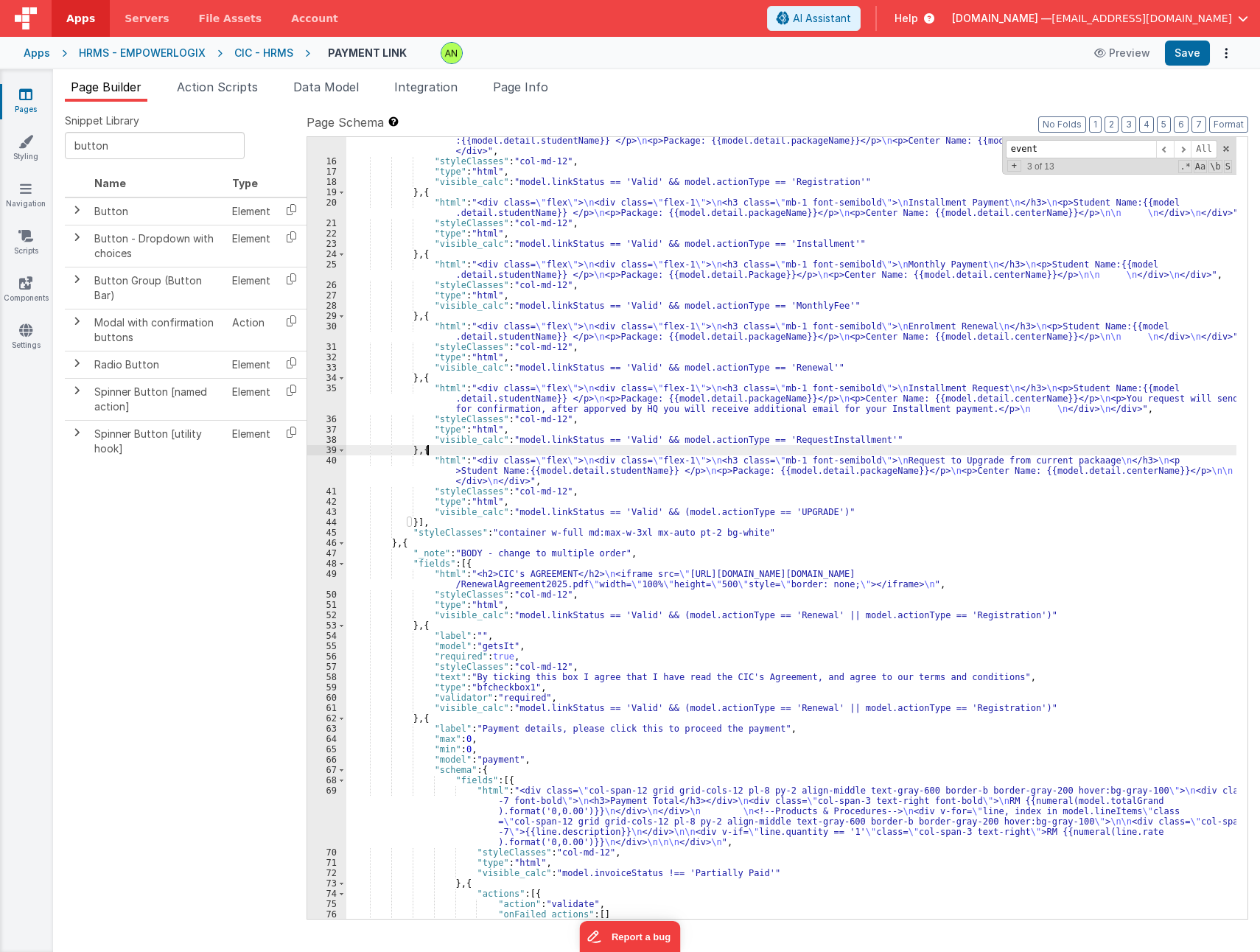
scroll to position [221, 0]
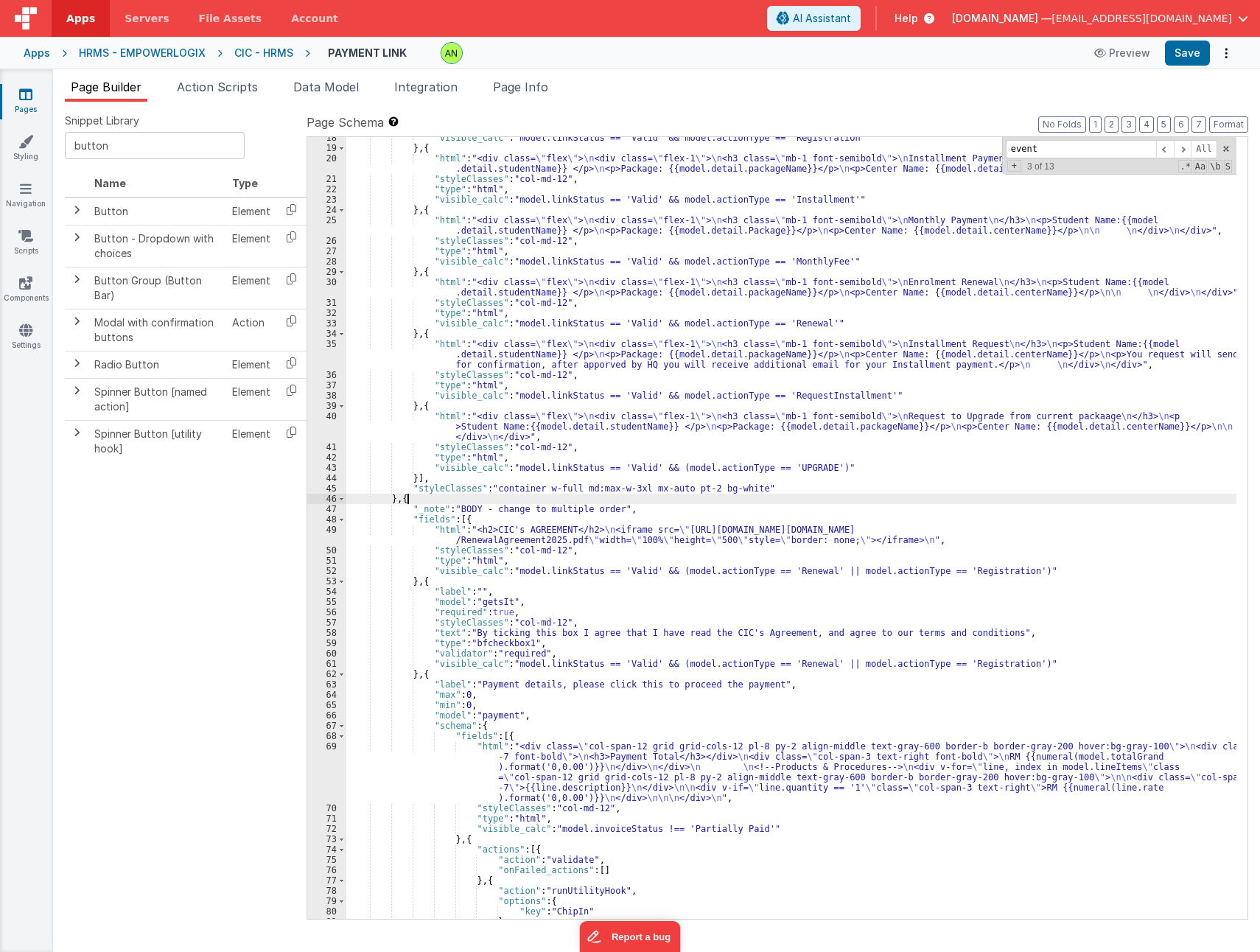
click at [433, 500] on div ""visible_calc" : "model.linkStatus == 'Valid' && model.actionType == 'Registrat…" at bounding box center [791, 533] width 891 height 802
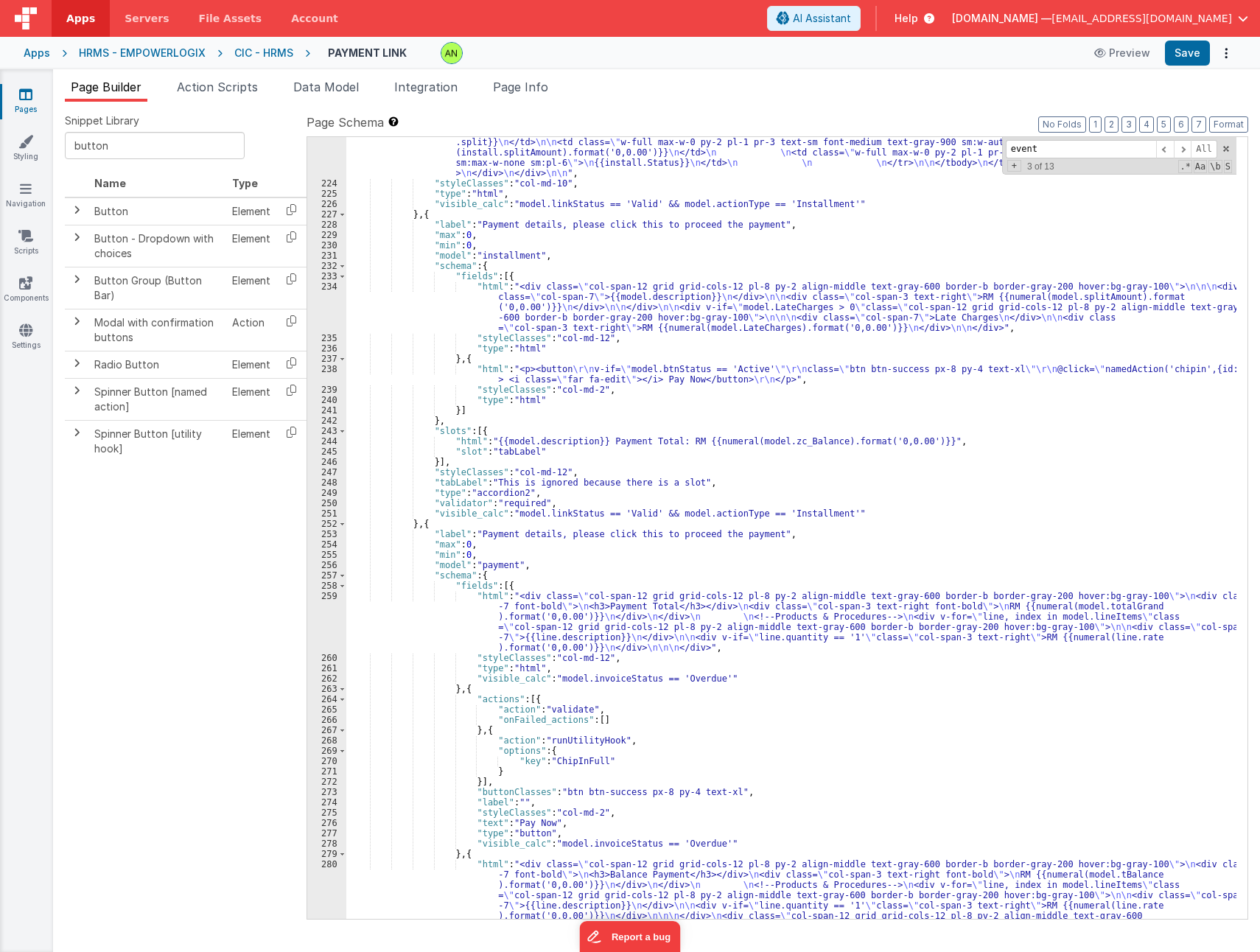
scroll to position [2829, 0]
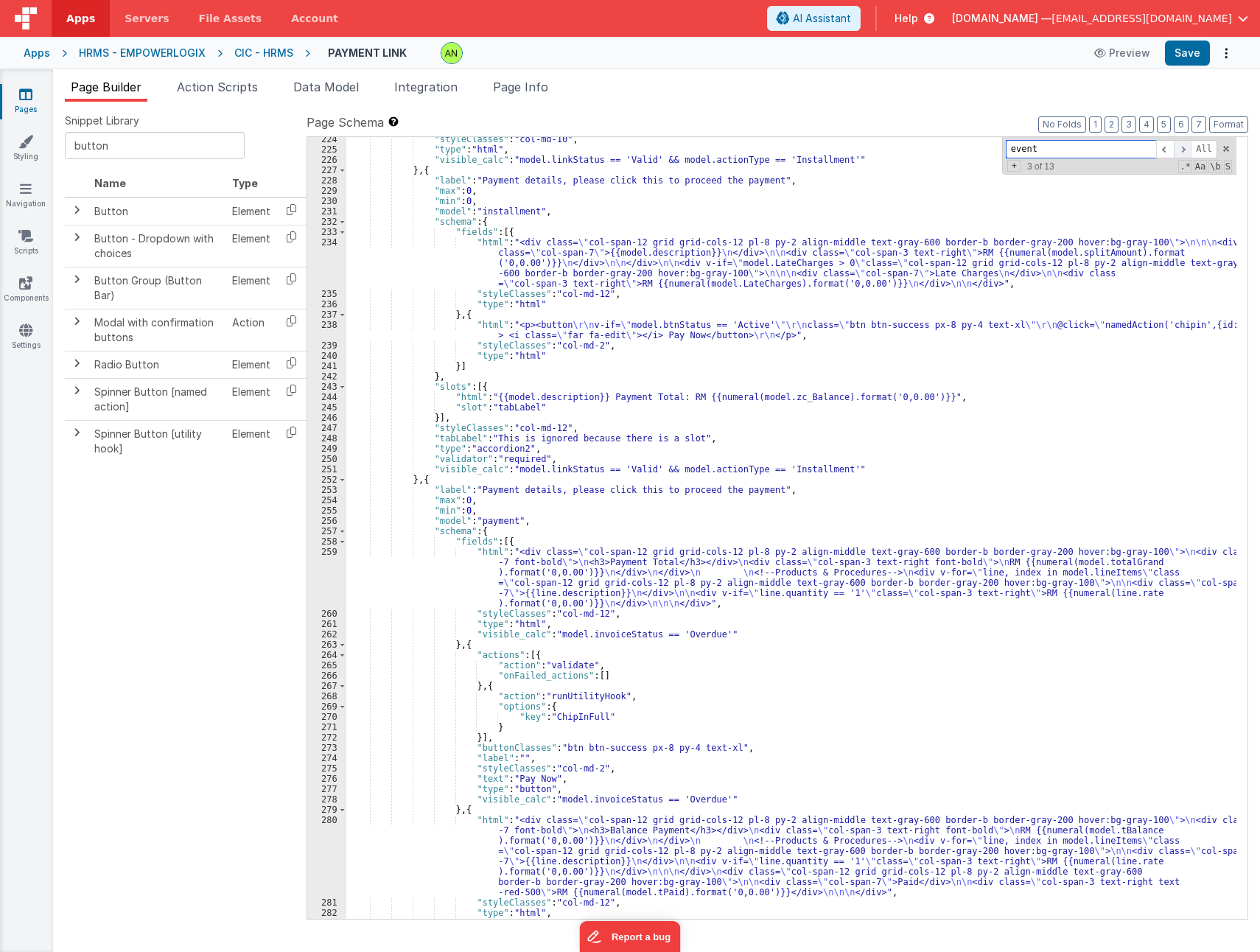
click at [1182, 152] on span at bounding box center [1183, 149] width 17 height 18
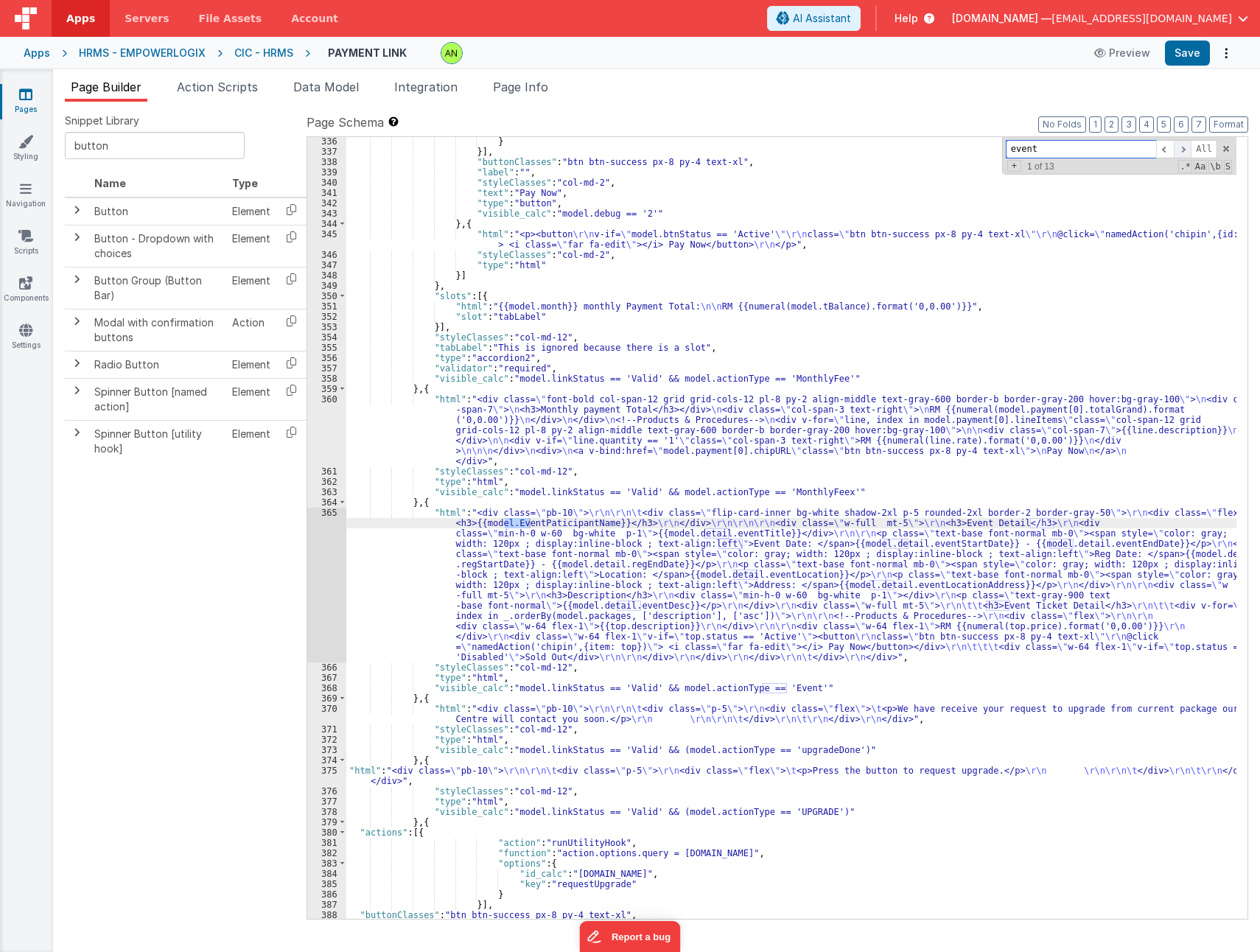
scroll to position [4252, 0]
click at [801, 691] on div "} }] , "buttonClasses" : "btn btn-success px-8 py-4 text-xl" , "label" : "" , "…" at bounding box center [791, 537] width 891 height 802
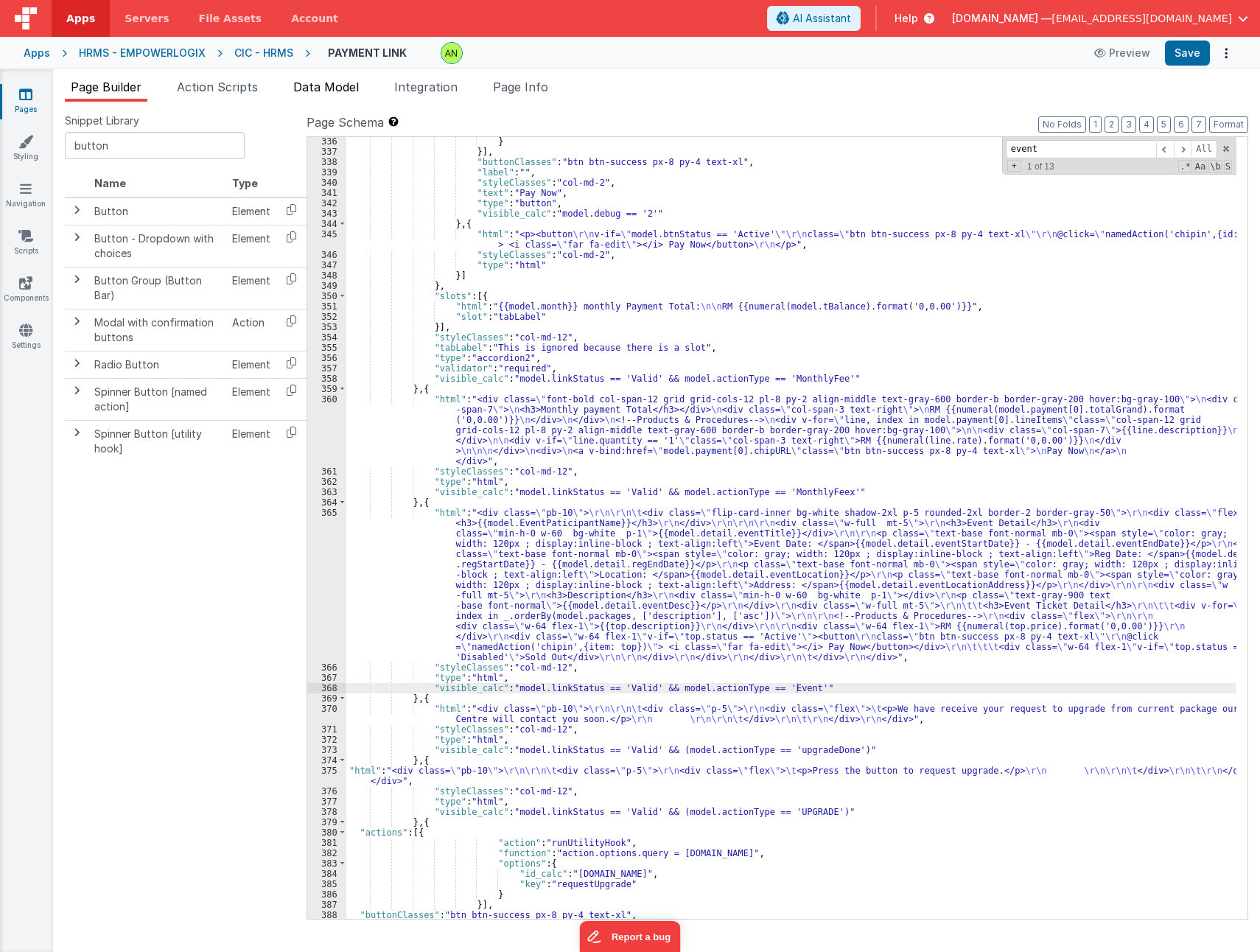
click at [330, 84] on span "Data Model" at bounding box center [325, 87] width 65 height 15
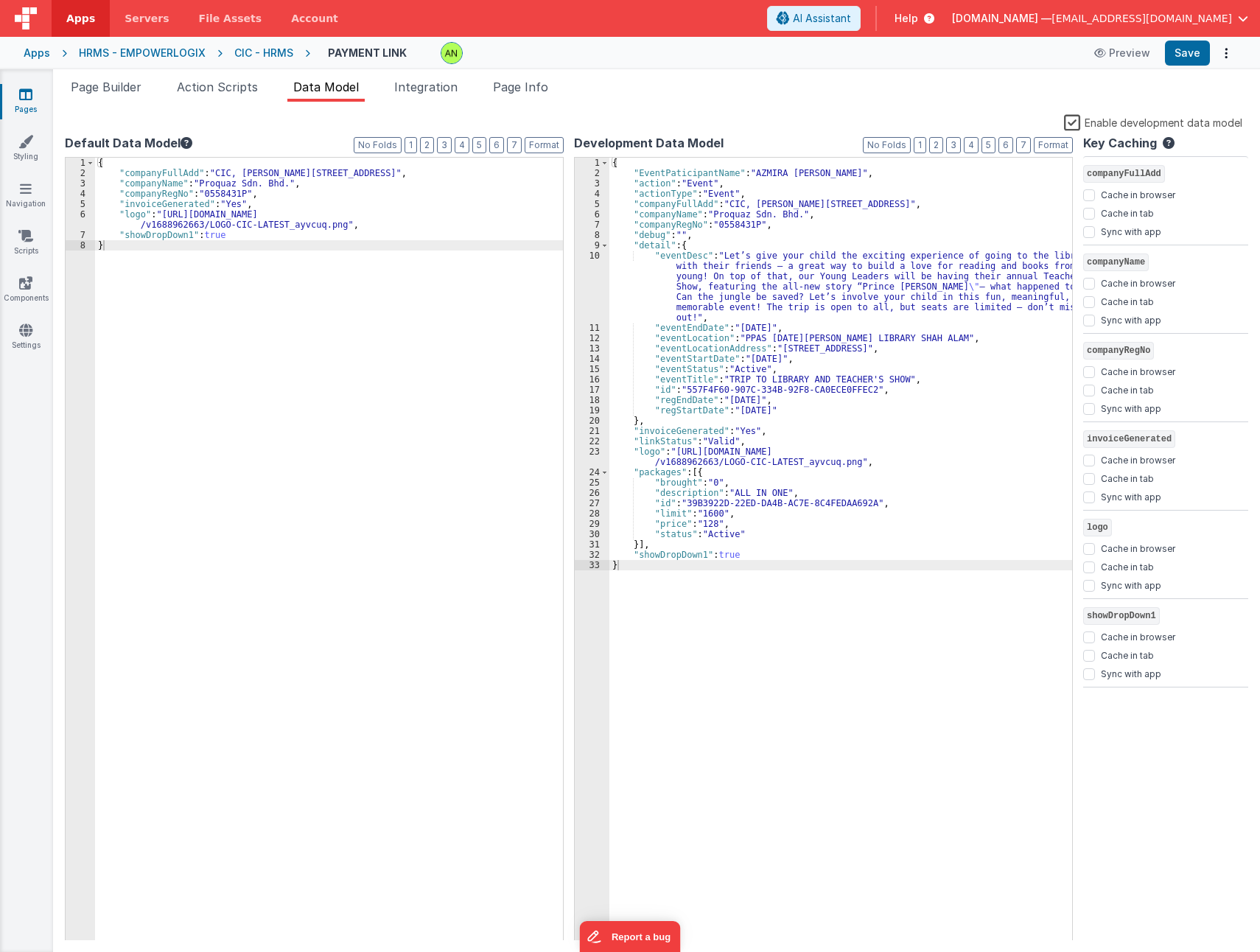
click at [1075, 119] on label "Enable development data model" at bounding box center [1153, 121] width 178 height 17
click at [0, 0] on input "Enable development data model" at bounding box center [0, 0] width 0 height 0
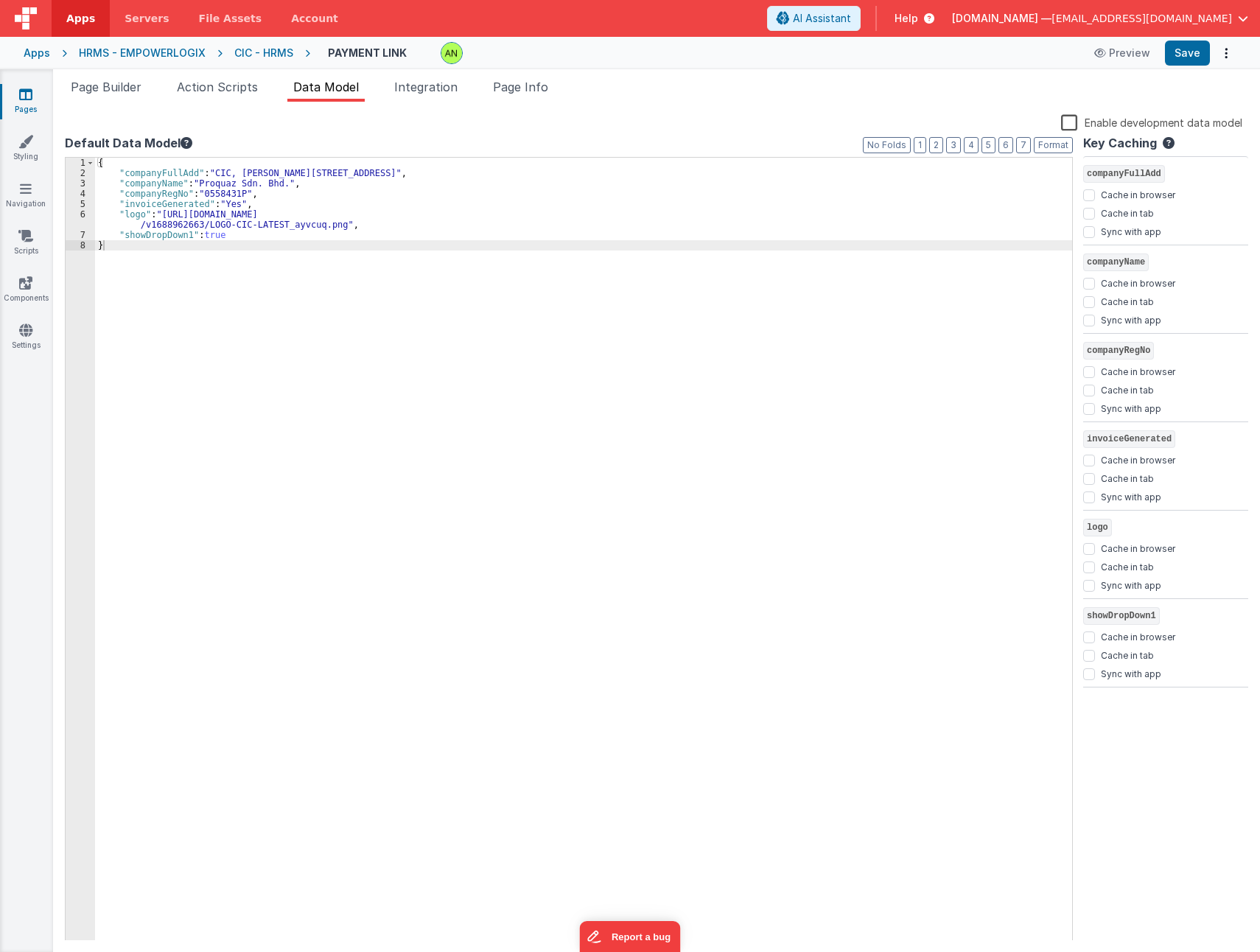
click at [885, 106] on div "Snippet Library button Name Type Button Element Button - Dropdown with choices …" at bounding box center [657, 527] width 1208 height 850
click at [1183, 49] on button "Save" at bounding box center [1187, 52] width 45 height 25
click at [126, 77] on div "Page Builder Action Scripts Data Model Integration Page Info Snippet Library bu…" at bounding box center [657, 510] width 1208 height 883
click at [126, 87] on span "Page Builder" at bounding box center [106, 87] width 71 height 15
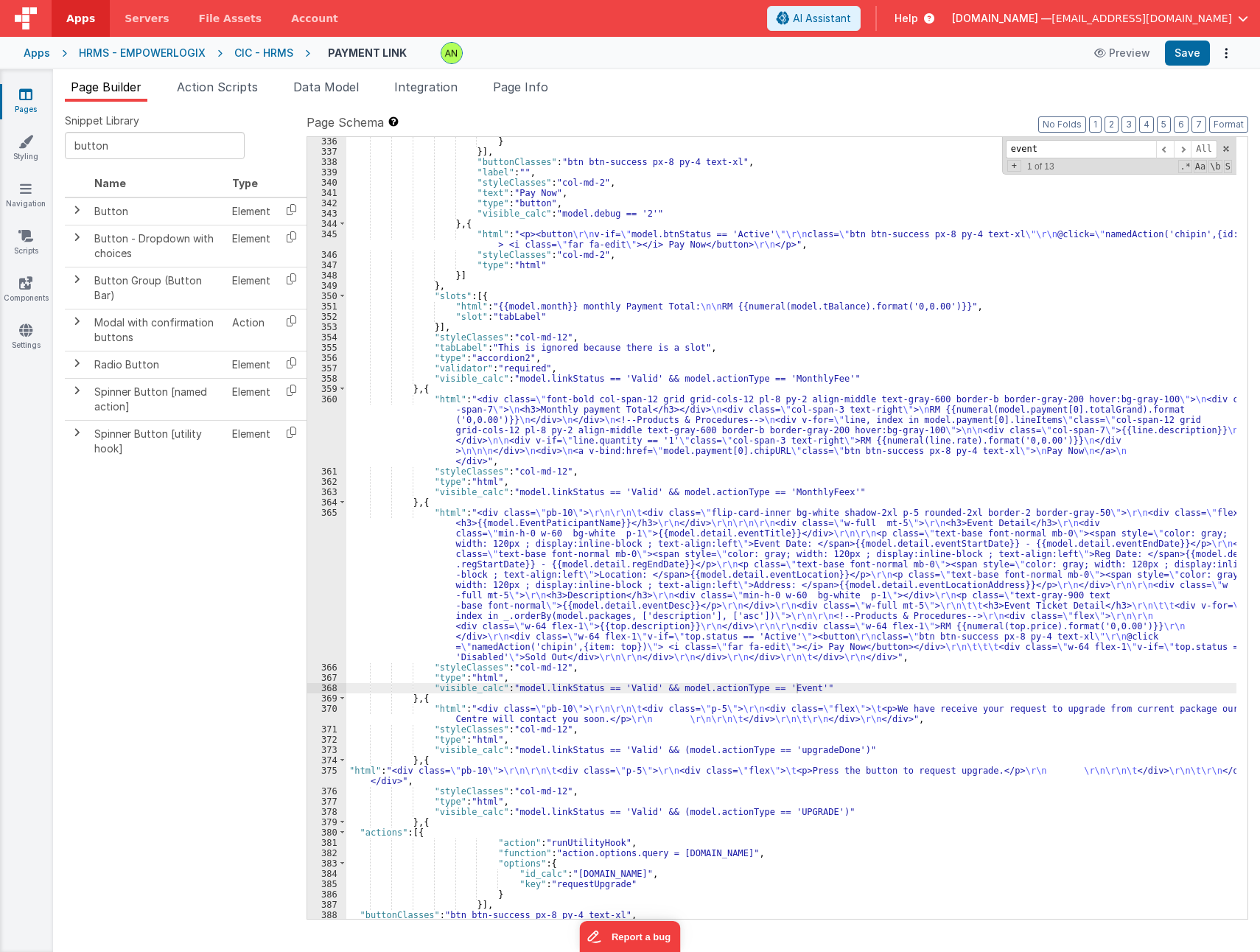
scroll to position [4448, 0]
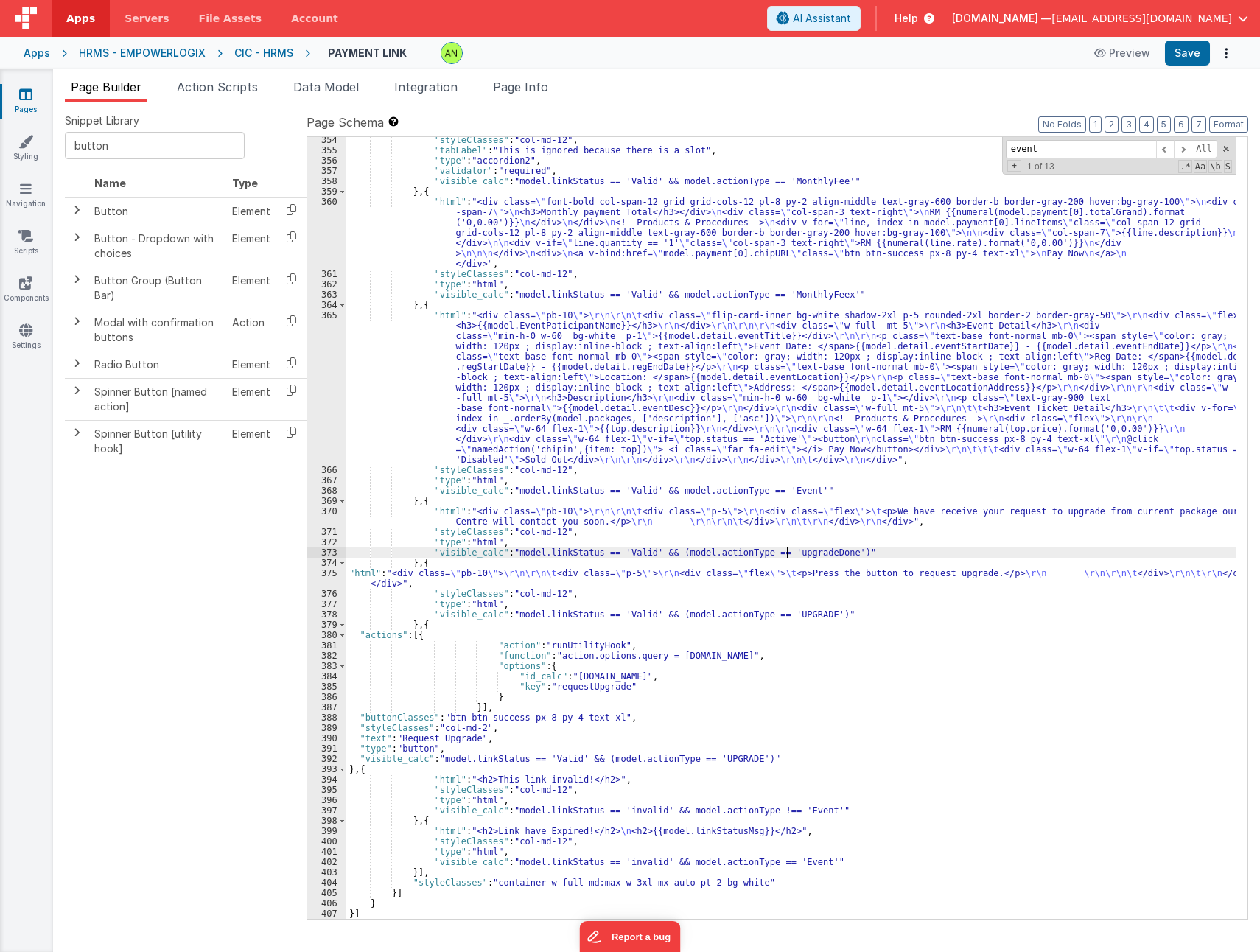
click at [788, 551] on div ""styleClasses" : "col-md-12" , "tabLabel" : "This is ignored because there is a…" at bounding box center [791, 536] width 891 height 802
click at [1223, 151] on span at bounding box center [1226, 148] width 10 height 10
drag, startPoint x: 846, startPoint y: 86, endPoint x: 998, endPoint y: 51, distance: 156.0
click at [846, 86] on ul "Page Builder Action Scripts Data Model Integration Page Info" at bounding box center [657, 90] width 1208 height 24
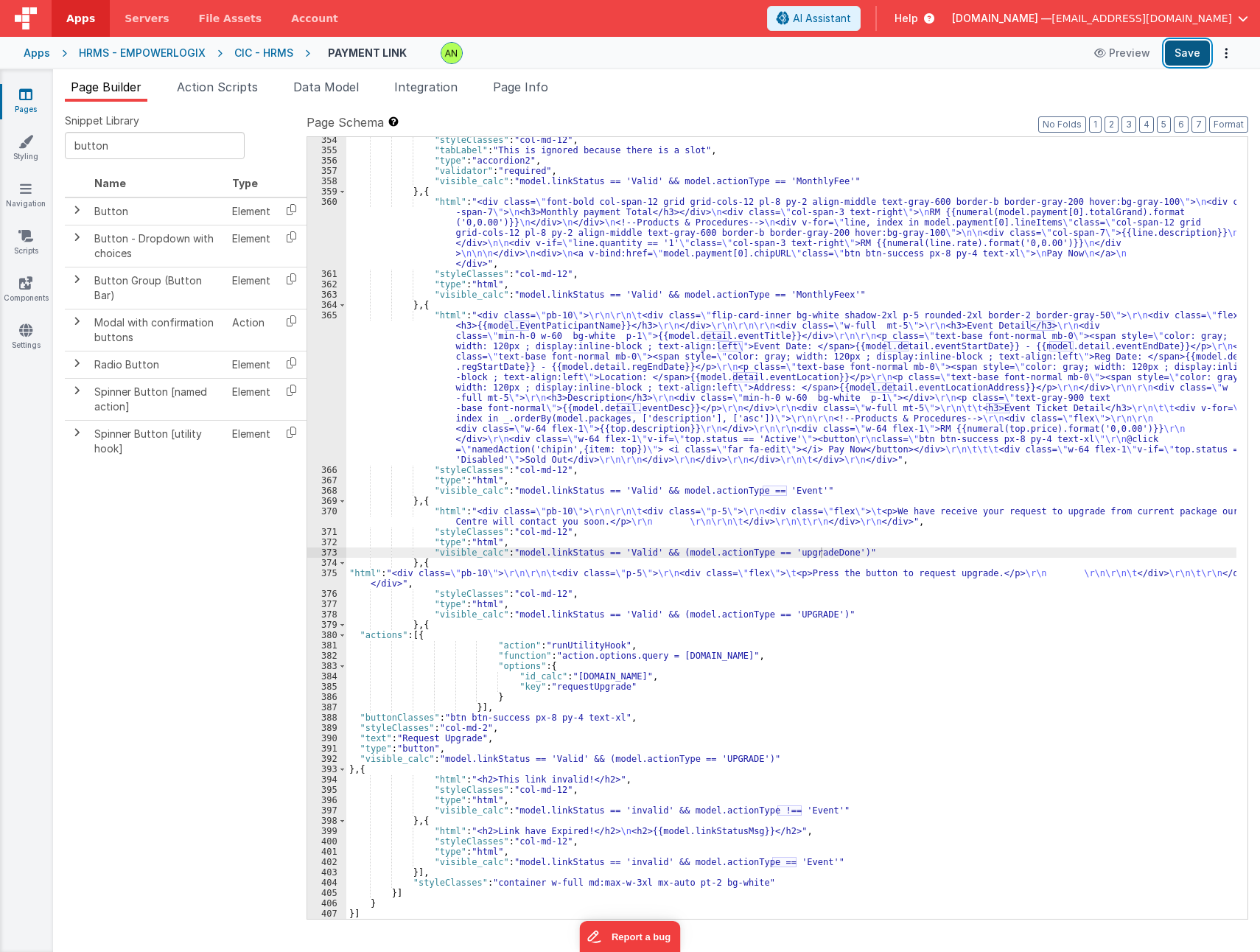
click at [1178, 51] on button "Save" at bounding box center [1187, 52] width 45 height 25
drag, startPoint x: 869, startPoint y: 99, endPoint x: 906, endPoint y: 90, distance: 38.1
click at [869, 98] on ul "Page Builder Action Scripts Data Model Integration Page Info" at bounding box center [657, 90] width 1208 height 24
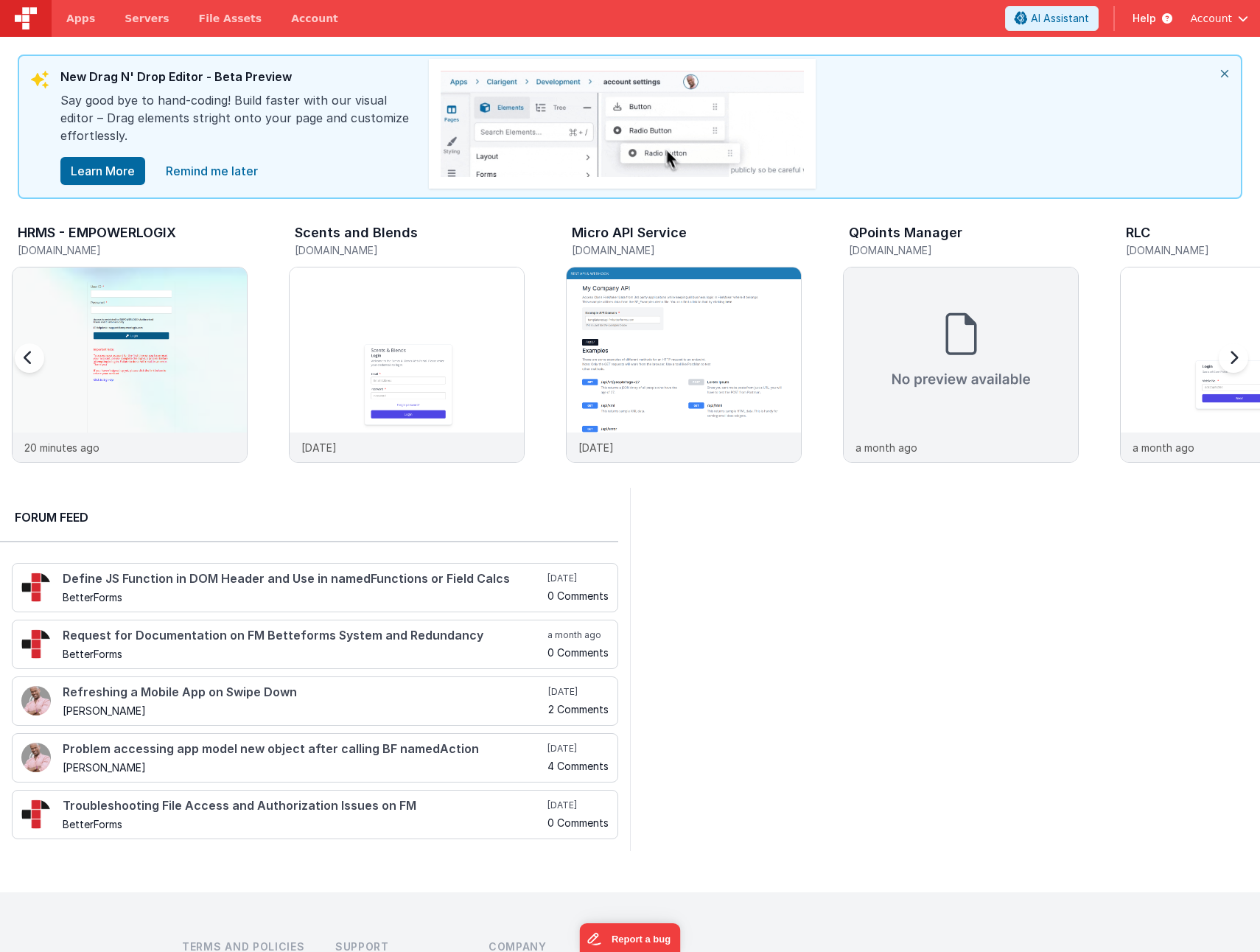
click at [126, 321] on div at bounding box center [130, 350] width 234 height 165
click at [400, 327] on img at bounding box center [406, 384] width 234 height 234
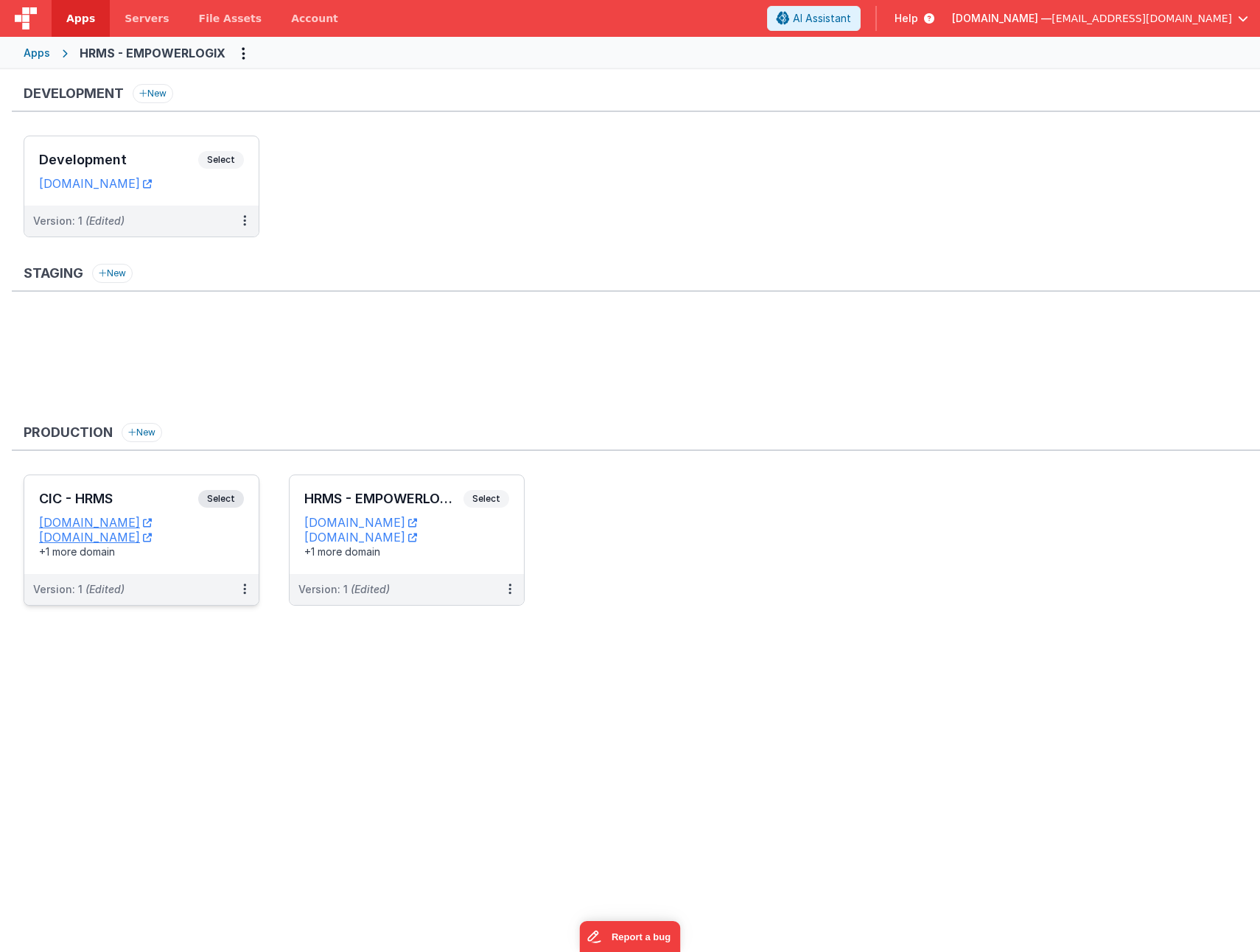
click at [98, 472] on div "Production New CIC - HRMS Select URLs cic.evopac.com.my cichq.fmbetterforms.com…" at bounding box center [636, 521] width 1248 height 198
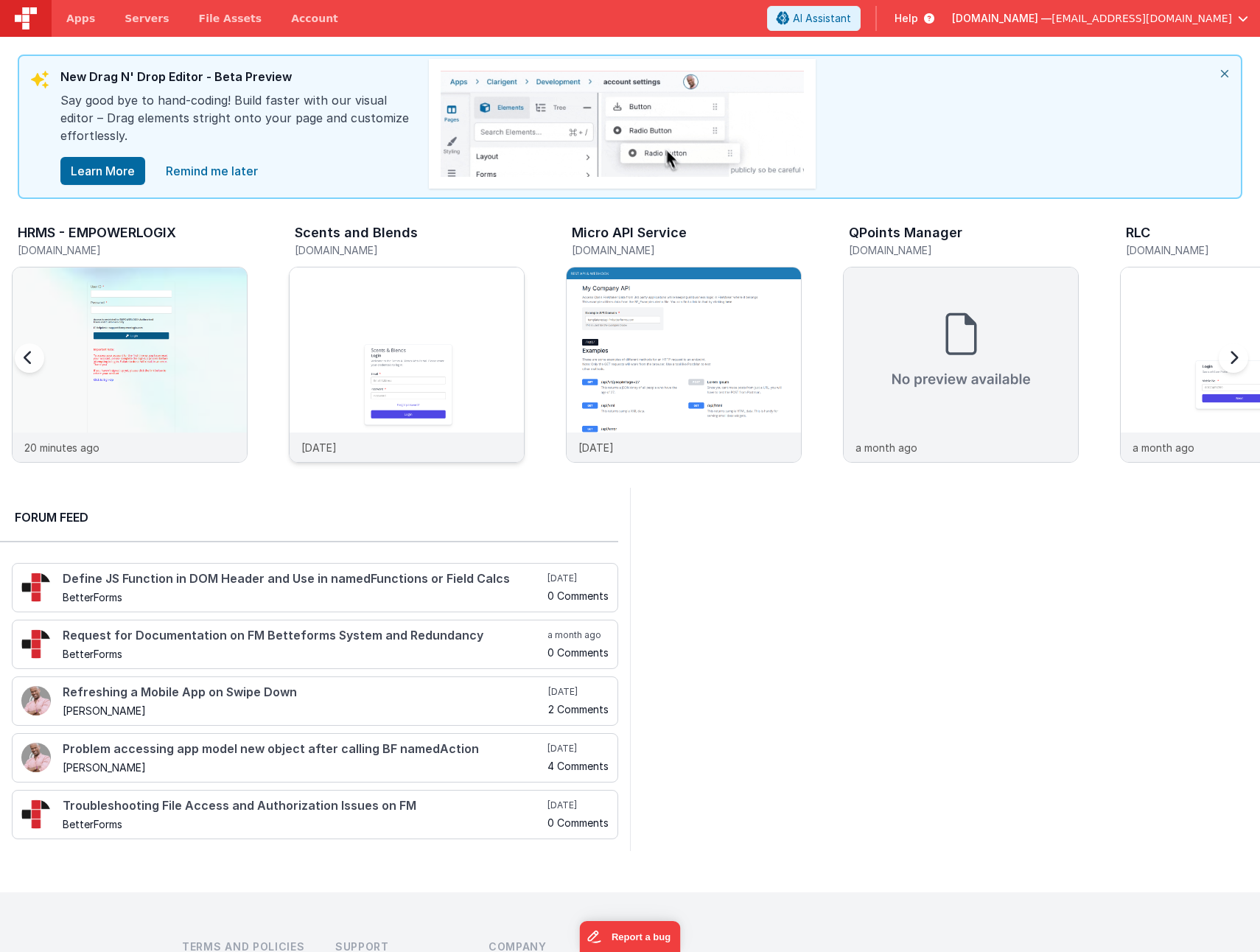
click at [349, 340] on img at bounding box center [406, 384] width 234 height 234
click at [414, 325] on img at bounding box center [406, 384] width 234 height 234
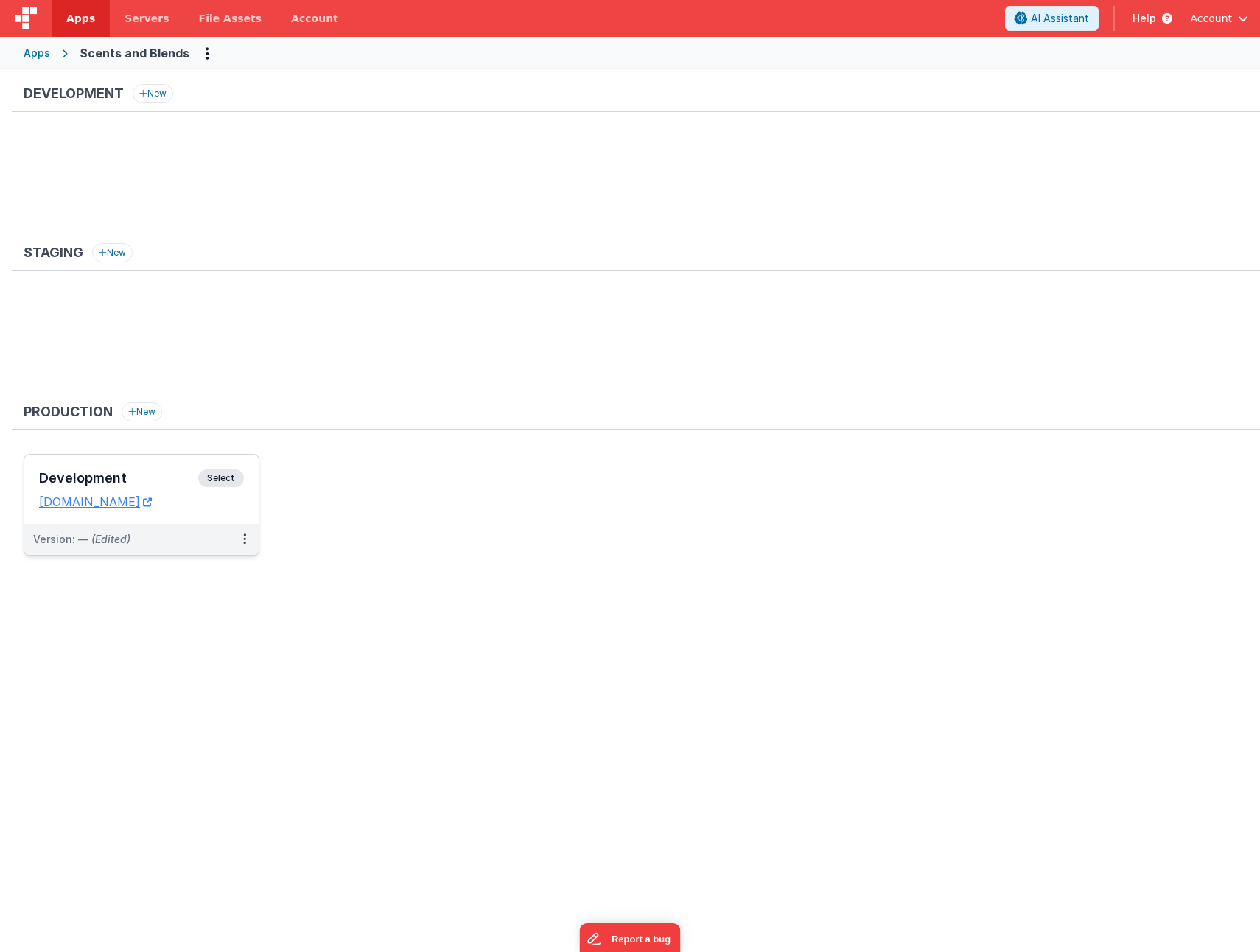
click at [98, 467] on div "Development Select URLs [DOMAIN_NAME]" at bounding box center [141, 489] width 234 height 69
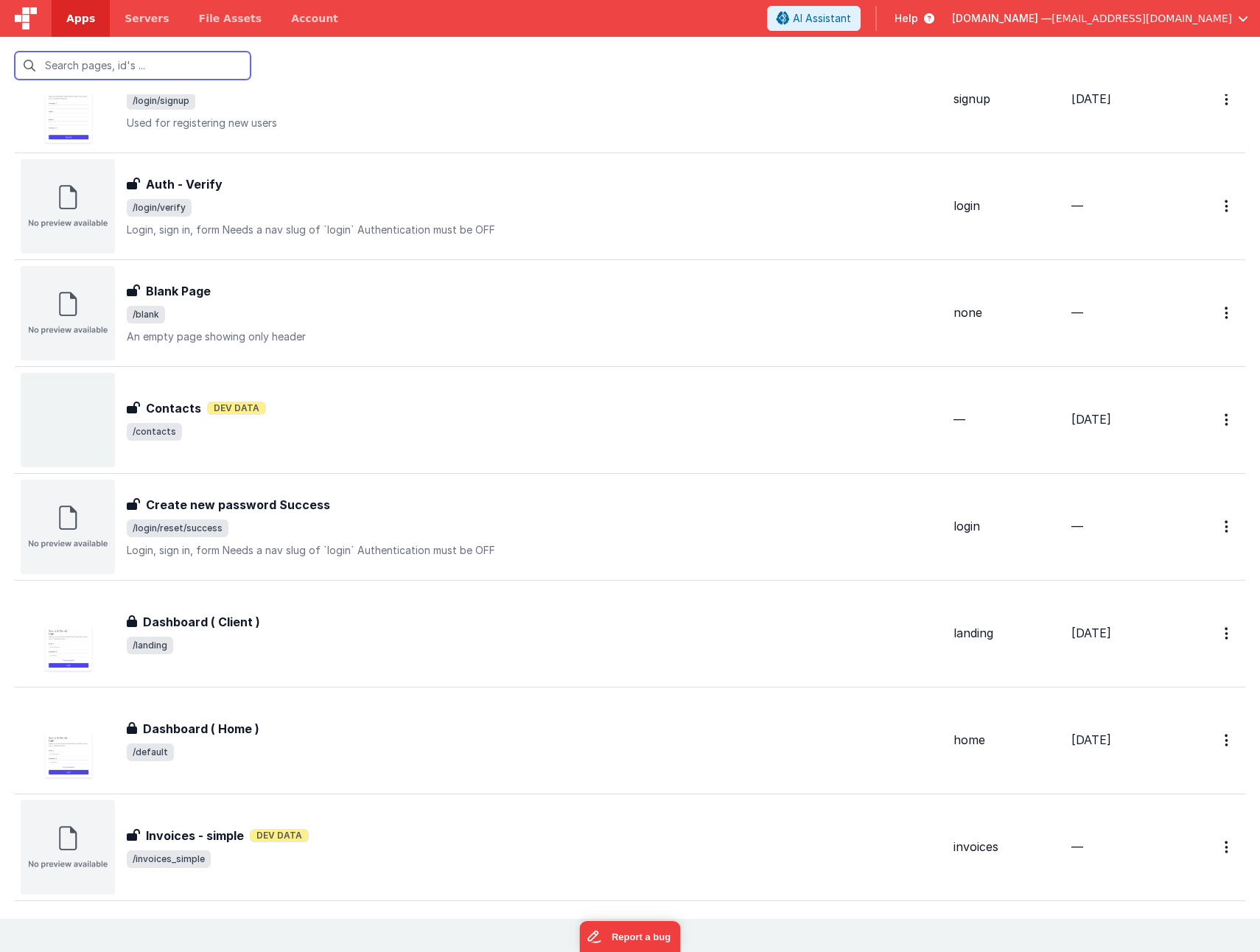
scroll to position [663, 0]
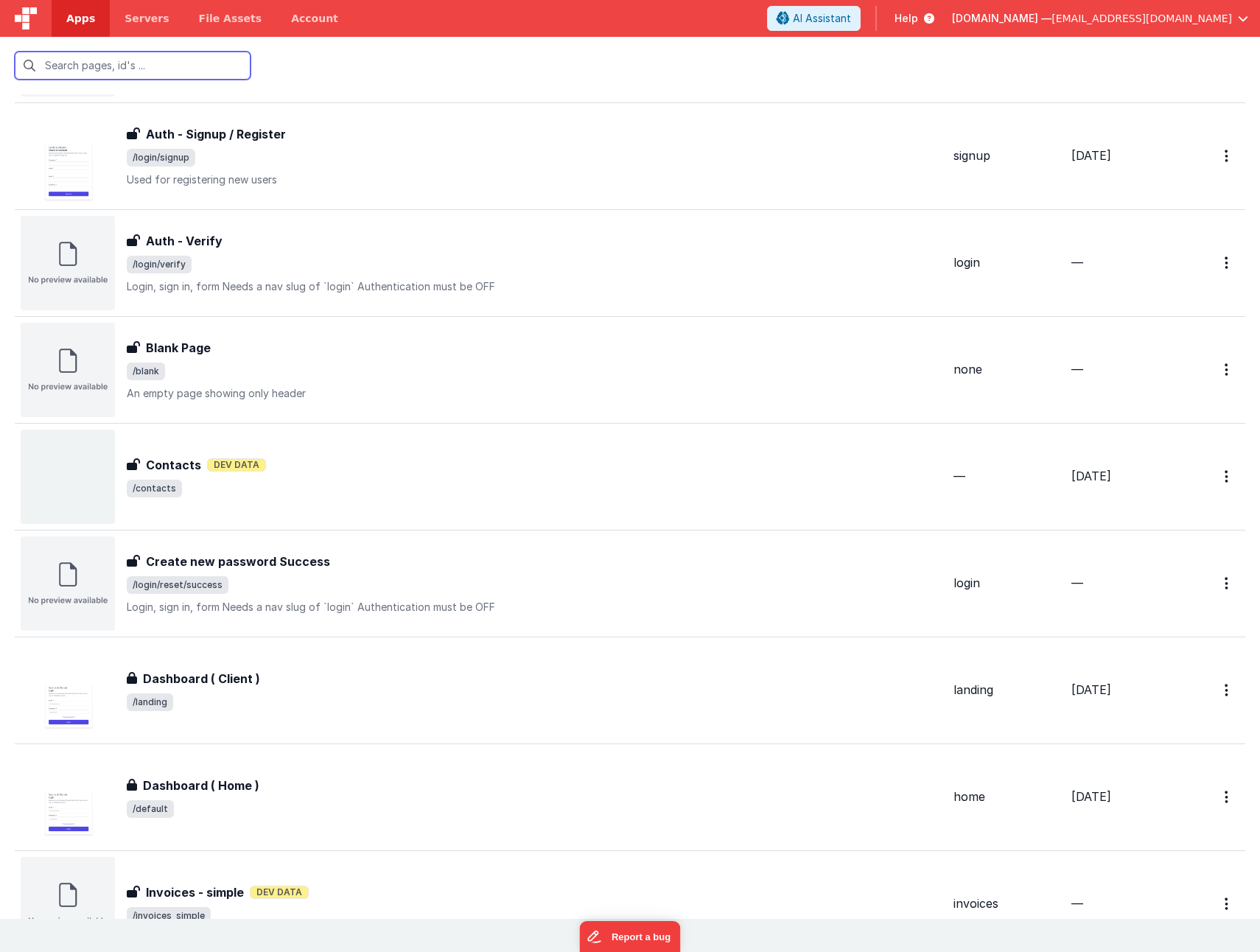
click at [99, 66] on input "text" at bounding box center [132, 65] width 236 height 28
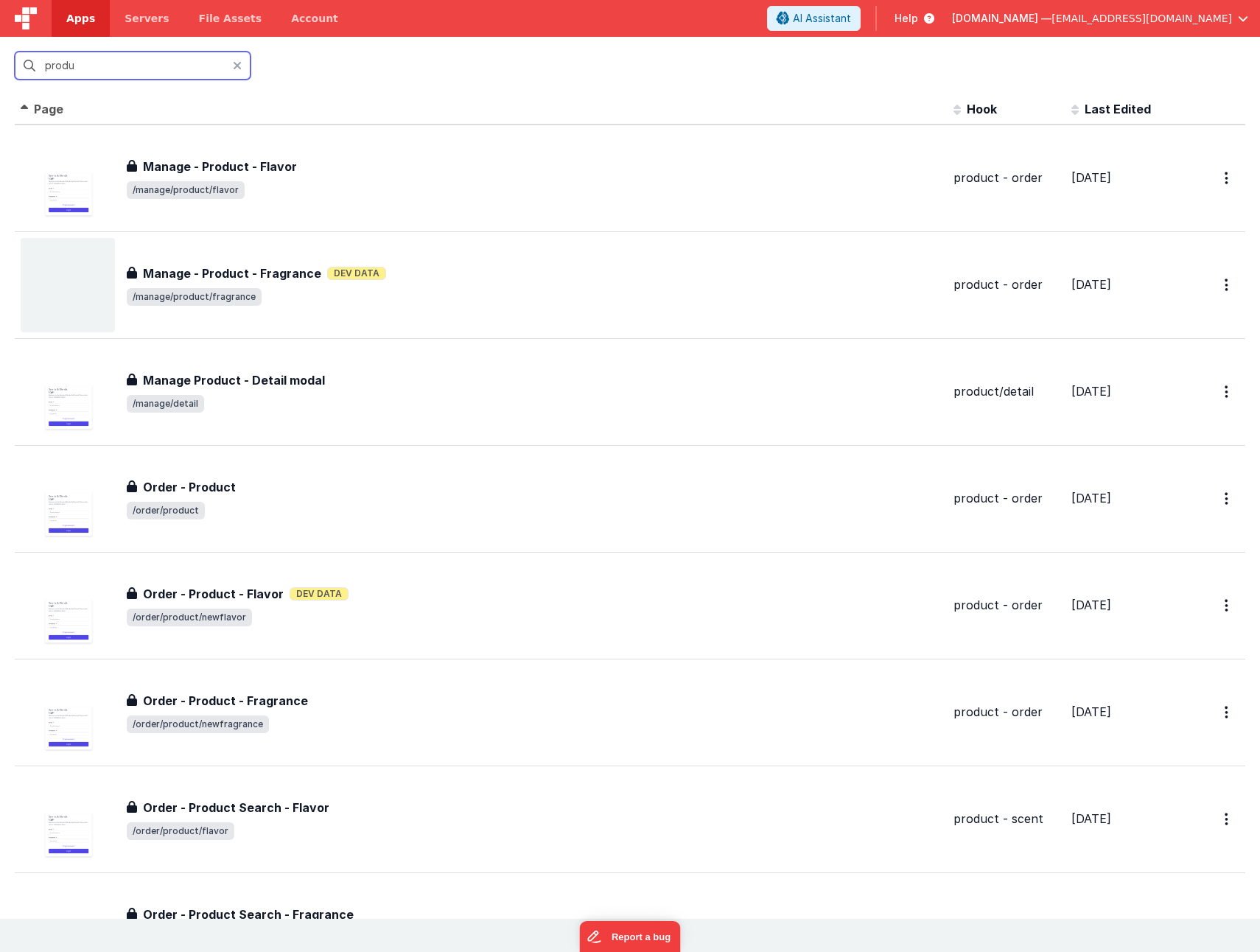
scroll to position [0, 0]
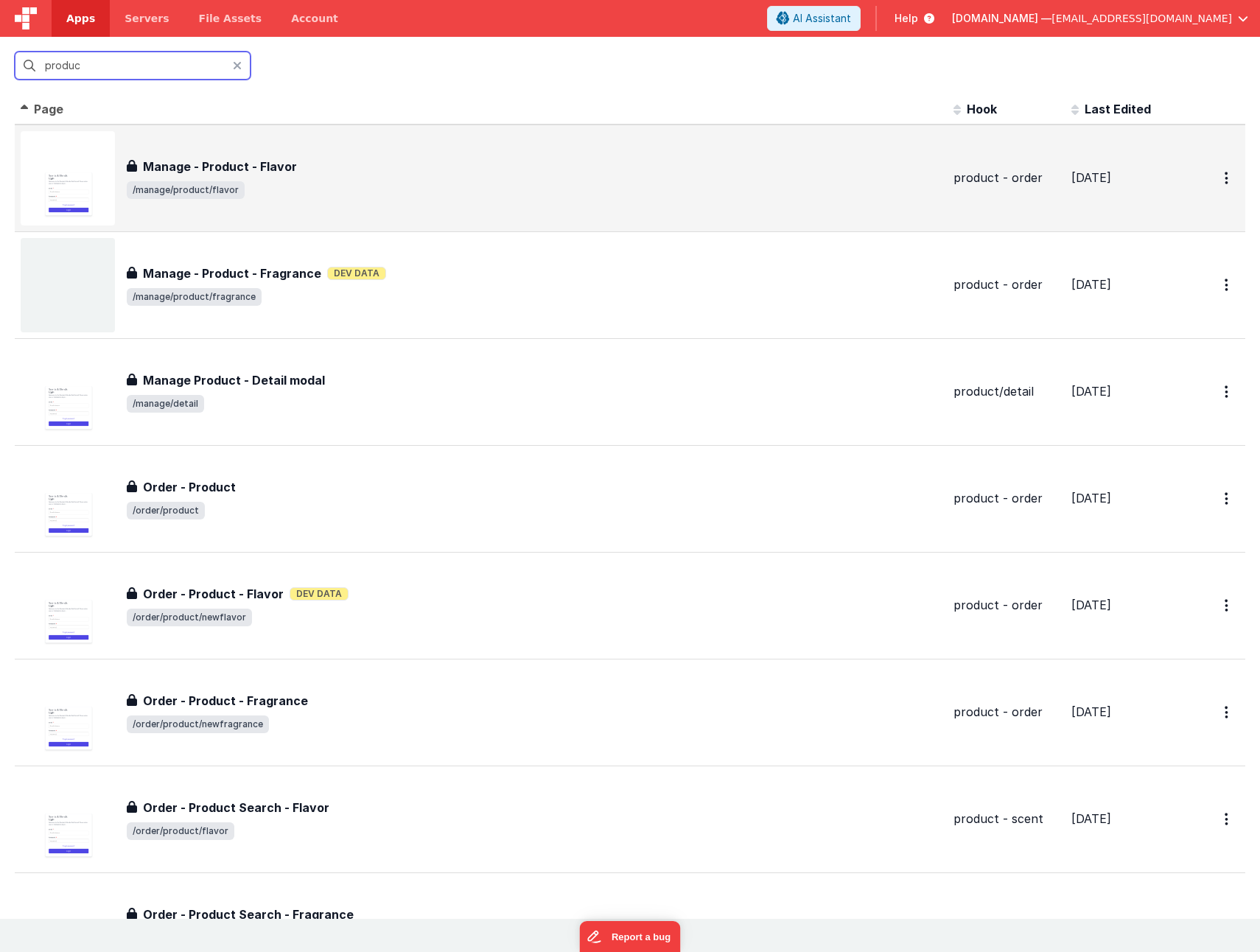
type input "produc"
click at [471, 186] on span "/manage/product/flavor" at bounding box center [534, 189] width 815 height 17
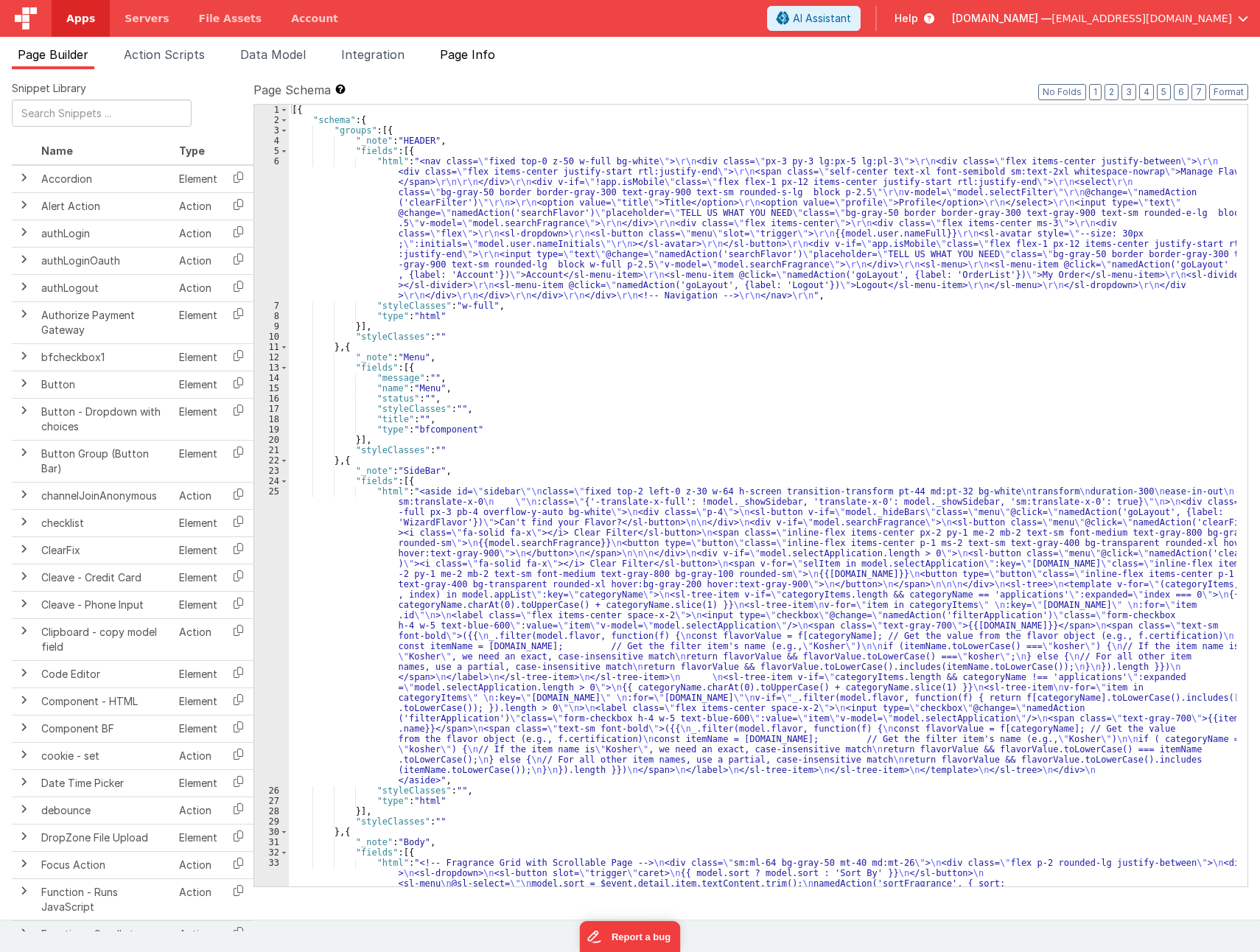
click at [474, 47] on li "Page Info" at bounding box center [467, 58] width 67 height 24
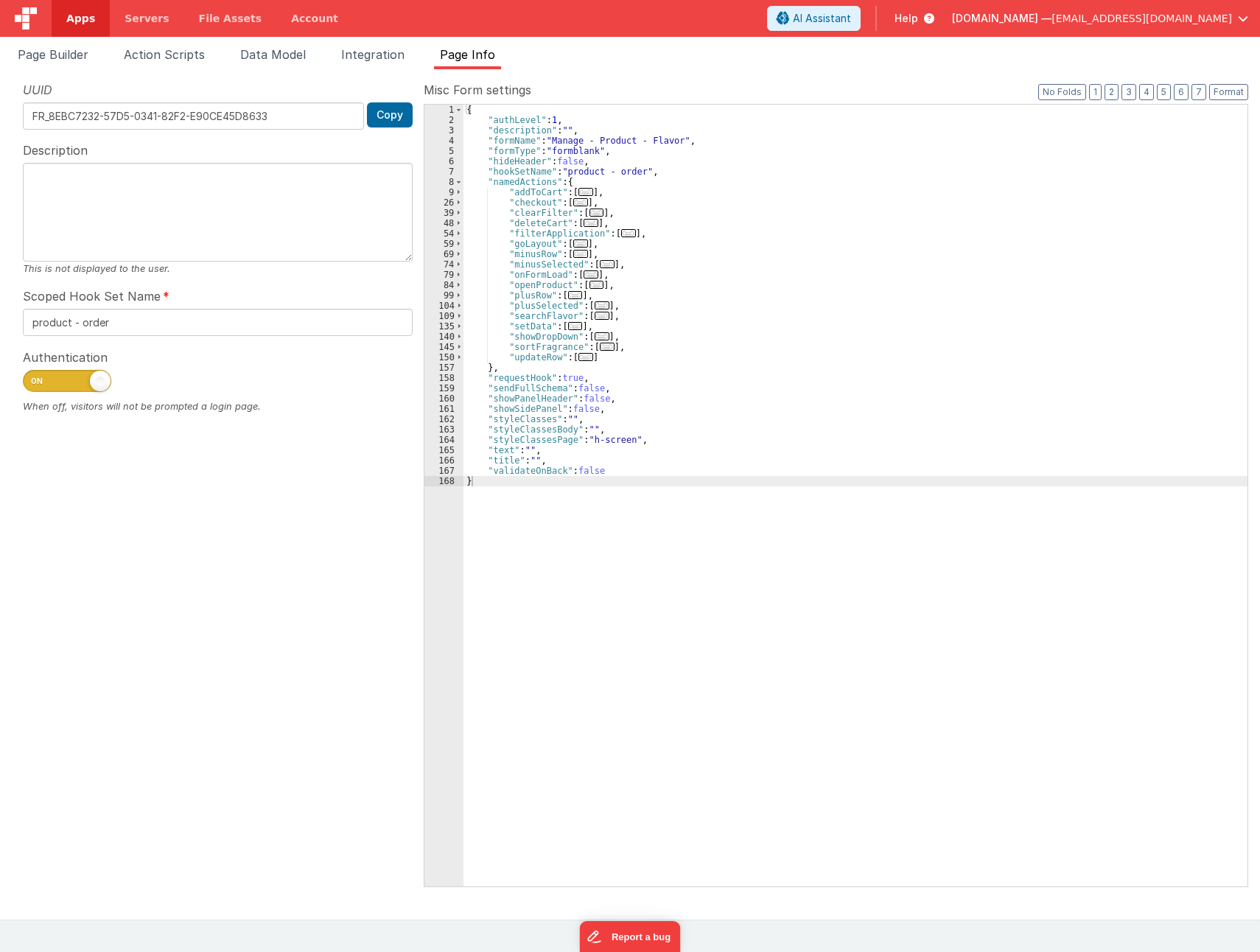
click at [585, 274] on span "..." at bounding box center [591, 274] width 15 height 8
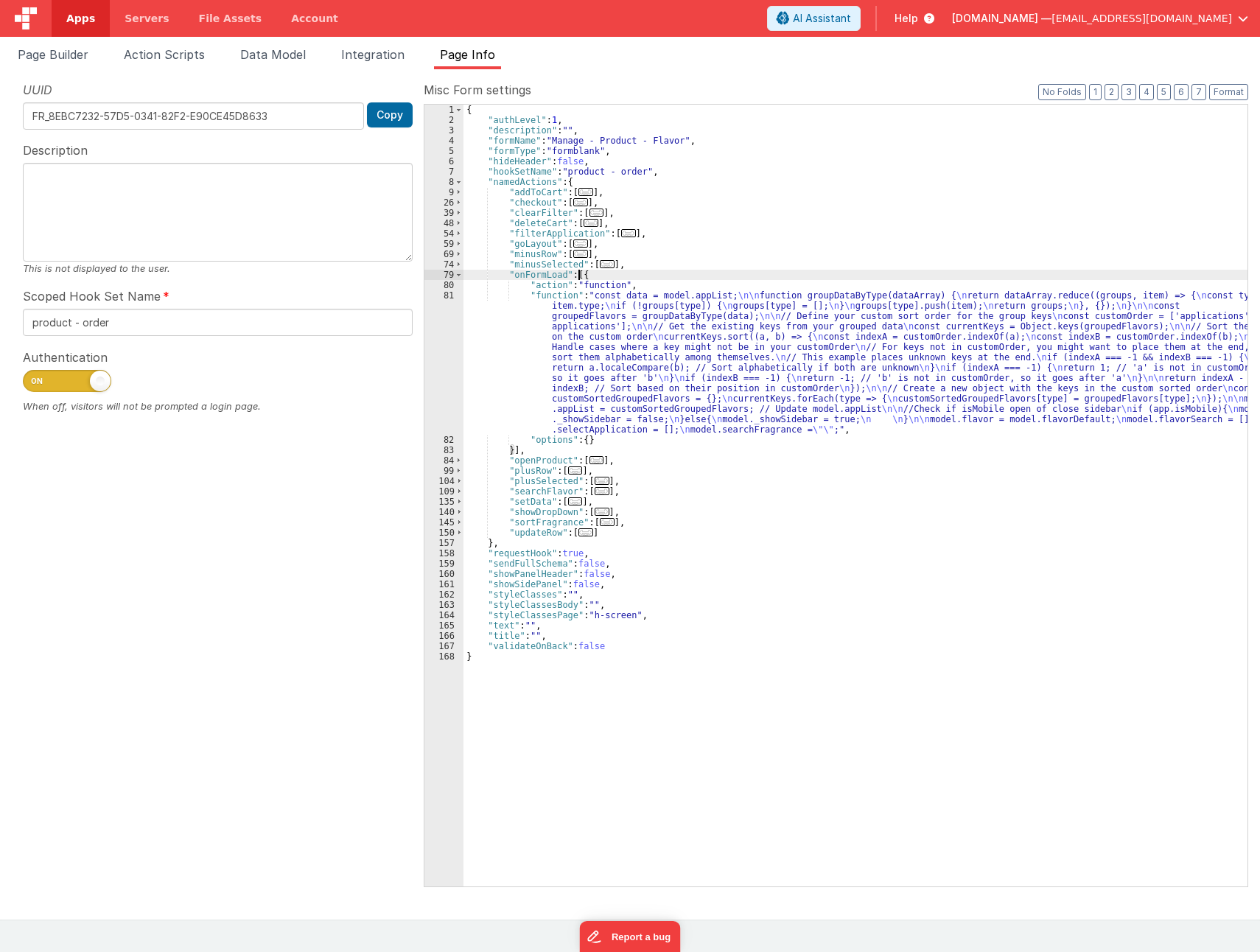
click at [747, 370] on div "{ "authLevel" : 1 , "description" : "" , "formName" : "Manage - Product - Flavo…" at bounding box center [855, 505] width 784 height 802
click at [445, 360] on div "81" at bounding box center [444, 362] width 40 height 144
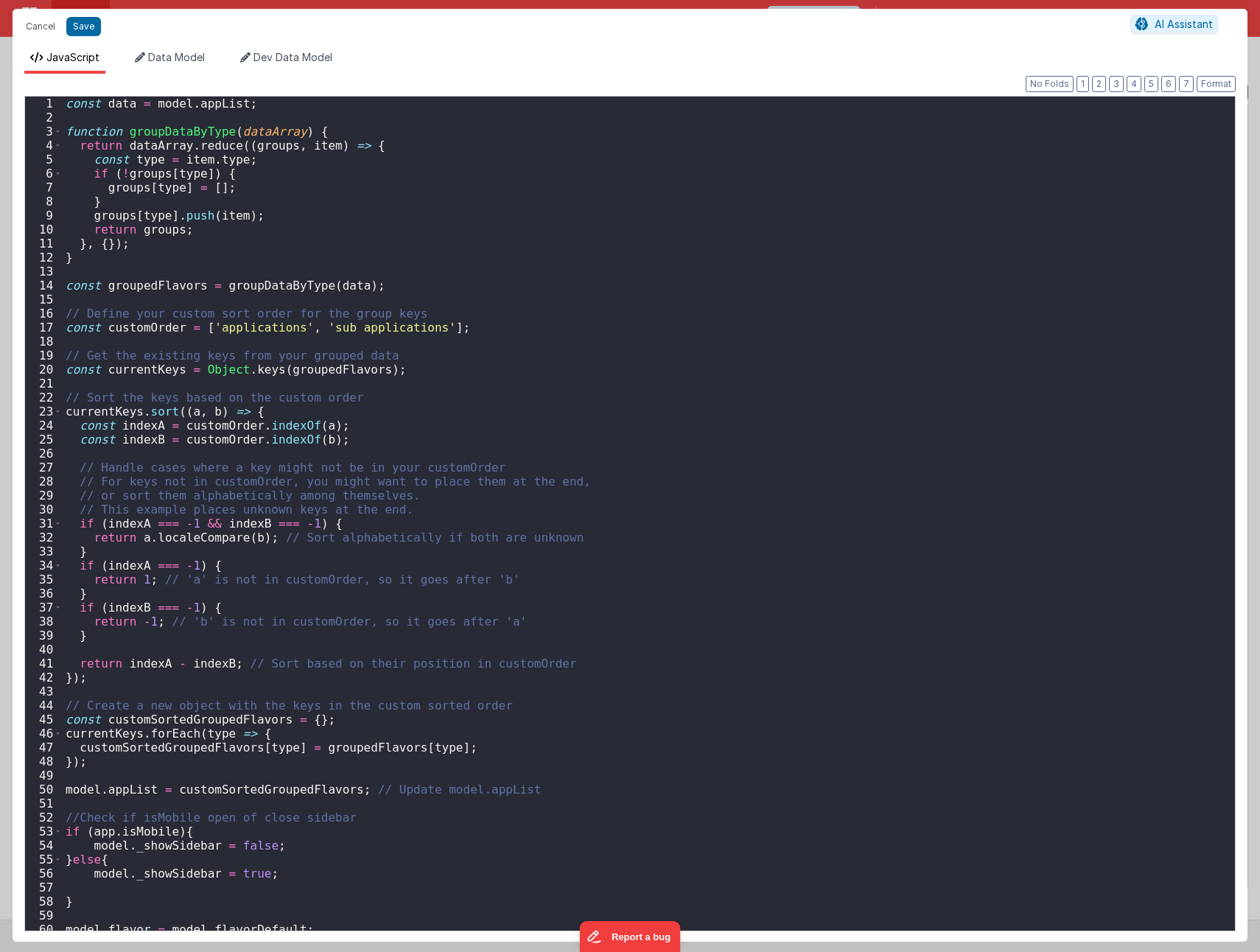
scroll to position [48, 0]
